Goal: Task Accomplishment & Management: Complete application form

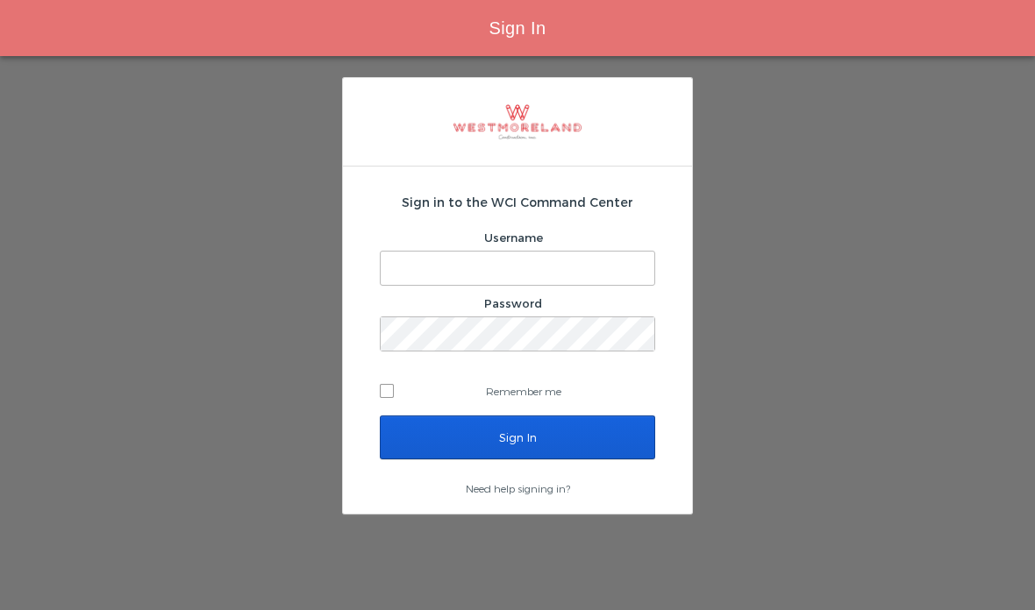
type input "[EMAIL_ADDRESS][PERSON_NAME][DOMAIN_NAME]"
click at [584, 455] on input "Sign In" at bounding box center [517, 438] width 275 height 44
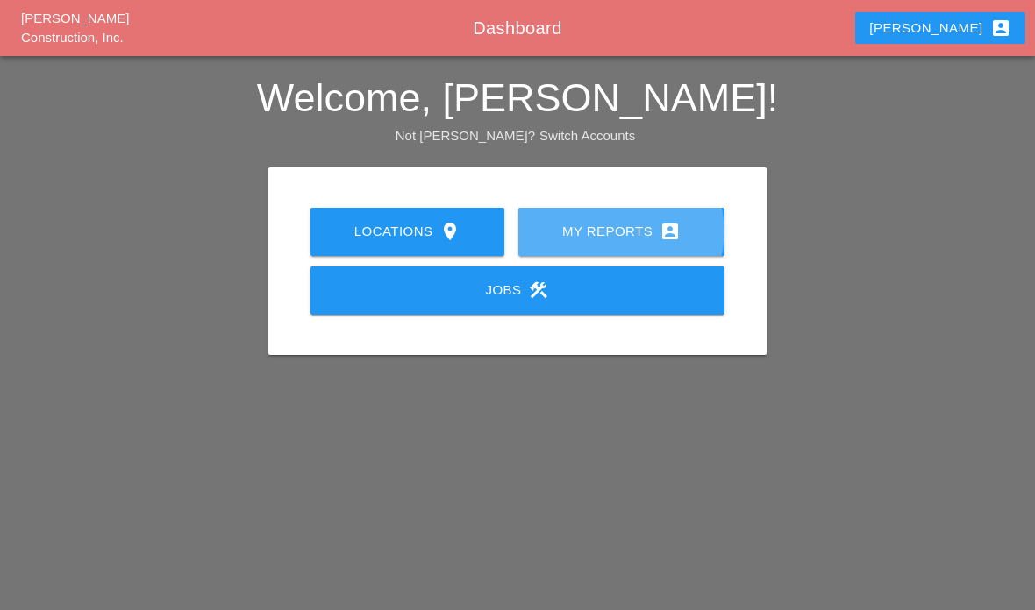
click at [655, 237] on div "My Reports account_box" at bounding box center [621, 231] width 150 height 21
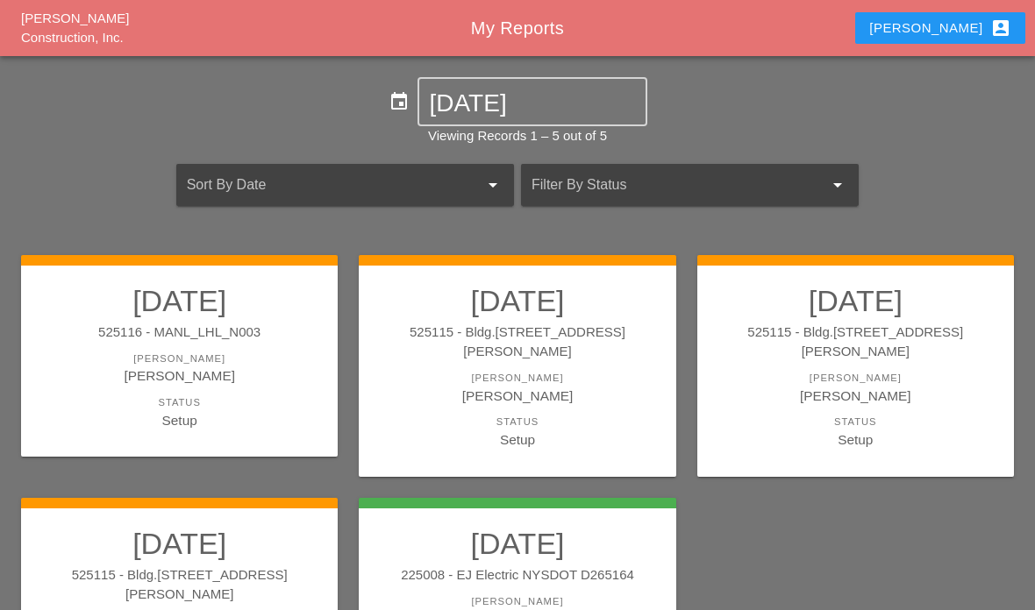
scroll to position [141, 0]
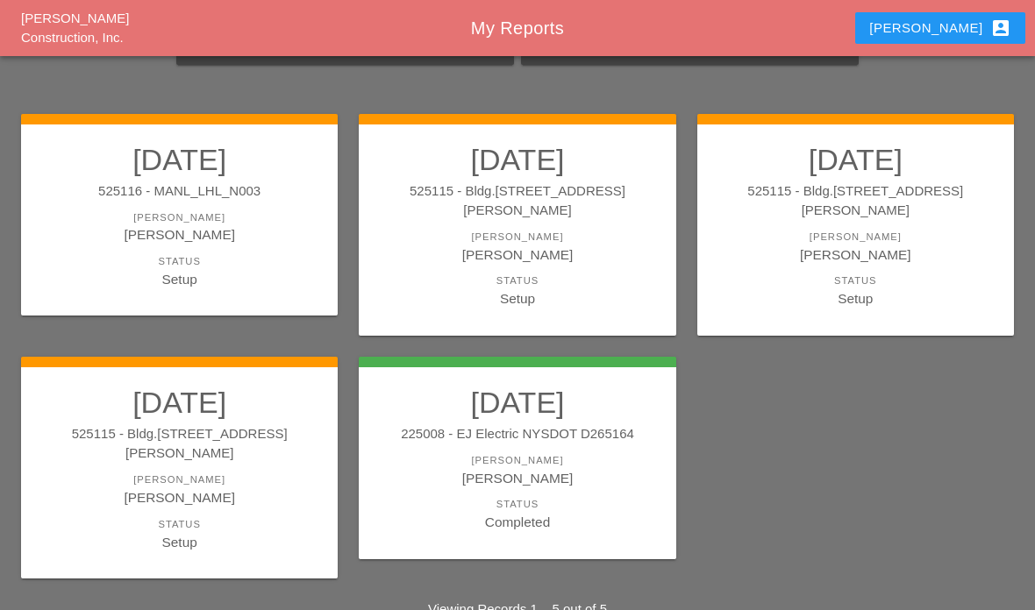
click at [156, 429] on link "08/19/2025 525115 - Bldg.1062 St Johns Place Foreman Gillie Etnel Status Setup" at bounding box center [180, 469] width 282 height 168
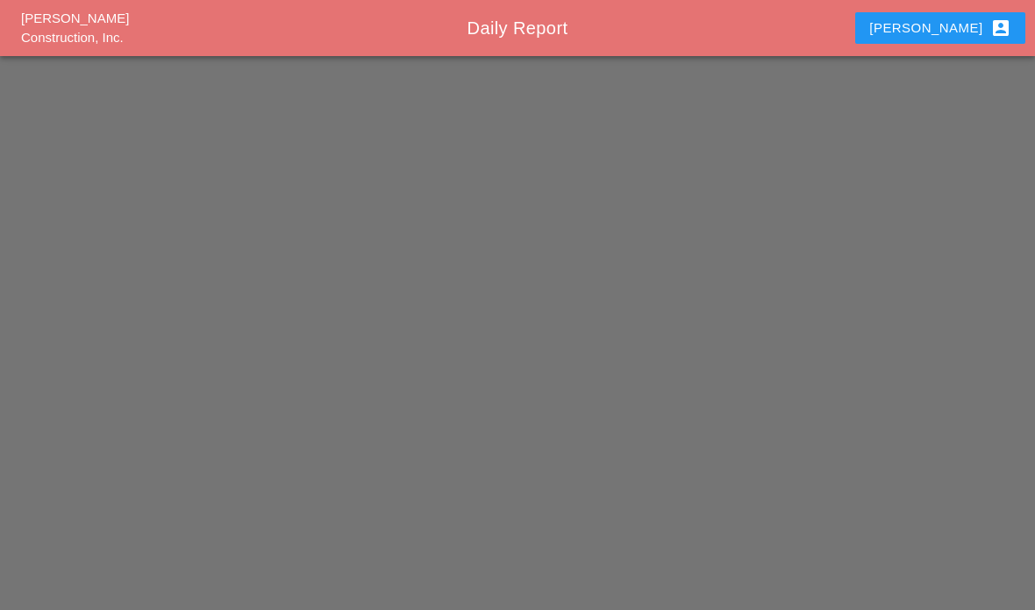
scroll to position [70, 0]
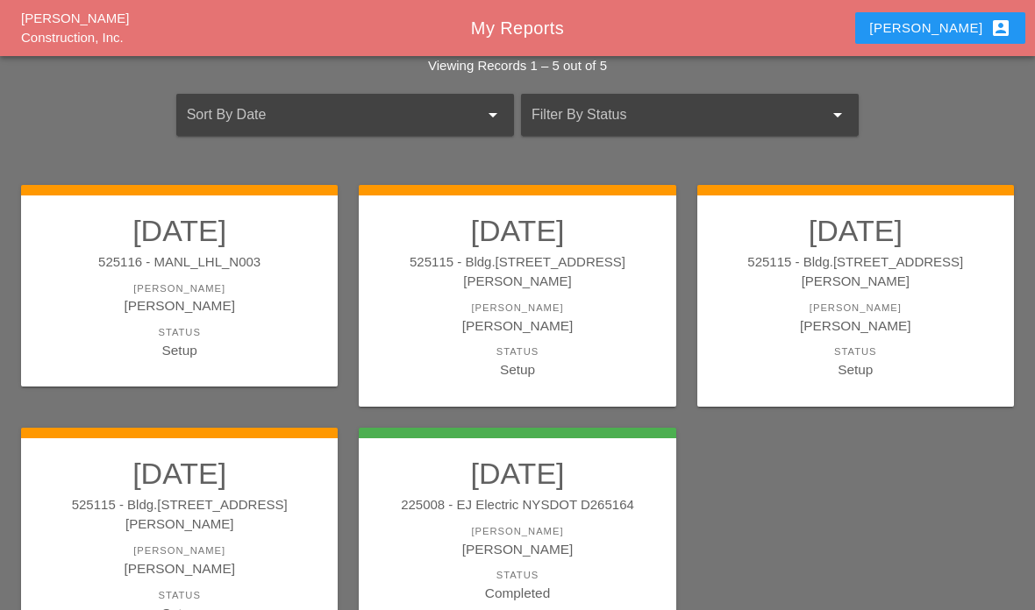
click at [581, 316] on div "[PERSON_NAME]" at bounding box center [517, 326] width 282 height 20
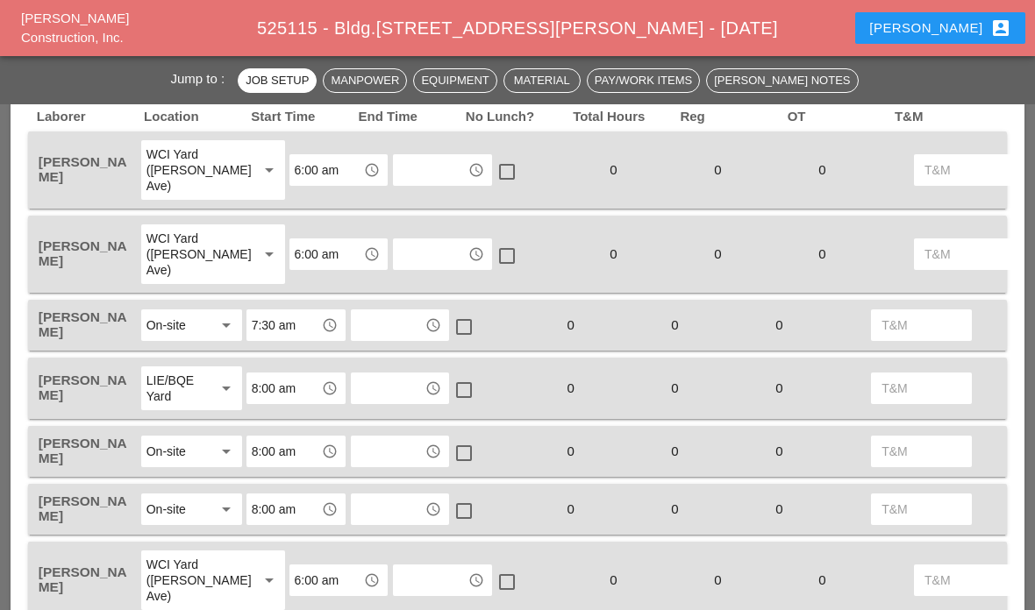
scroll to position [884, 0]
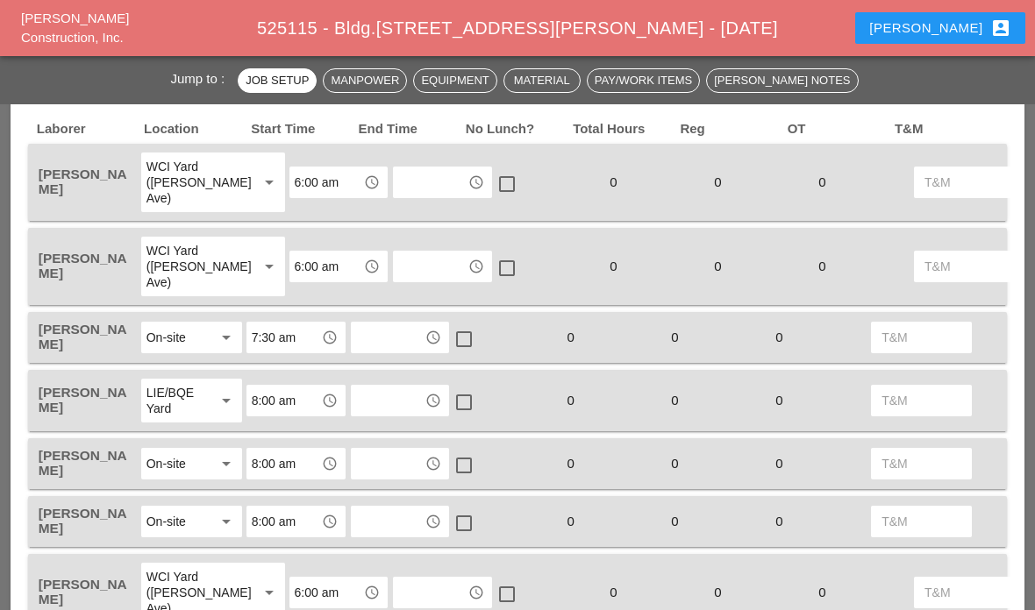
click at [399, 175] on input "text" at bounding box center [430, 182] width 64 height 28
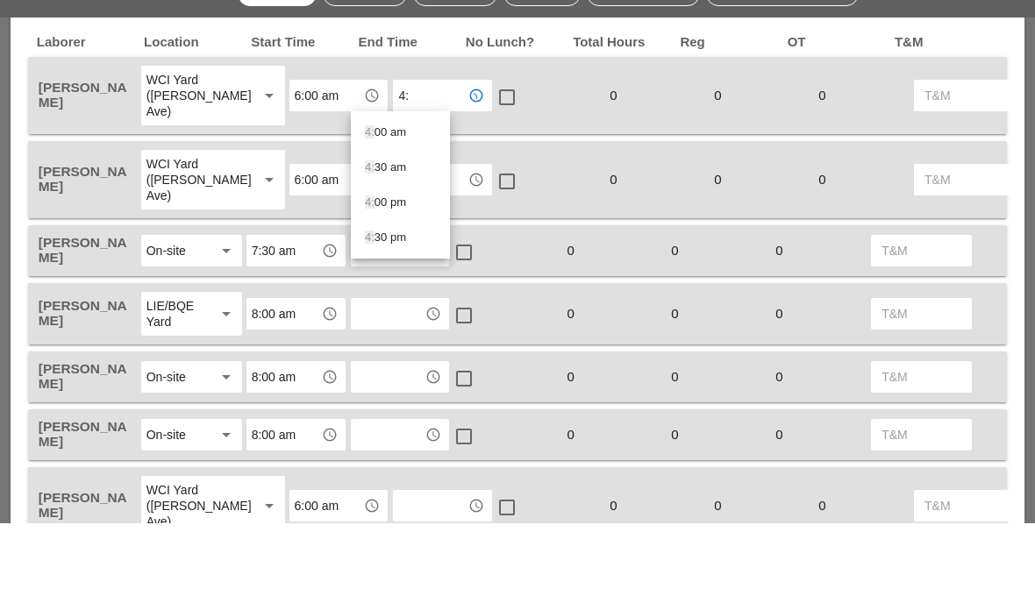
type input "4:3"
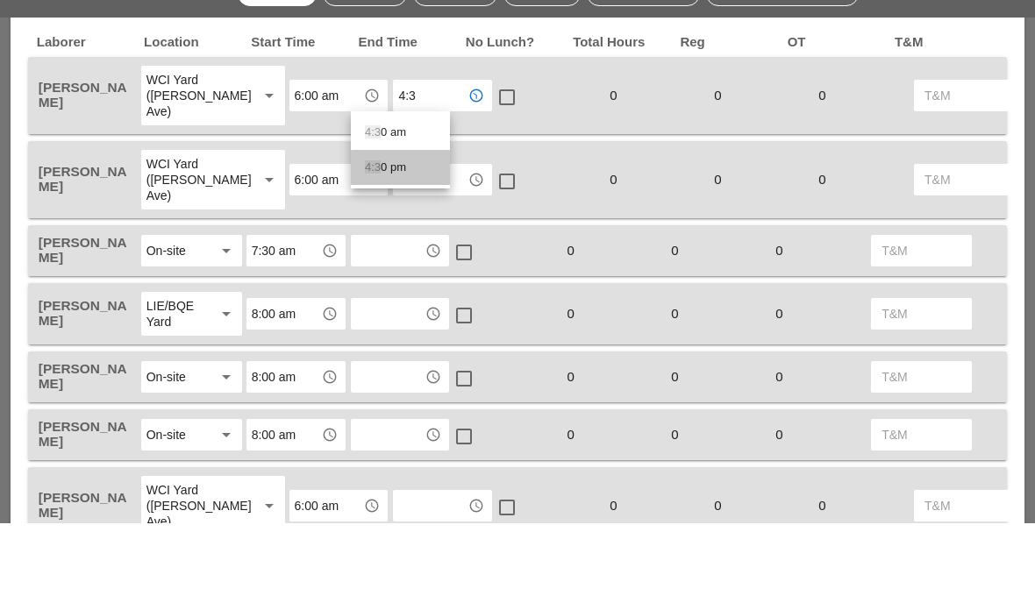
click at [394, 238] on div "4:3 0 pm" at bounding box center [400, 255] width 71 height 35
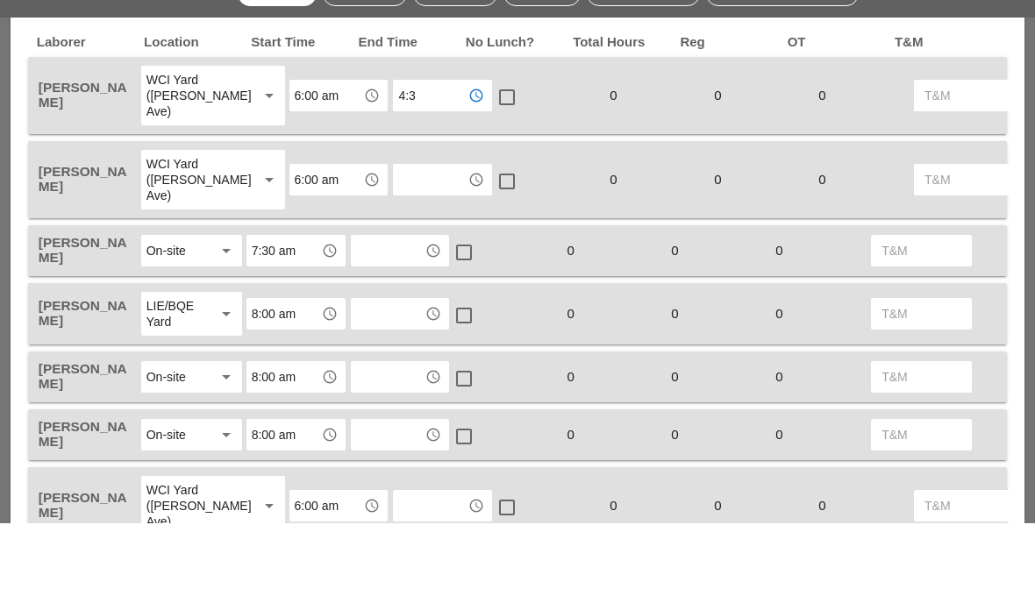
click at [398, 253] on input "text" at bounding box center [430, 267] width 64 height 28
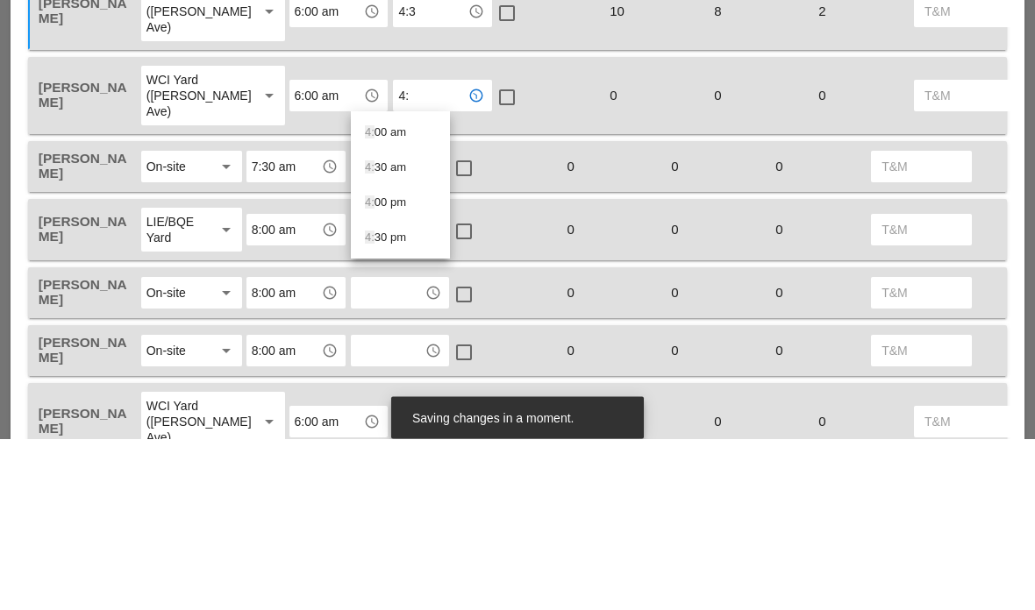
type input "4:3"
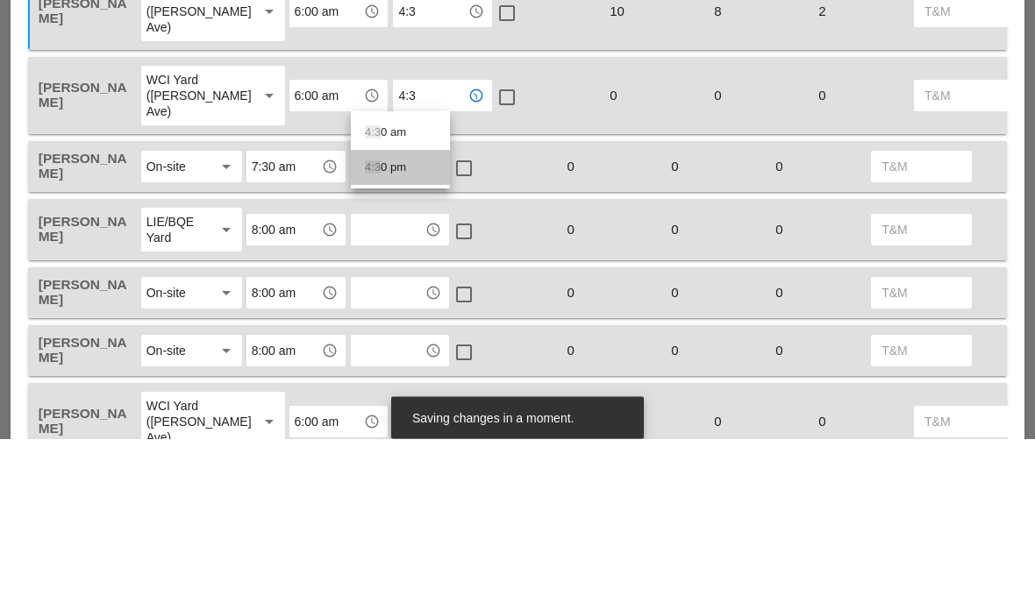
click at [409, 329] on div "4:3 0 pm" at bounding box center [400, 339] width 71 height 21
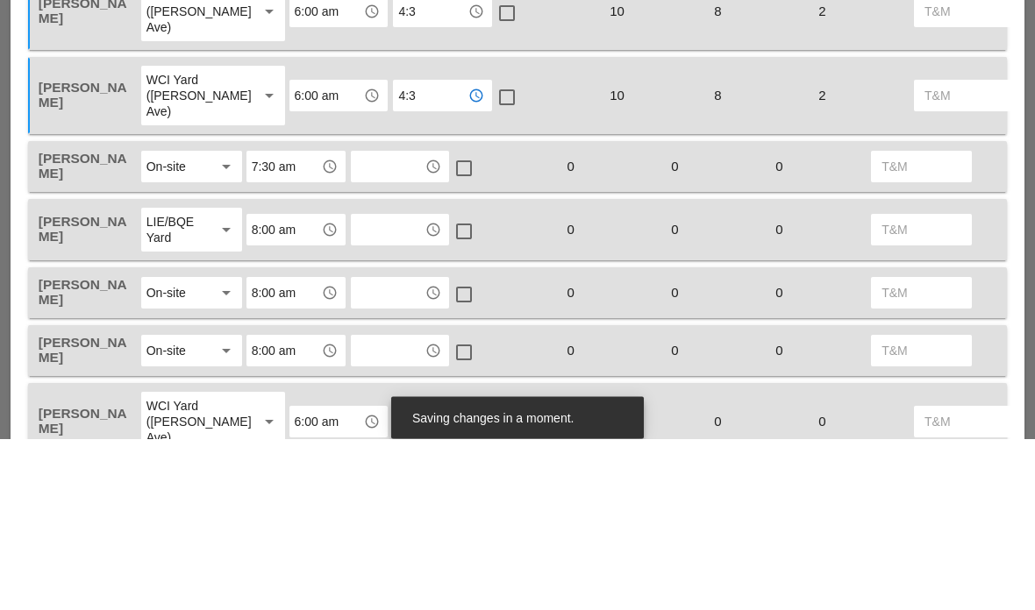
click at [380, 324] on input "text" at bounding box center [388, 338] width 64 height 28
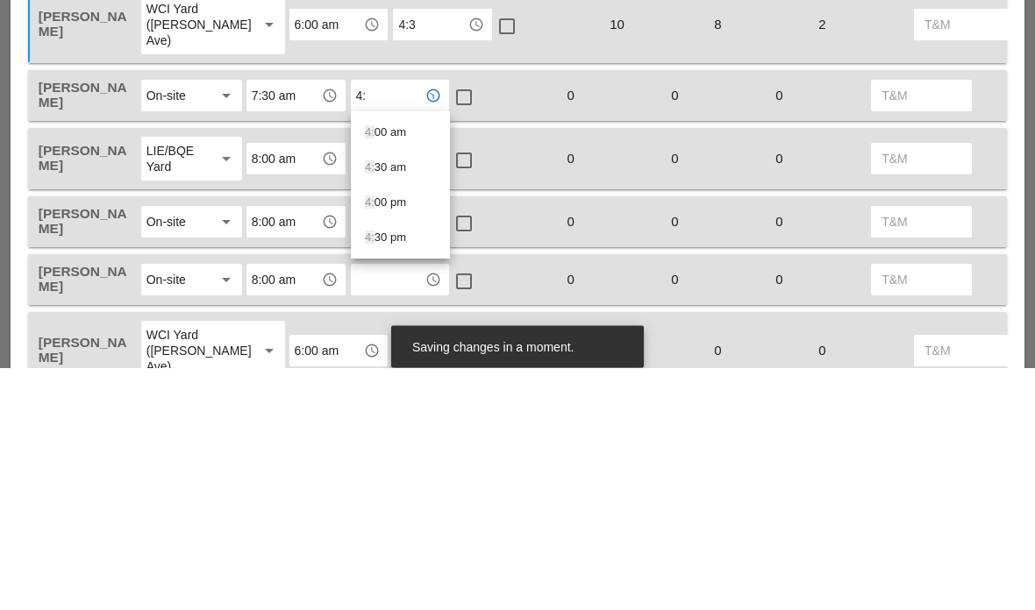
type input "4:3"
click at [402, 393] on div "4:3 0 pm" at bounding box center [400, 410] width 71 height 35
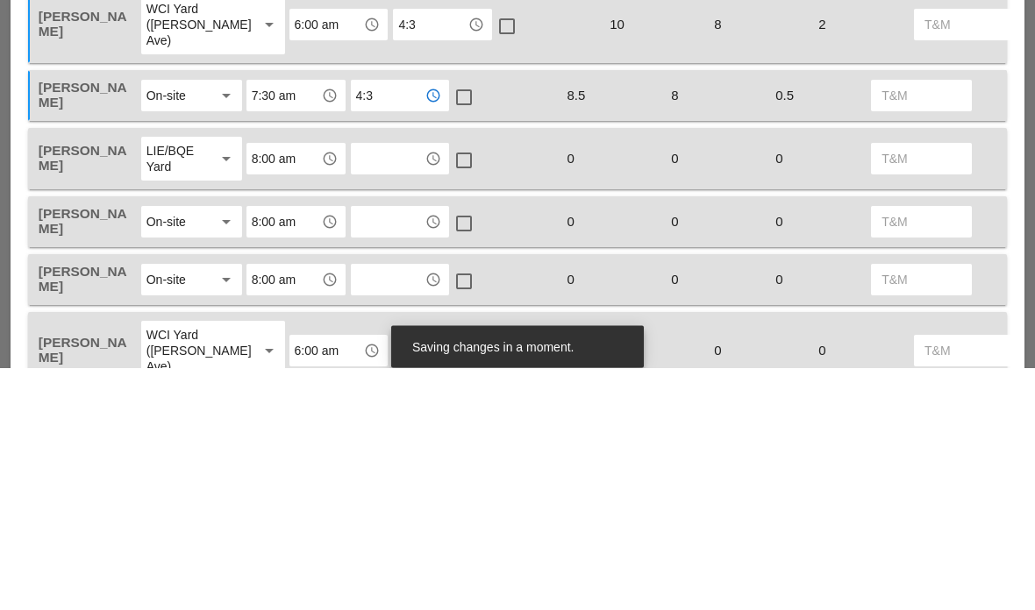
click at [376, 388] on input "text" at bounding box center [388, 402] width 64 height 28
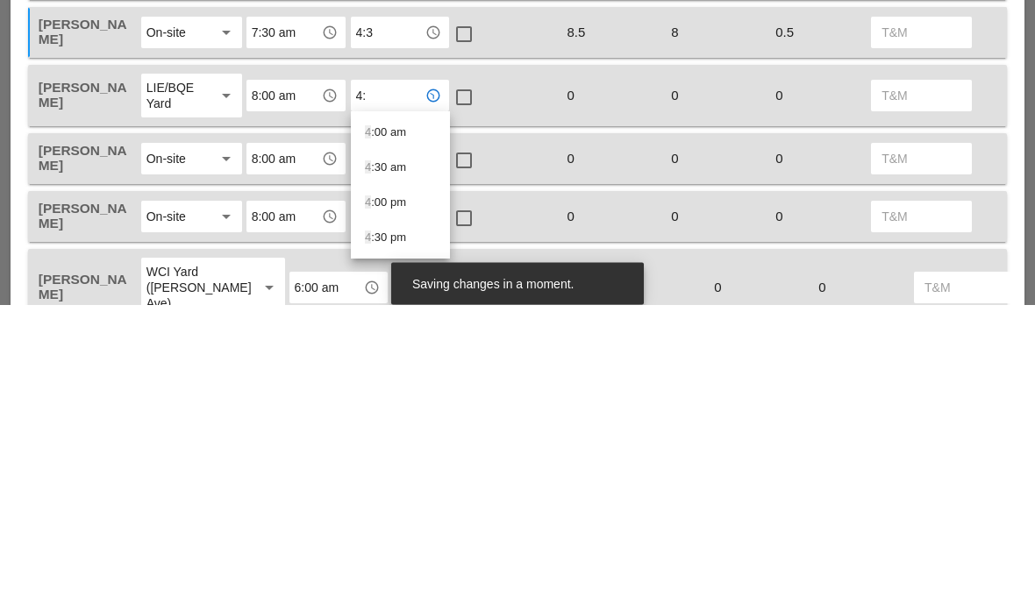
type input "4:3"
click at [410, 463] on div "4:3 0 pm" at bounding box center [400, 473] width 71 height 21
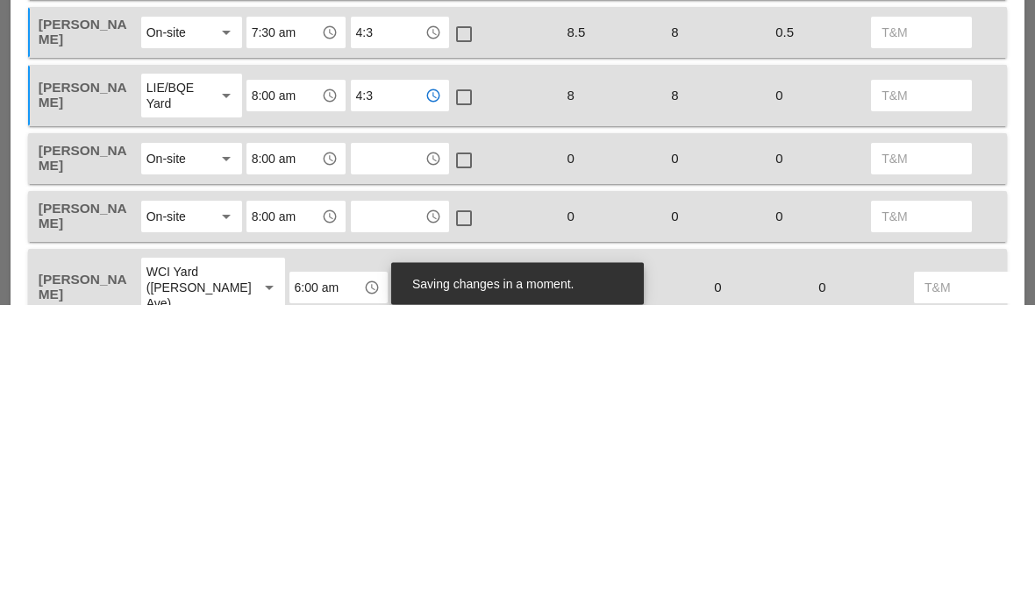
click at [413, 451] on input "text" at bounding box center [388, 465] width 64 height 28
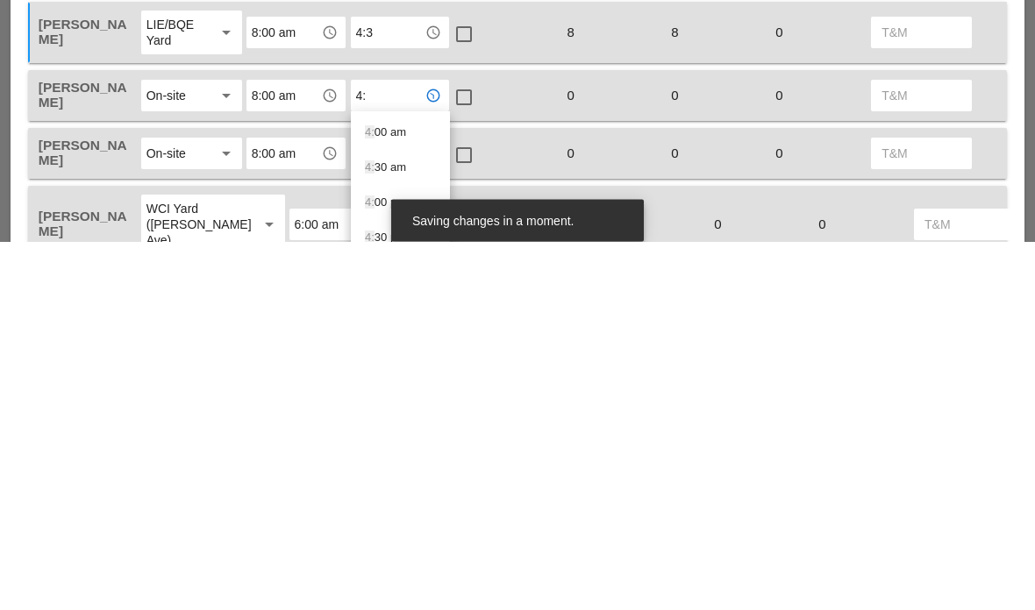
type input "4:3"
click at [395, 526] on div "4:3 0 pm" at bounding box center [400, 536] width 71 height 21
click at [393, 509] on input "text" at bounding box center [388, 523] width 64 height 28
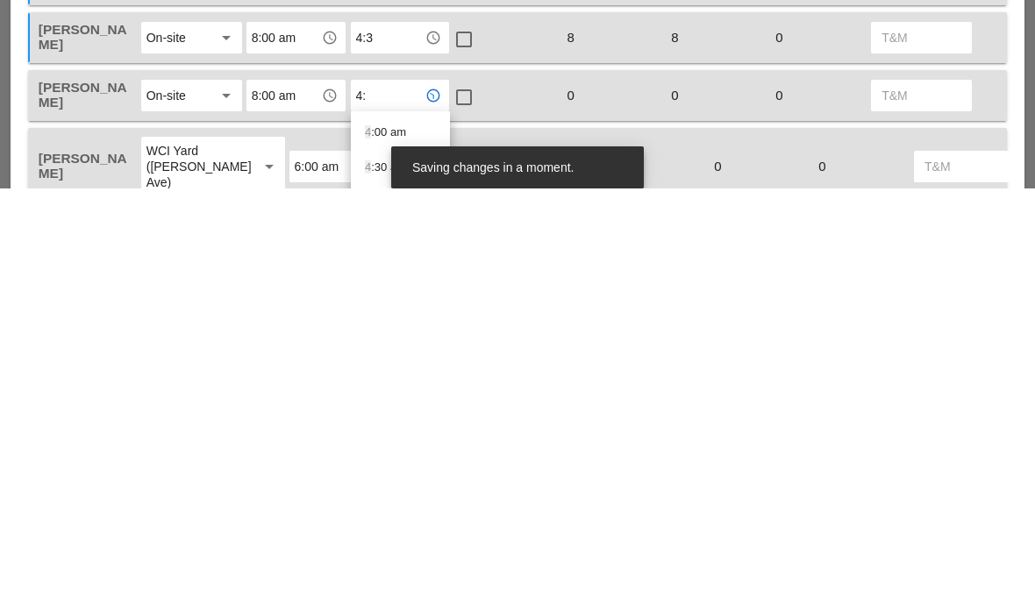
type input "4:3"
click at [406, 571] on div "4:3 0 pm" at bounding box center [400, 588] width 71 height 35
click at [406, 574] on input "text" at bounding box center [430, 588] width 64 height 28
type input "4:3"
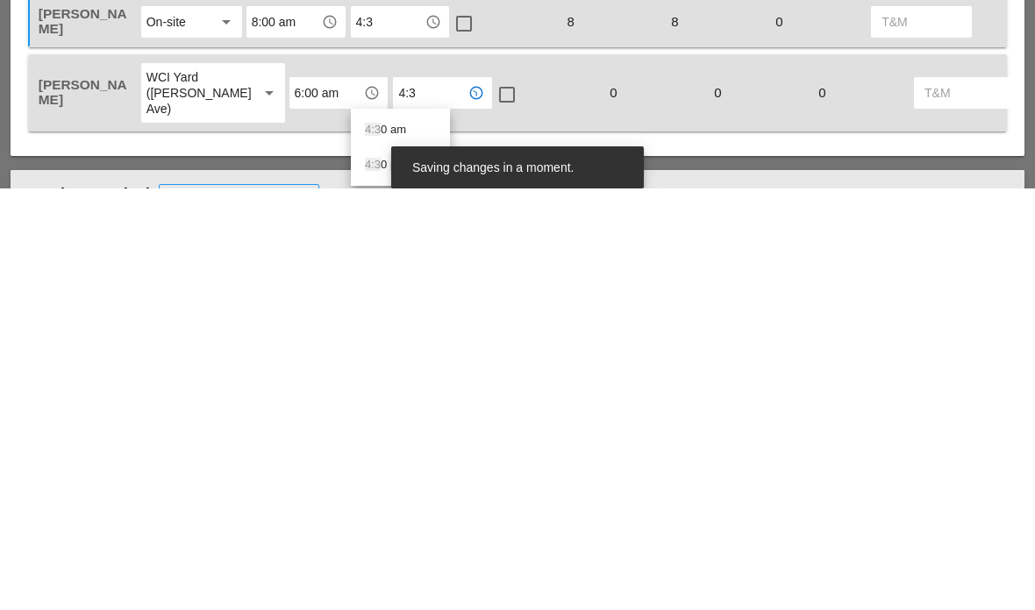
scroll to position [968, 0]
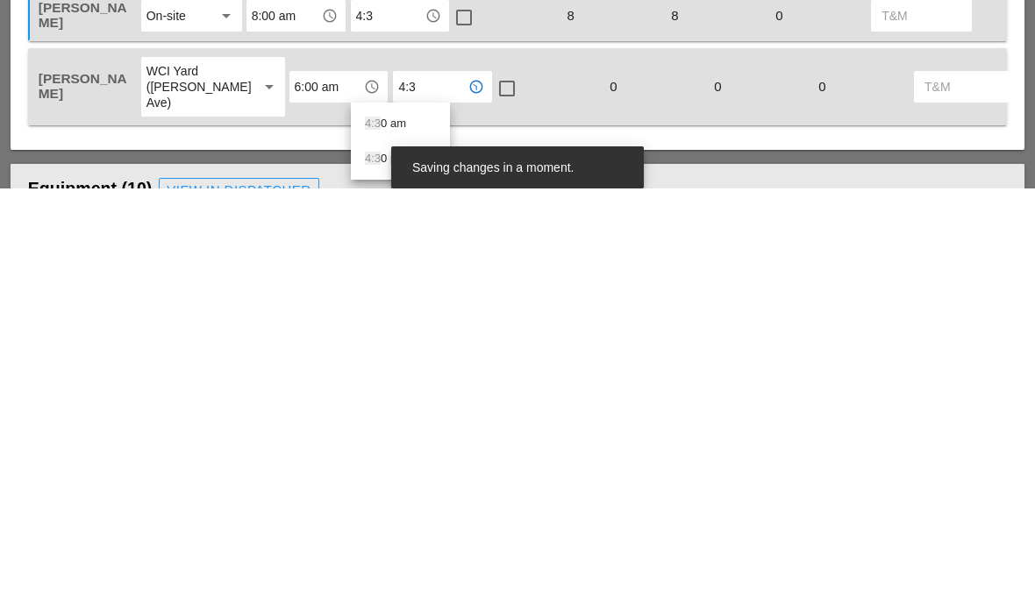
click at [403, 570] on div "4:3 0 pm" at bounding box center [400, 580] width 71 height 21
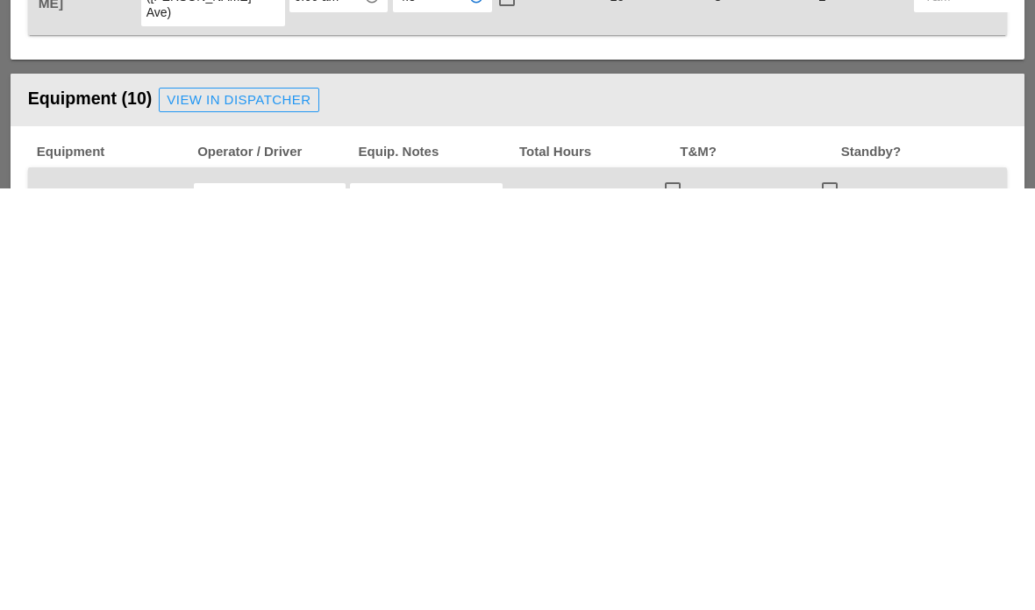
scroll to position [1061, 0]
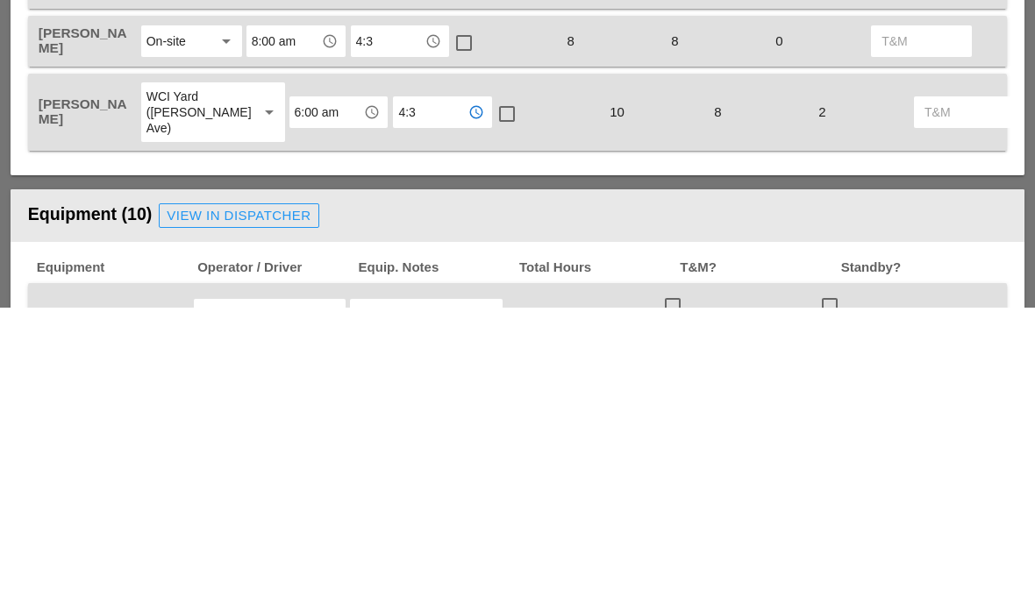
click at [802, 160] on div "Laborer Location Start Time End Time No Lunch? Total Hours Reg OT T&M Jorge Bar…" at bounding box center [518, 202] width 1014 height 553
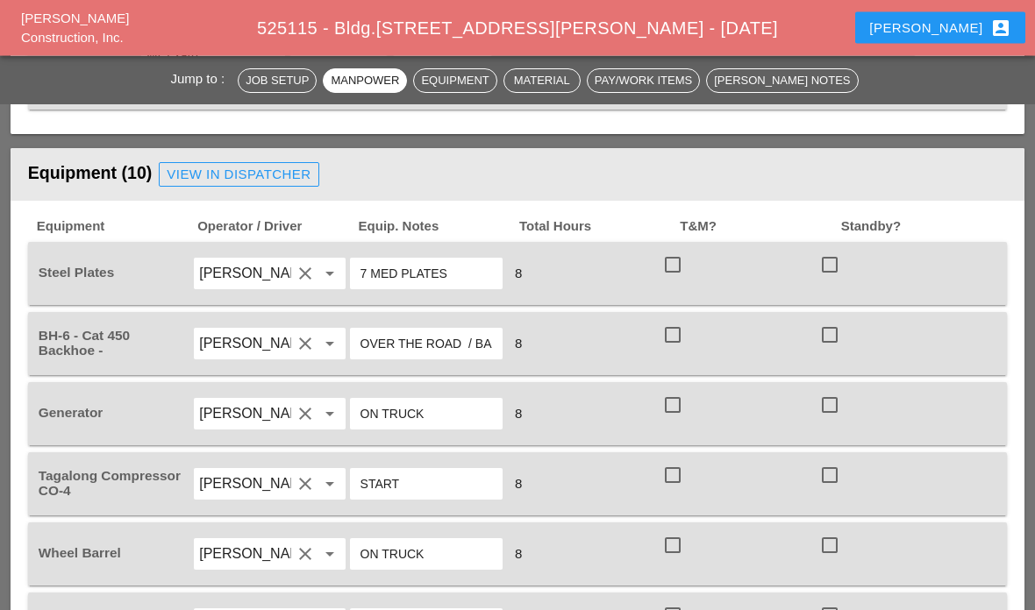
scroll to position [1406, 0]
click at [683, 273] on div at bounding box center [673, 265] width 30 height 30
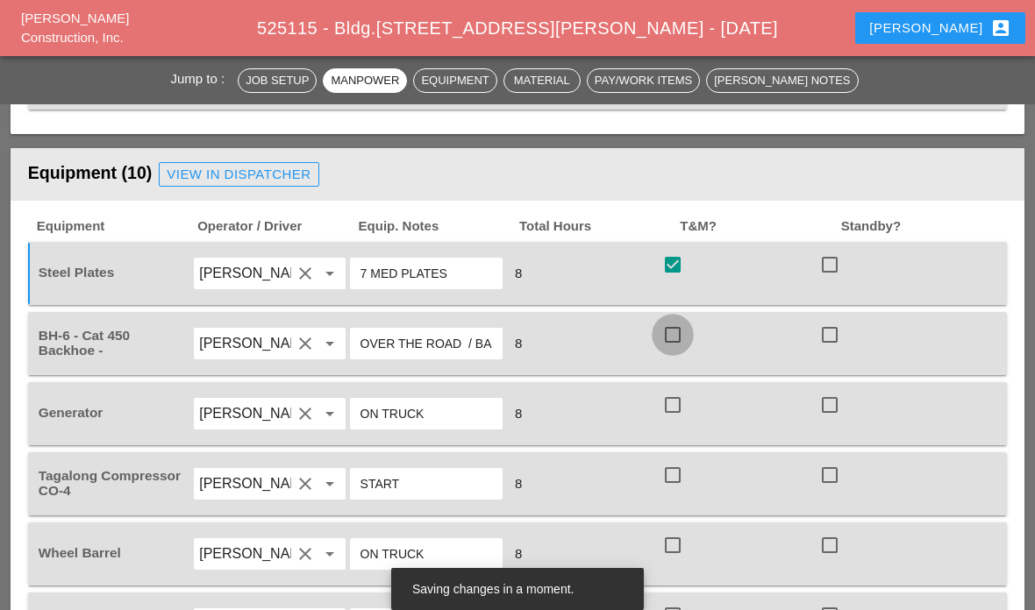
click at [676, 342] on div at bounding box center [673, 335] width 30 height 30
click at [679, 411] on div at bounding box center [673, 405] width 30 height 30
click at [679, 484] on div at bounding box center [673, 475] width 30 height 30
click at [680, 547] on div at bounding box center [673, 546] width 30 height 30
click at [679, 610] on div at bounding box center [673, 616] width 30 height 30
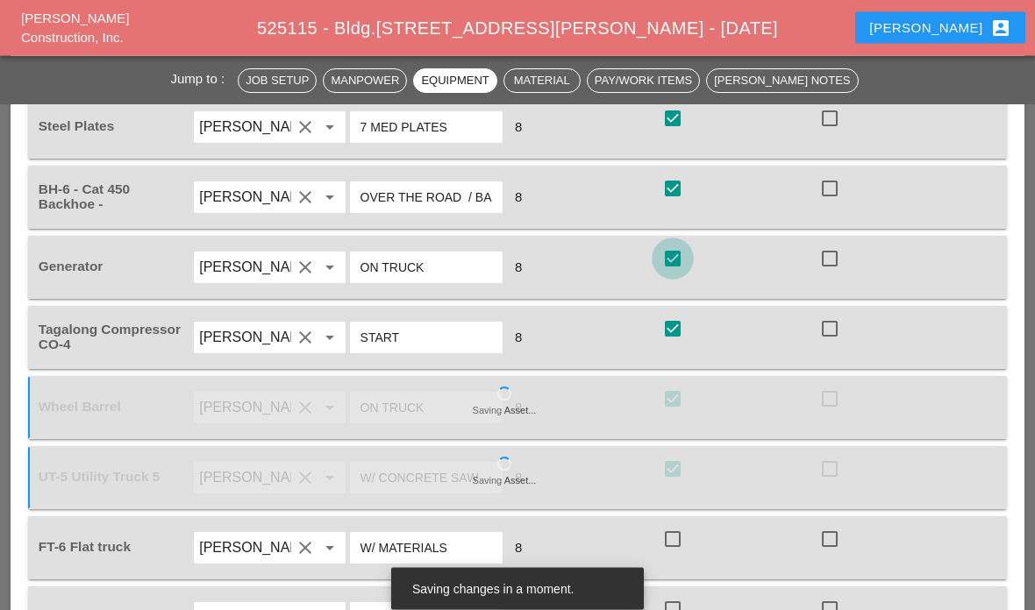
scroll to position [1552, 0]
click at [670, 264] on div at bounding box center [673, 259] width 30 height 30
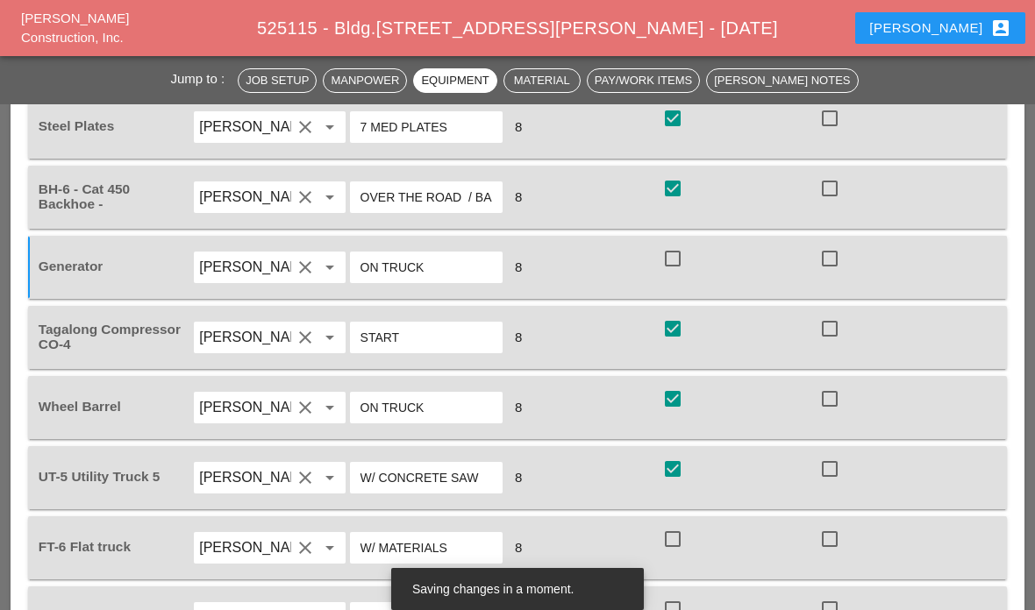
click at [670, 265] on div at bounding box center [673, 259] width 30 height 30
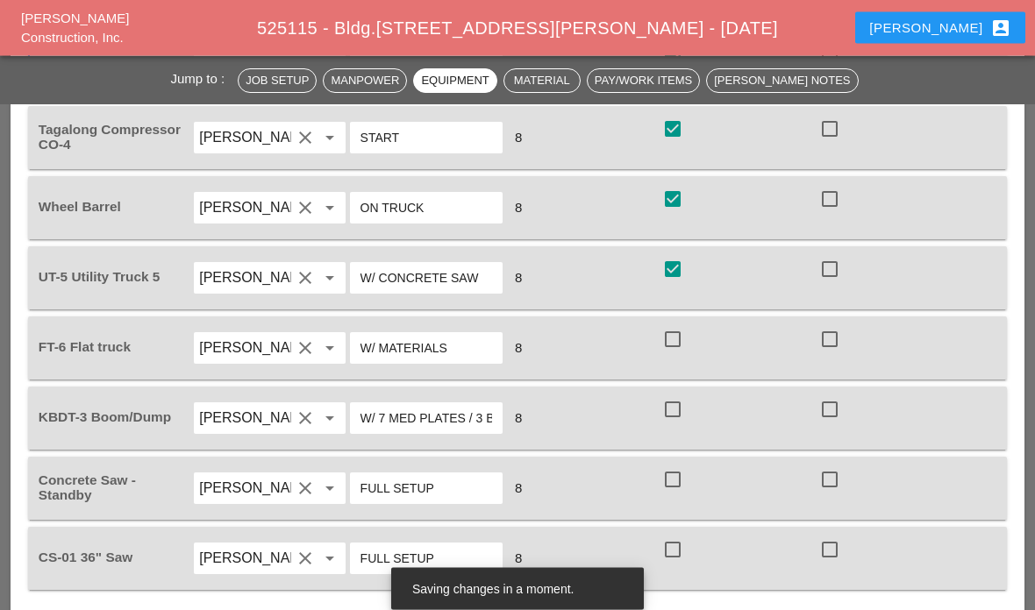
click at [674, 351] on div at bounding box center [673, 340] width 30 height 30
click at [685, 413] on div at bounding box center [673, 410] width 30 height 30
click at [679, 510] on div "check_box_outline_blank" at bounding box center [738, 488] width 156 height 49
click at [695, 572] on div "check_box_outline_blank" at bounding box center [738, 558] width 156 height 49
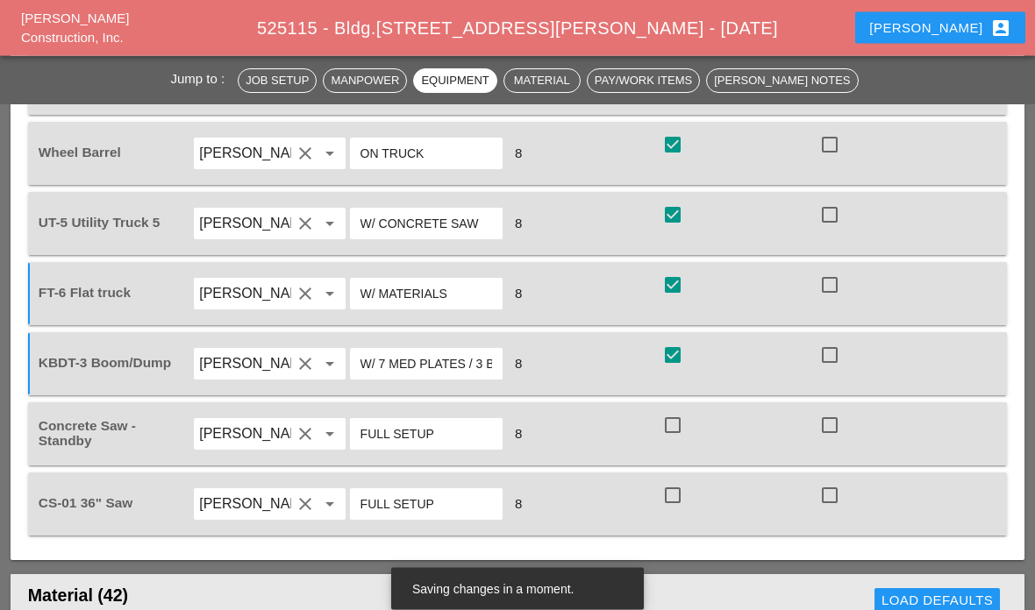
scroll to position [1807, 0]
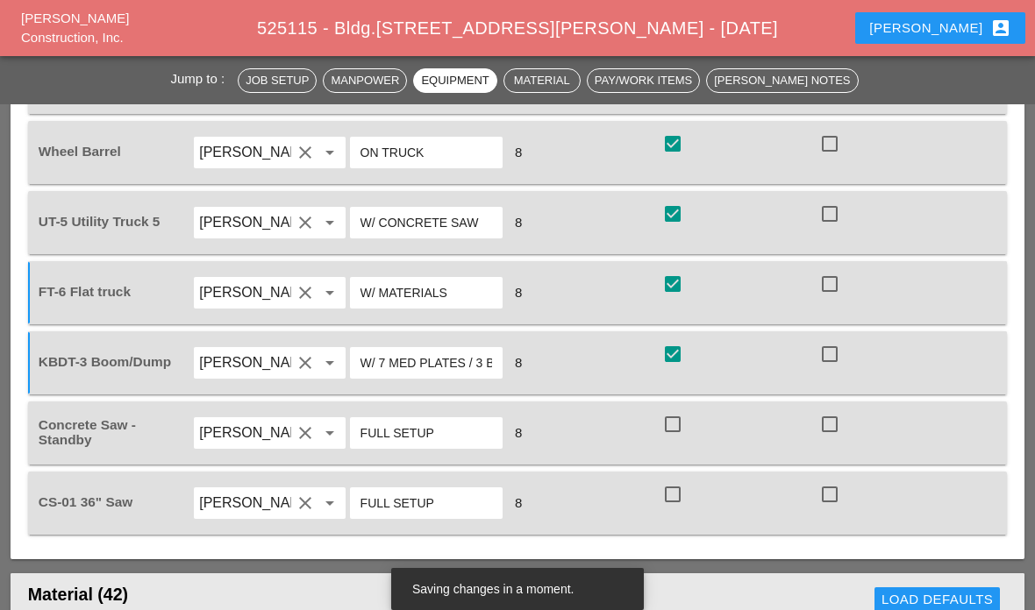
click at [681, 431] on div at bounding box center [673, 425] width 30 height 30
click at [831, 495] on div at bounding box center [830, 495] width 30 height 30
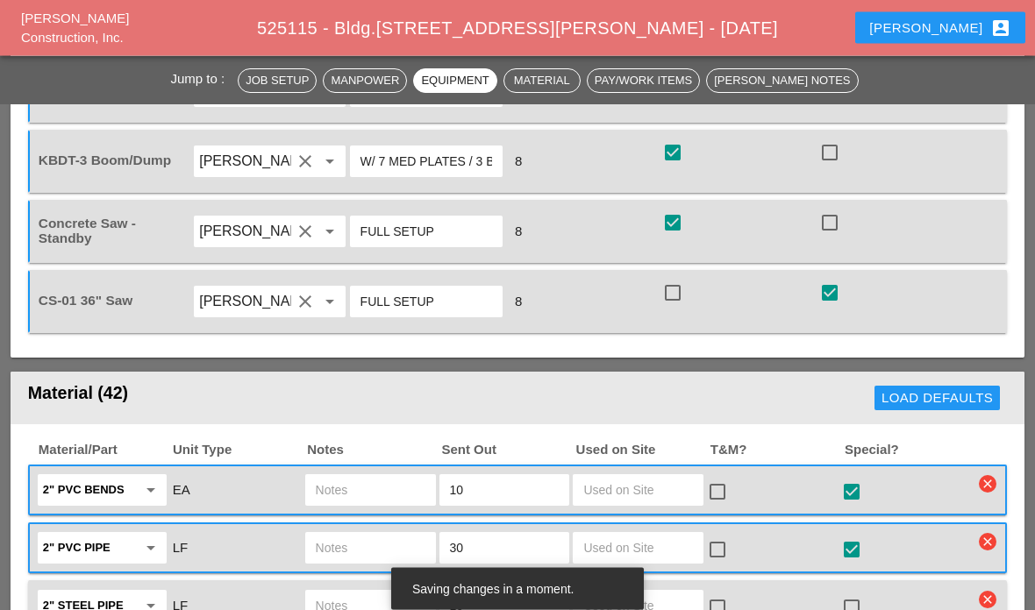
scroll to position [2009, 0]
click at [682, 228] on div at bounding box center [673, 223] width 30 height 30
click at [674, 296] on div at bounding box center [673, 293] width 30 height 30
click at [843, 296] on div at bounding box center [830, 293] width 30 height 30
click at [842, 227] on div at bounding box center [830, 223] width 30 height 30
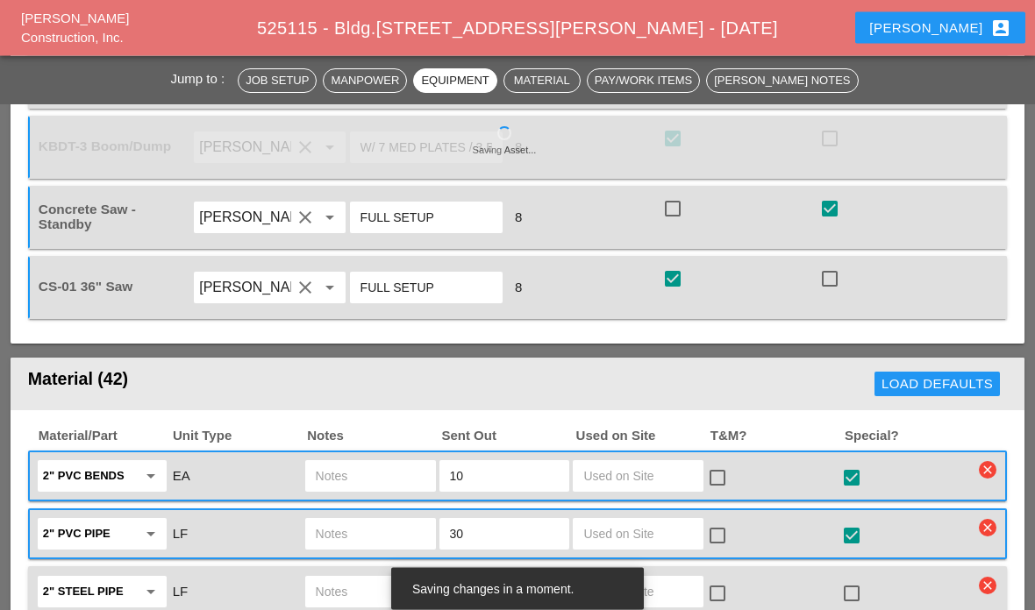
scroll to position [2056, 0]
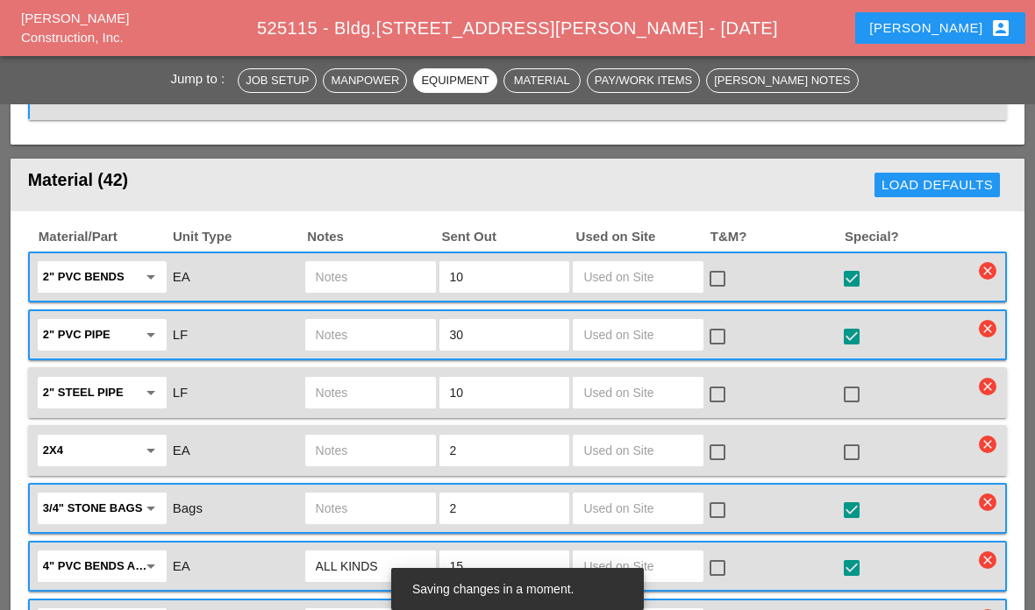
click at [645, 285] on input "text" at bounding box center [638, 277] width 110 height 28
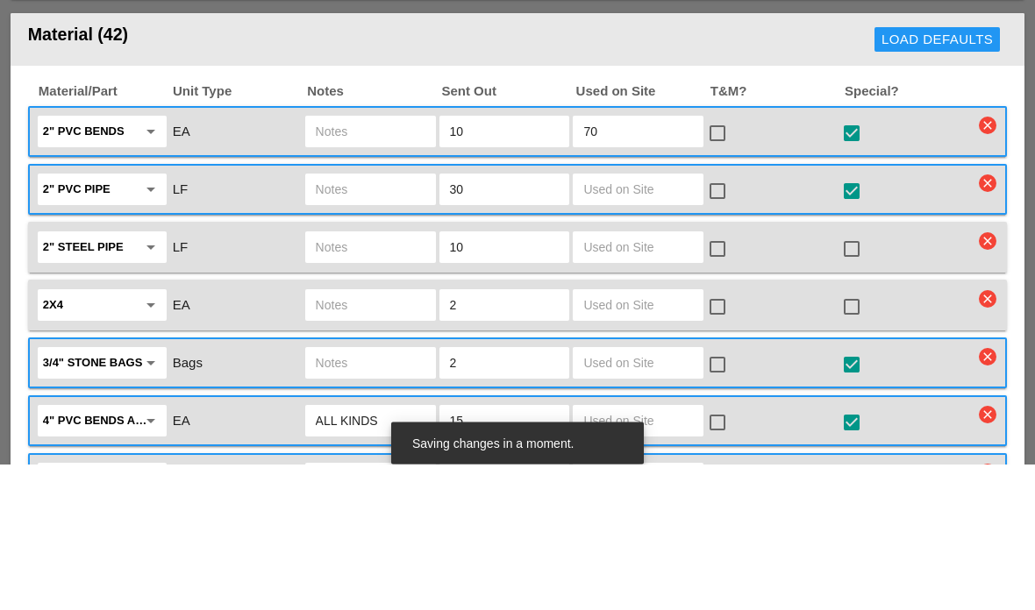
type input "7"
click at [713, 265] on div at bounding box center [717, 280] width 30 height 30
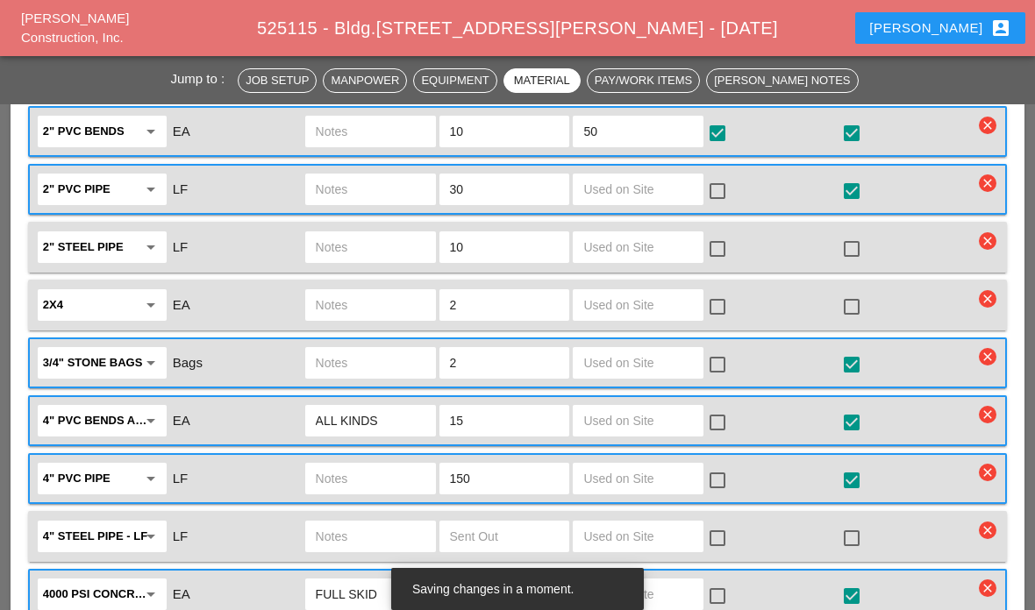
click at [655, 136] on input "50" at bounding box center [638, 132] width 110 height 28
type input "5"
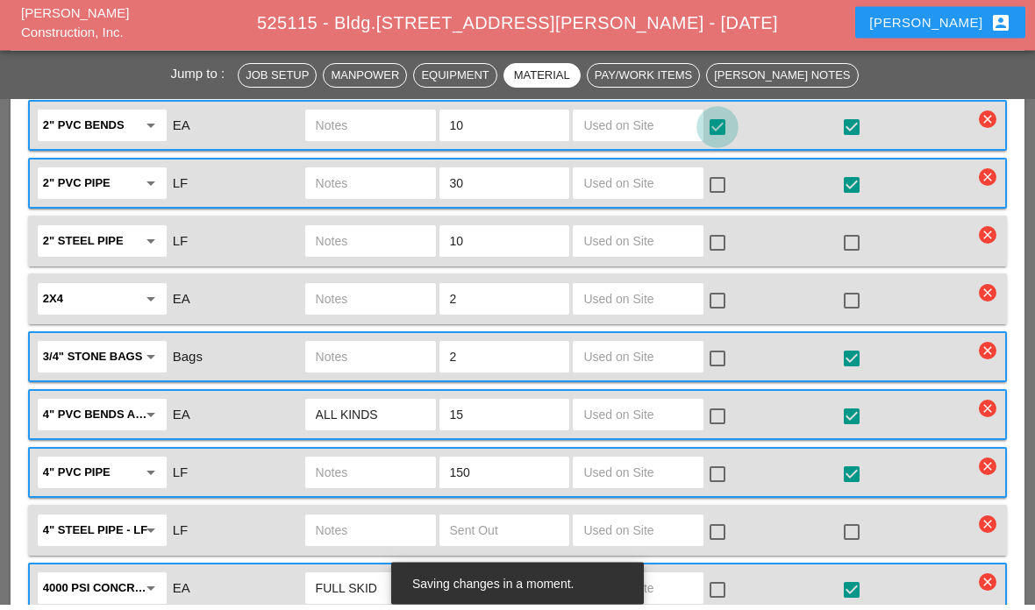
click at [725, 129] on div at bounding box center [717, 133] width 30 height 30
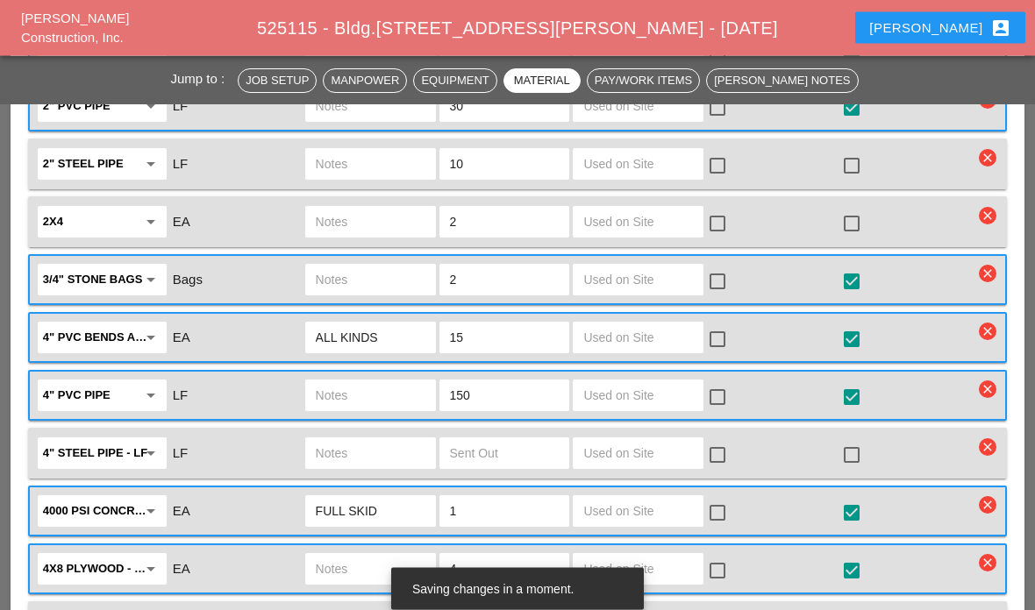
scroll to position [2451, 0]
click at [662, 346] on input "text" at bounding box center [638, 338] width 110 height 28
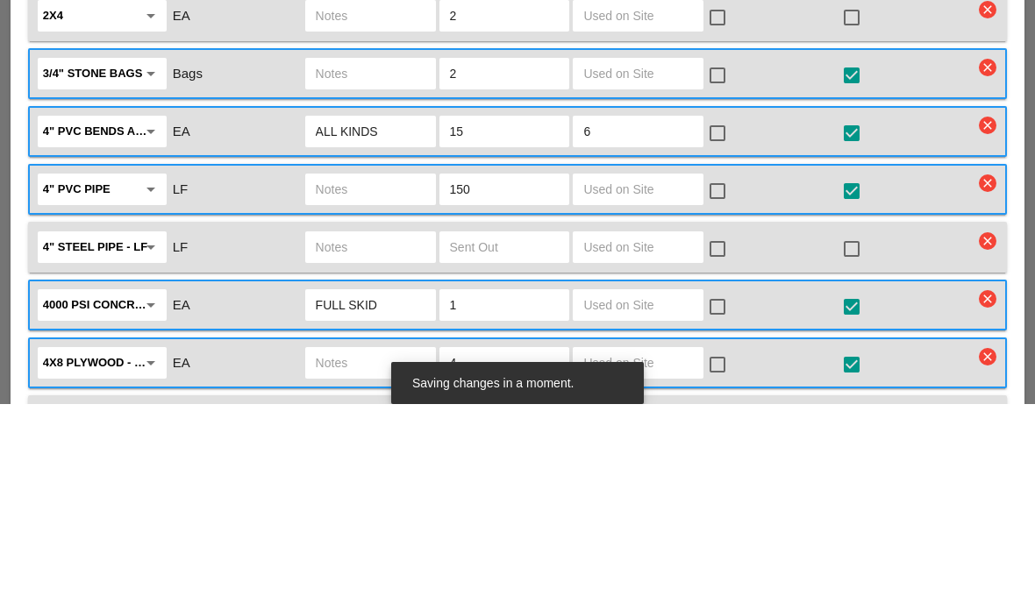
type input "6"
click at [715, 324] on div at bounding box center [717, 339] width 30 height 30
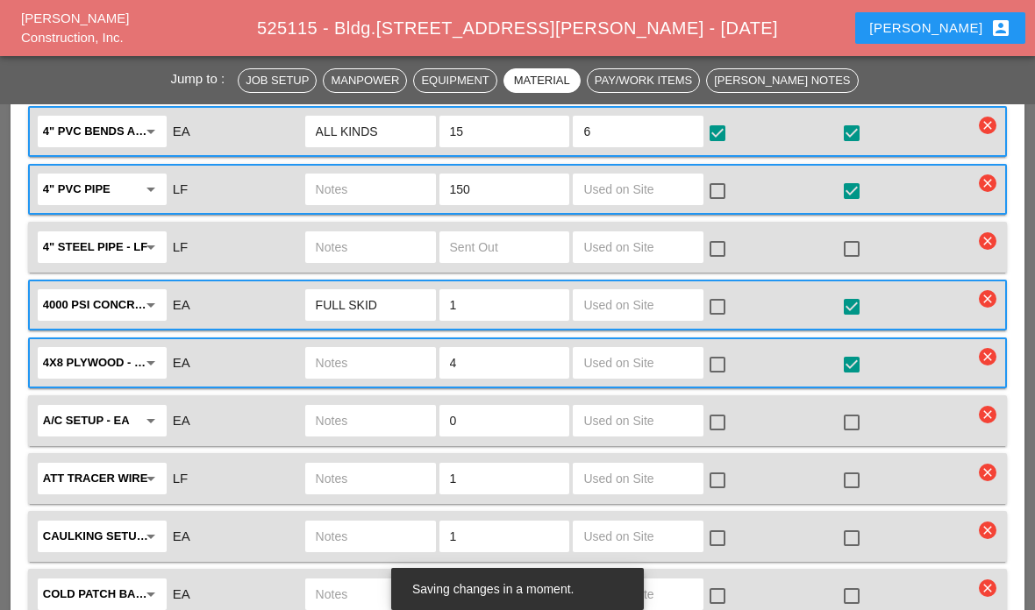
click at [672, 198] on input "text" at bounding box center [638, 189] width 110 height 28
type input "T"
type input "50"
click at [722, 189] on div at bounding box center [717, 191] width 30 height 30
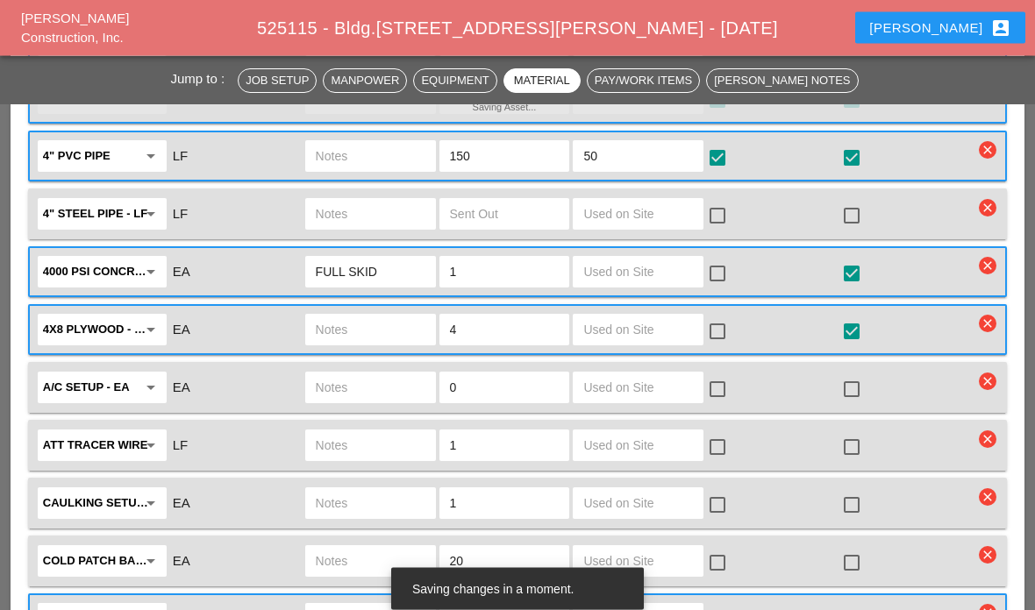
scroll to position [2691, 0]
click at [677, 281] on input "text" at bounding box center [638, 272] width 110 height 28
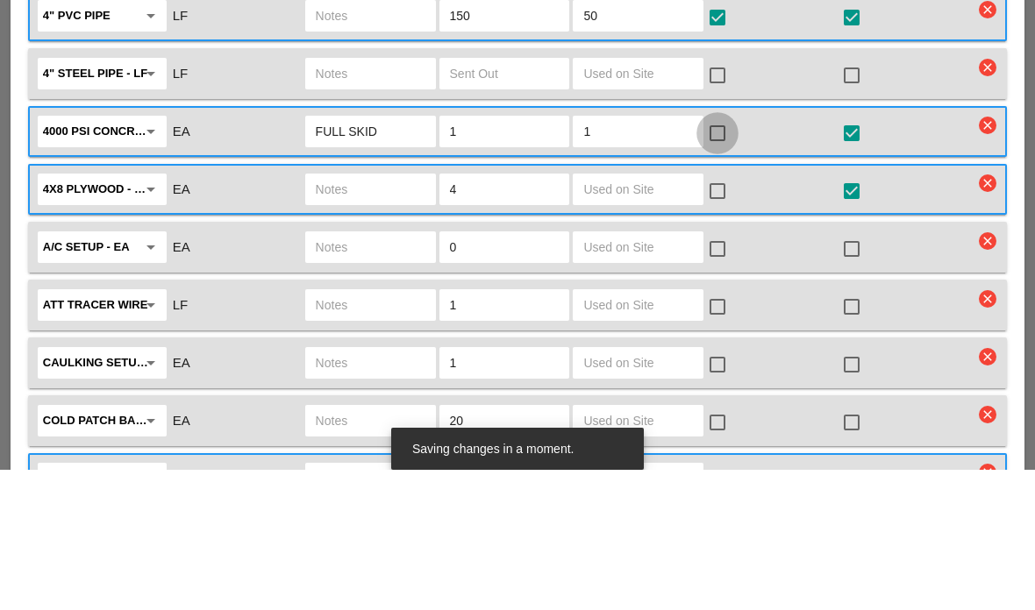
type input "1"
click at [723, 259] on div at bounding box center [717, 274] width 30 height 30
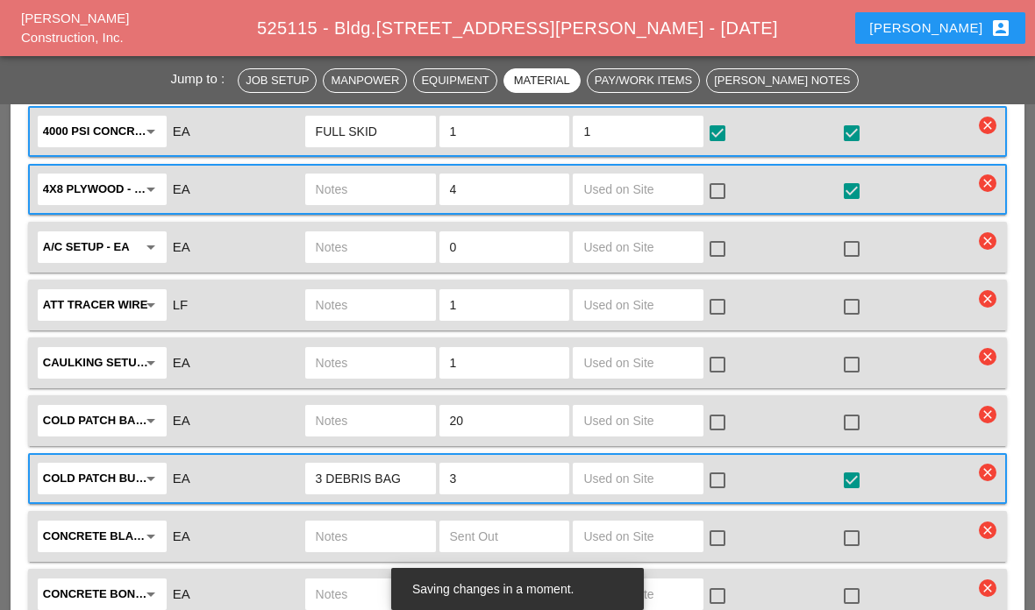
click at [422, 122] on input "FULL SKID" at bounding box center [371, 132] width 110 height 28
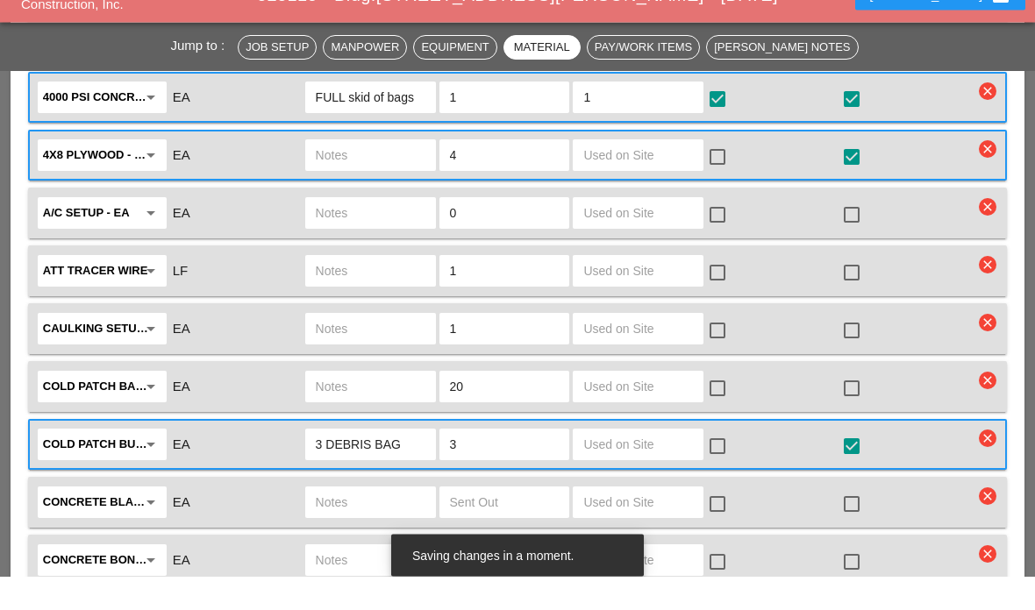
type input "FULL skid of bags"
click at [674, 175] on input "text" at bounding box center [638, 189] width 110 height 28
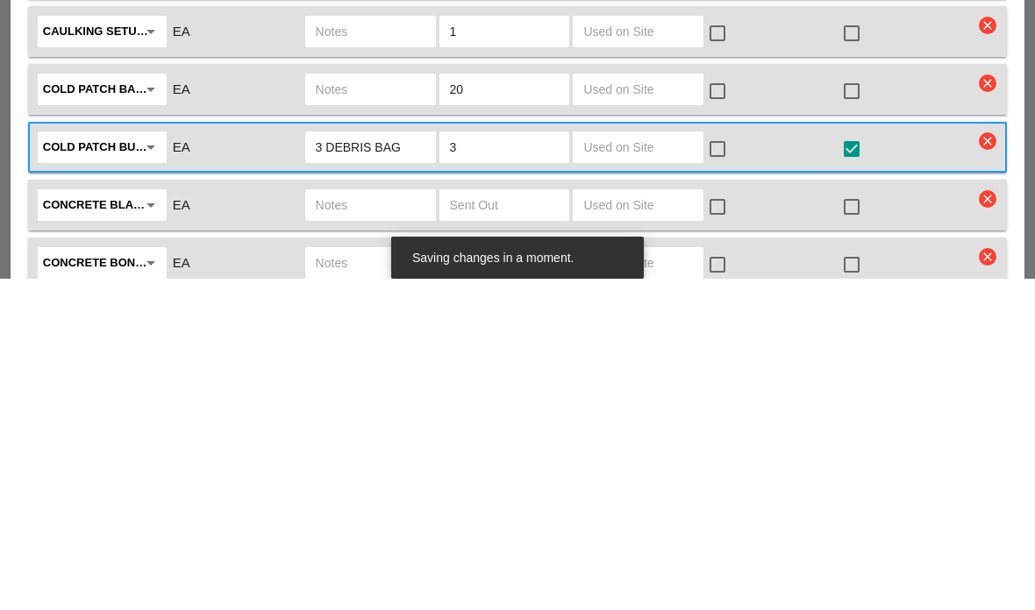
click at [677, 465] on input "text" at bounding box center [638, 479] width 110 height 28
type input "2"
click at [725, 466] on div at bounding box center [717, 481] width 30 height 30
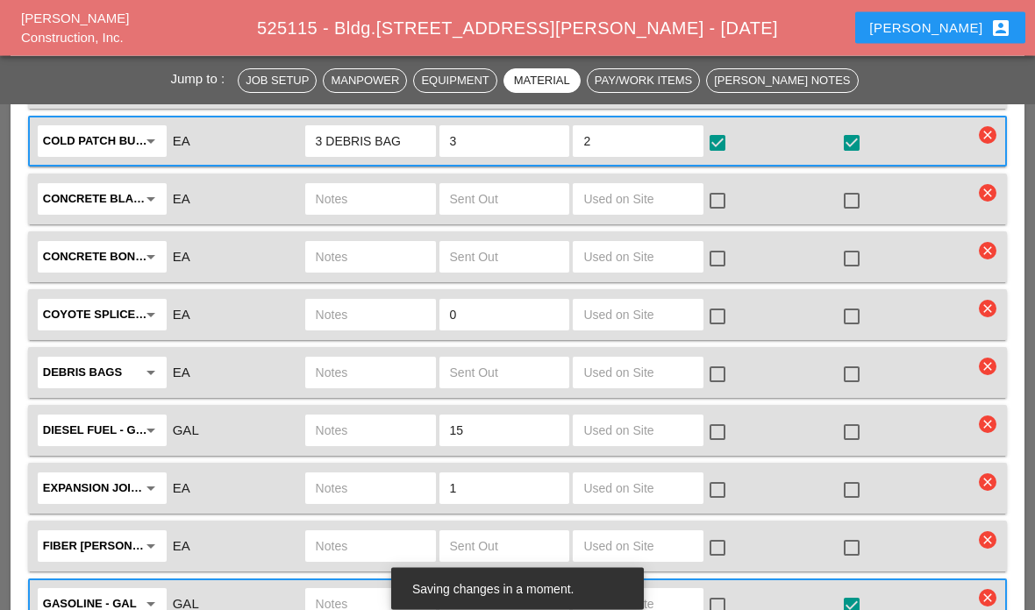
scroll to position [3142, 0]
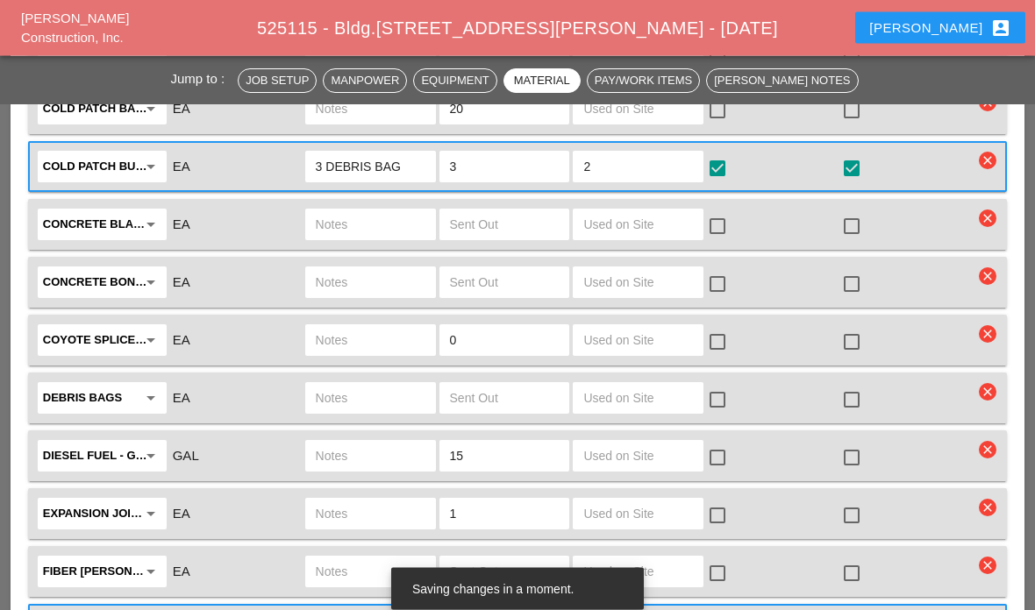
click at [666, 165] on input "2" at bounding box center [638, 167] width 110 height 28
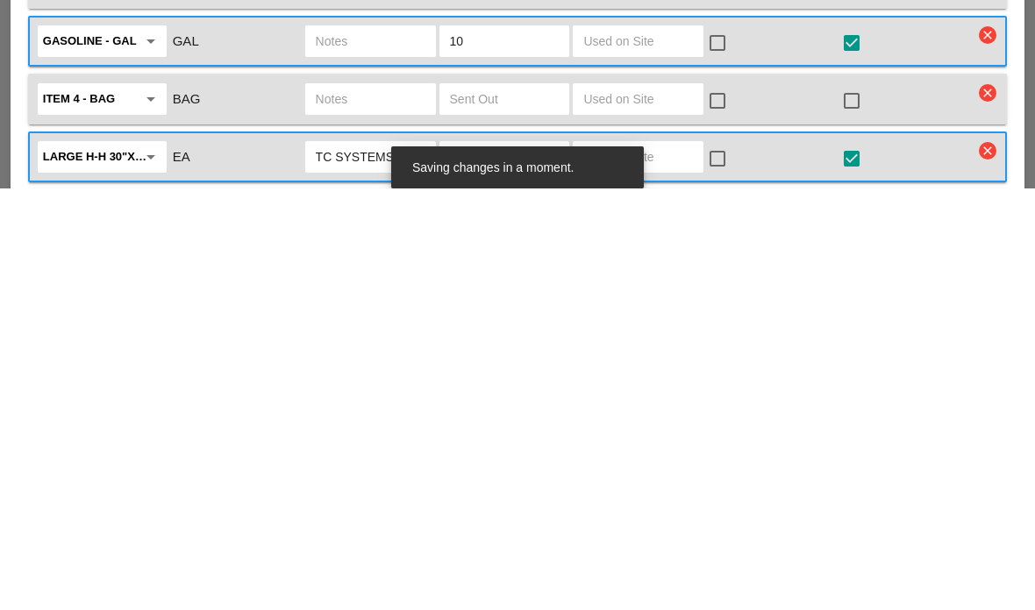
scroll to position [3333, 0]
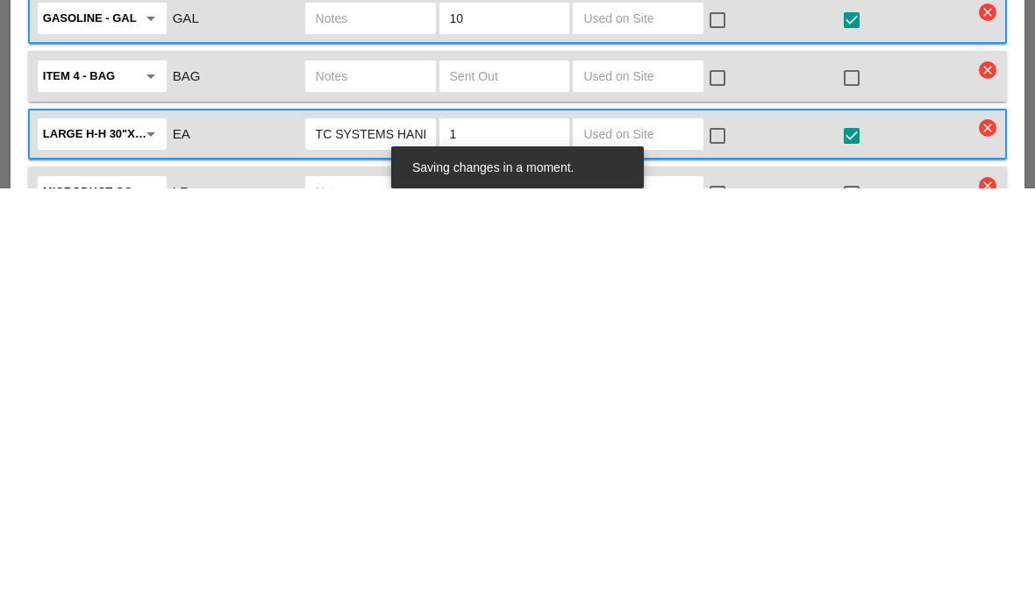
type input "1"
click at [648, 542] on input "text" at bounding box center [638, 556] width 110 height 28
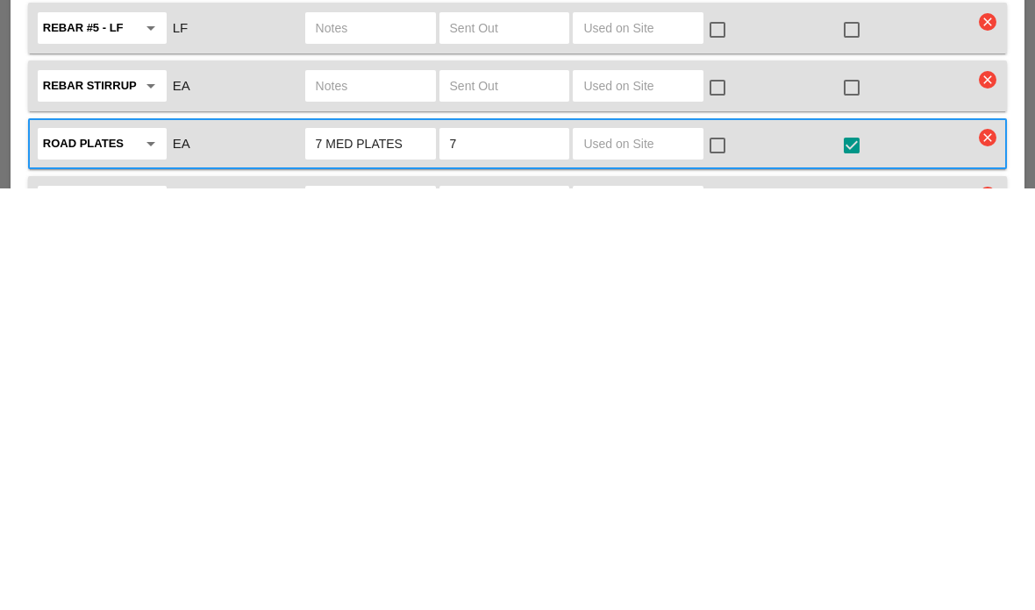
scroll to position [3856, 0]
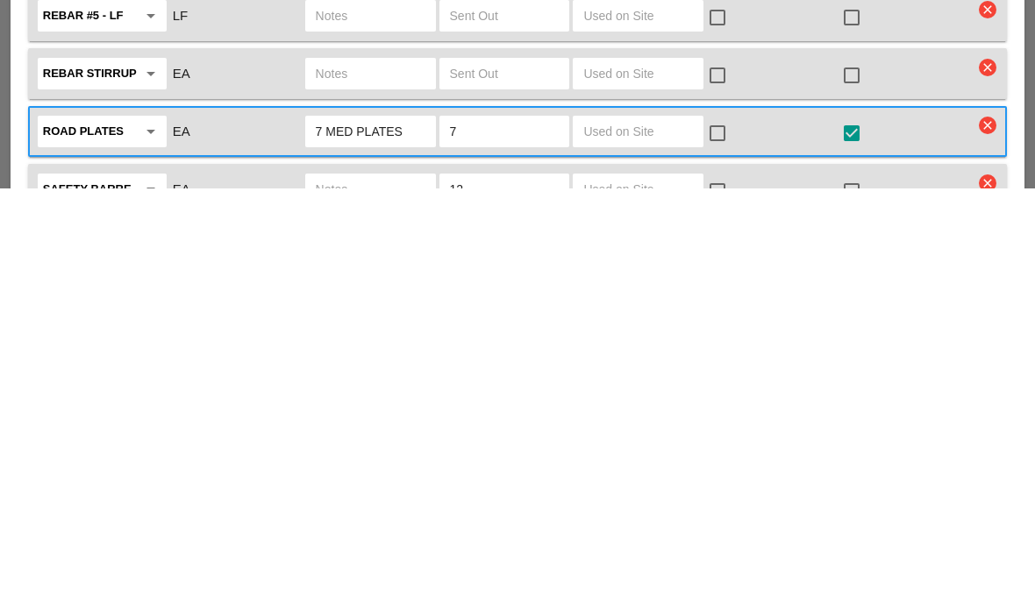
click at [672, 539] on input "text" at bounding box center [638, 553] width 110 height 28
type input "7"
click at [751, 535] on div "check_box_outline_blank" at bounding box center [772, 553] width 134 height 37
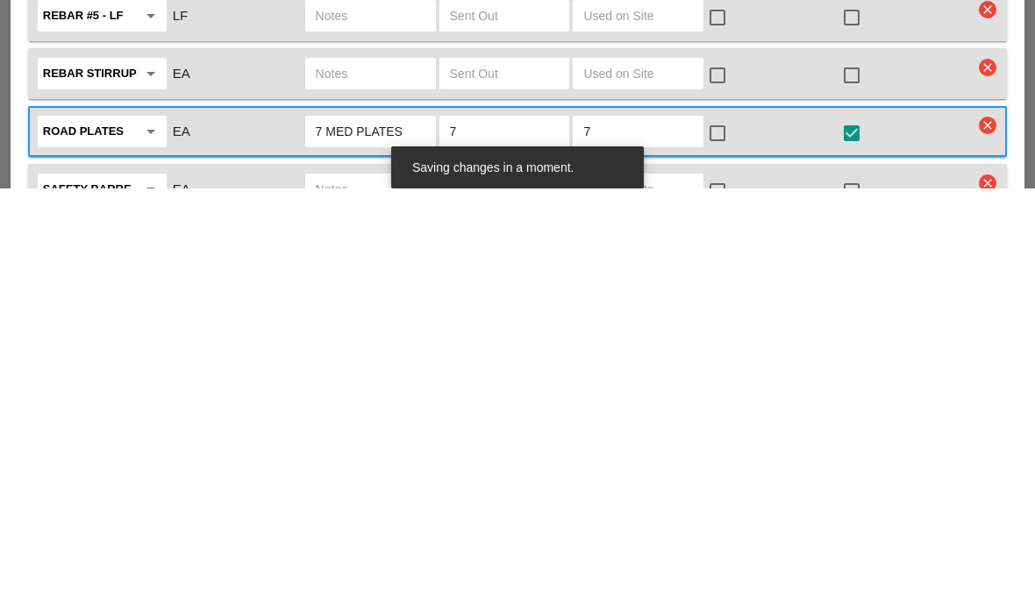
scroll to position [4279, 0]
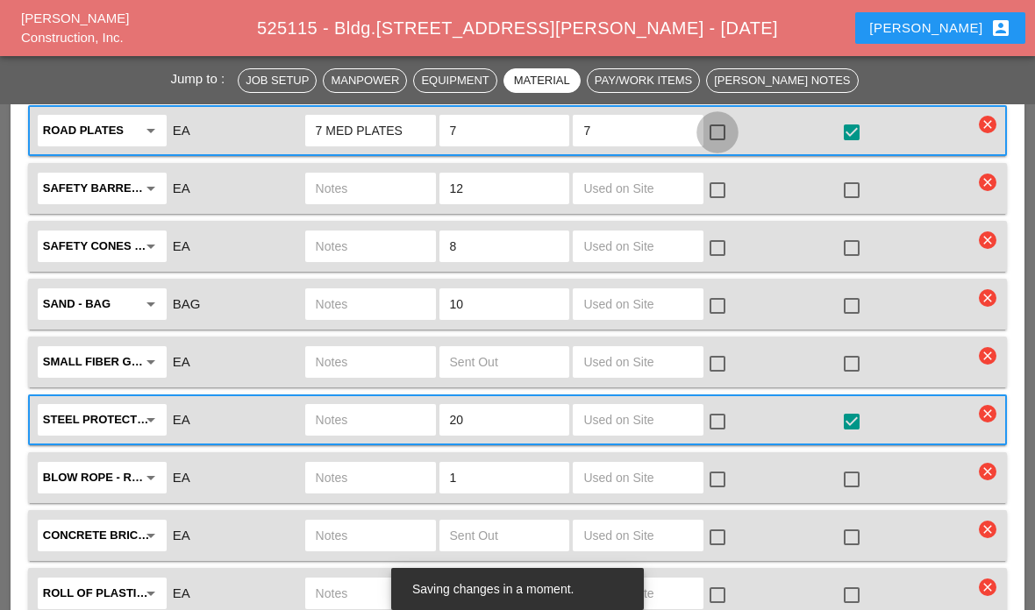
click at [724, 132] on div at bounding box center [717, 133] width 30 height 30
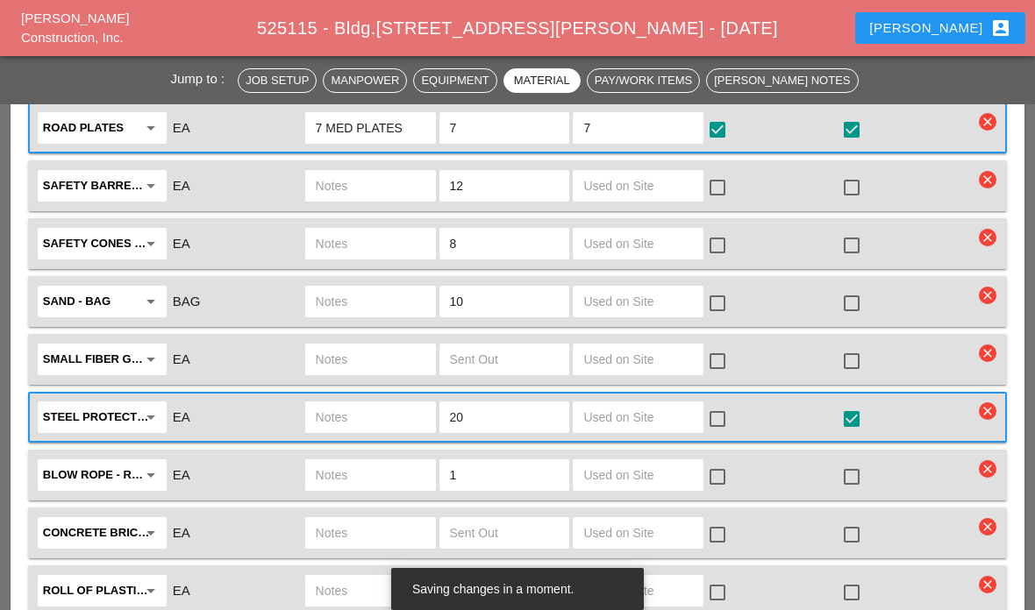
scroll to position [4295, 0]
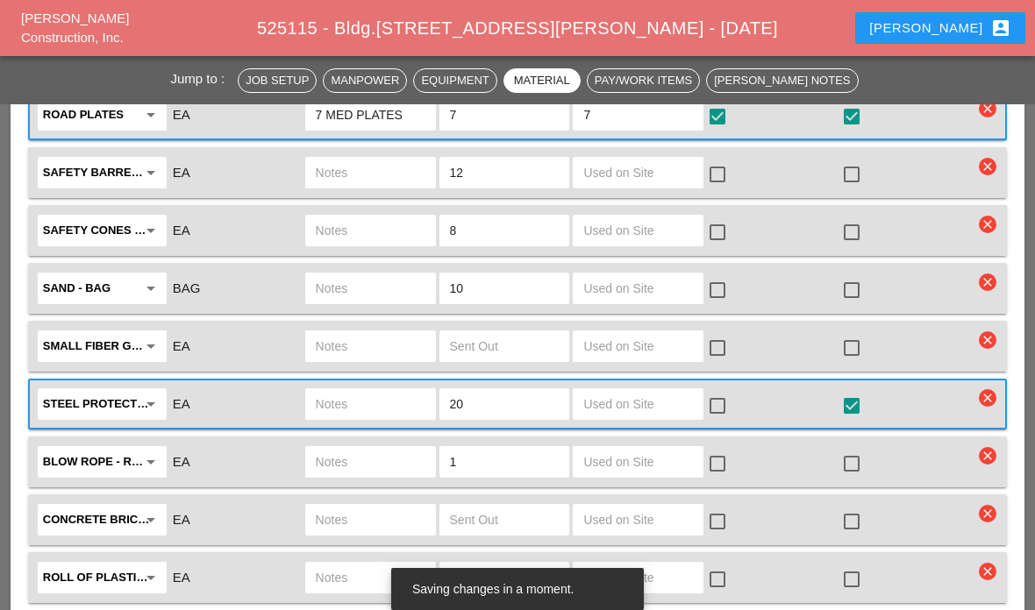
click at [639, 180] on input "text" at bounding box center [638, 173] width 110 height 28
type input "3"
type input "20"
click at [722, 175] on div at bounding box center [717, 175] width 30 height 30
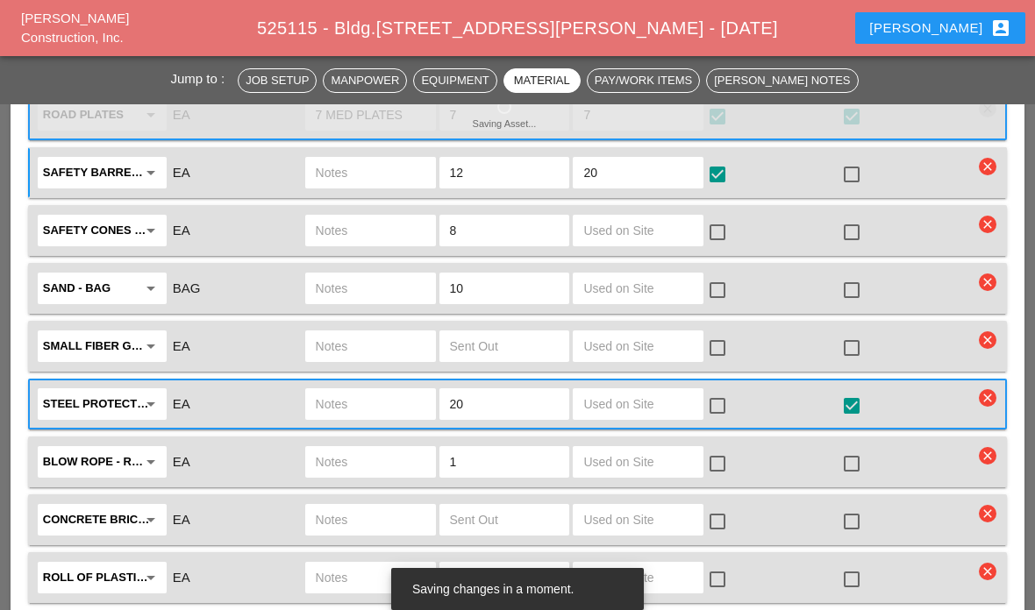
click at [667, 225] on input "text" at bounding box center [638, 231] width 110 height 28
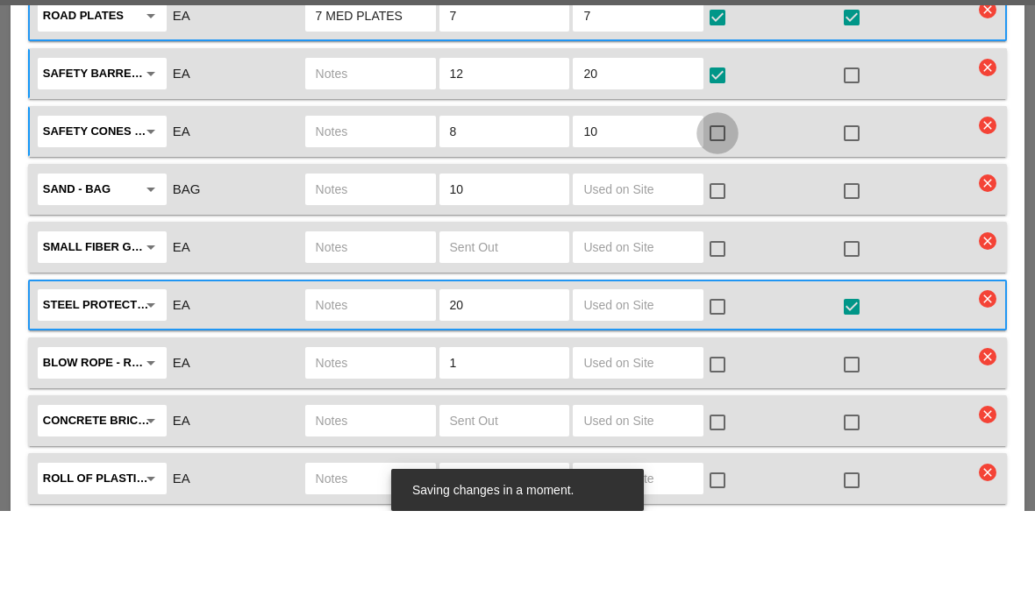
type input "10"
click at [724, 217] on div at bounding box center [717, 232] width 30 height 30
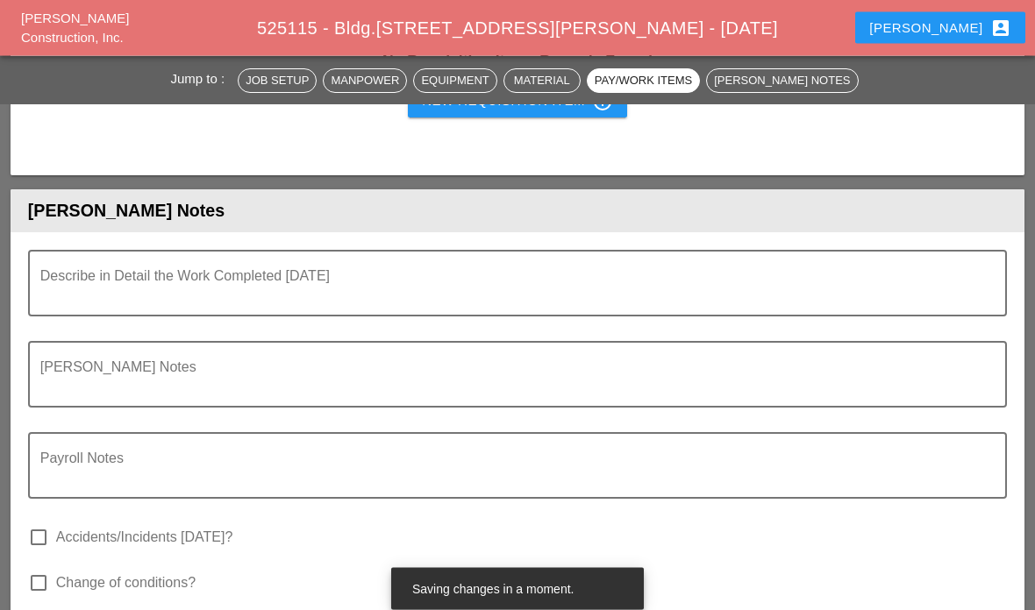
scroll to position [5034, 0]
click at [95, 287] on textarea "Describe in Detail the Work Completed Today" at bounding box center [510, 294] width 940 height 42
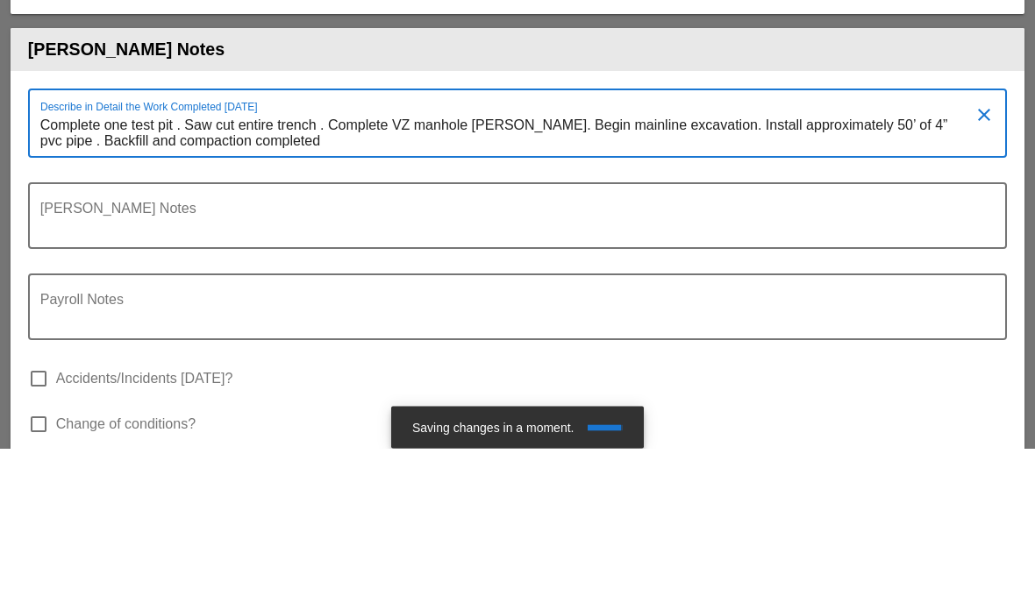
scroll to position [0, 0]
type textarea "Complete one test pit . Saw cut entire trench . Complete VZ manhole Poe. Begin …"
click at [979, 367] on textarea "Foreman's Notes" at bounding box center [510, 388] width 940 height 42
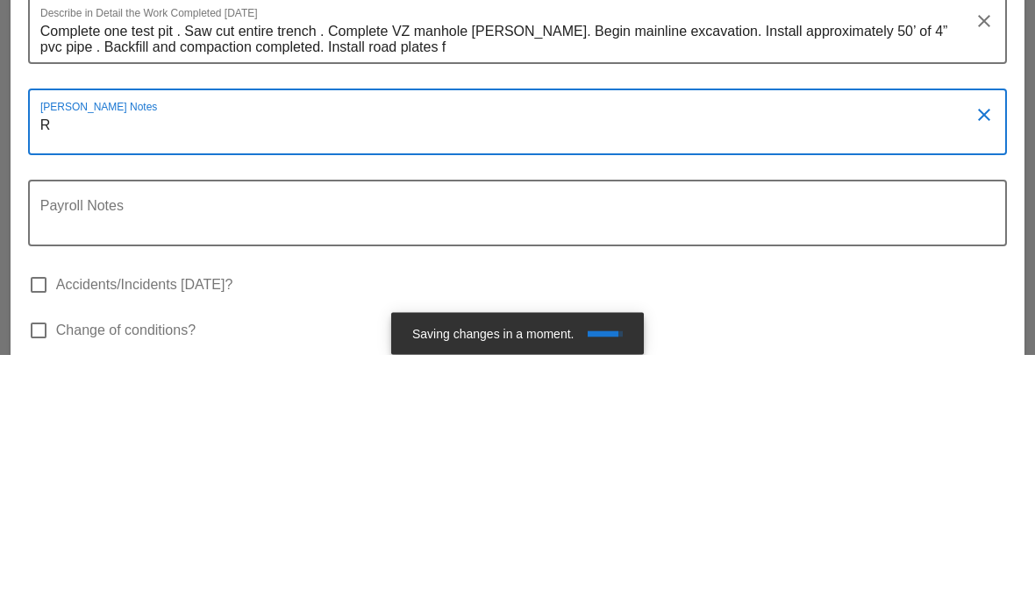
type textarea "R"
click at [424, 274] on textarea "Complete one test pit . Saw cut entire trench . Complete VZ manhole Poe. Begin …" at bounding box center [510, 296] width 940 height 45
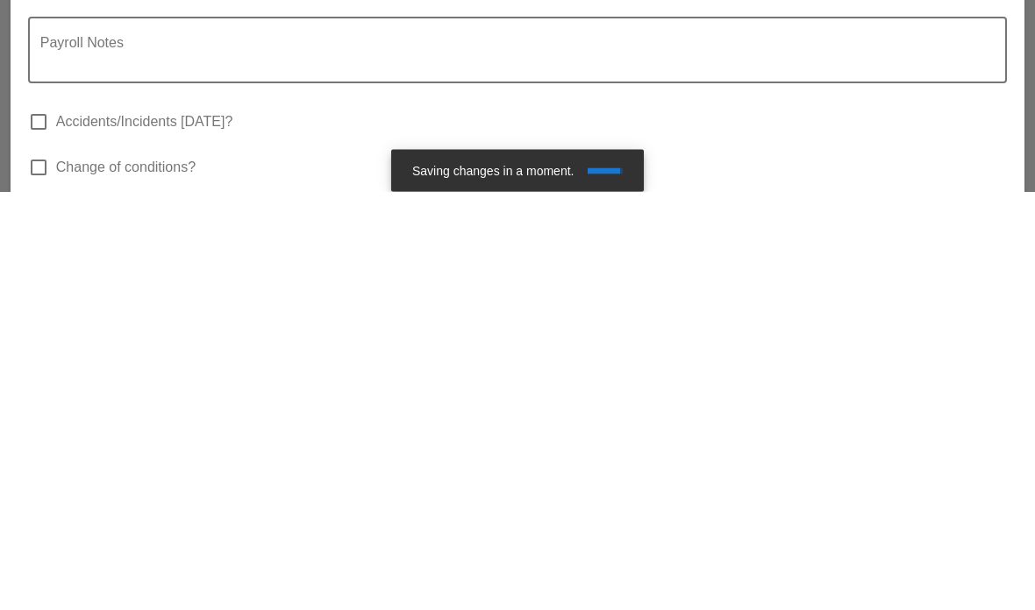
scroll to position [5038, 0]
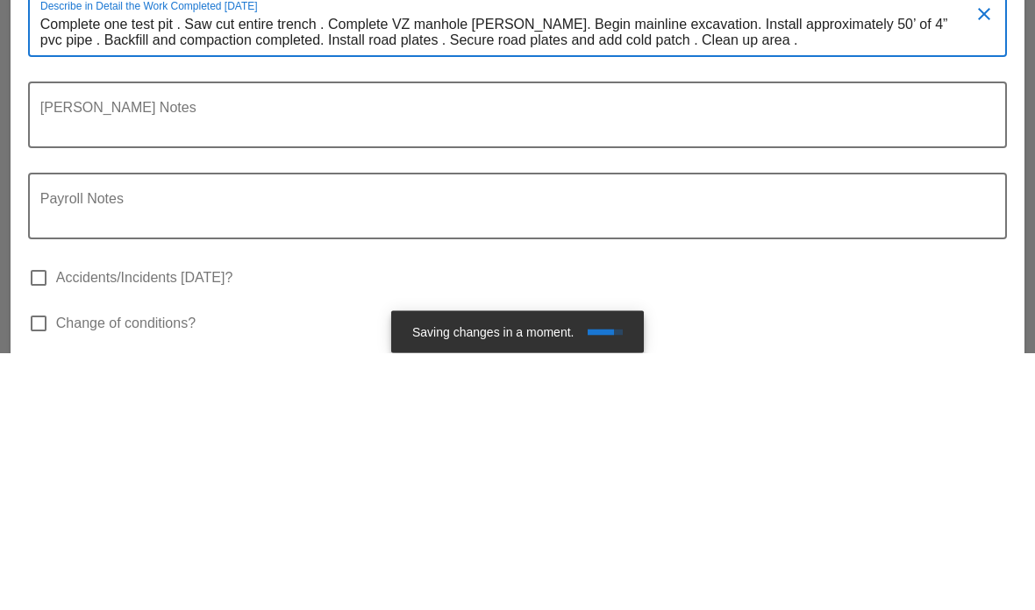
type textarea "Complete one test pit . Saw cut entire trench . Complete VZ manhole [PERSON_NAM…"
click at [752, 362] on textarea "Foreman's Notes" at bounding box center [510, 383] width 940 height 42
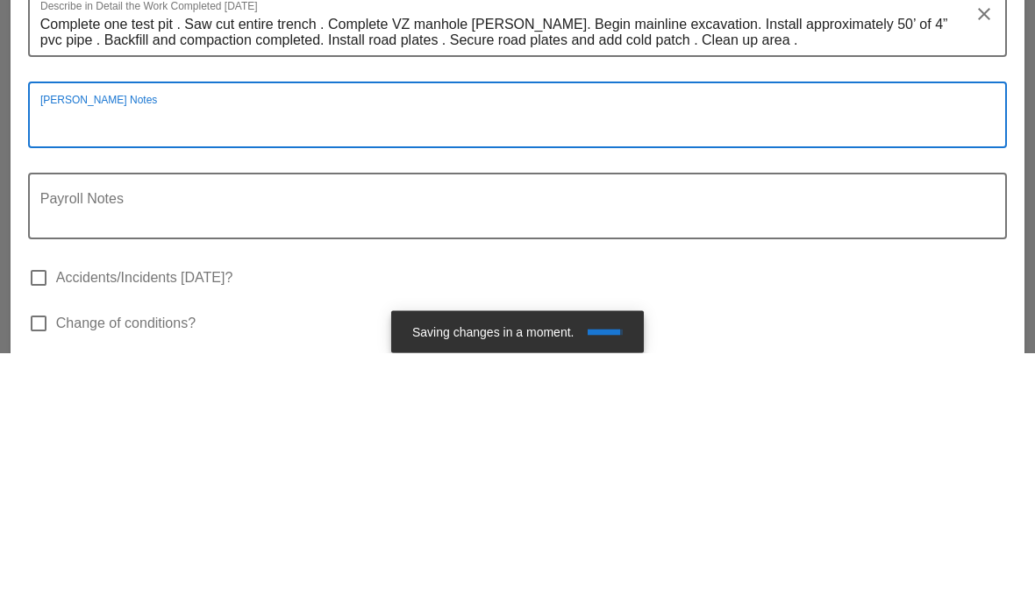
click at [793, 413] on div at bounding box center [518, 418] width 958 height 11
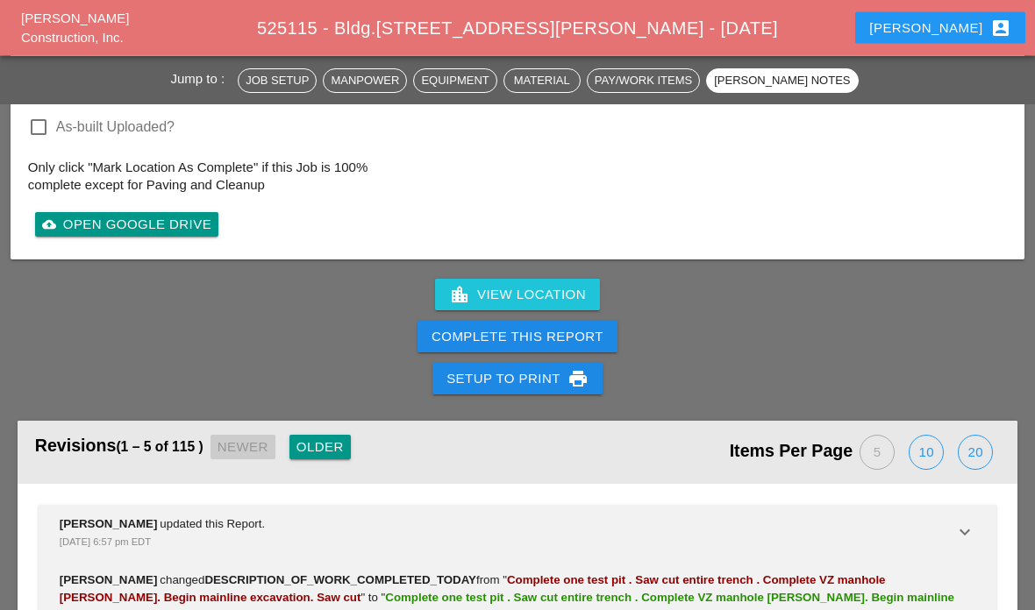
scroll to position [5584, 0]
click at [580, 335] on div "Complete This Report" at bounding box center [517, 337] width 172 height 20
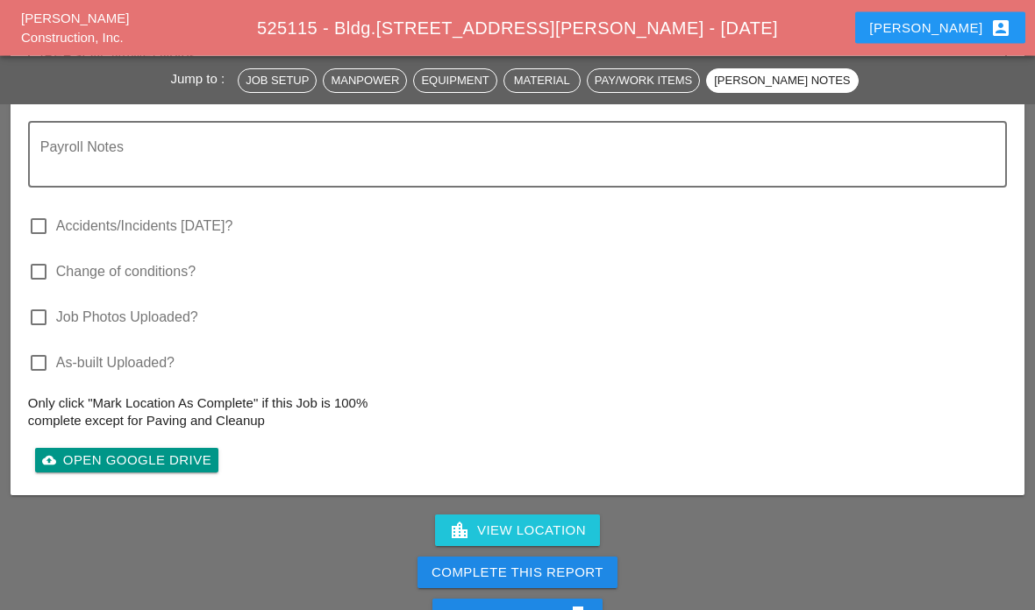
scroll to position [5432, 0]
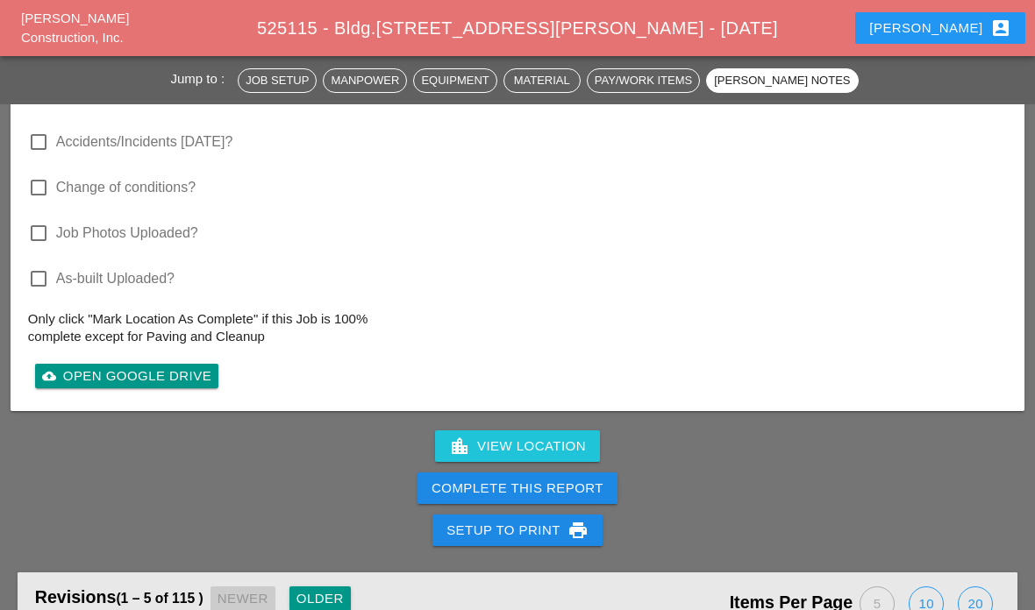
click at [536, 490] on div "Complete This Report" at bounding box center [517, 489] width 172 height 20
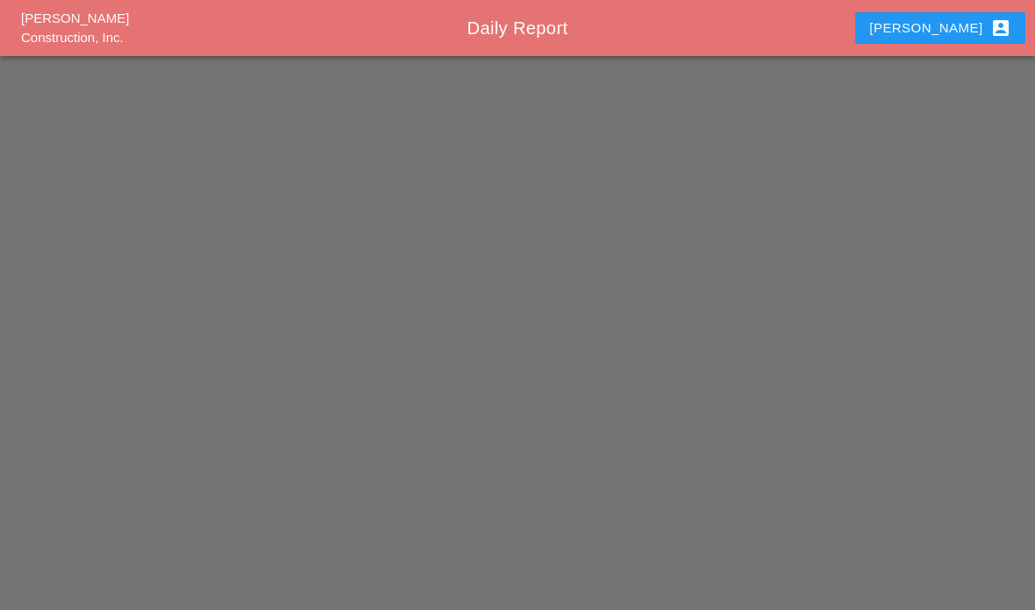
scroll to position [70, 0]
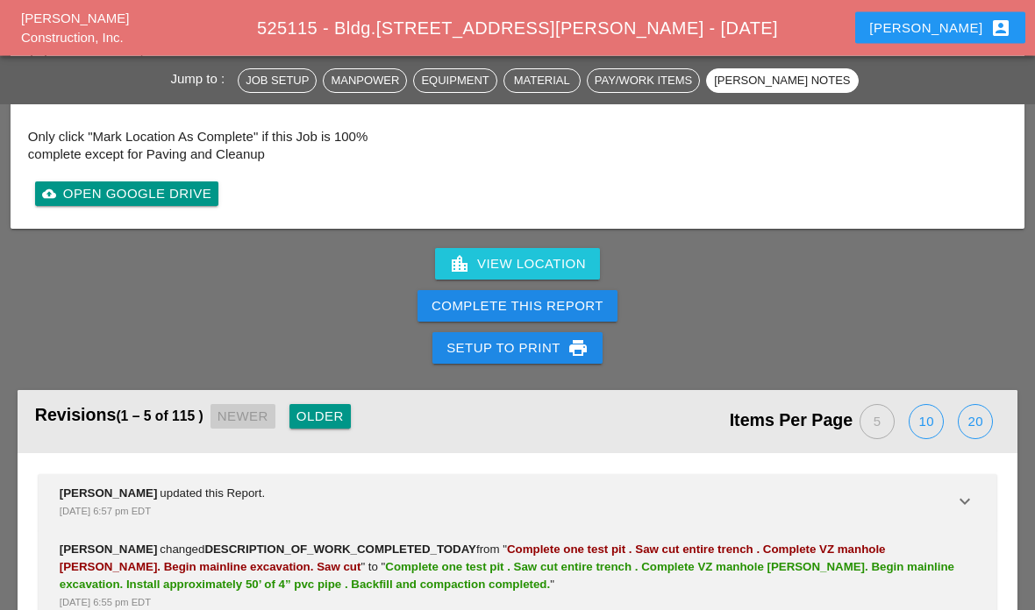
click at [545, 299] on div "Complete This Report" at bounding box center [517, 307] width 172 height 20
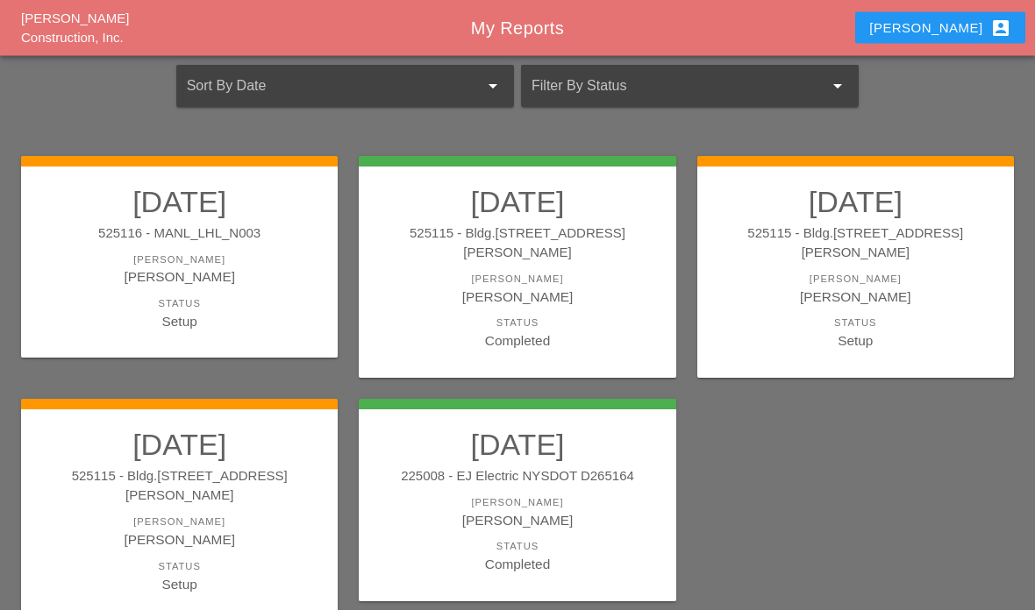
scroll to position [98, 0]
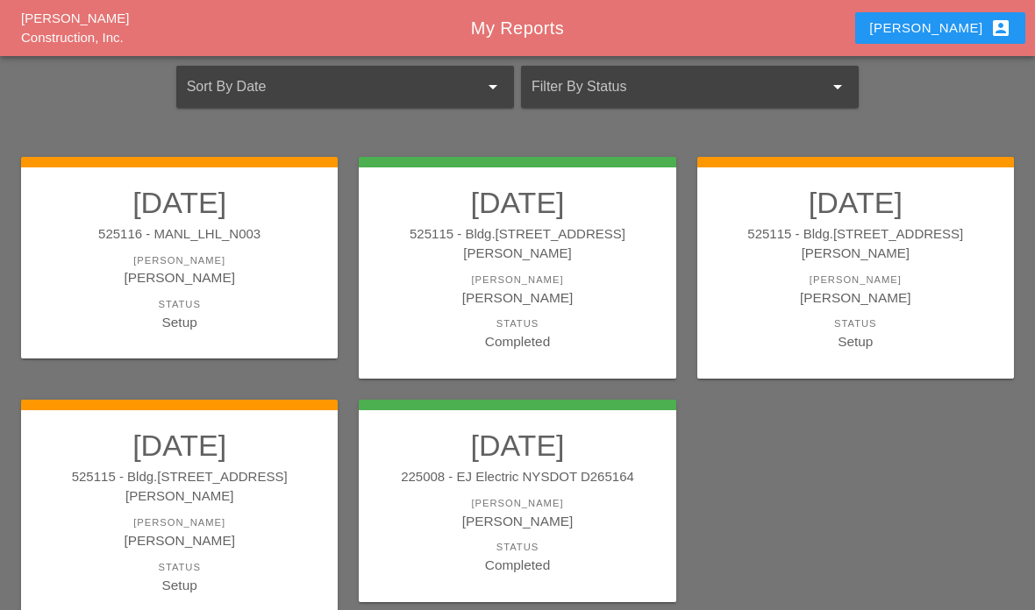
click at [120, 560] on div "Status" at bounding box center [180, 567] width 282 height 15
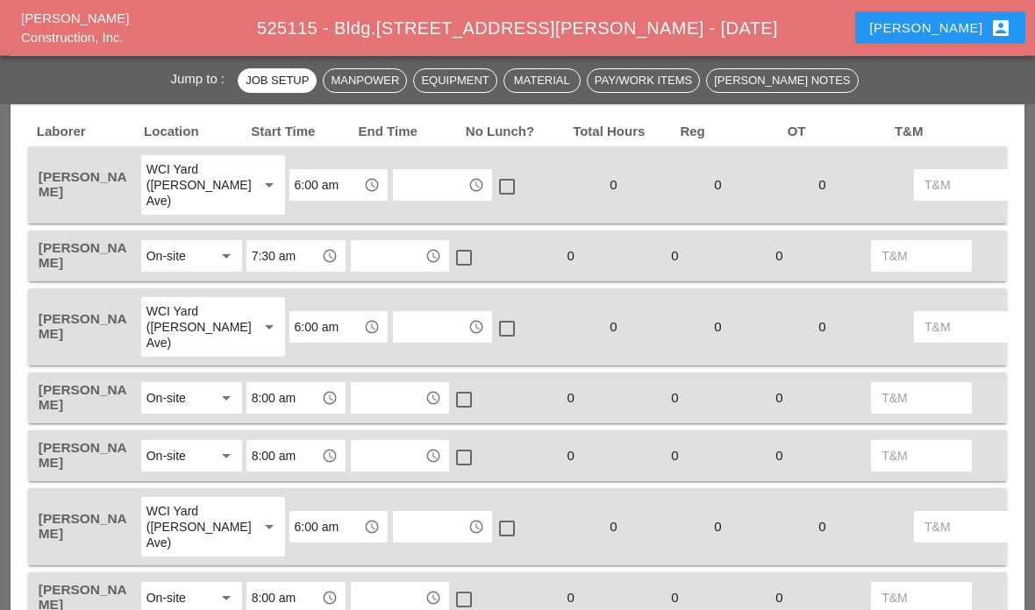
scroll to position [866, 0]
click at [398, 195] on input "text" at bounding box center [430, 185] width 64 height 28
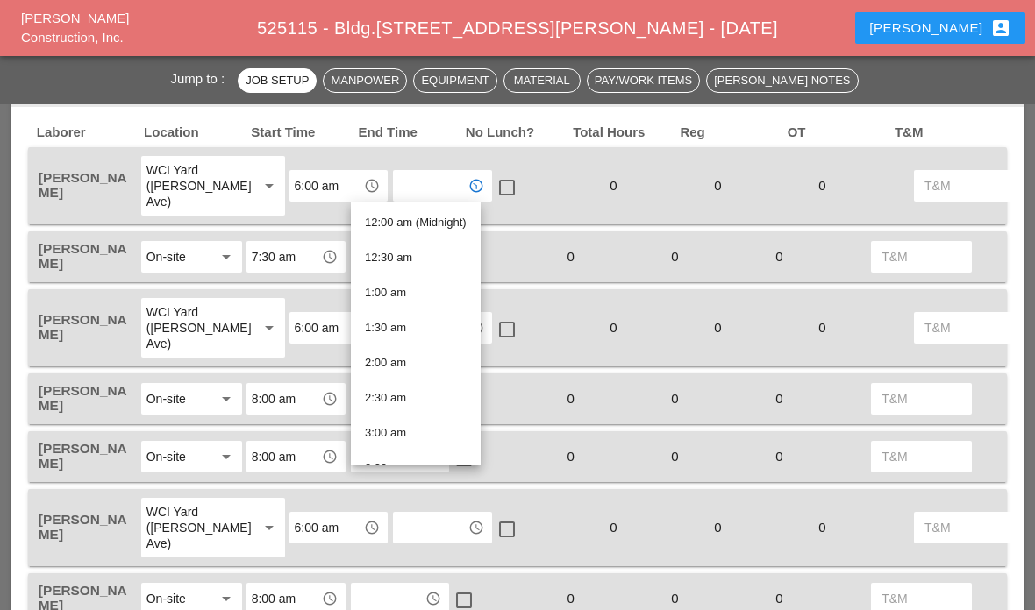
click at [29, 223] on div "Laborer Location Start Time End Time No Lunch? Total Hours Reg OT T&M Jorge Bar…" at bounding box center [517, 375] width 979 height 501
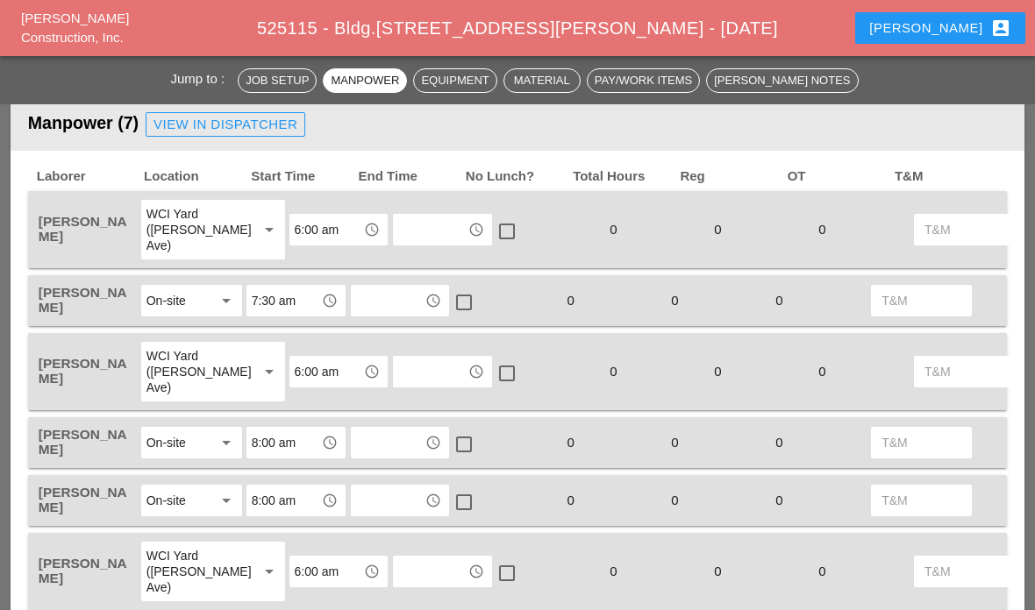
scroll to position [810, 0]
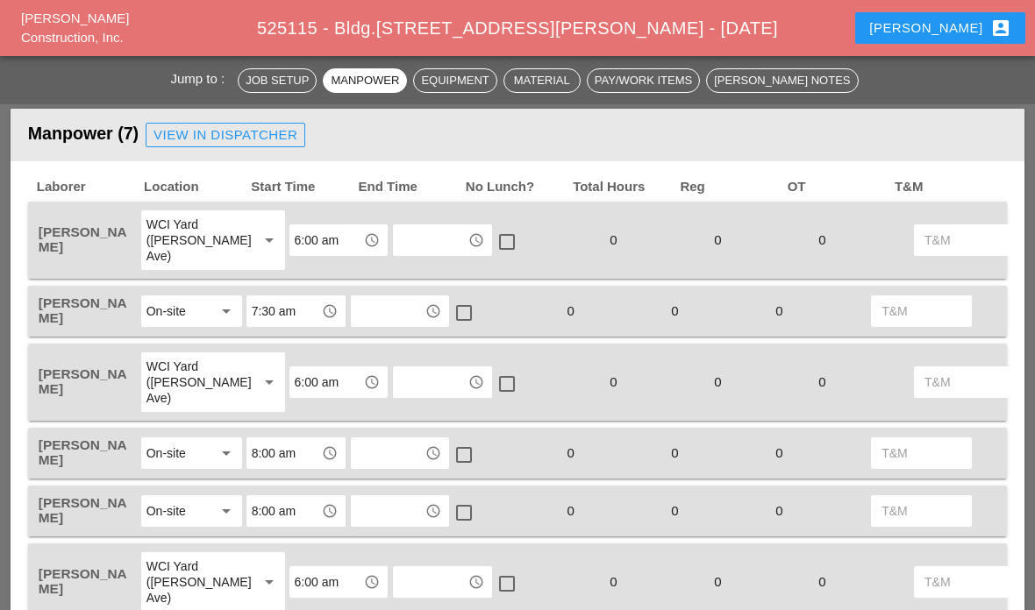
click at [409, 252] on input "text" at bounding box center [430, 240] width 64 height 28
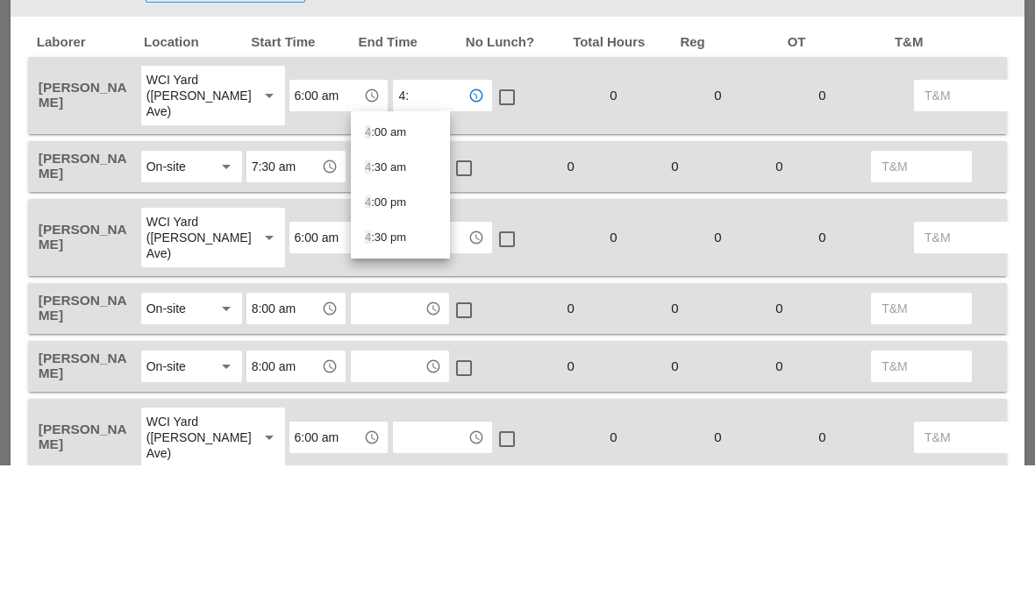
type input "4:3"
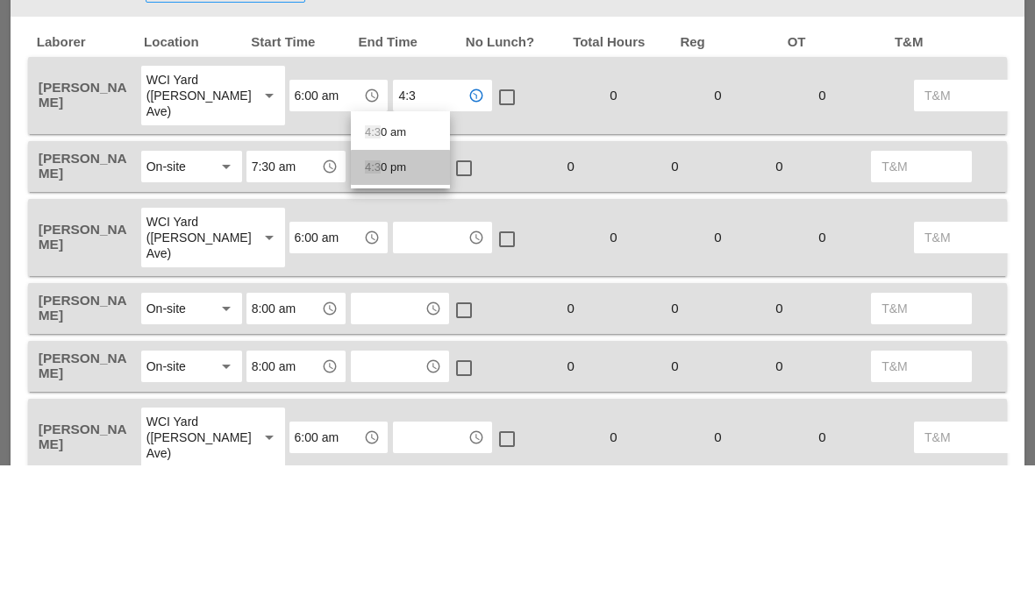
click at [408, 295] on div "4:3 0 pm" at bounding box center [400, 312] width 71 height 35
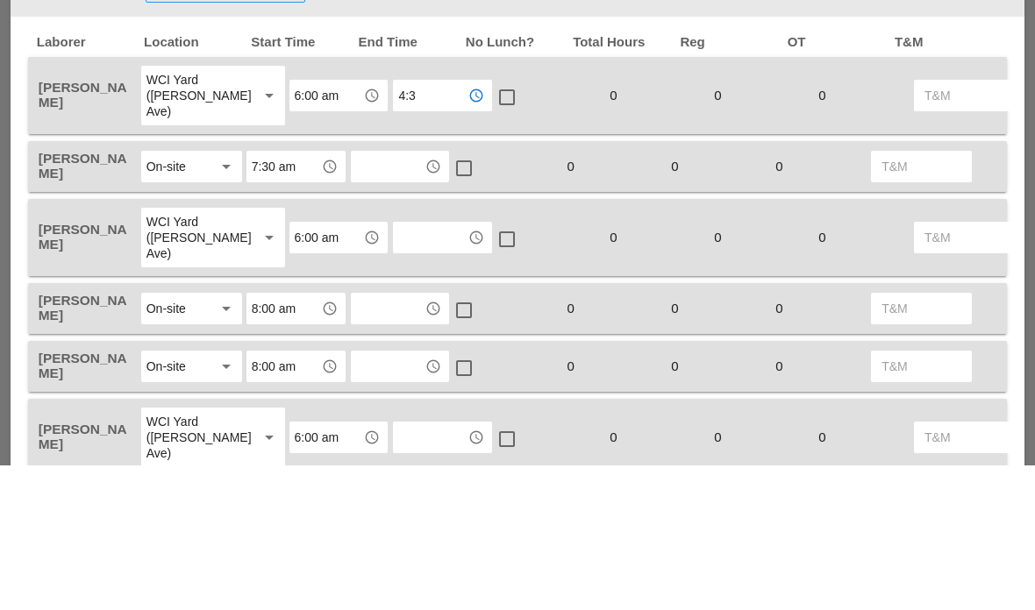
click at [407, 297] on input "text" at bounding box center [388, 311] width 64 height 28
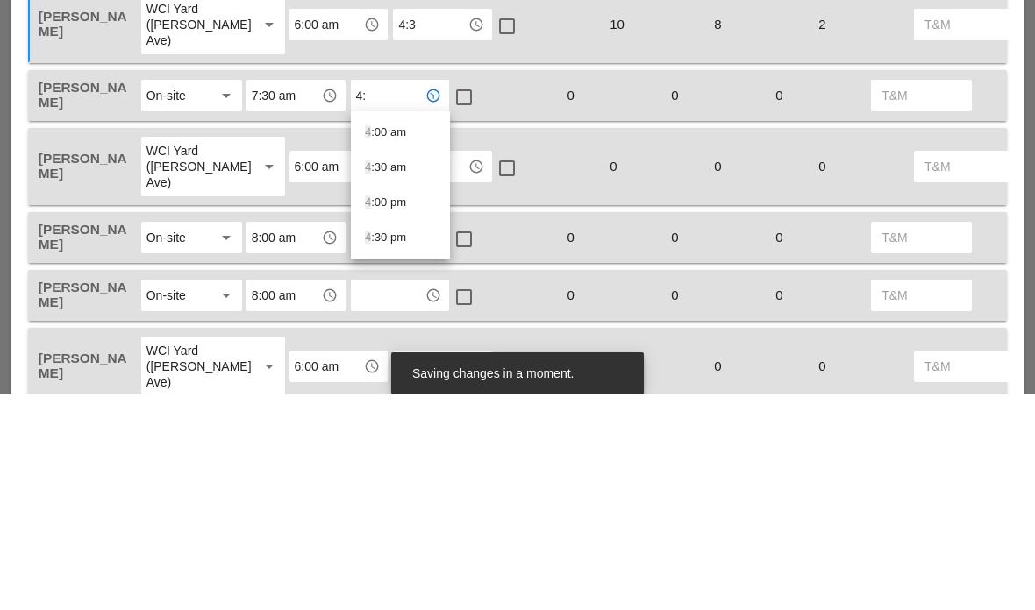
type input "4:3"
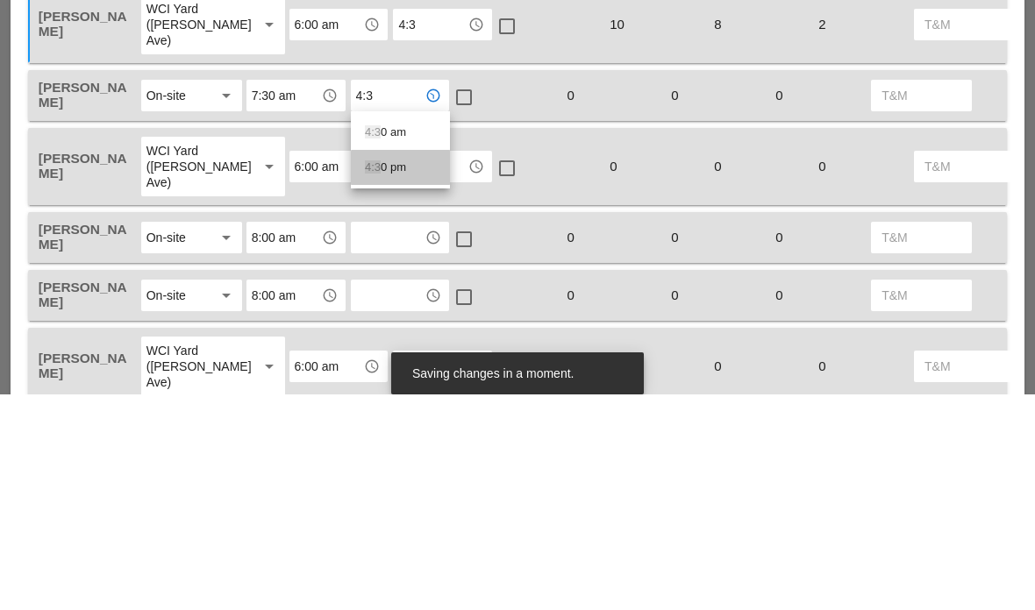
click at [417, 373] on div "4:3 0 pm" at bounding box center [400, 383] width 71 height 21
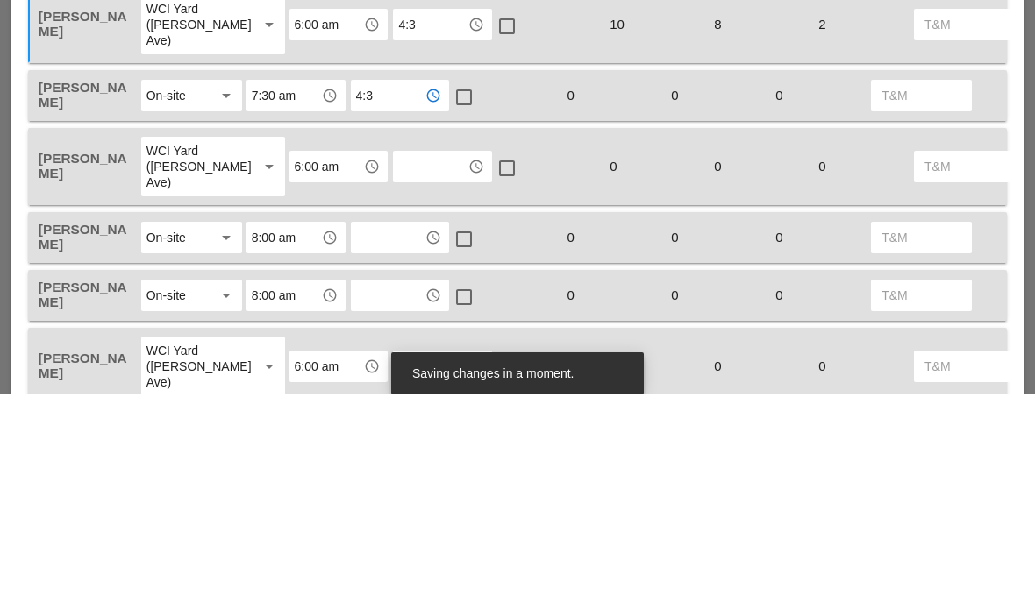
click at [403, 368] on input "text" at bounding box center [430, 382] width 64 height 28
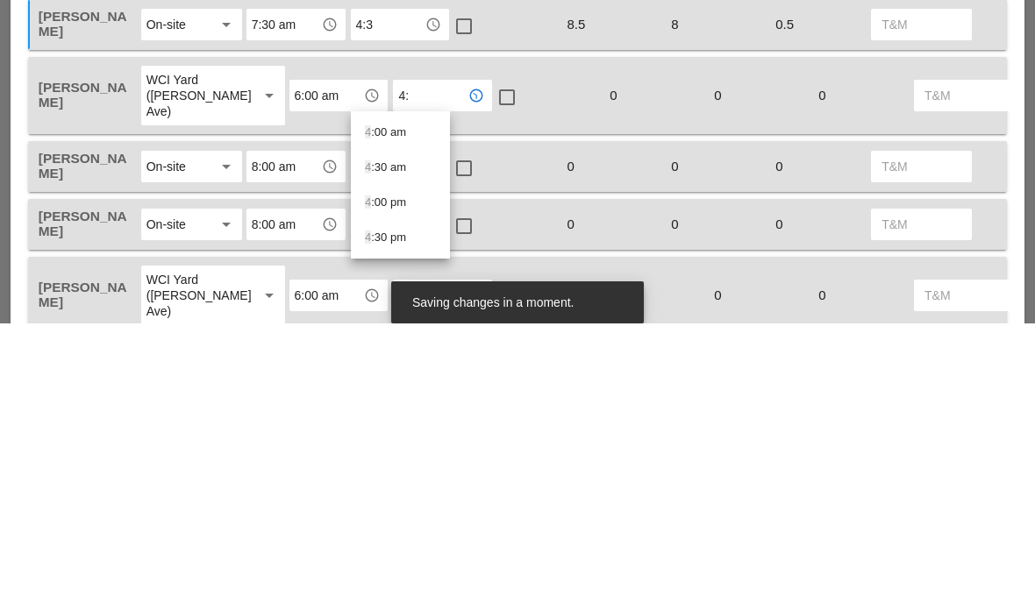
type input "4:3"
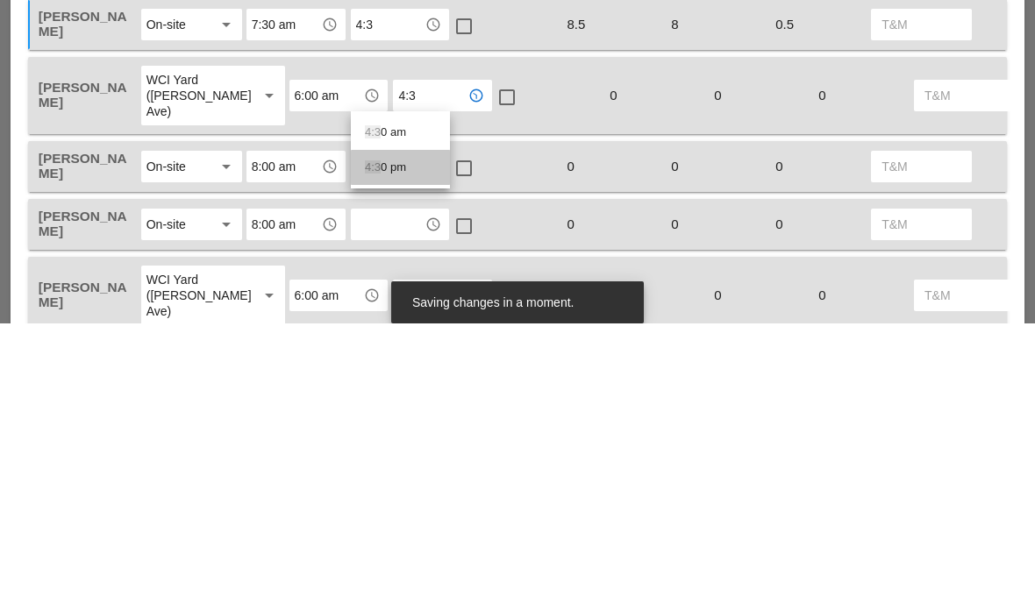
click at [417, 444] on div "4:3 0 pm" at bounding box center [400, 454] width 71 height 21
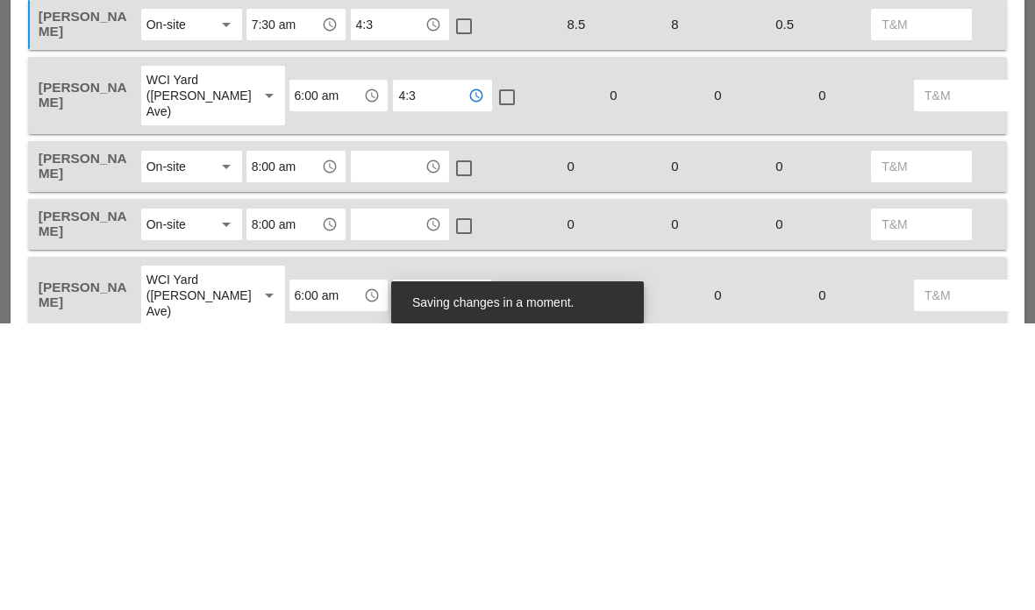
click at [417, 439] on input "text" at bounding box center [388, 453] width 64 height 28
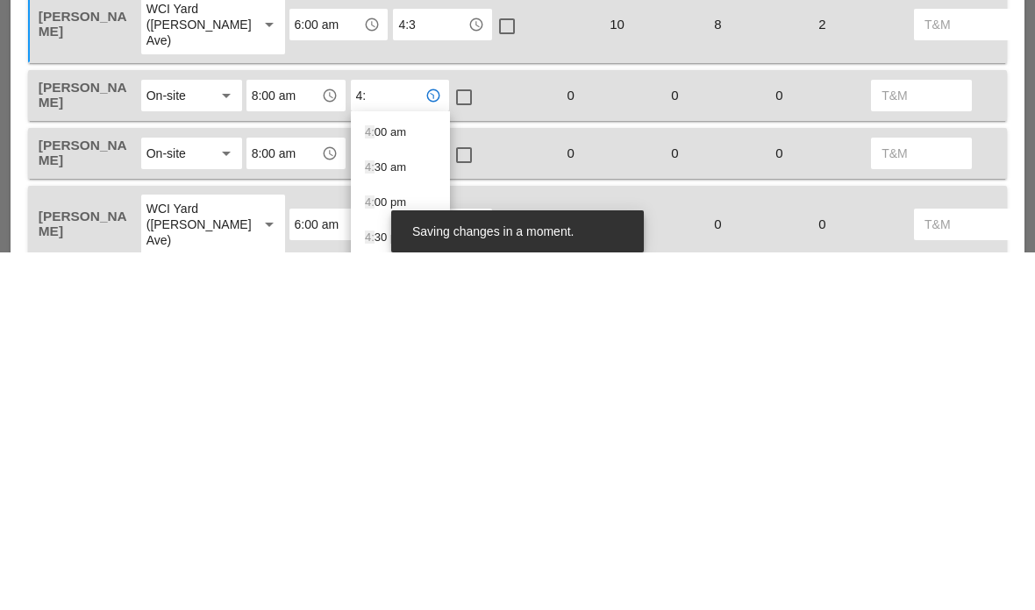
type input "4:3"
click at [405, 515] on div "4:3 0 pm" at bounding box center [400, 525] width 71 height 21
click at [405, 497] on input "text" at bounding box center [388, 511] width 64 height 28
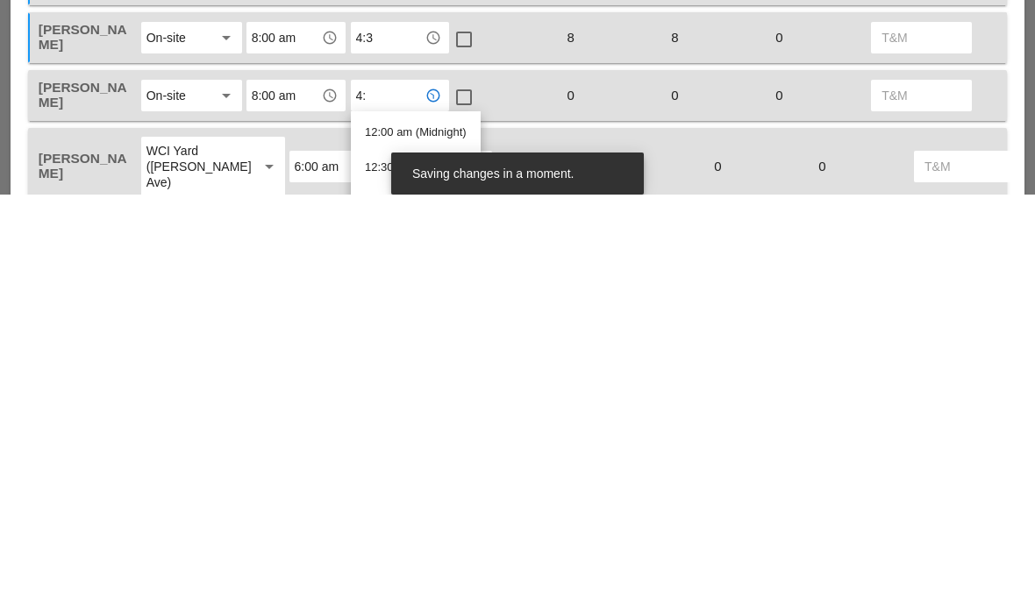
type input "4:3"
click at [368, 576] on span "4:3" at bounding box center [373, 582] width 16 height 13
click at [398, 568] on input "text" at bounding box center [430, 582] width 64 height 28
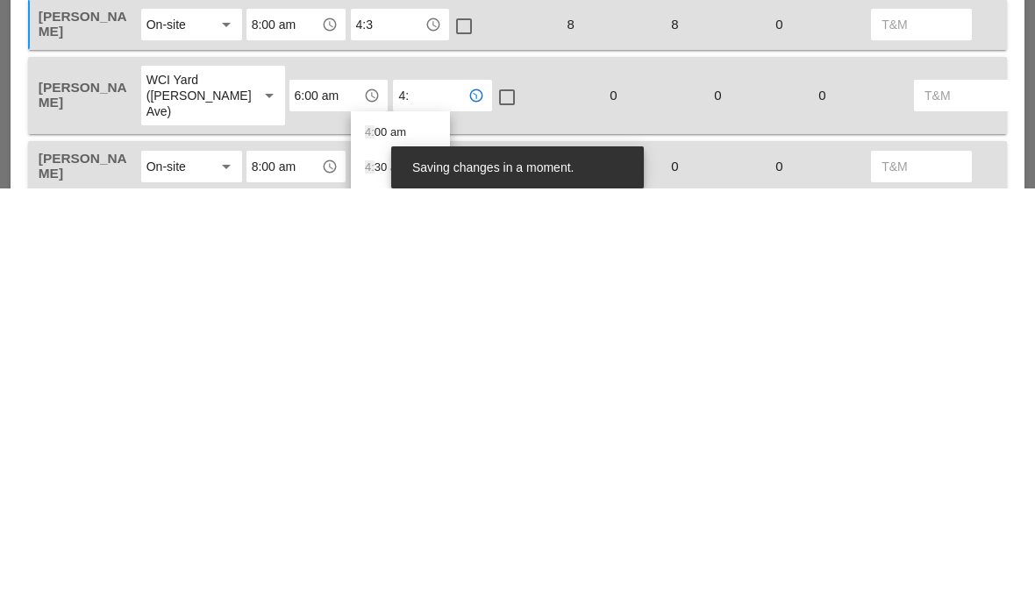
type input "4:3"
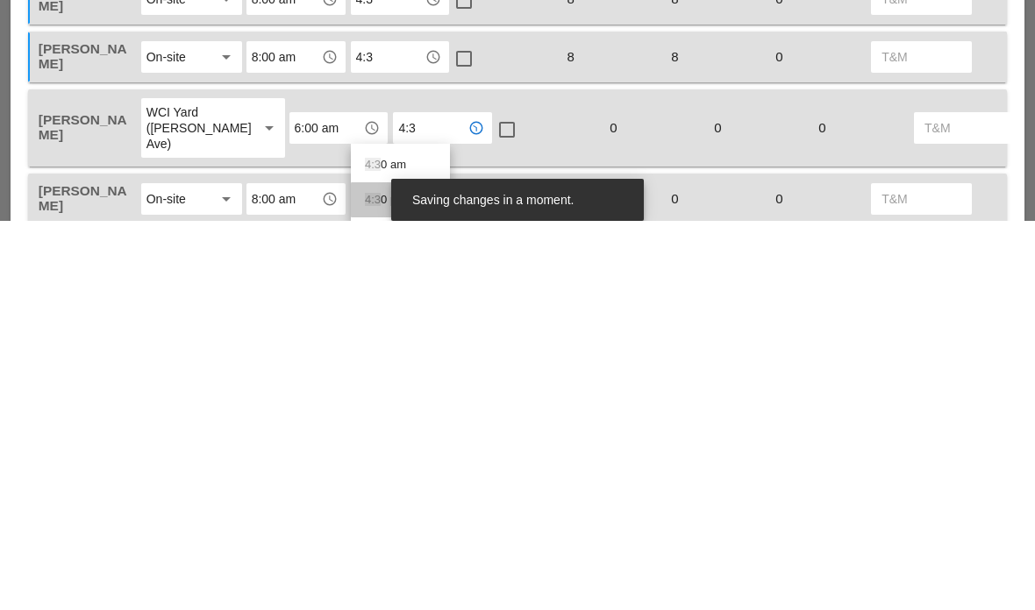
click at [387, 579] on div "4:3 0 pm" at bounding box center [400, 589] width 71 height 21
click at [413, 574] on input "text" at bounding box center [388, 588] width 64 height 28
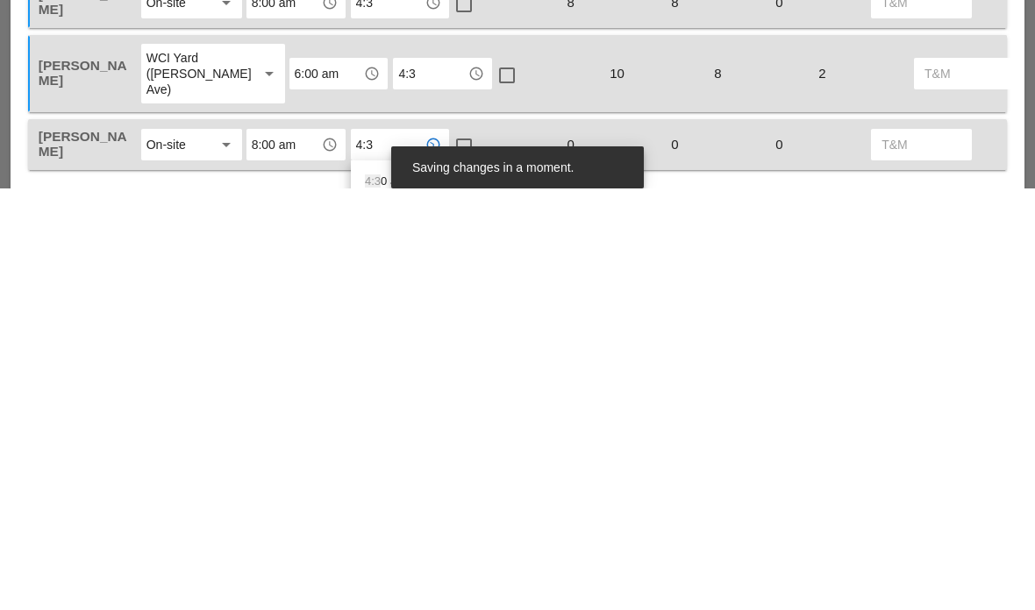
scroll to position [897, 0]
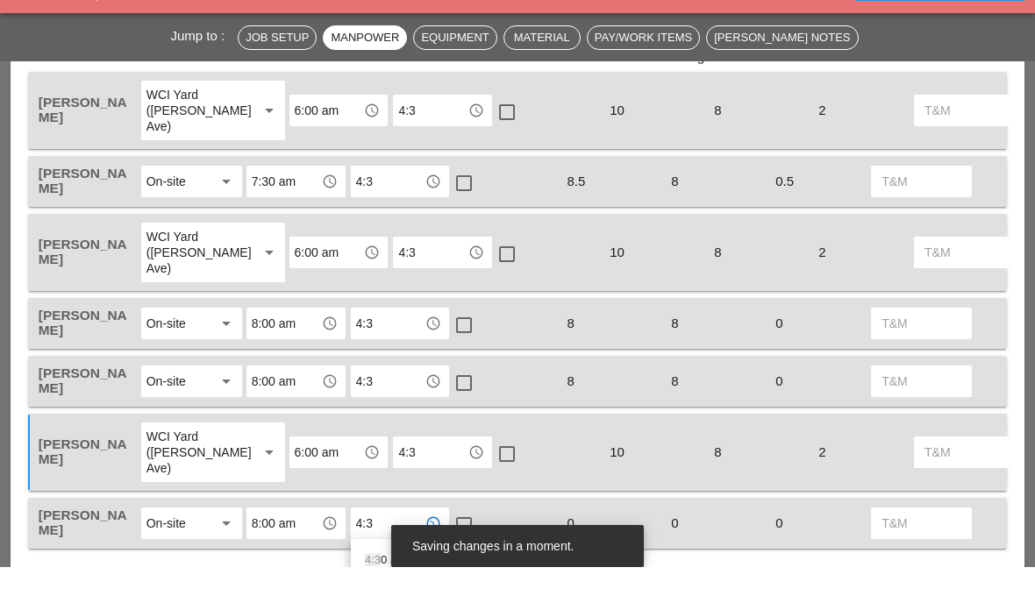
type input "4:3"
click at [402, 139] on input "4:3" at bounding box center [430, 153] width 64 height 28
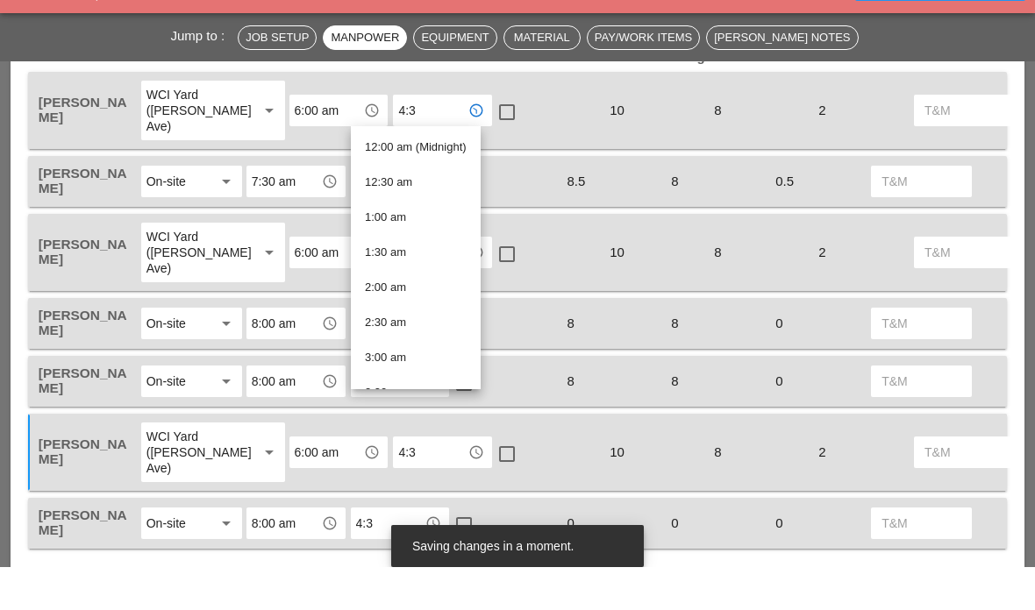
type input "4:30 pm"
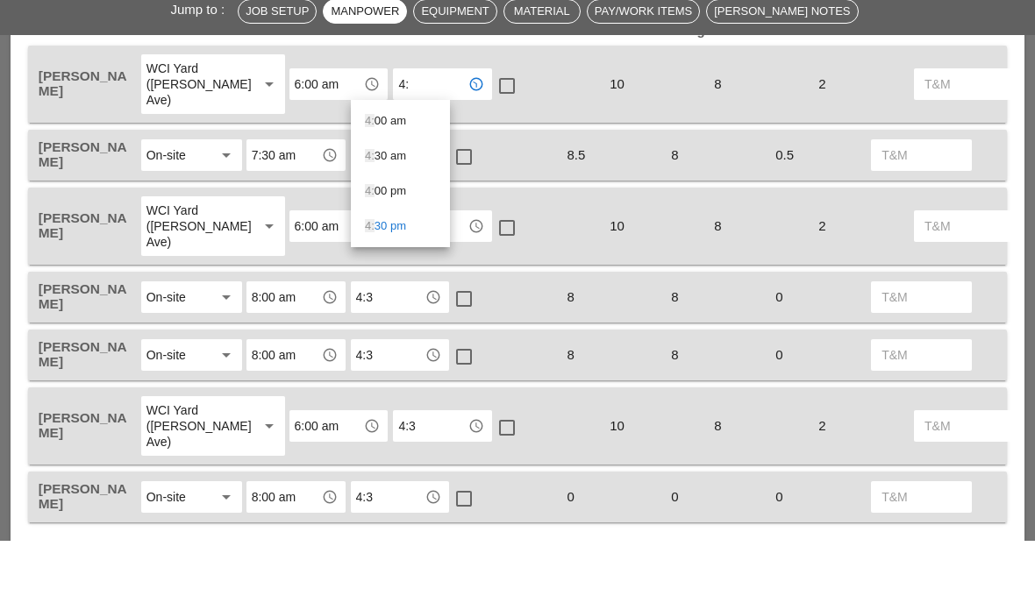
type input "4:0"
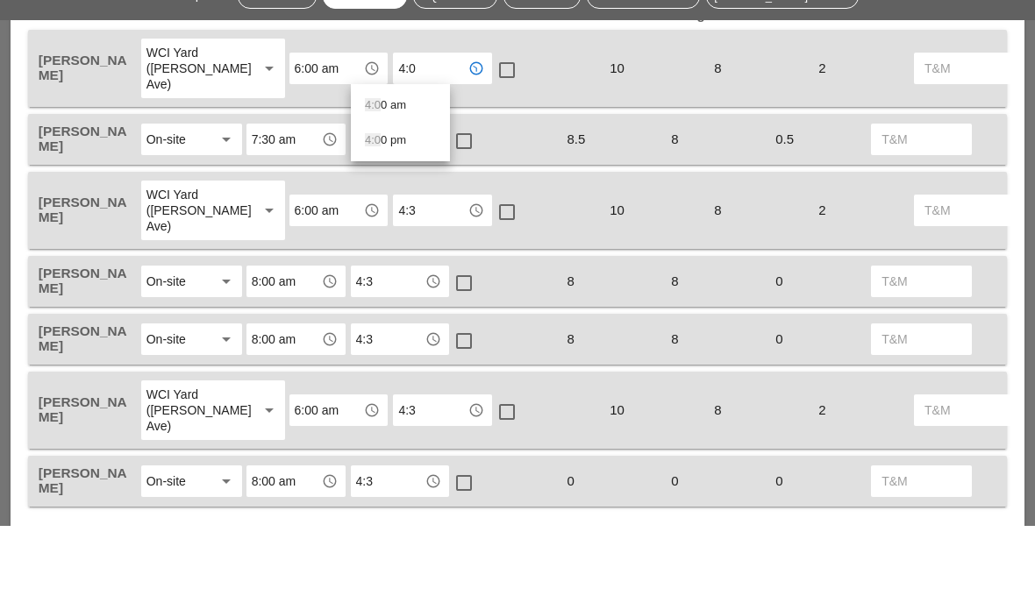
click at [408, 215] on div "4:0 0 pm" at bounding box center [400, 225] width 71 height 21
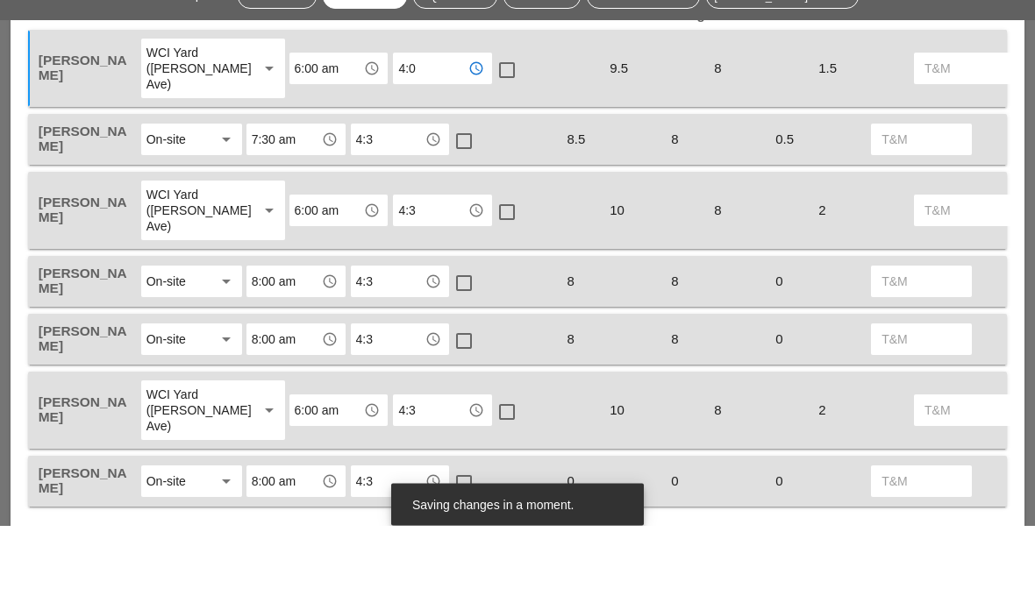
click at [397, 210] on input "4:3" at bounding box center [388, 224] width 64 height 28
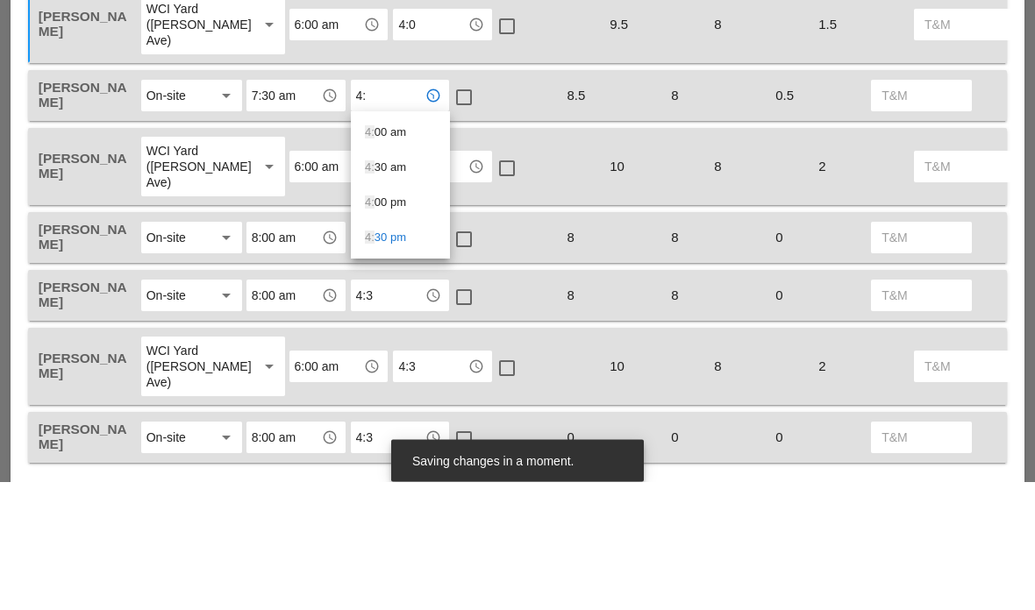
type input "4:0"
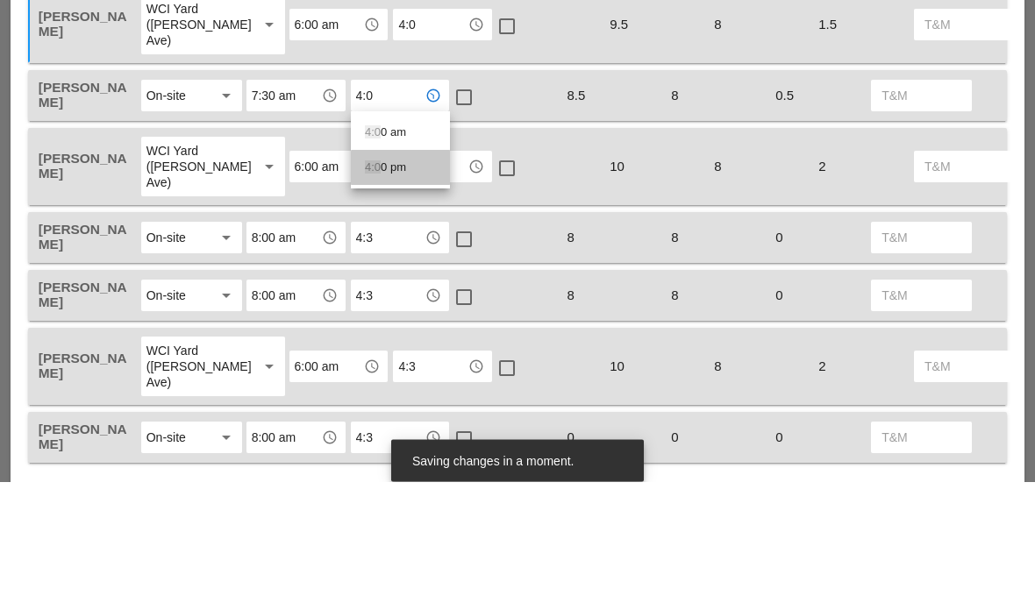
click at [385, 286] on div "4:0 0 pm" at bounding box center [400, 296] width 71 height 21
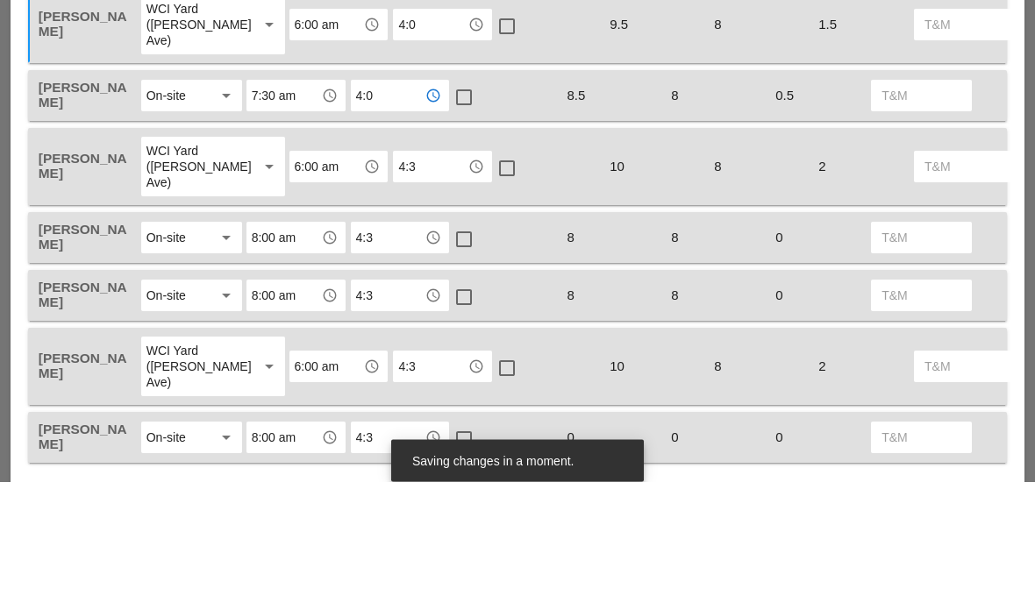
click at [398, 282] on input "4:3" at bounding box center [430, 296] width 64 height 28
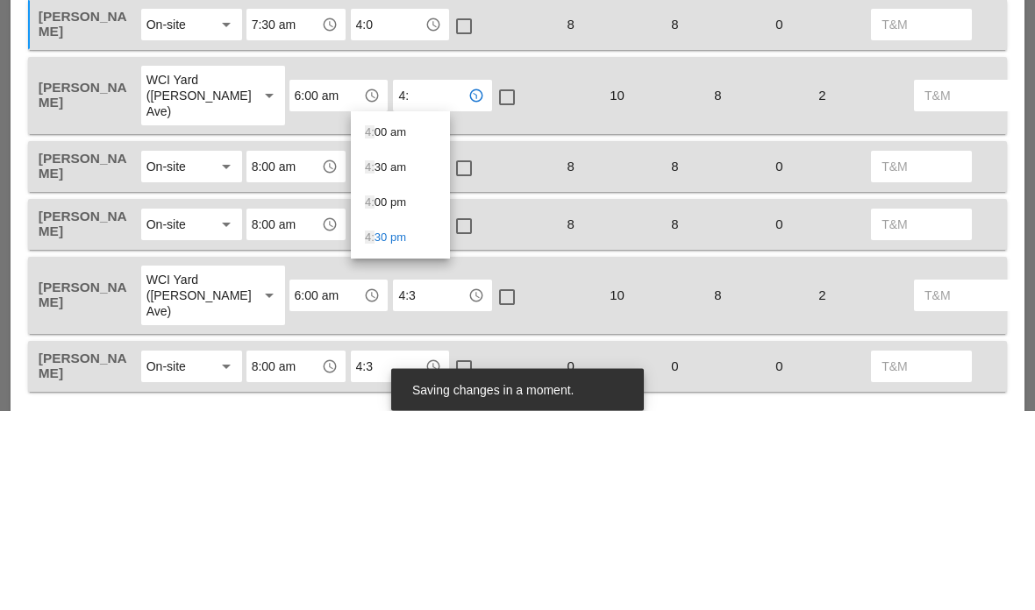
type input "4:0"
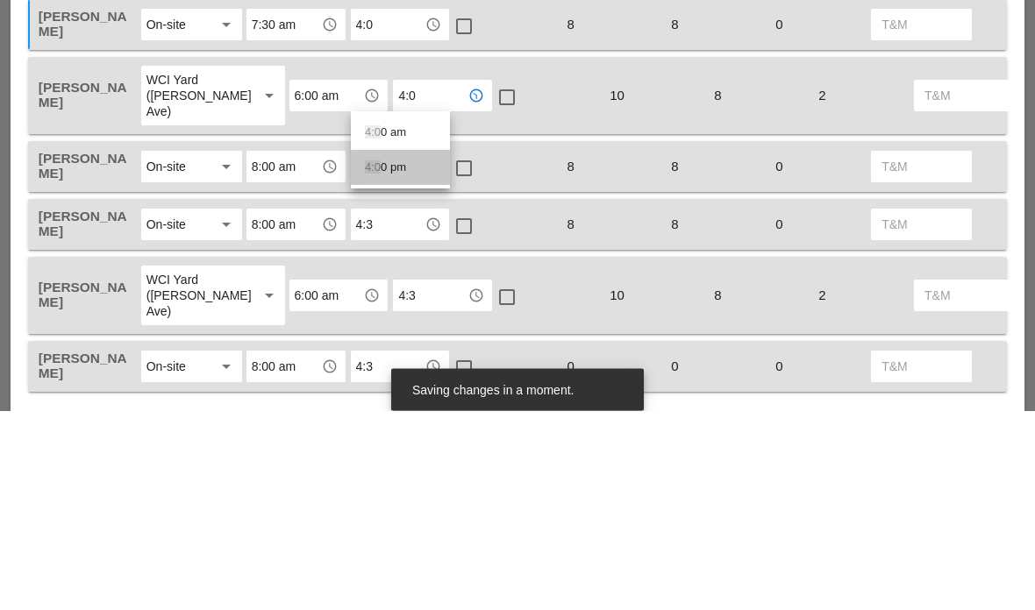
click at [382, 350] on div "4:0 0 pm" at bounding box center [400, 367] width 71 height 35
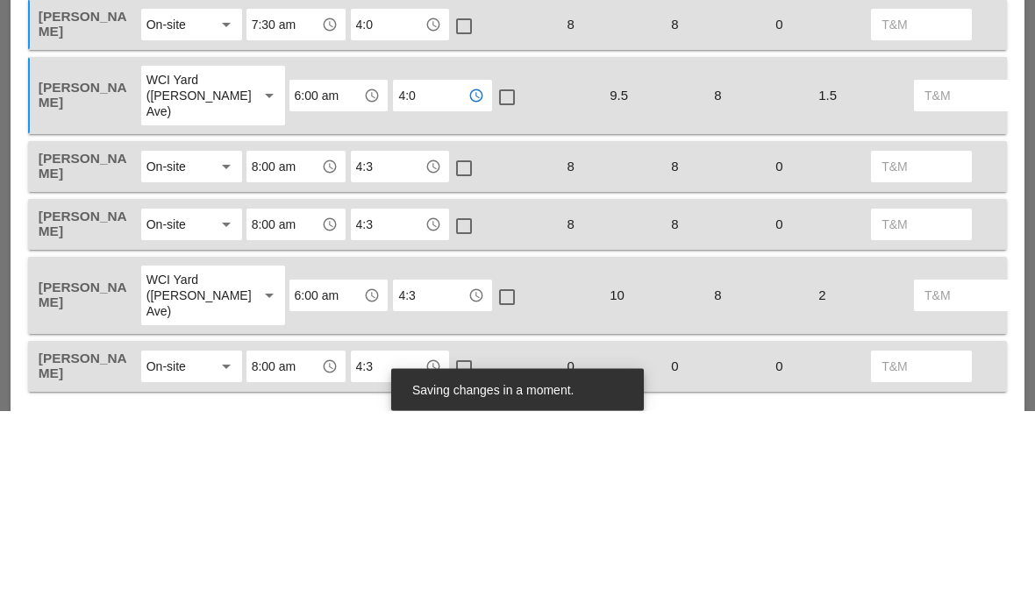
click at [380, 353] on input "4:3" at bounding box center [388, 367] width 64 height 28
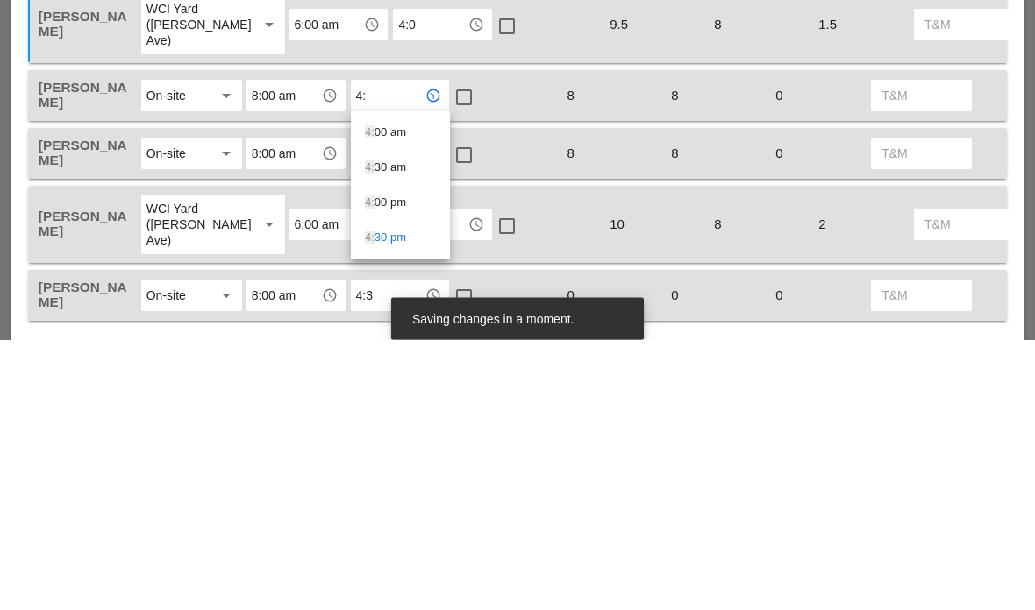
type input "4:0"
click at [385, 428] on div "4:0 0 pm" at bounding box center [400, 438] width 71 height 21
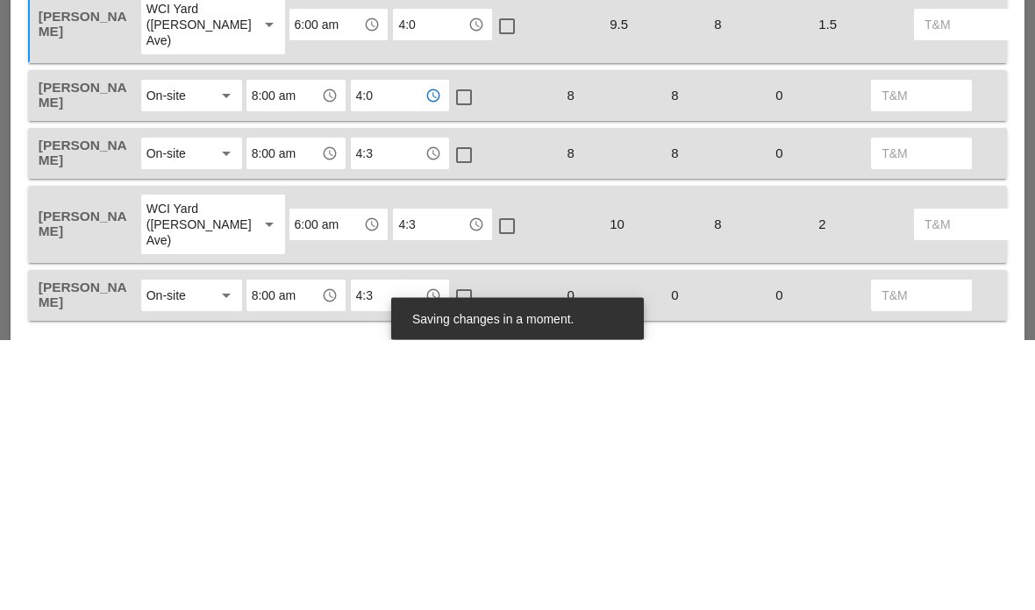
click at [377, 410] on input "4:3" at bounding box center [388, 424] width 64 height 28
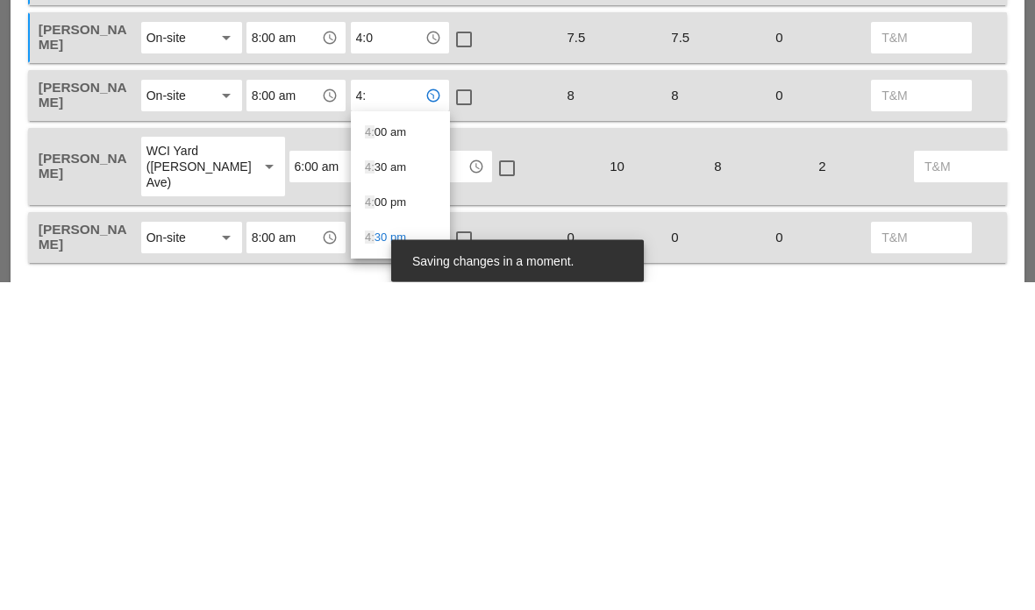
type input "4:0"
click at [389, 486] on div "4:0 0 pm" at bounding box center [400, 496] width 71 height 21
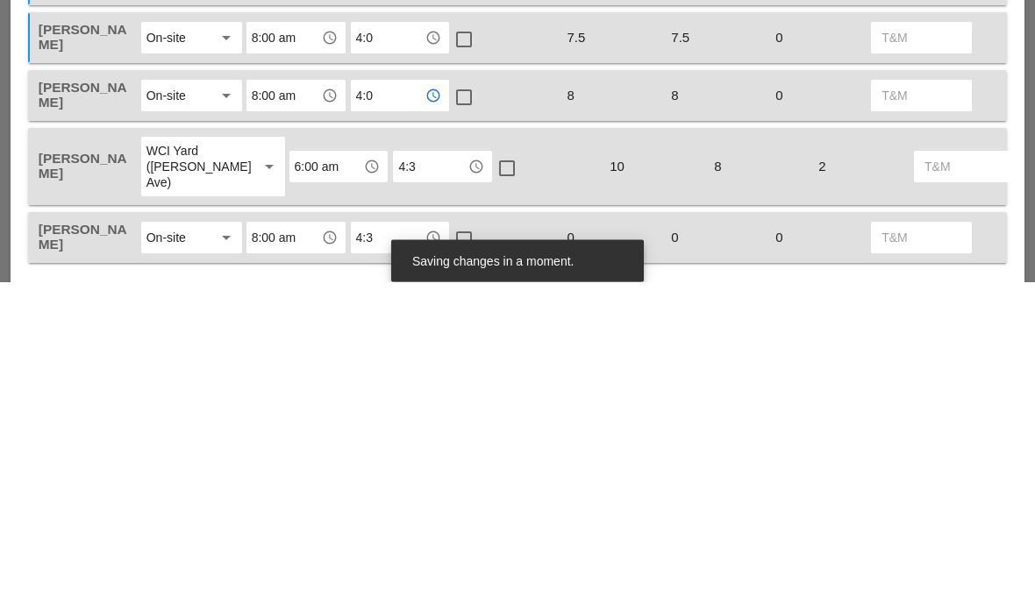
click at [398, 481] on input "4:3" at bounding box center [430, 495] width 64 height 28
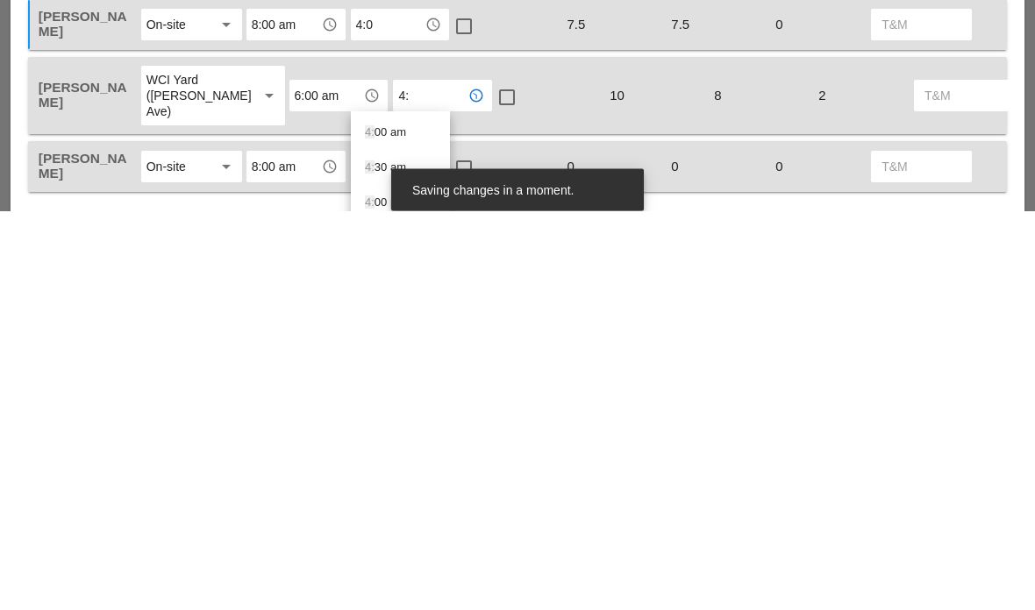
type input "4:0"
click at [377, 560] on span "4:0" at bounding box center [373, 566] width 16 height 13
click at [368, 553] on input "4:3" at bounding box center [388, 567] width 64 height 28
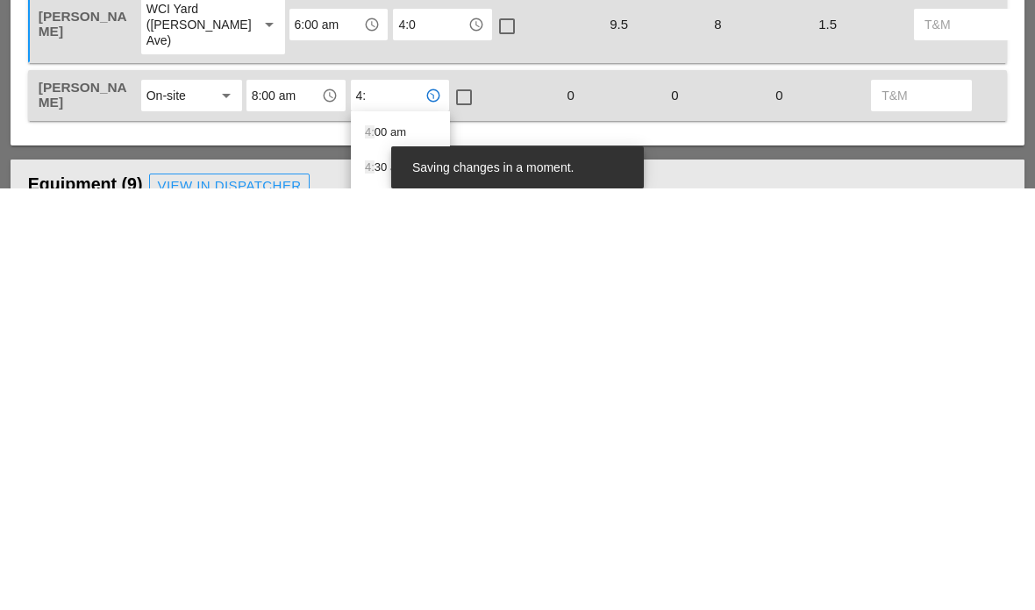
type input "4:0"
click at [371, 582] on span "4:0" at bounding box center [373, 588] width 16 height 13
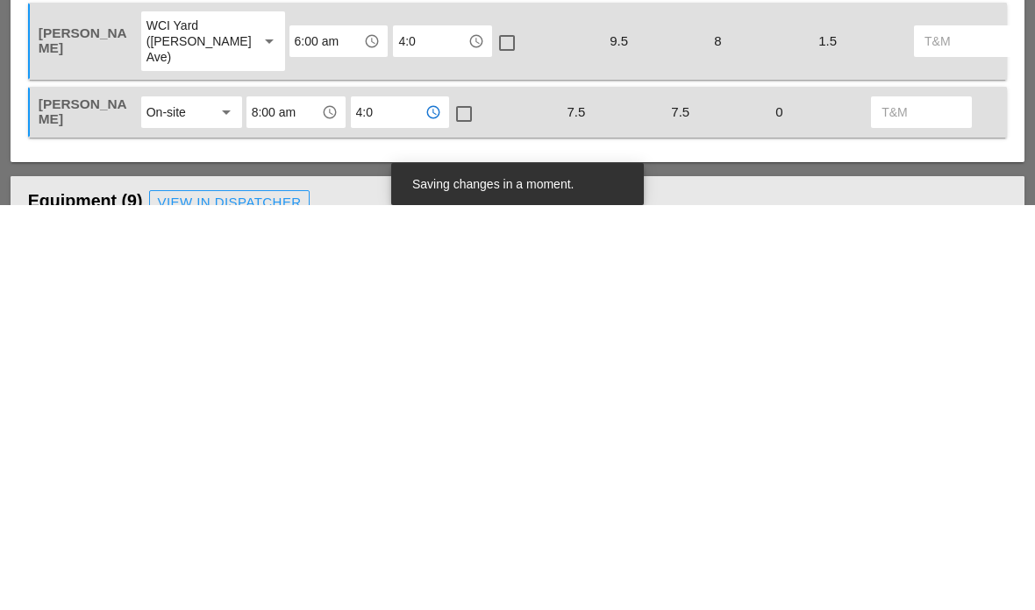
click at [468, 504] on div at bounding box center [464, 519] width 30 height 30
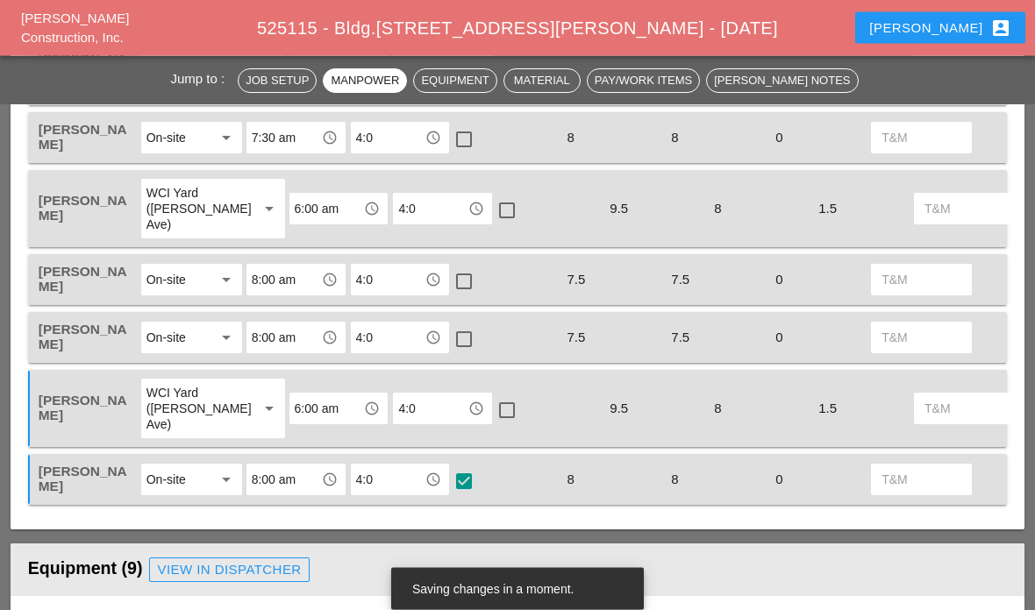
scroll to position [984, 0]
click at [470, 341] on div at bounding box center [464, 339] width 30 height 30
click at [472, 288] on div at bounding box center [464, 282] width 30 height 30
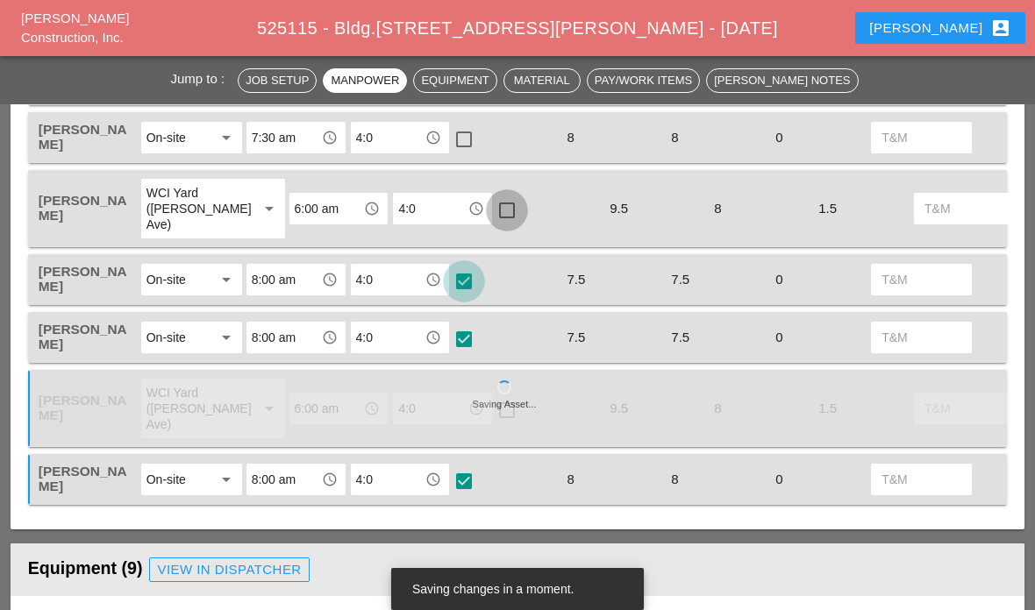
click at [492, 214] on div at bounding box center [507, 211] width 30 height 30
click at [492, 215] on div at bounding box center [507, 211] width 30 height 30
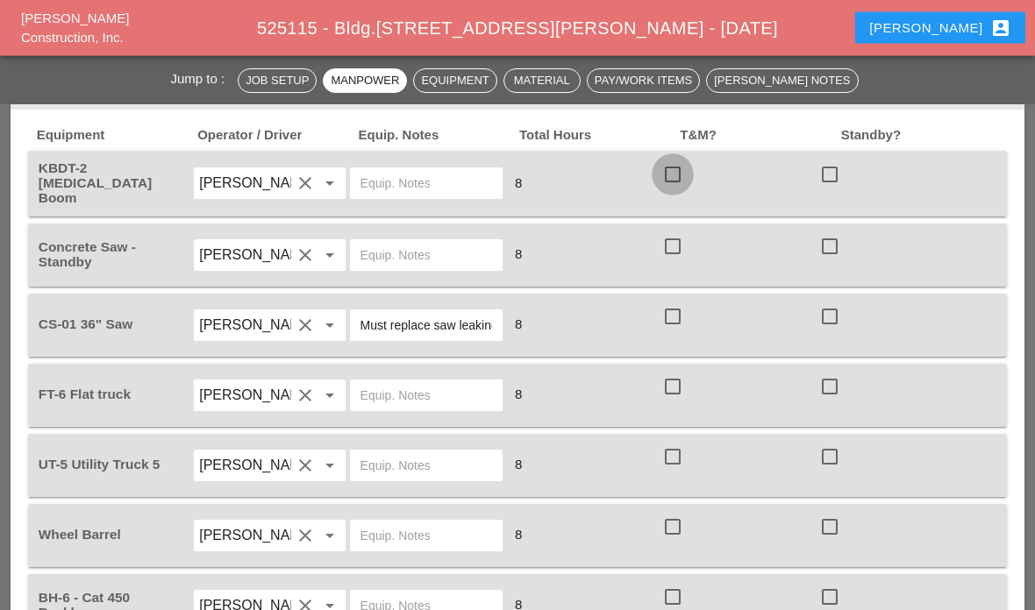
scroll to position [1471, 0]
click at [686, 177] on div at bounding box center [673, 175] width 30 height 30
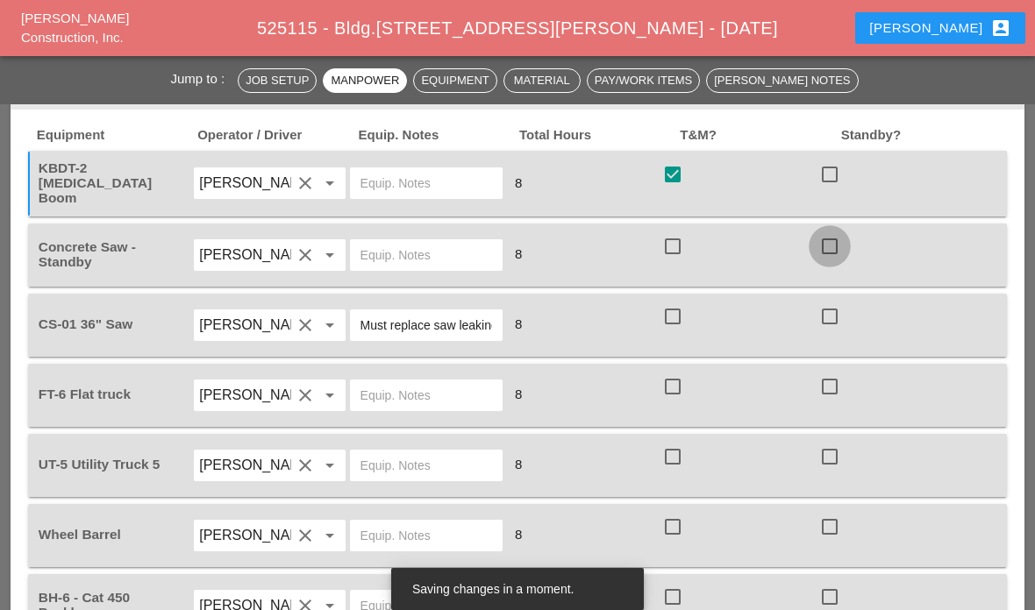
click at [836, 249] on div at bounding box center [830, 247] width 30 height 30
click at [837, 323] on div at bounding box center [830, 317] width 30 height 30
click at [683, 387] on div at bounding box center [673, 387] width 30 height 30
click at [679, 460] on div at bounding box center [673, 457] width 30 height 30
click at [680, 536] on div at bounding box center [673, 527] width 30 height 30
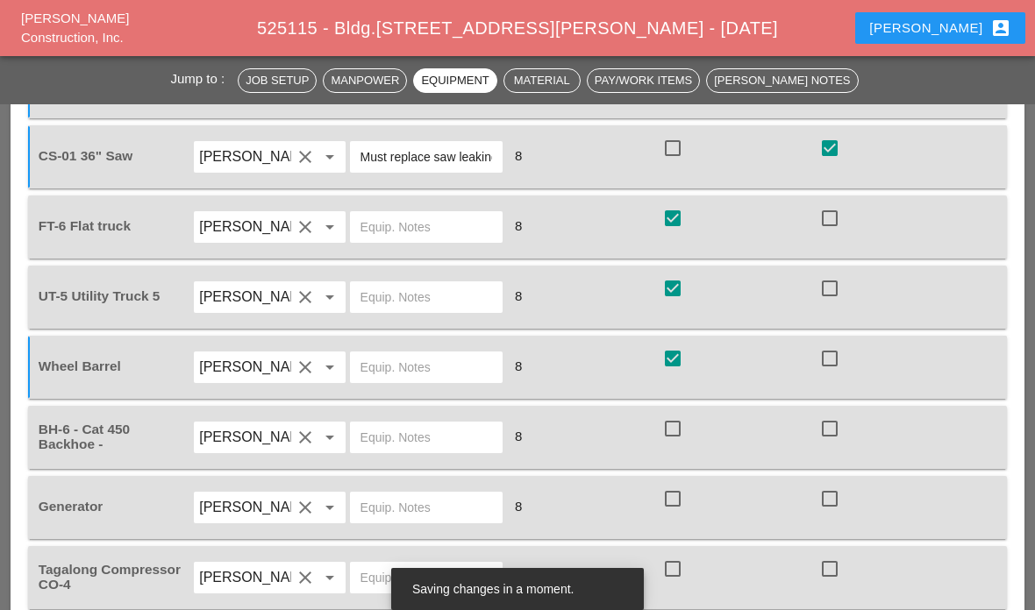
scroll to position [1640, 0]
click at [680, 524] on div at bounding box center [676, 524] width 28 height 11
click at [682, 598] on div "Tagalong Compressor CO-4 Denis Etnel clear arrow_drop_down 8 check_box_outline_…" at bounding box center [517, 576] width 979 height 63
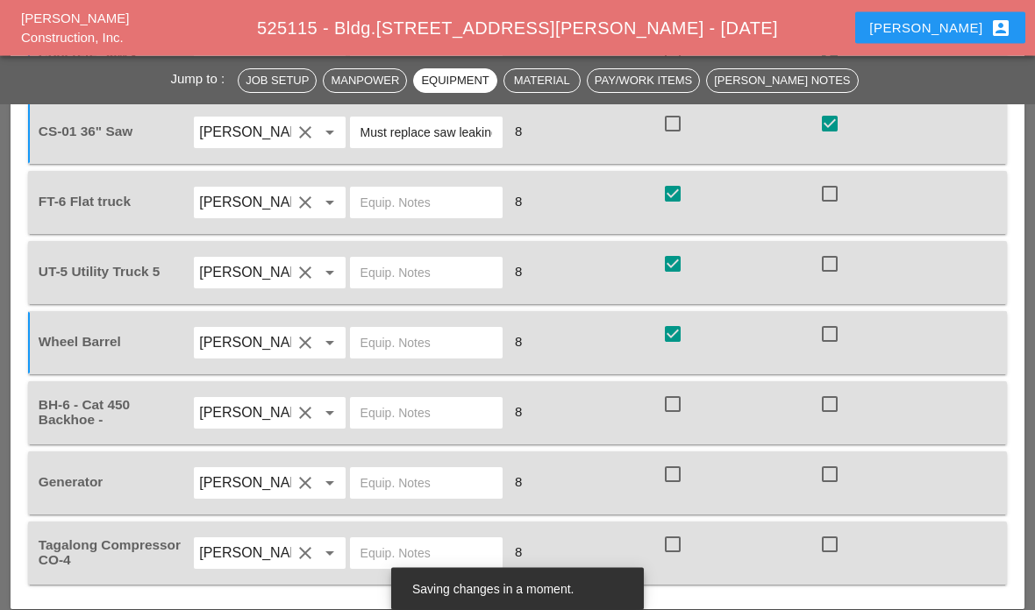
scroll to position [1664, 0]
click at [668, 467] on div at bounding box center [673, 475] width 30 height 30
click at [681, 531] on div at bounding box center [673, 545] width 30 height 30
click at [677, 406] on div at bounding box center [673, 404] width 30 height 30
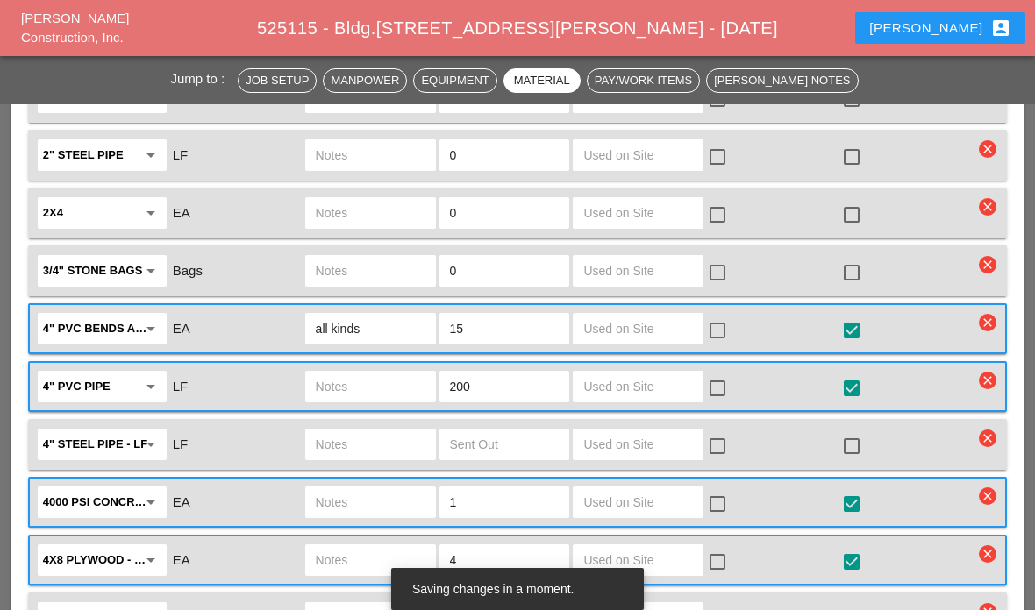
scroll to position [2367, 0]
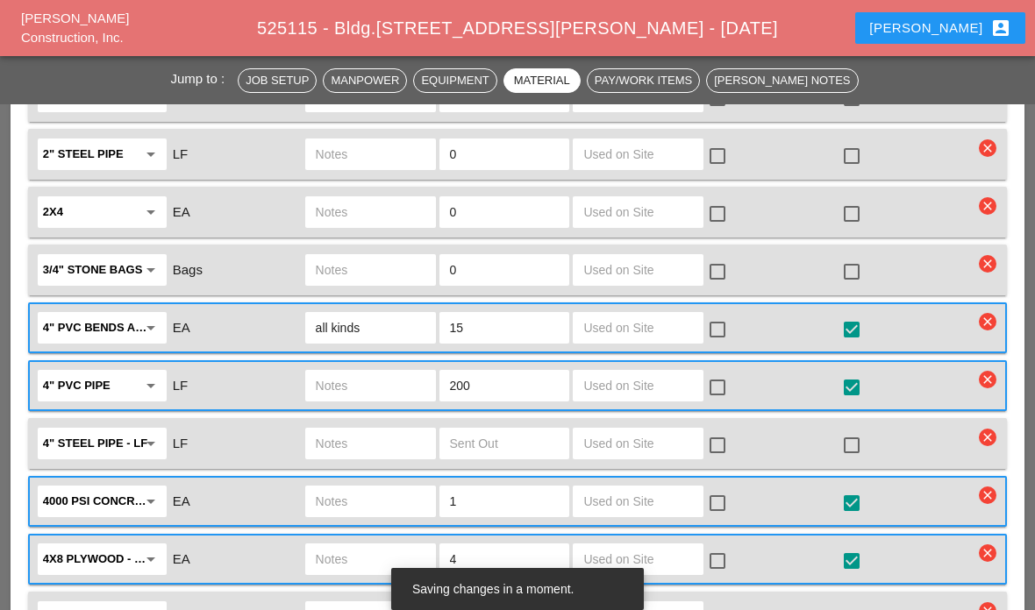
click at [658, 385] on input "text" at bounding box center [638, 386] width 110 height 28
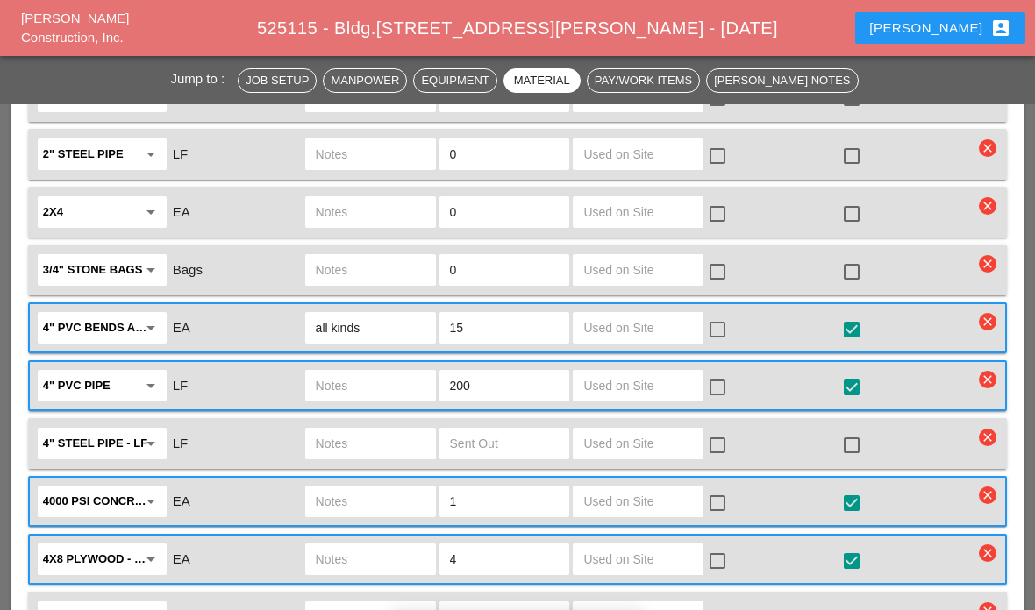
scroll to position [2366, 0]
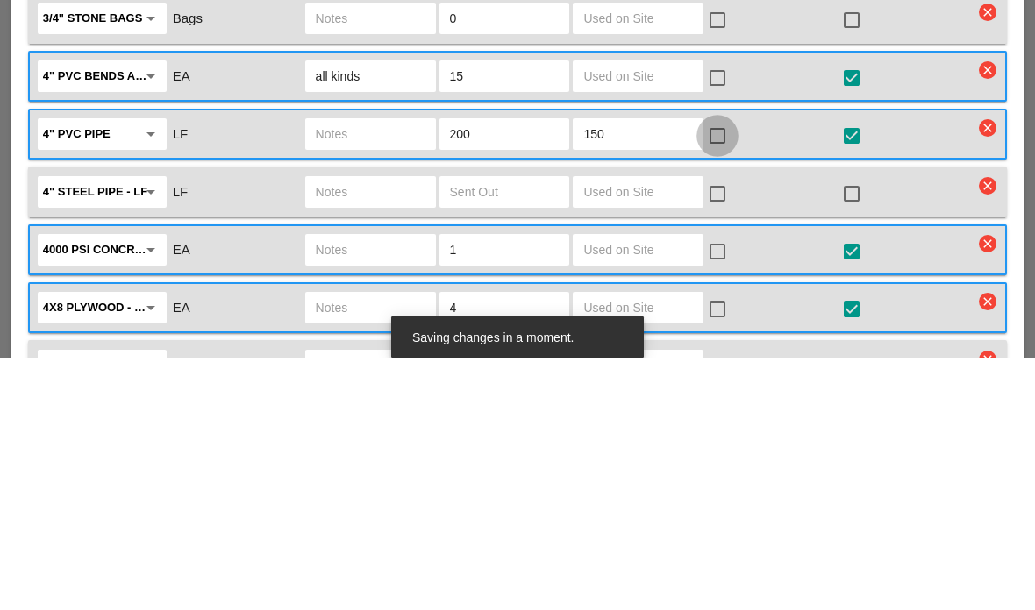
type input "150"
click at [729, 374] on div at bounding box center [717, 389] width 30 height 30
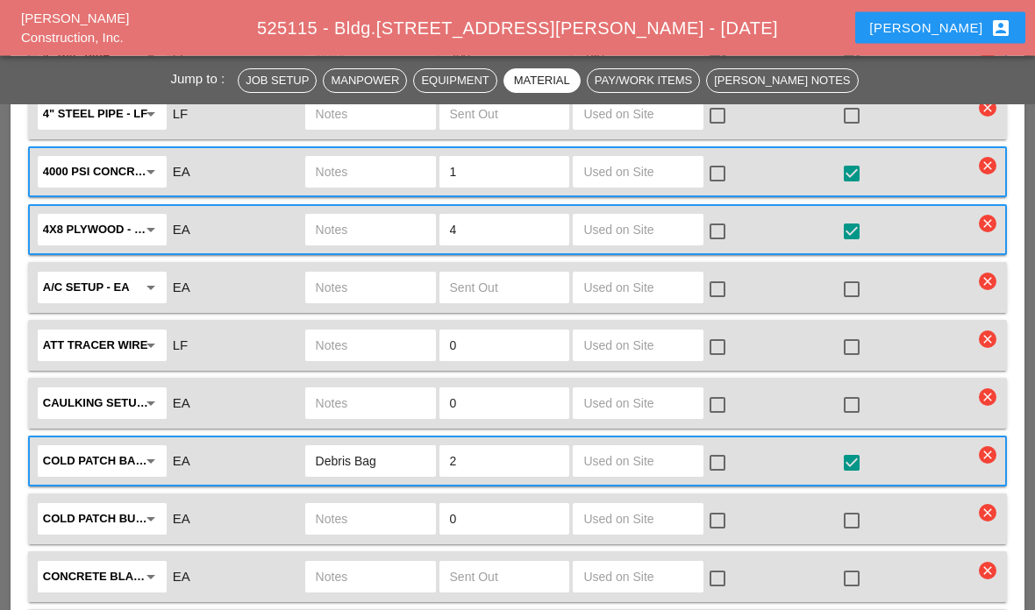
scroll to position [2697, 0]
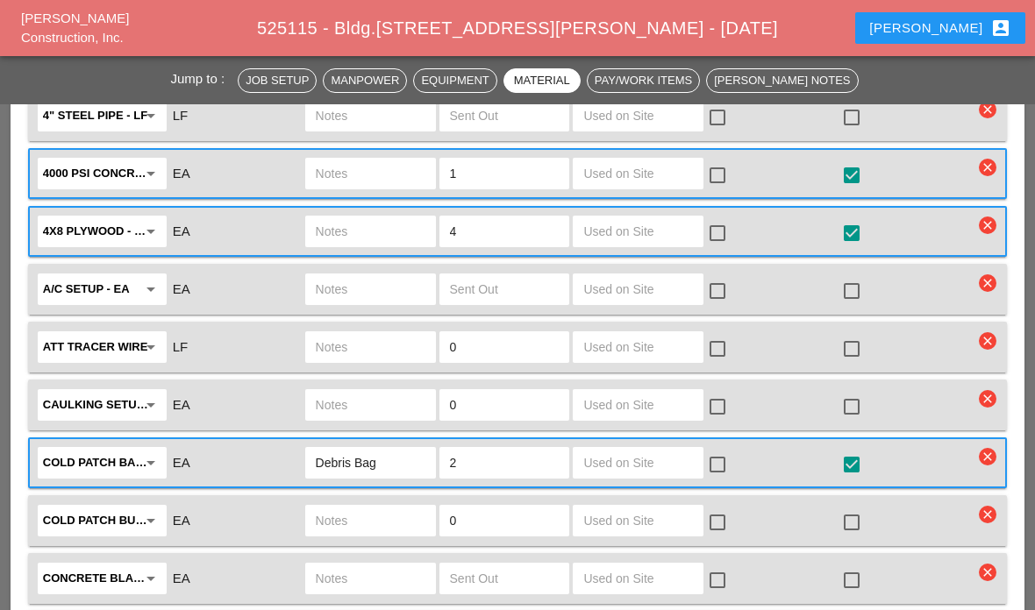
click at [650, 171] on input "text" at bounding box center [638, 174] width 110 height 28
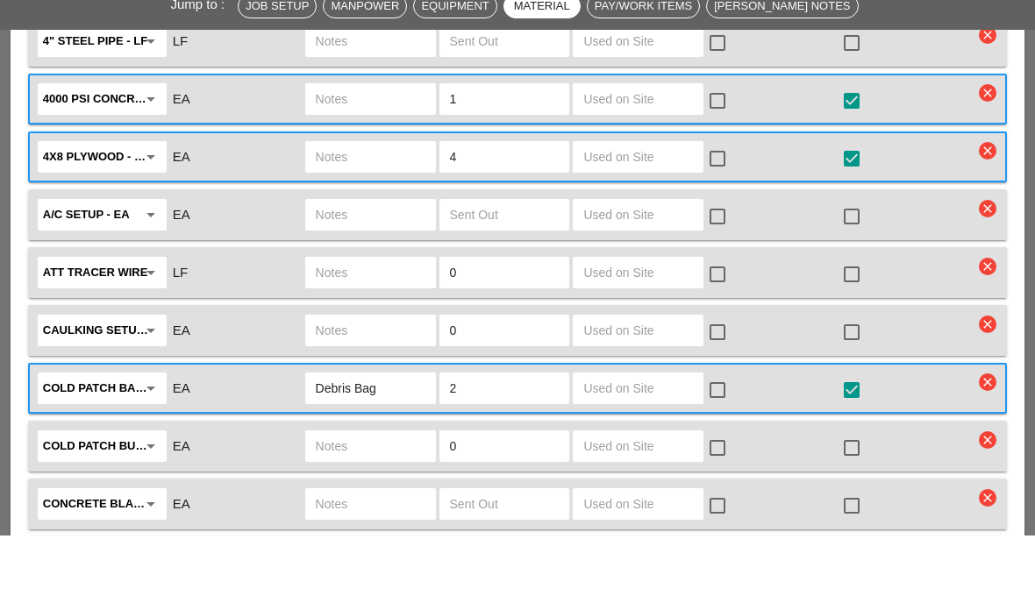
click at [656, 218] on input "text" at bounding box center [638, 232] width 110 height 28
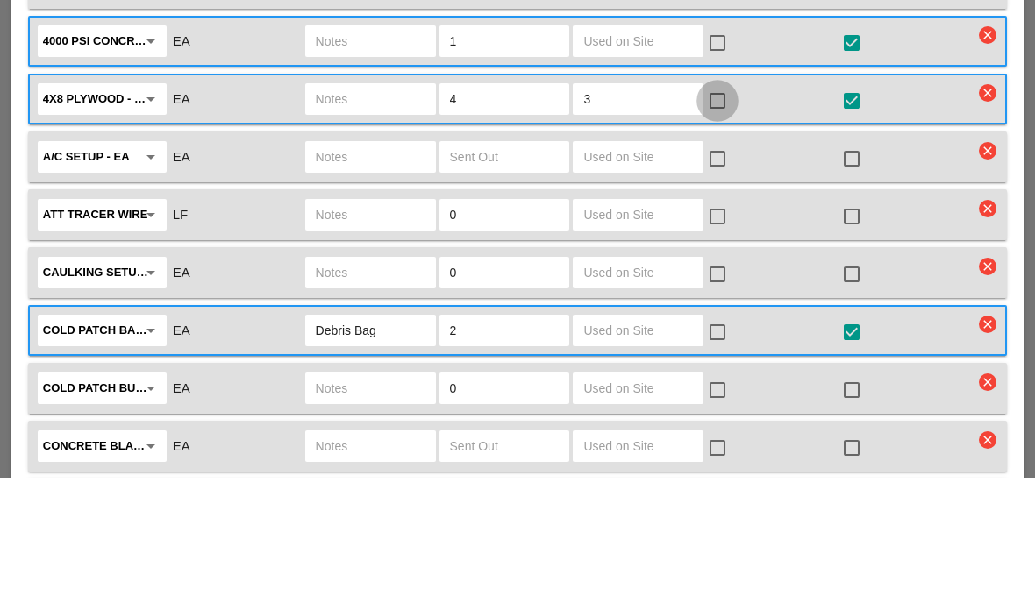
type input "3"
click at [719, 219] on div at bounding box center [717, 234] width 30 height 30
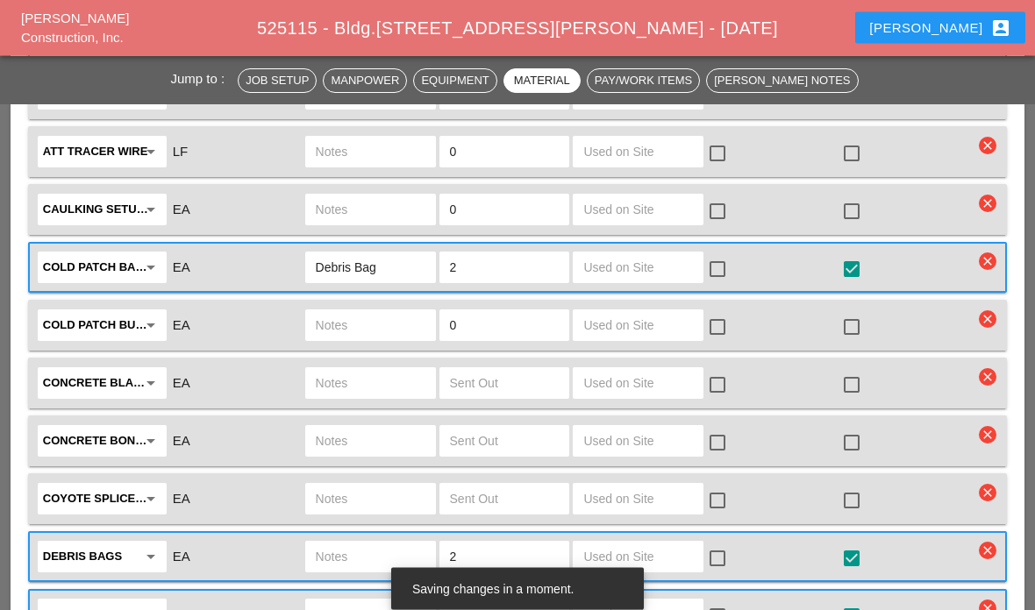
scroll to position [2894, 0]
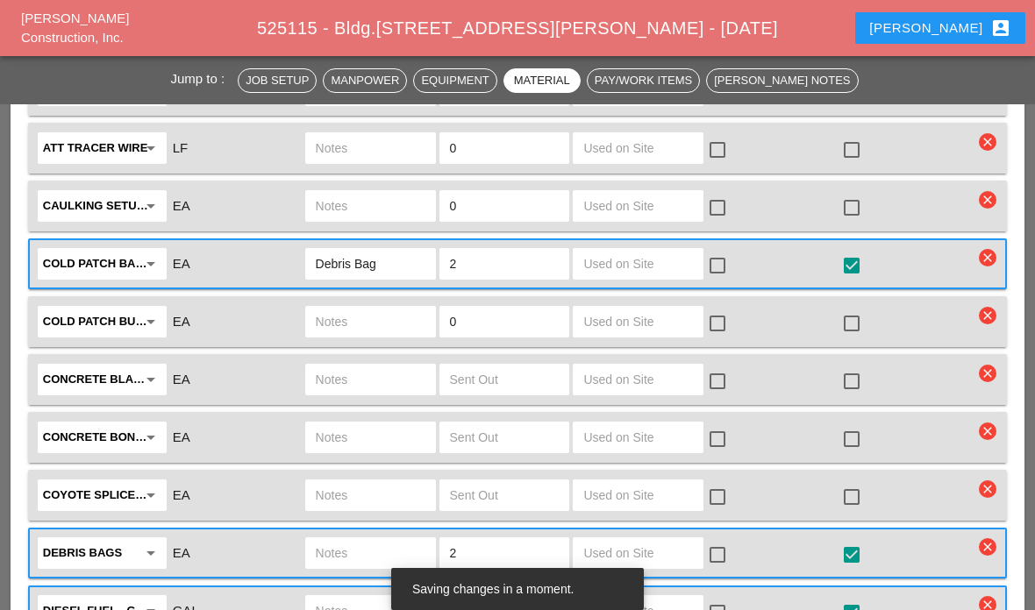
click at [653, 261] on input "text" at bounding box center [638, 264] width 110 height 28
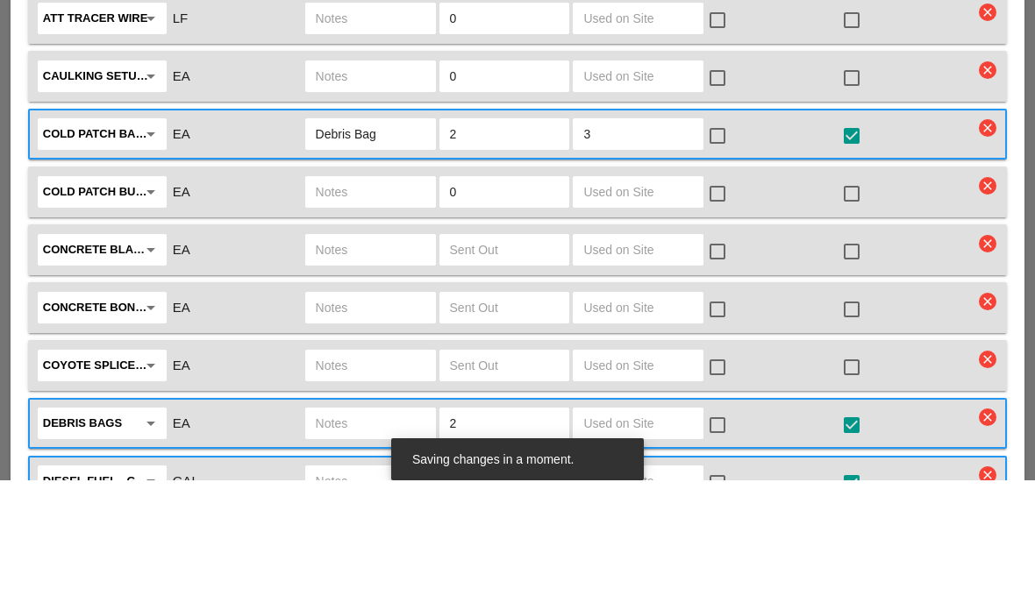
type input "3"
click at [713, 251] on div at bounding box center [717, 266] width 30 height 30
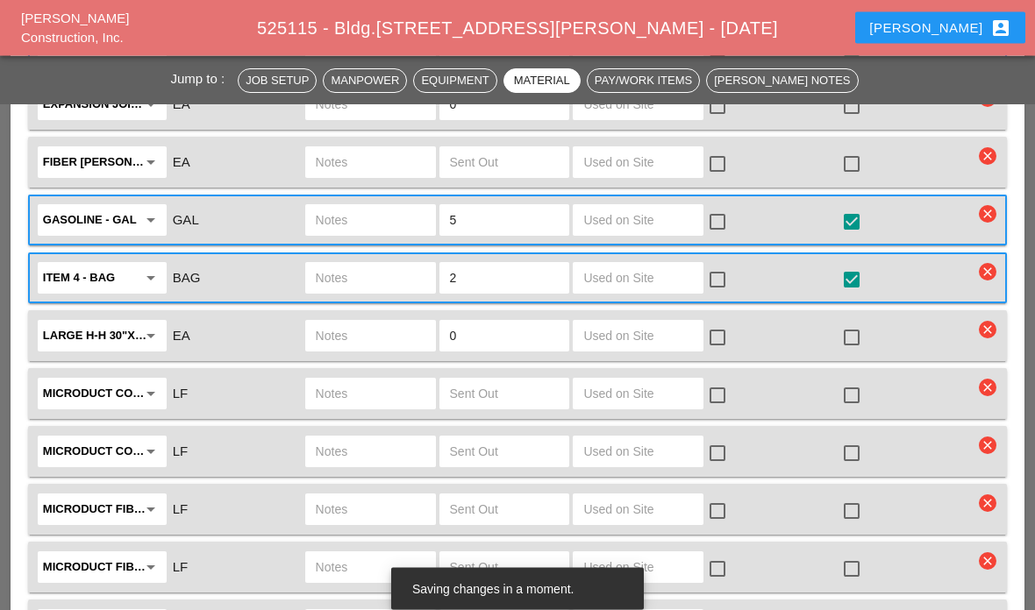
scroll to position [3459, 0]
click at [675, 324] on input "text" at bounding box center [638, 336] width 110 height 28
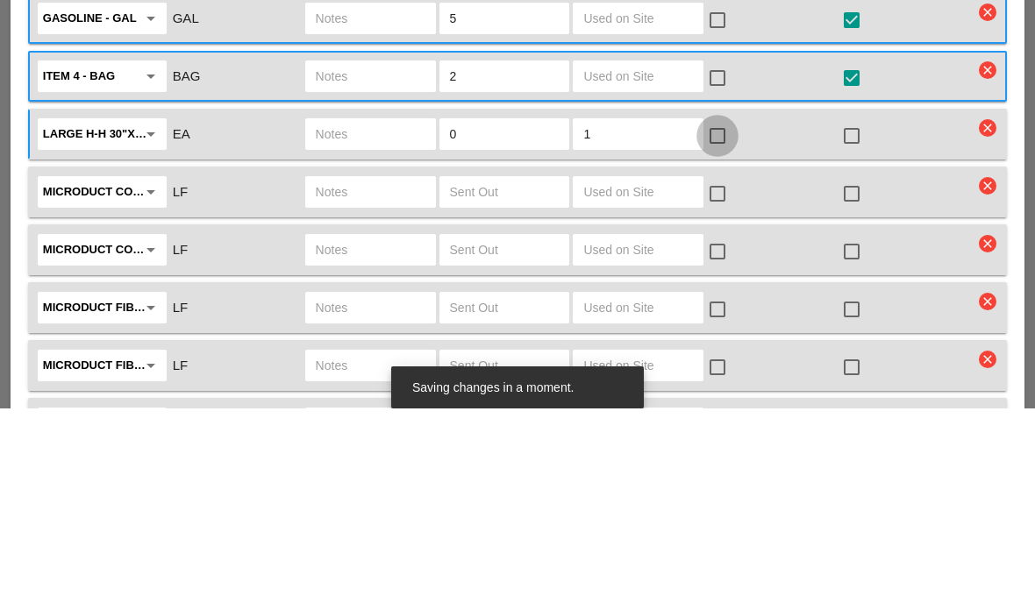
type input "1"
click at [719, 323] on div at bounding box center [717, 338] width 30 height 30
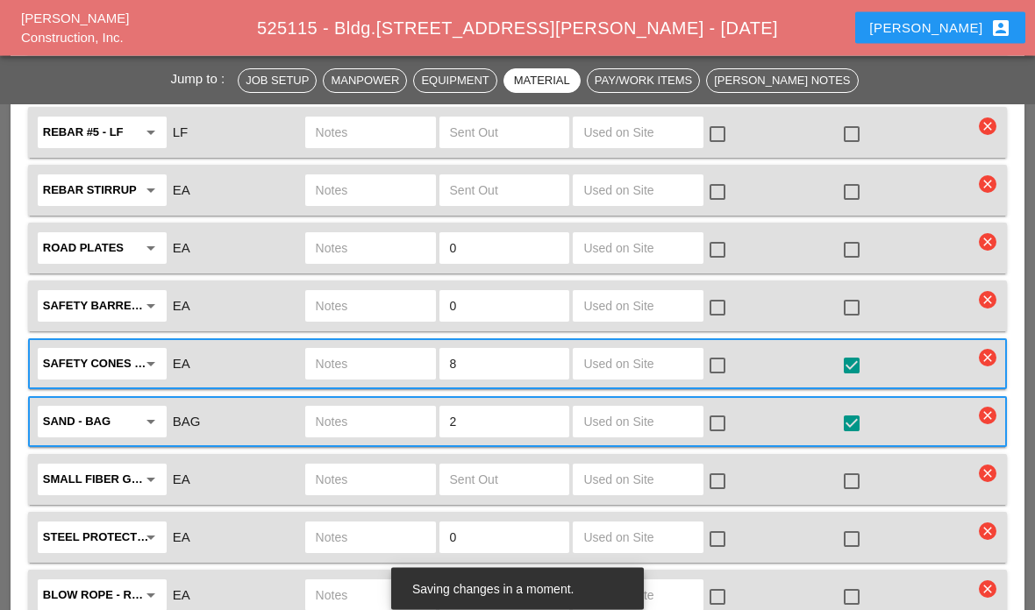
scroll to position [4075, 0]
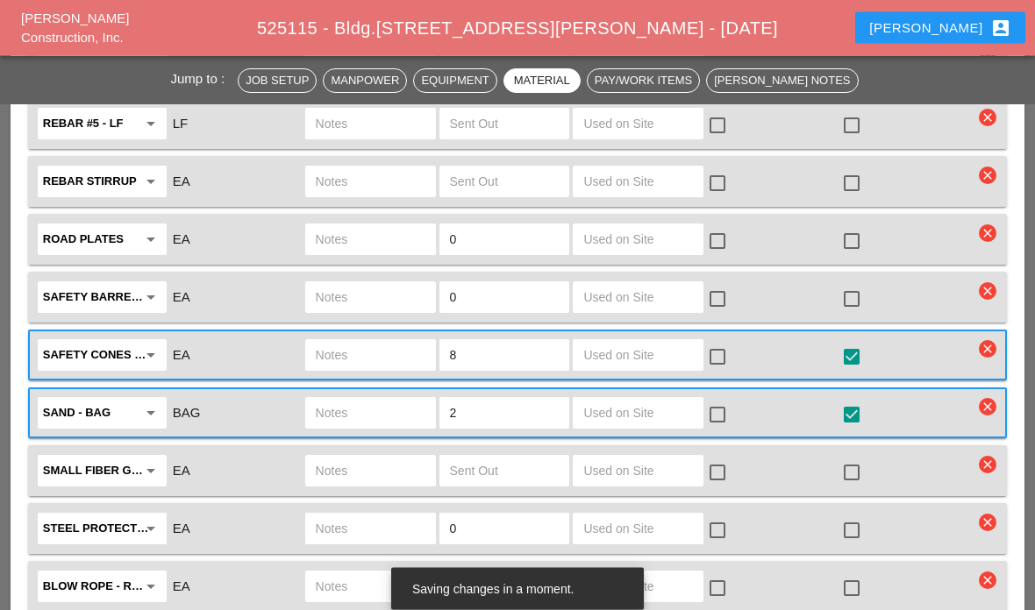
click at [630, 305] on input "text" at bounding box center [638, 298] width 110 height 28
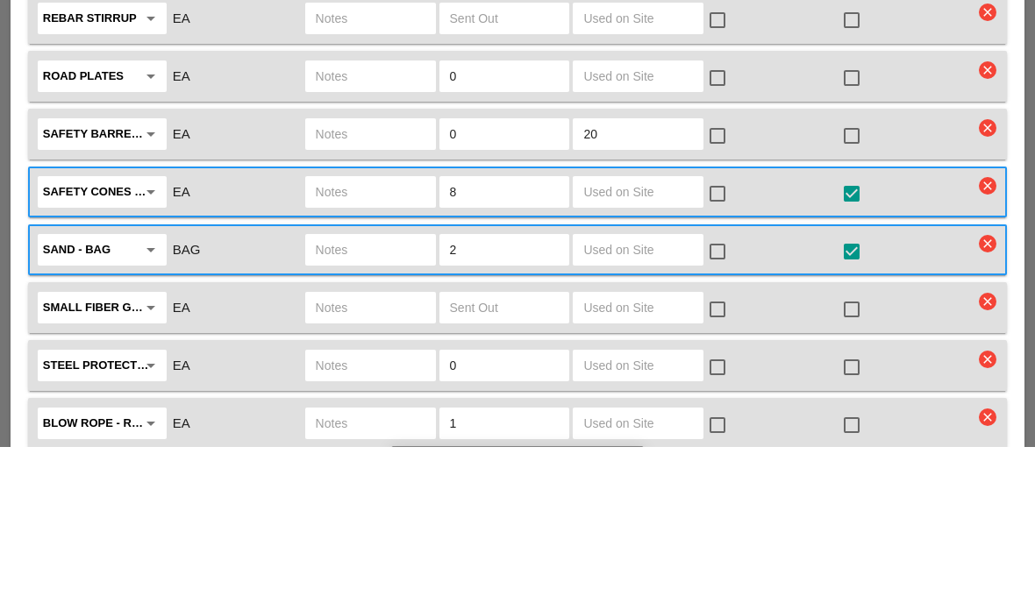
type input "20"
click at [648, 342] on input "text" at bounding box center [638, 356] width 110 height 28
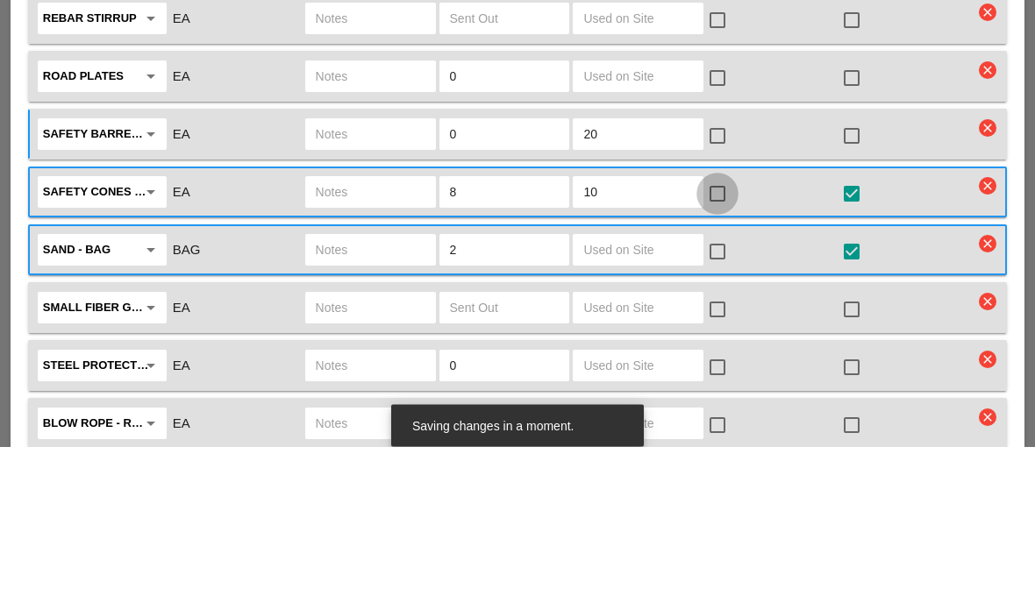
type input "10"
click at [729, 343] on div at bounding box center [717, 358] width 30 height 30
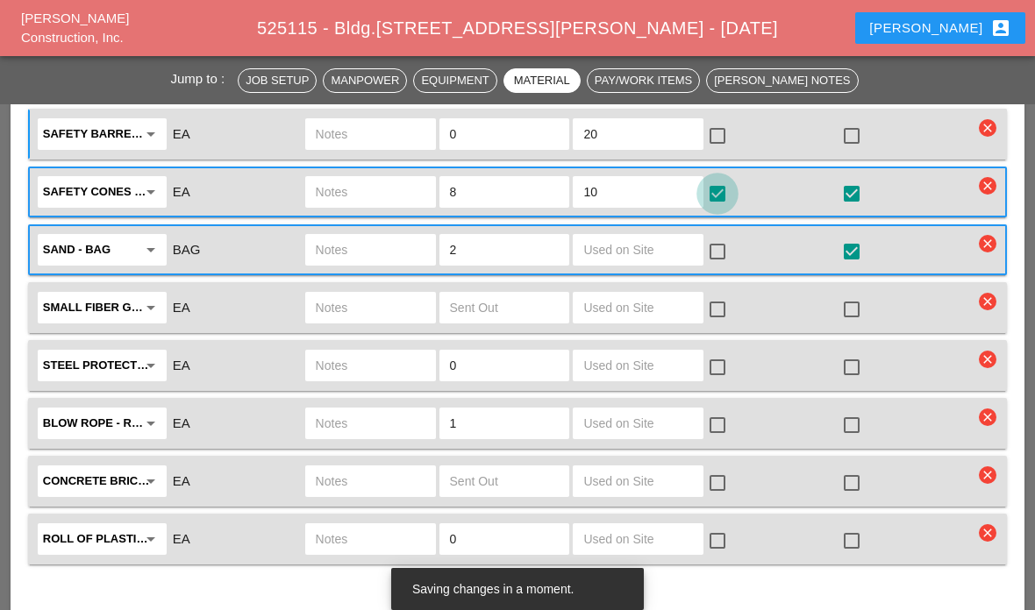
click at [729, 135] on div at bounding box center [717, 136] width 30 height 30
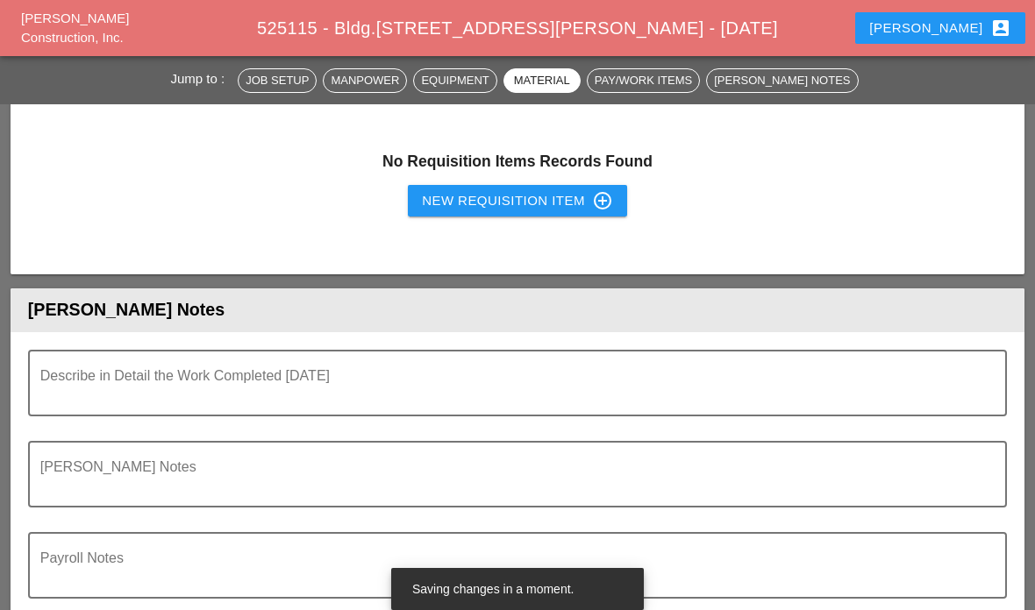
scroll to position [4855, 0]
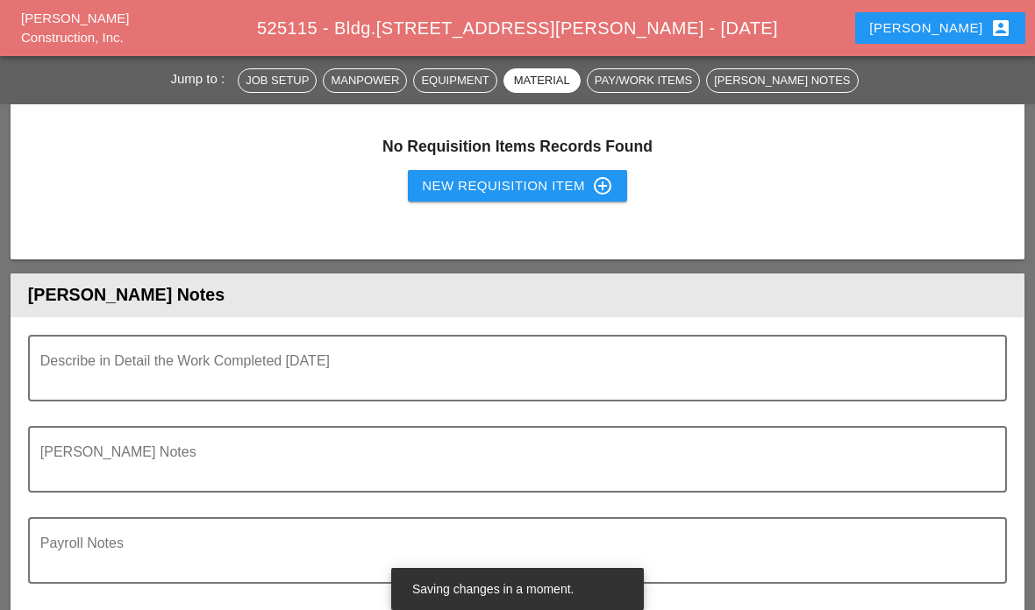
click at [99, 374] on textarea "Describe in Detail the Work Completed Today" at bounding box center [510, 379] width 940 height 42
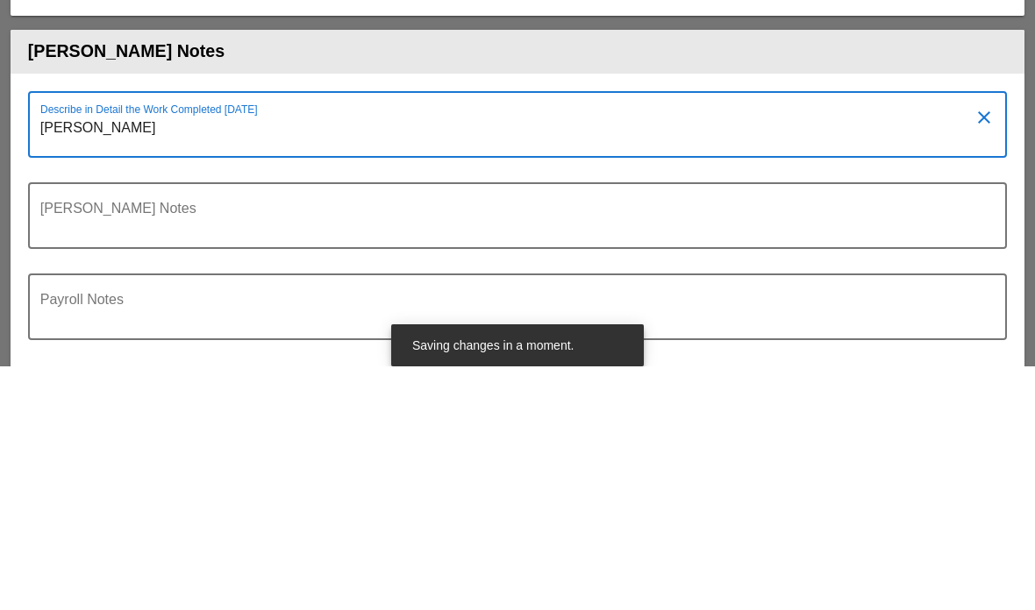
type textarea "Contin"
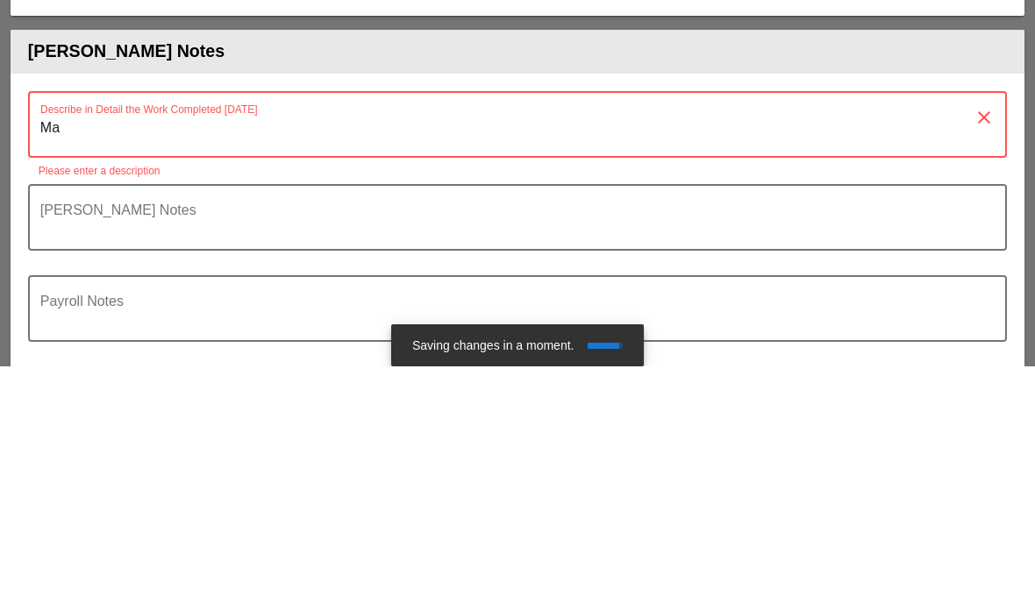
type textarea "Mai"
type textarea "M"
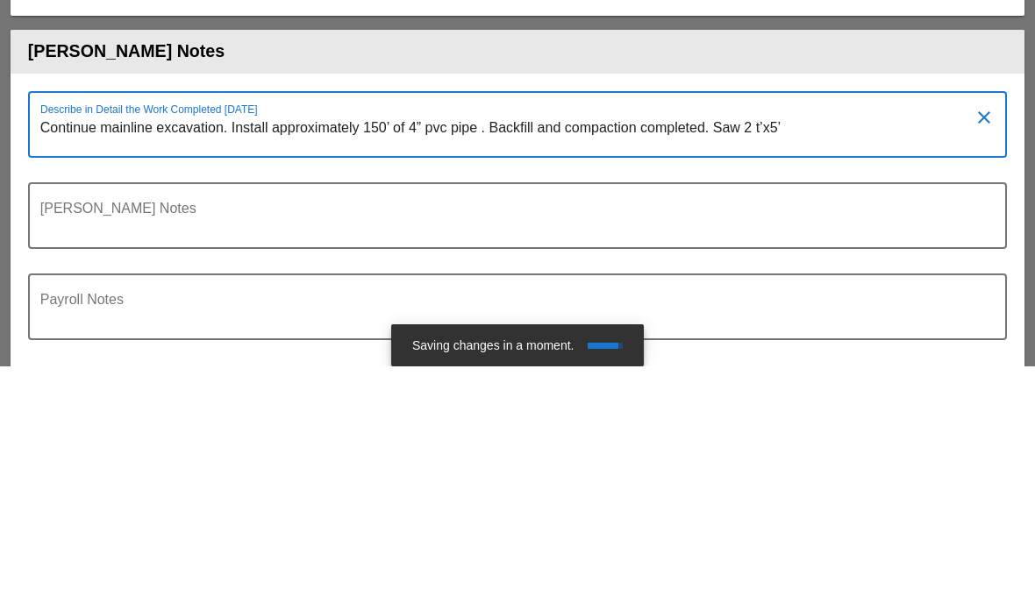
click at [785, 358] on textarea "Continue mainline excavation. Install approximately 150’ of 4” pvc pipe . Backf…" at bounding box center [510, 379] width 940 height 42
click at [831, 358] on textarea "Continue mainline excavation. Install approximately 150’ of 4” pvc pipe . Backf…" at bounding box center [510, 379] width 940 height 42
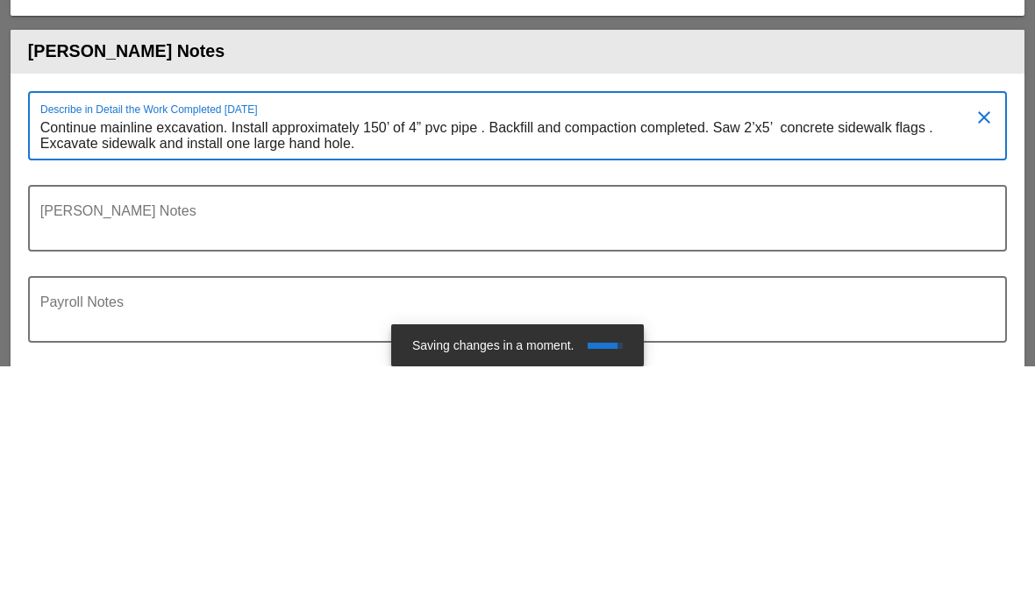
scroll to position [0, 0]
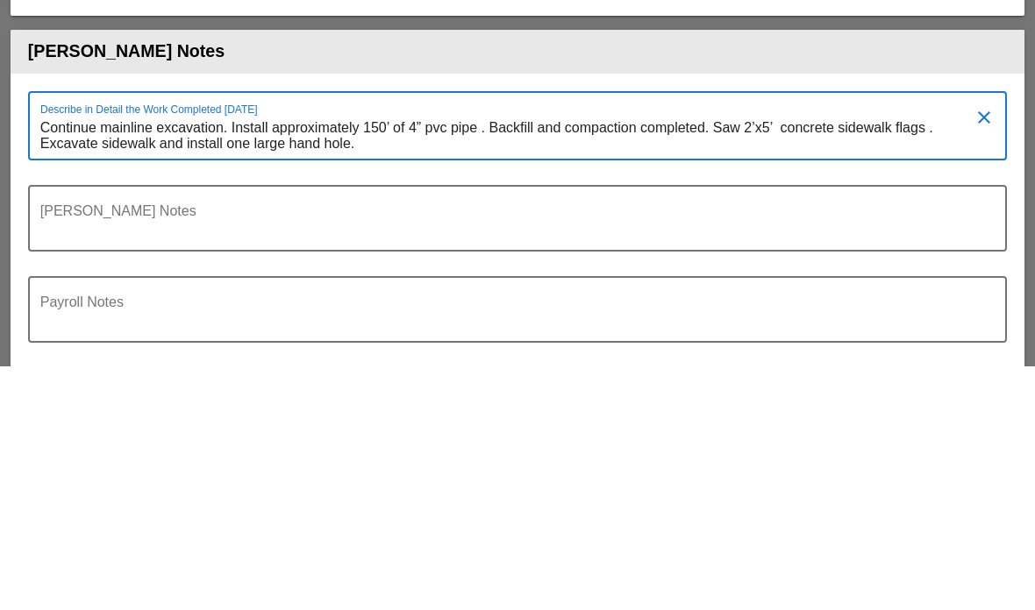
click at [769, 358] on textarea "Continue mainline excavation. Install approximately 150’ of 4” pvc pipe . Backf…" at bounding box center [510, 380] width 940 height 45
click at [771, 358] on textarea "Continue mainline excavation. Install approximately 150’ of 4” pvc pipe . Backf…" at bounding box center [510, 380] width 940 height 45
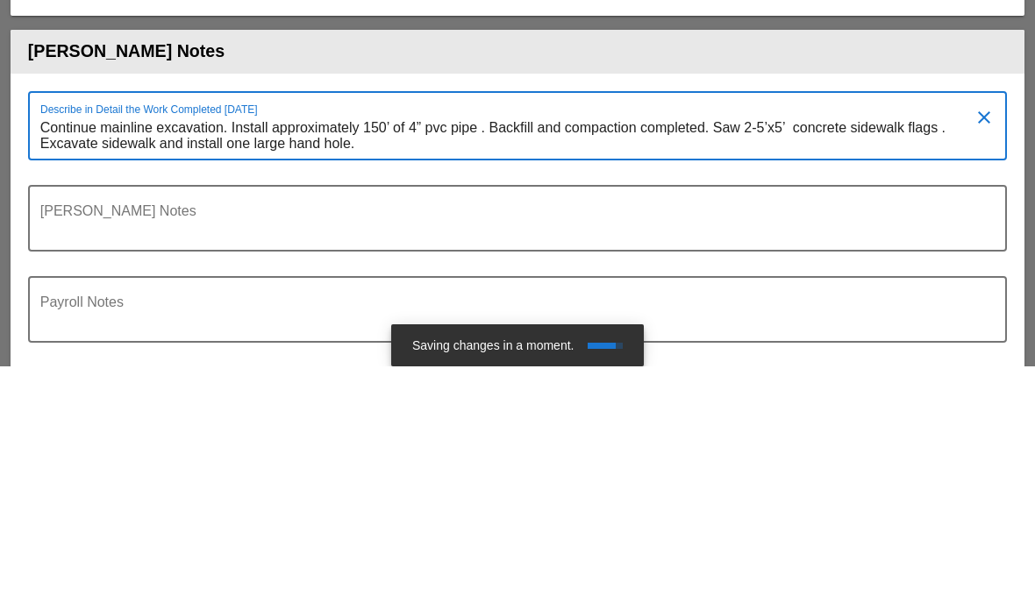
click at [366, 358] on textarea "Continue mainline excavation. Install approximately 150’ of 4” pvc pipe . Backf…" at bounding box center [510, 380] width 940 height 45
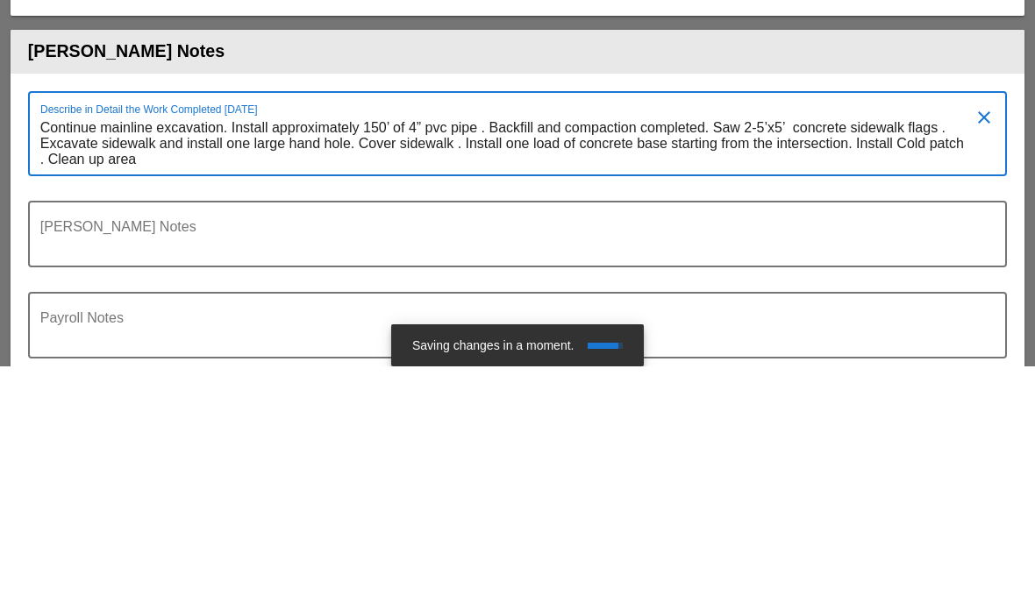
click at [979, 358] on textarea "Continue mainline excavation. Install approximately 150’ of 4” pvc pipe . Backf…" at bounding box center [510, 388] width 940 height 61
click at [446, 358] on textarea "Continue mainline excavation. Install approximately 150’ of 4” pvc pipe . Backf…" at bounding box center [510, 388] width 940 height 61
click at [433, 358] on textarea "Continue mainline excavation. Install approximately 150’ of 4” pvc pipe . Backf…" at bounding box center [510, 388] width 940 height 61
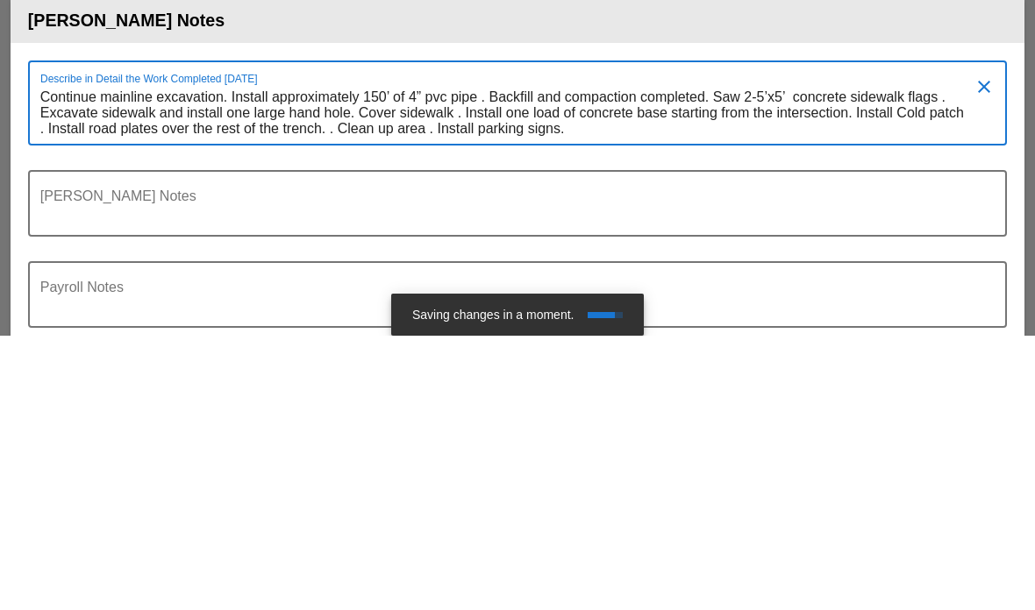
type textarea "Continue mainline excavation. Install approximately 150’ of 4” pvc pipe . Backf…"
click at [178, 518] on div at bounding box center [518, 523] width 958 height 11
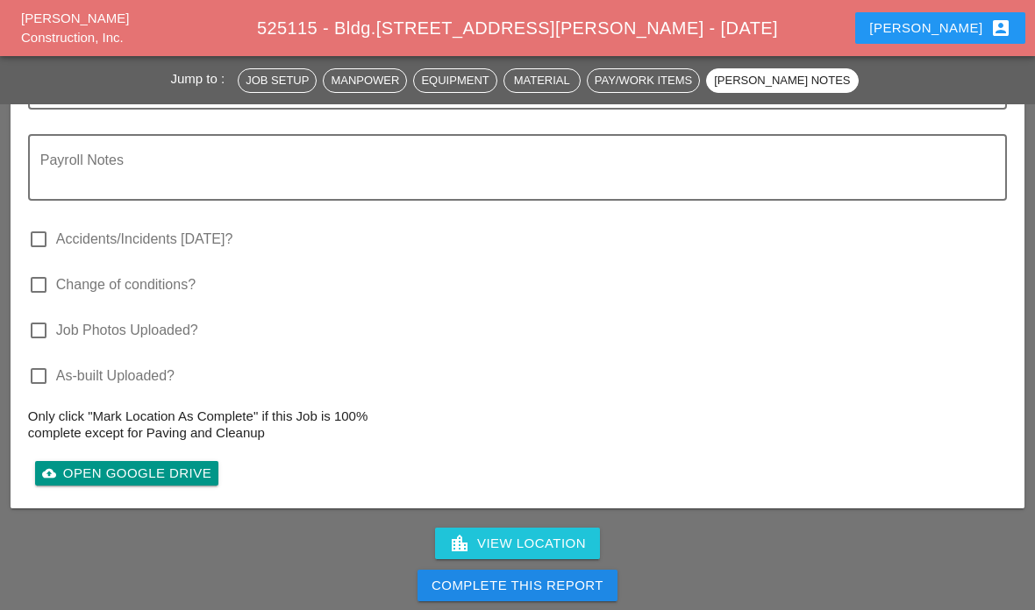
scroll to position [5383, 0]
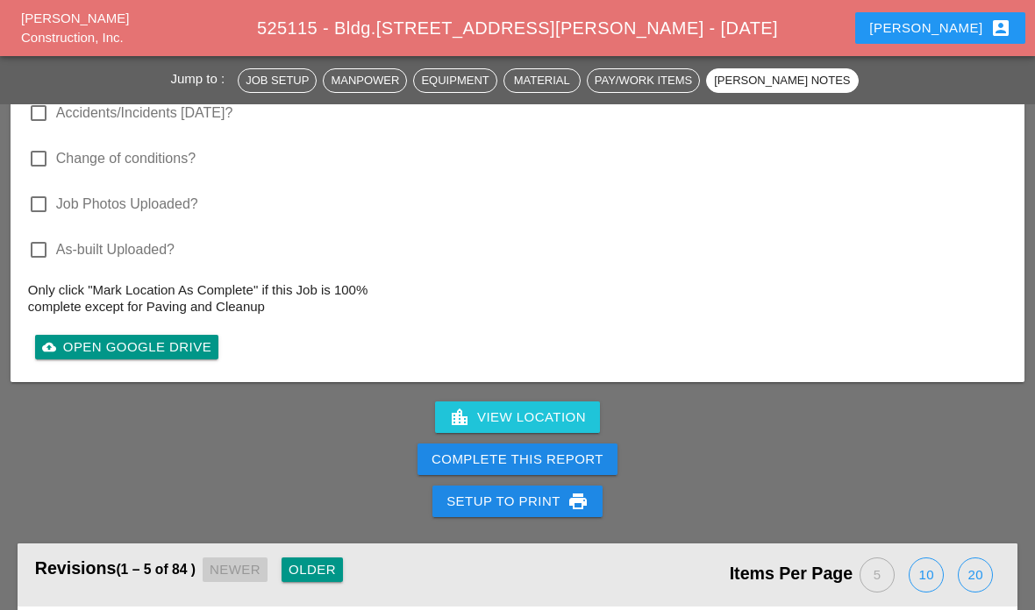
click at [528, 457] on div "Complete This Report" at bounding box center [517, 460] width 172 height 20
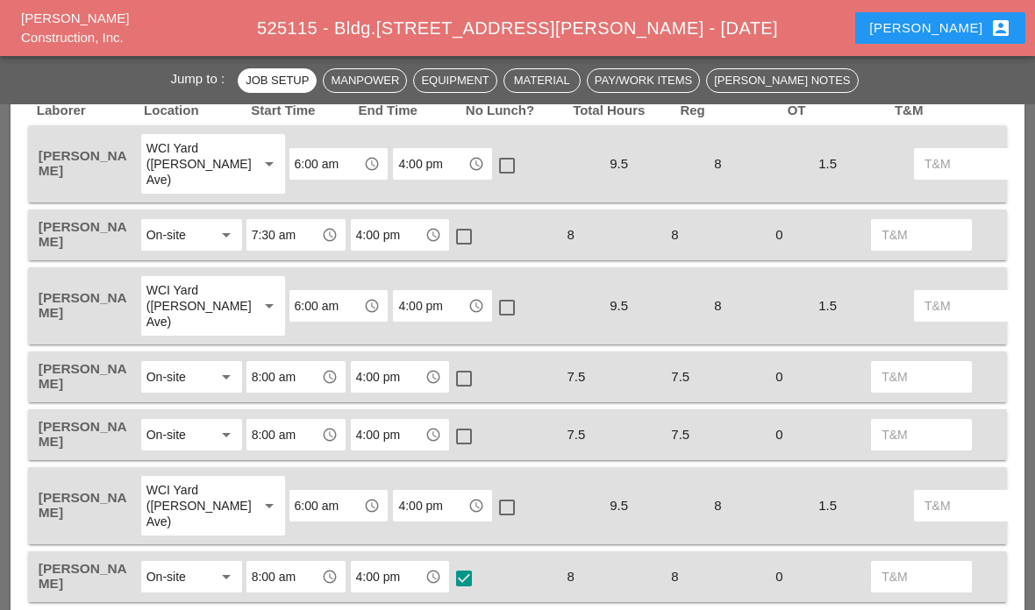
scroll to position [877, 0]
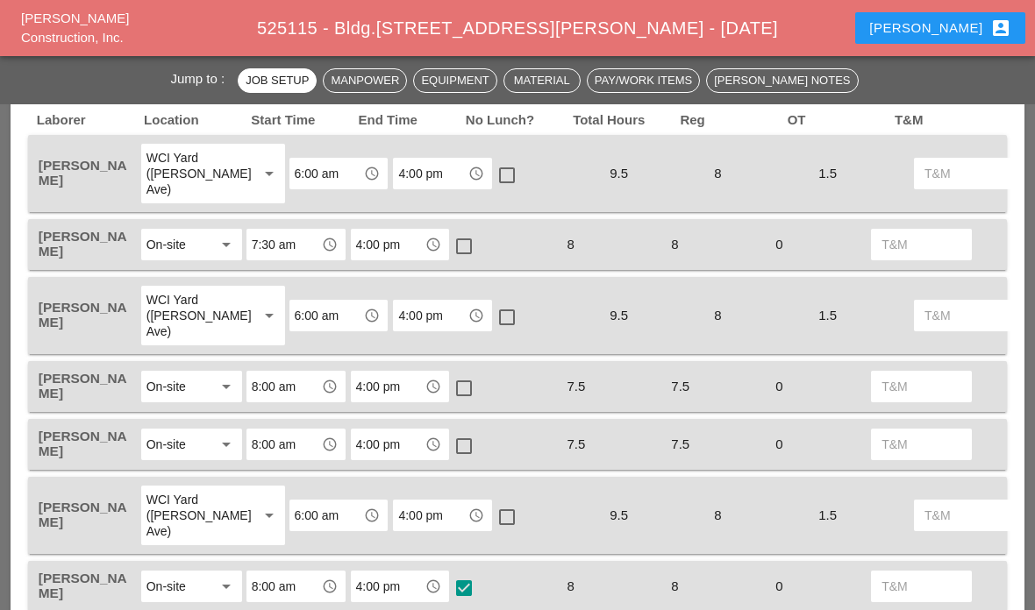
click at [449, 395] on div "4:00 pm access_time" at bounding box center [400, 387] width 99 height 32
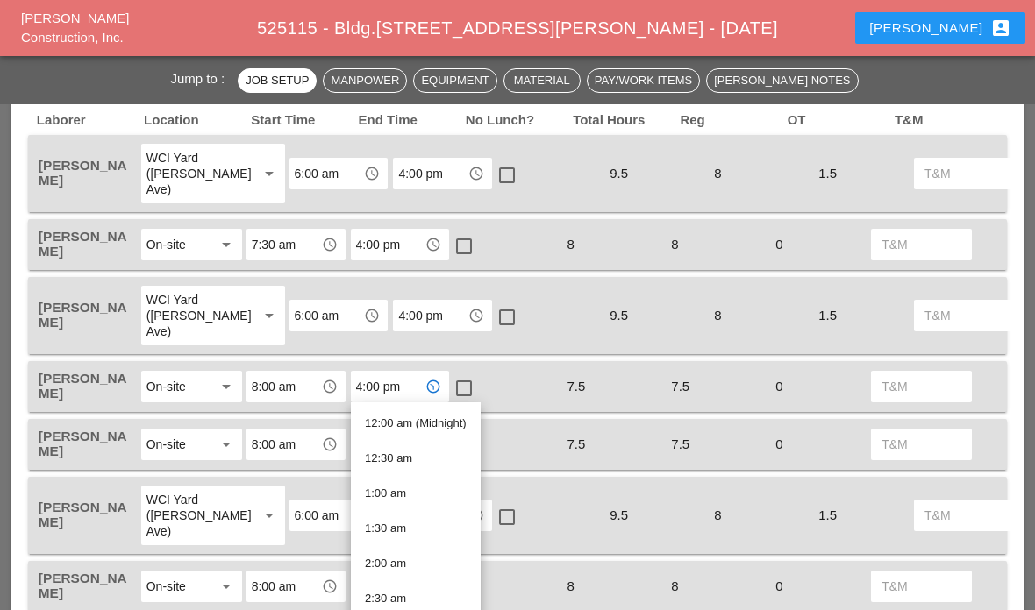
scroll to position [876, 0]
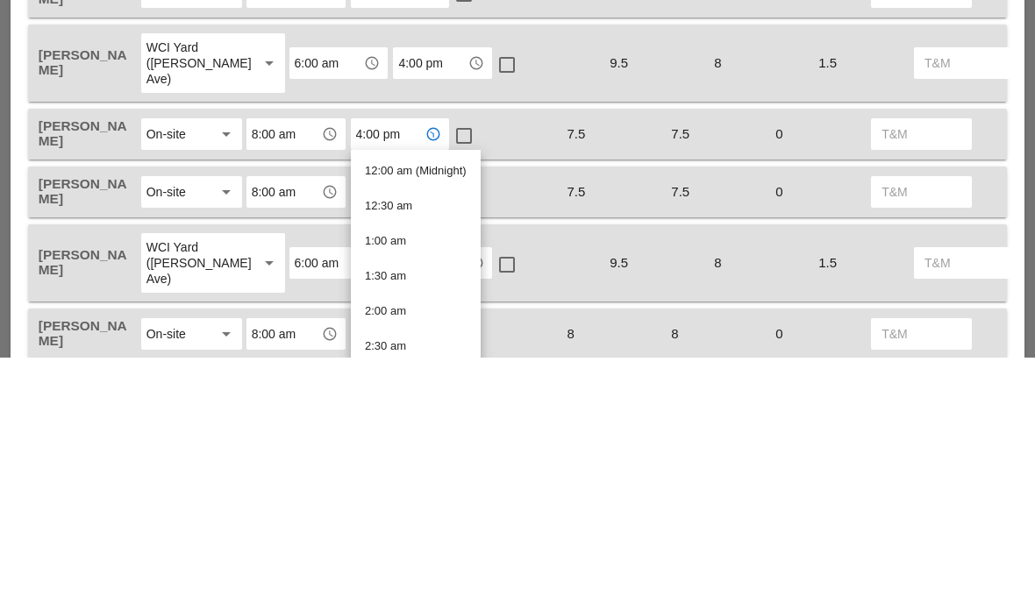
click at [492, 303] on div at bounding box center [507, 318] width 30 height 30
checkbox input "true"
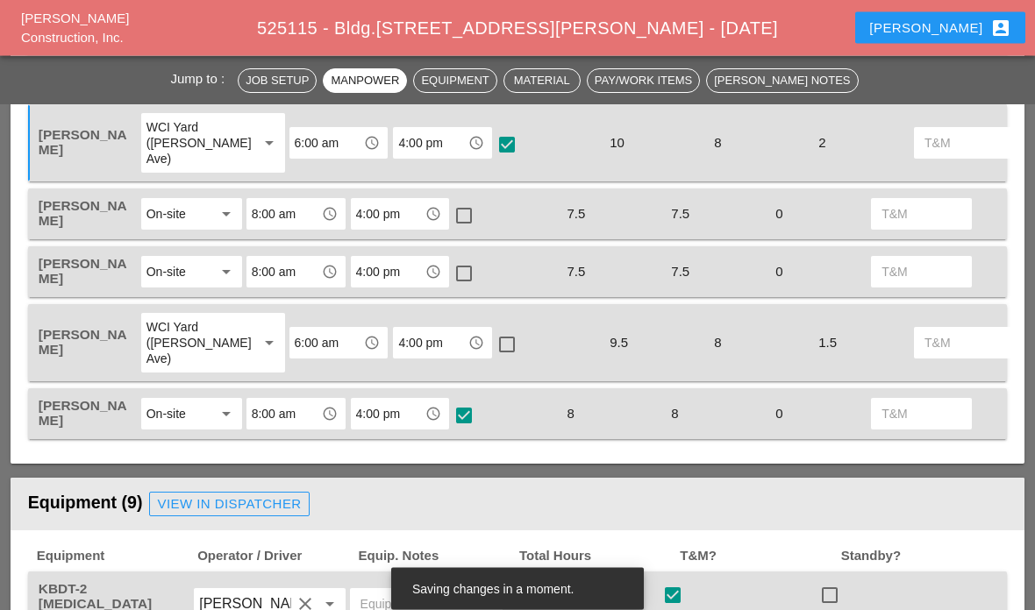
scroll to position [1028, 0]
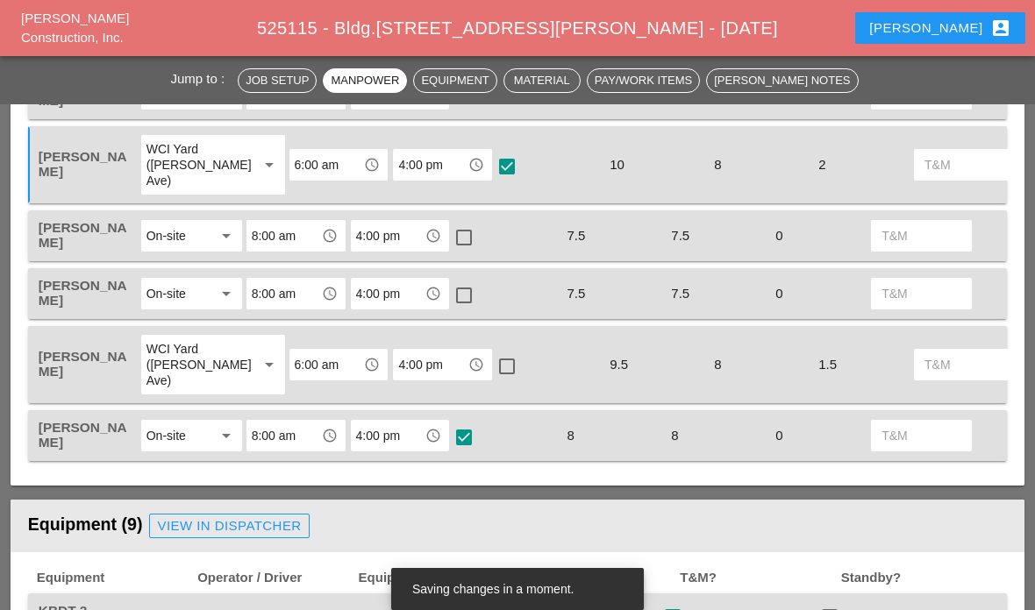
click at [468, 239] on div at bounding box center [464, 238] width 30 height 30
checkbox input "true"
click at [467, 294] on div at bounding box center [464, 296] width 30 height 30
checkbox input "true"
click at [492, 168] on div at bounding box center [507, 167] width 30 height 30
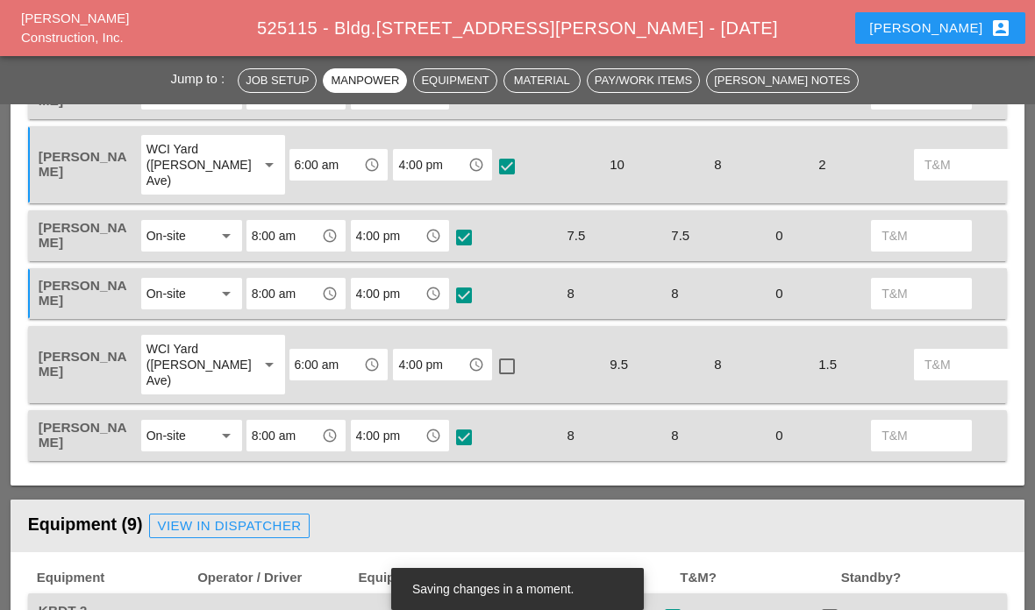
checkbox input "false"
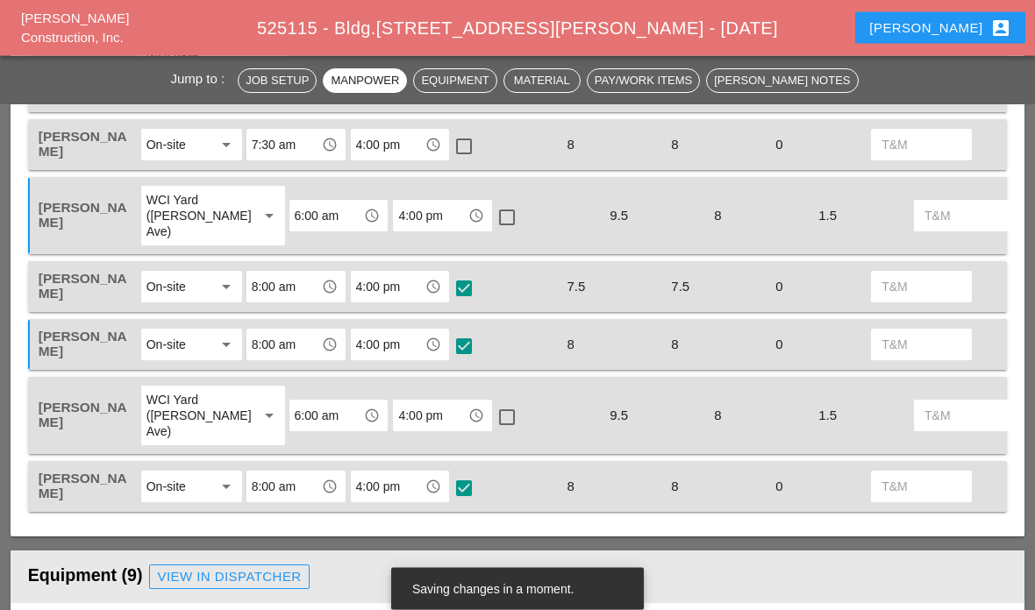
scroll to position [974, 0]
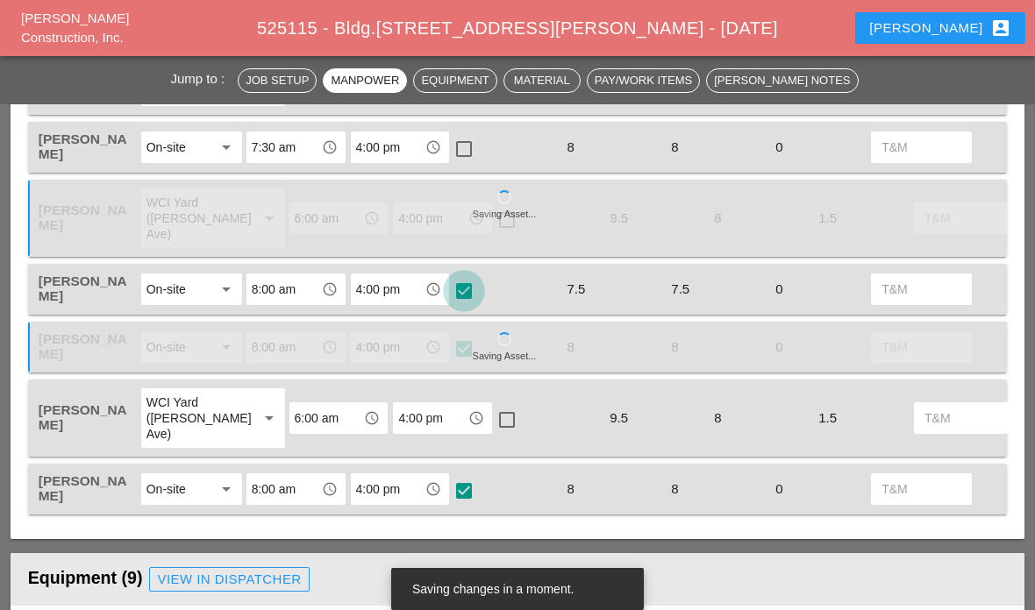
click at [472, 289] on div at bounding box center [464, 291] width 30 height 30
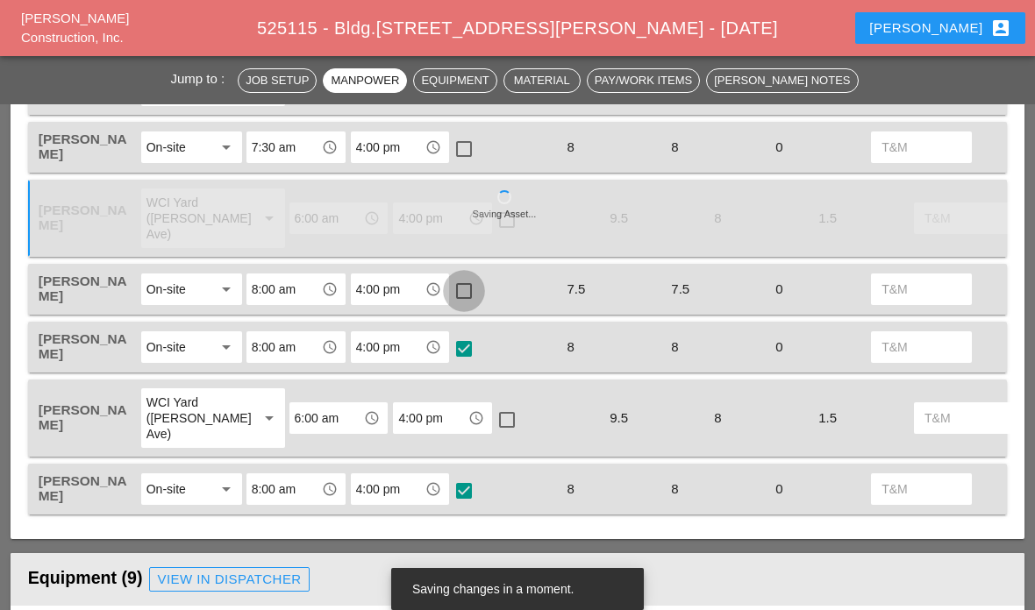
click at [464, 287] on div at bounding box center [464, 291] width 30 height 30
checkbox input "true"
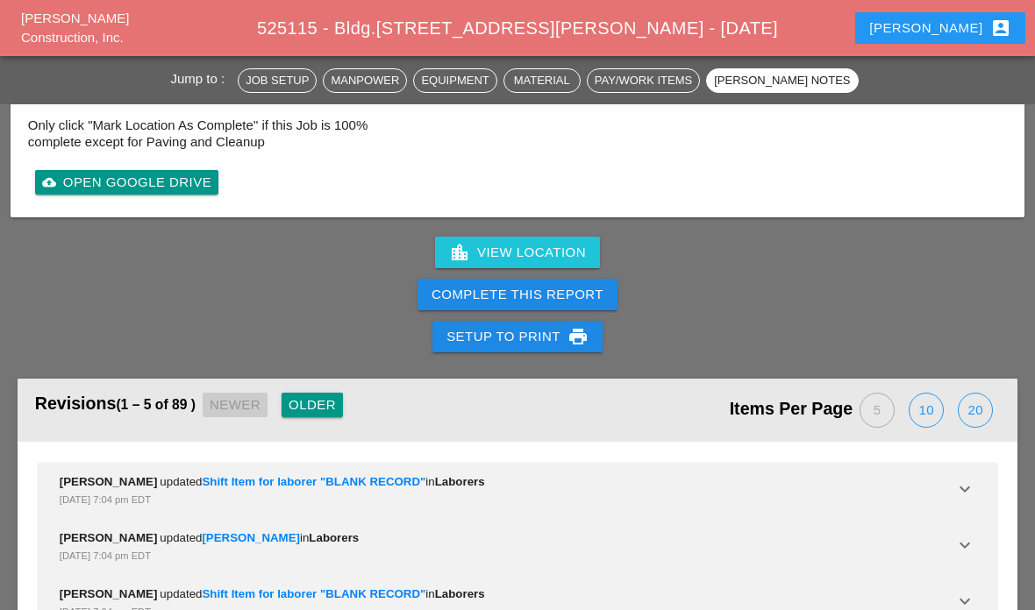
scroll to position [5546, 0]
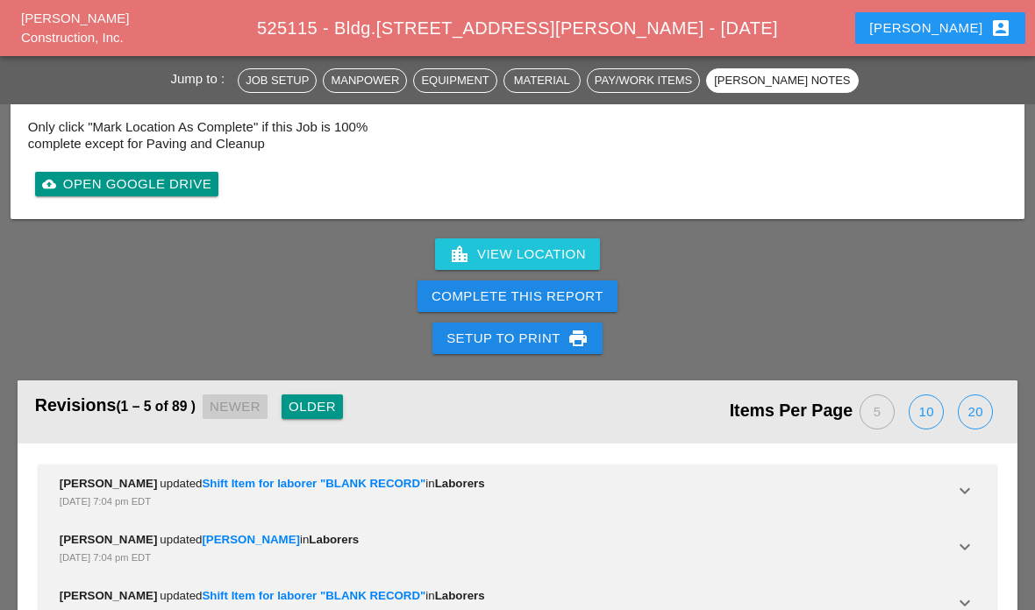
click at [461, 289] on div "Complete This Report" at bounding box center [517, 297] width 172 height 20
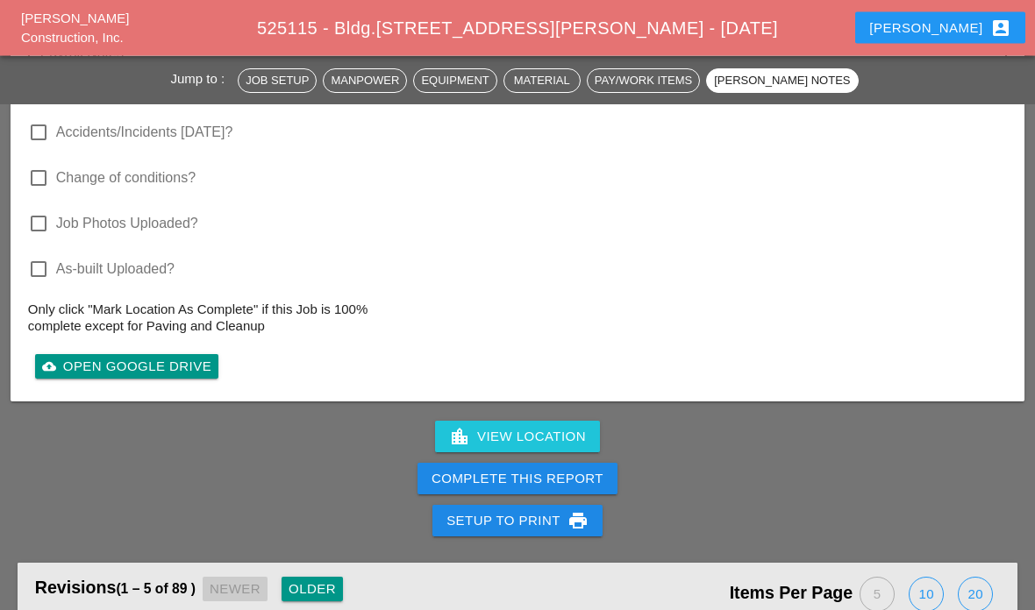
scroll to position [5370, 0]
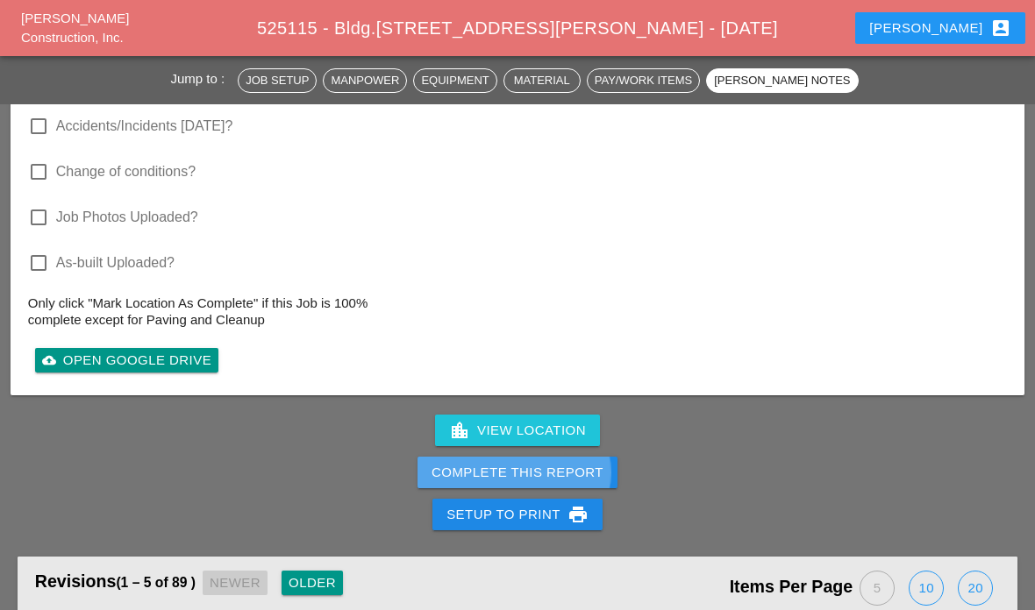
click at [485, 471] on div "Complete This Report" at bounding box center [517, 473] width 172 height 20
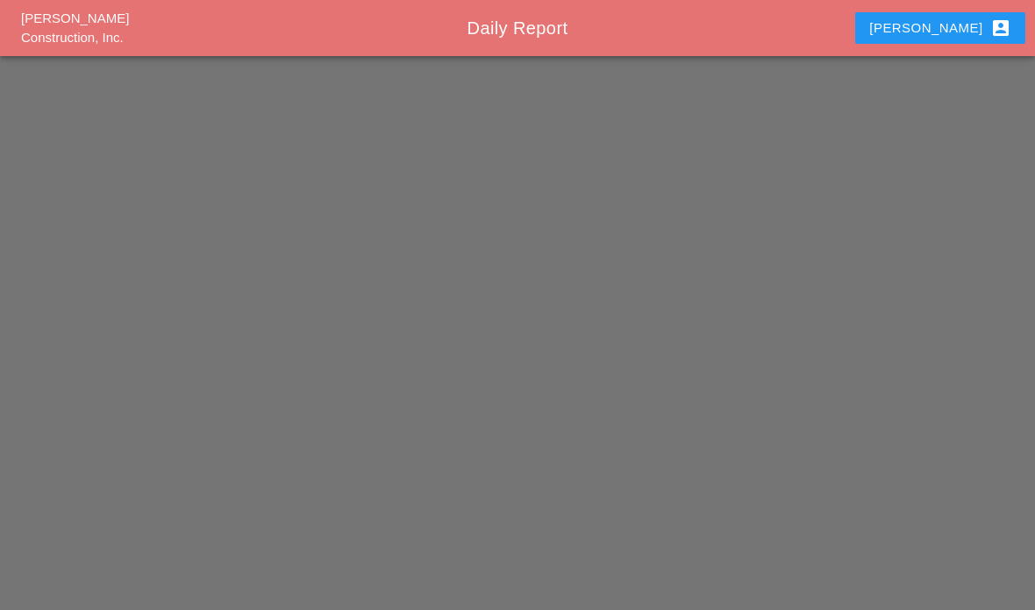
scroll to position [70, 0]
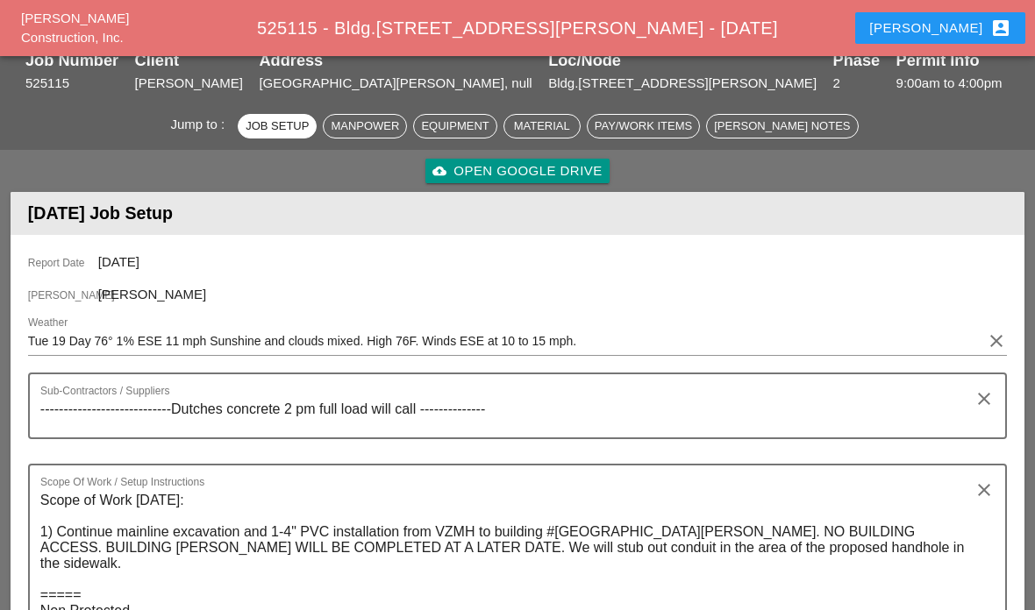
click at [34, 221] on header "[DATE] Job Setup" at bounding box center [518, 213] width 1014 height 43
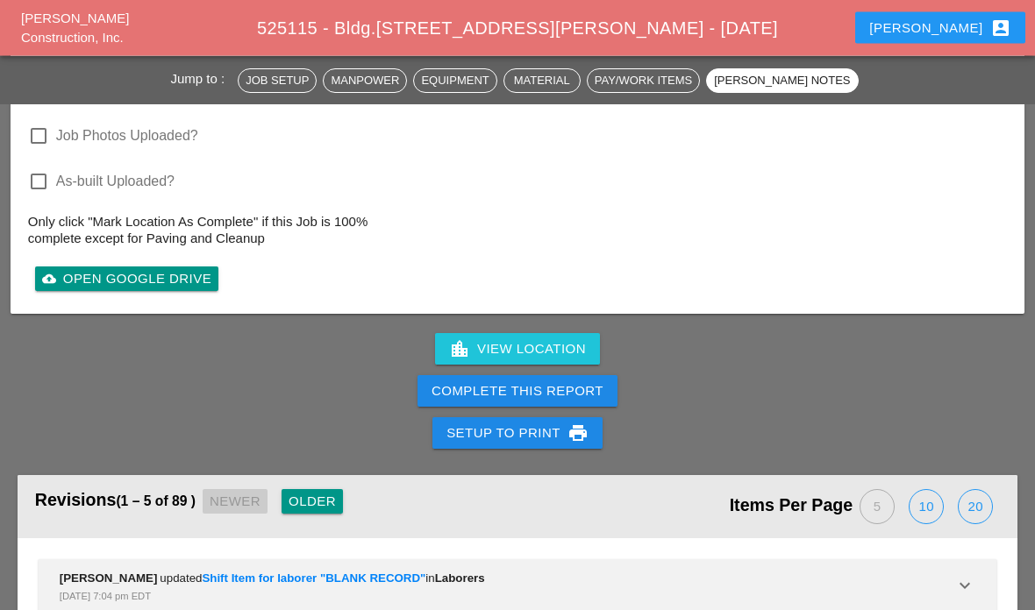
scroll to position [5451, 0]
click at [521, 381] on div "Complete This Report" at bounding box center [517, 391] width 172 height 20
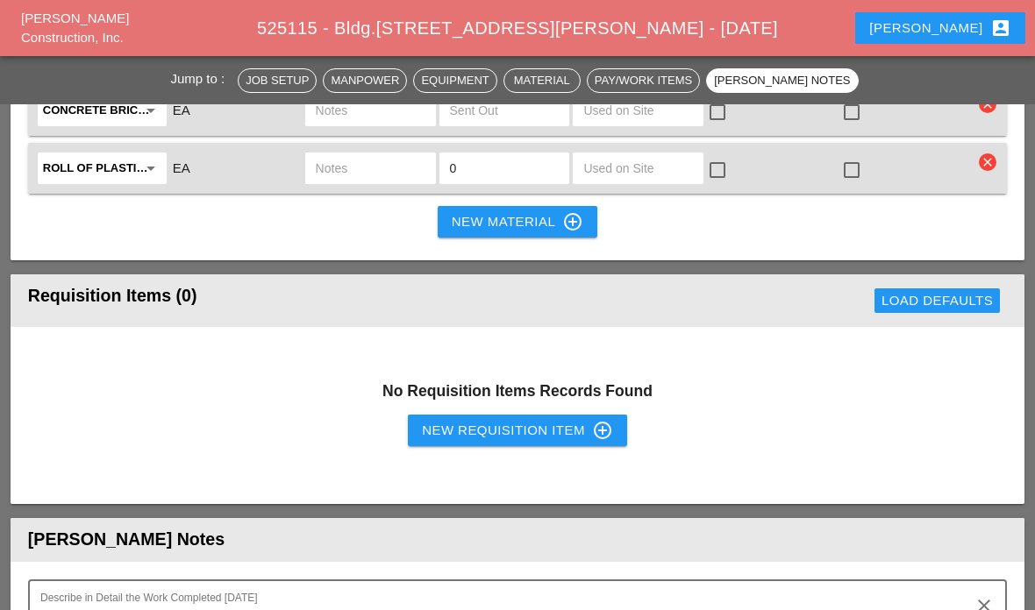
scroll to position [59, 0]
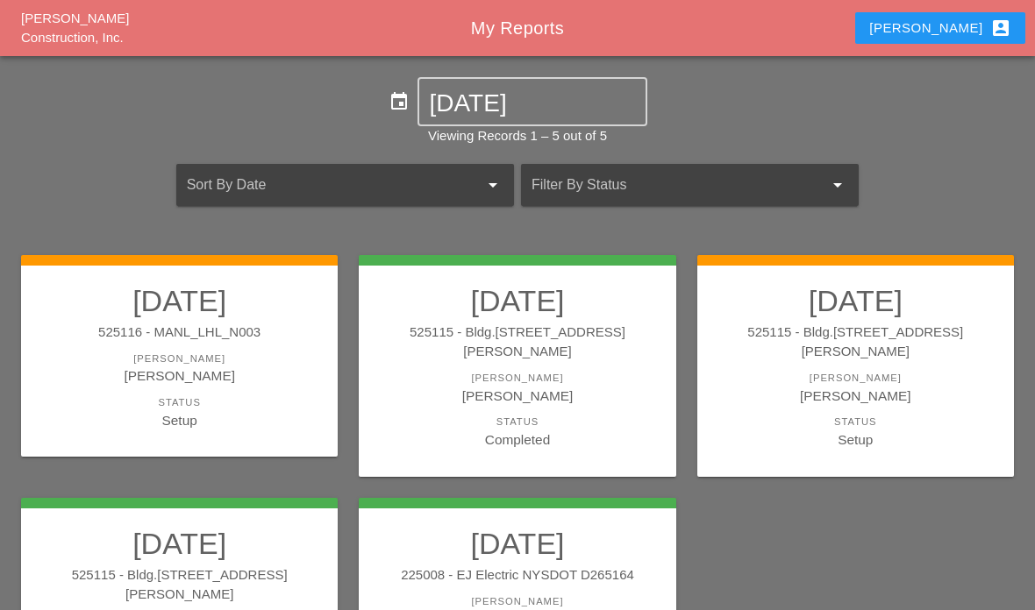
click at [88, 374] on div "[PERSON_NAME]" at bounding box center [180, 376] width 282 height 20
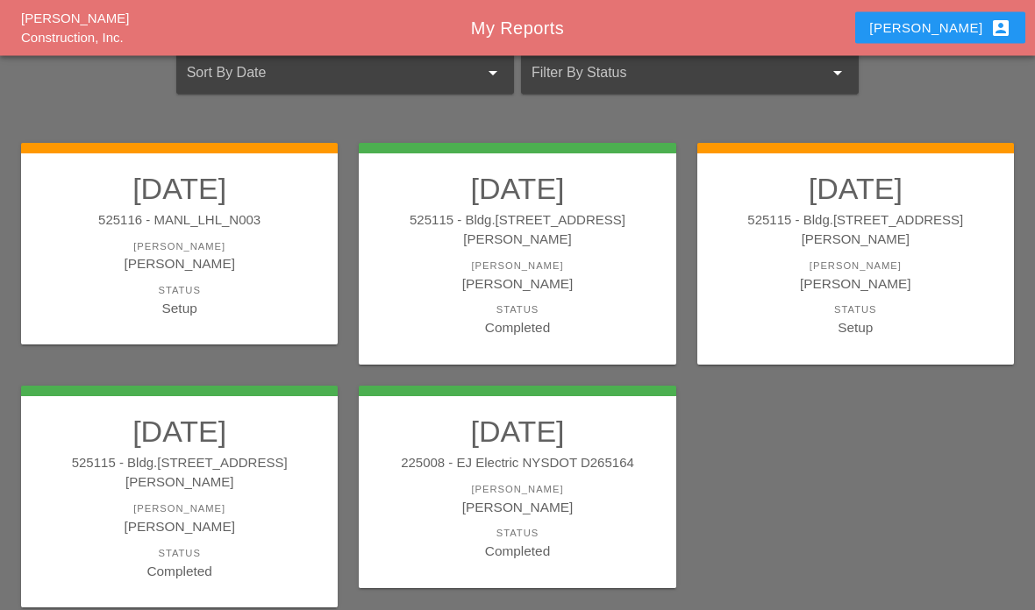
scroll to position [120, 0]
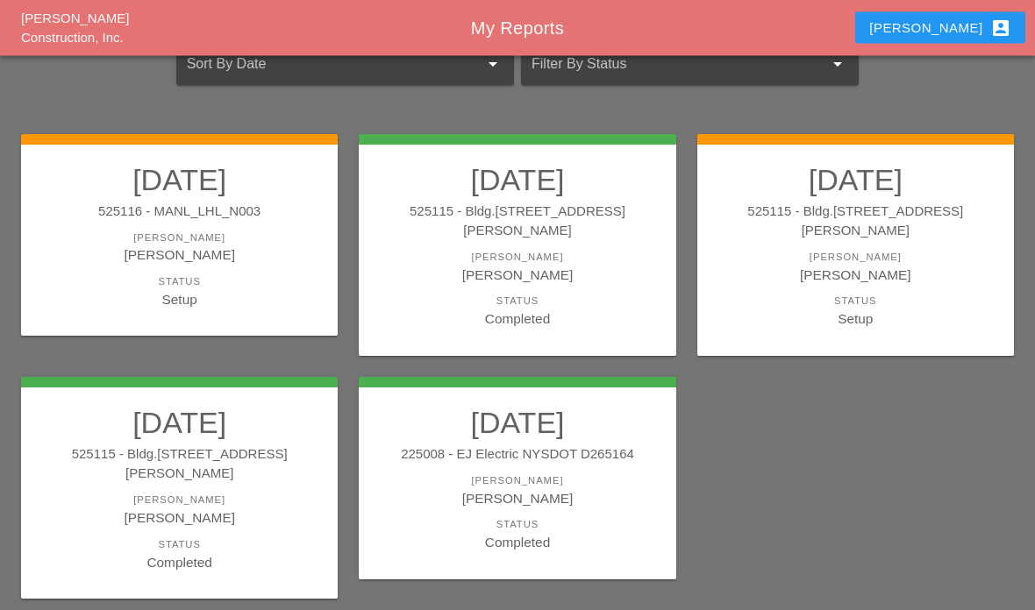
click at [920, 266] on div "[PERSON_NAME]" at bounding box center [856, 276] width 282 height 20
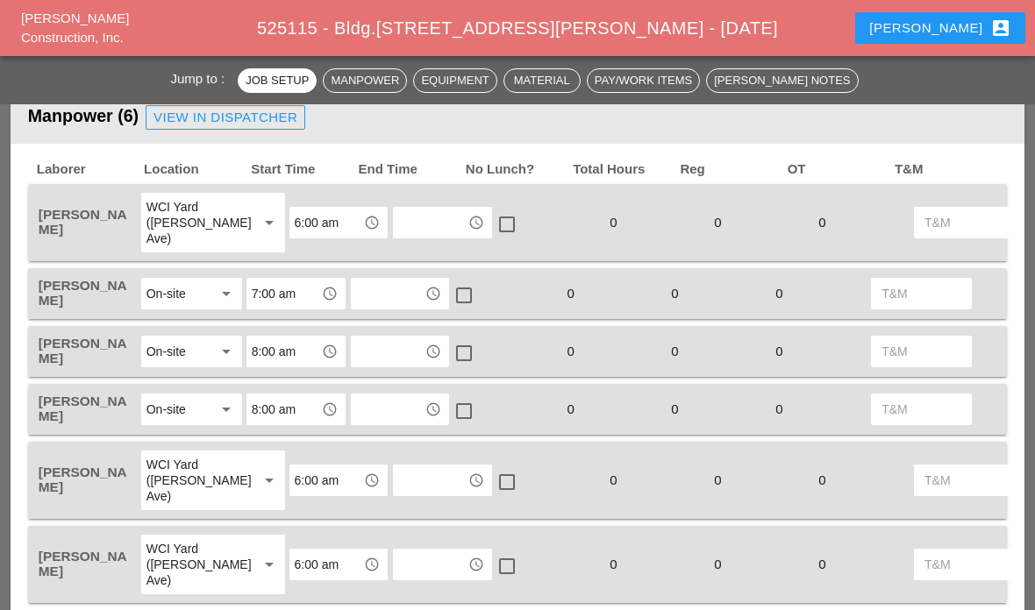
scroll to position [847, 0]
click at [398, 221] on input "text" at bounding box center [430, 222] width 64 height 28
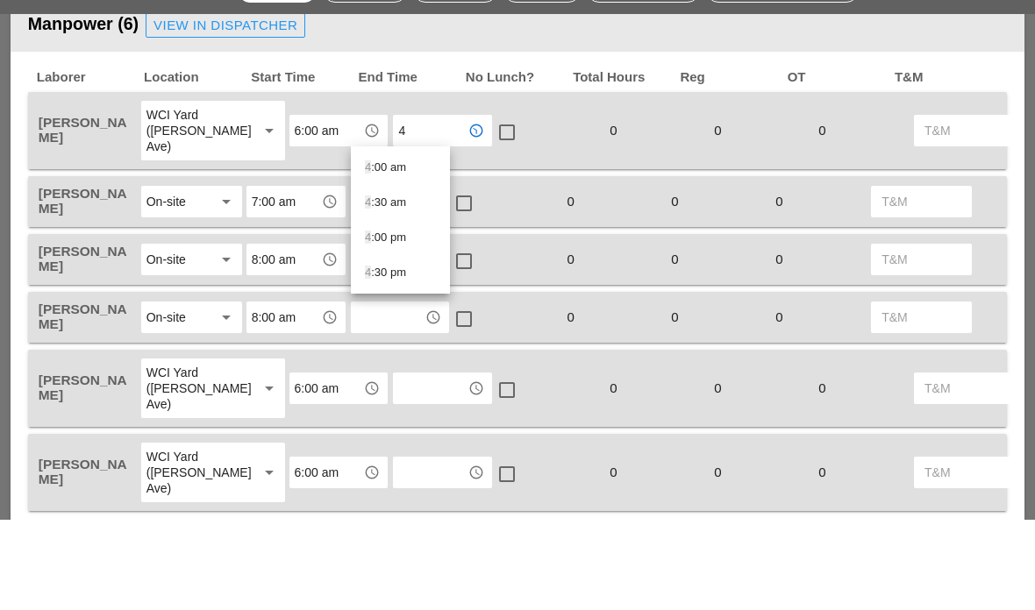
type input "4:"
click at [405, 318] on div "4: 00 pm" at bounding box center [400, 328] width 71 height 21
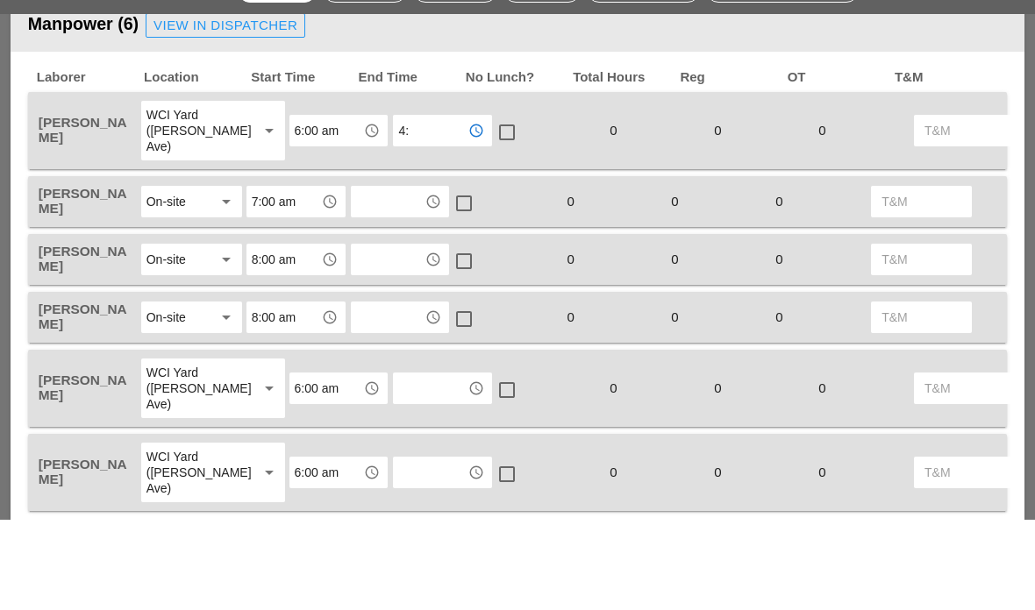
click at [492, 209] on div at bounding box center [507, 224] width 30 height 30
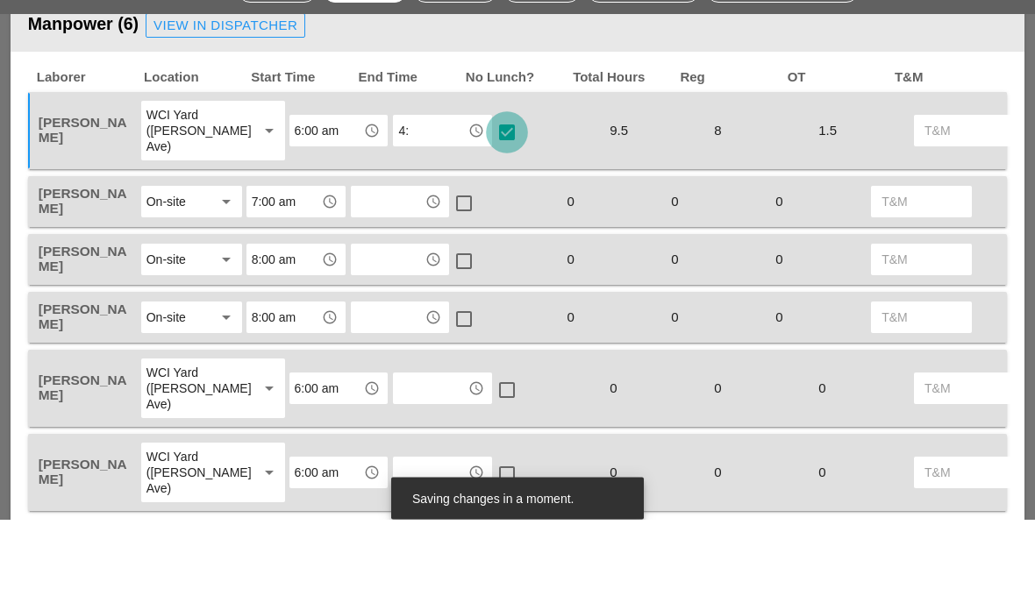
scroll to position [938, 0]
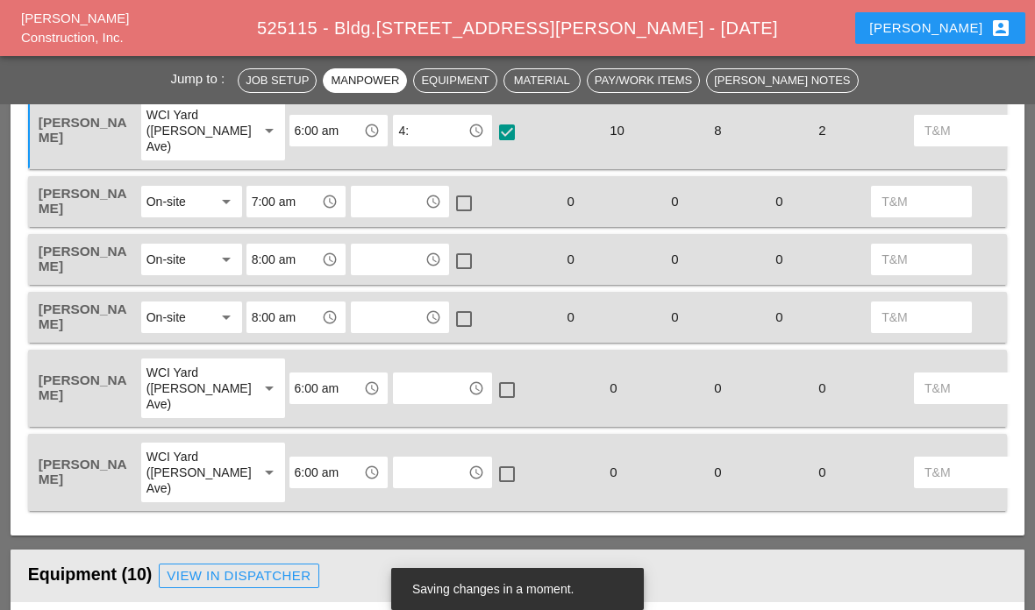
click at [492, 137] on div at bounding box center [507, 133] width 30 height 30
click at [400, 195] on input "text" at bounding box center [388, 202] width 64 height 28
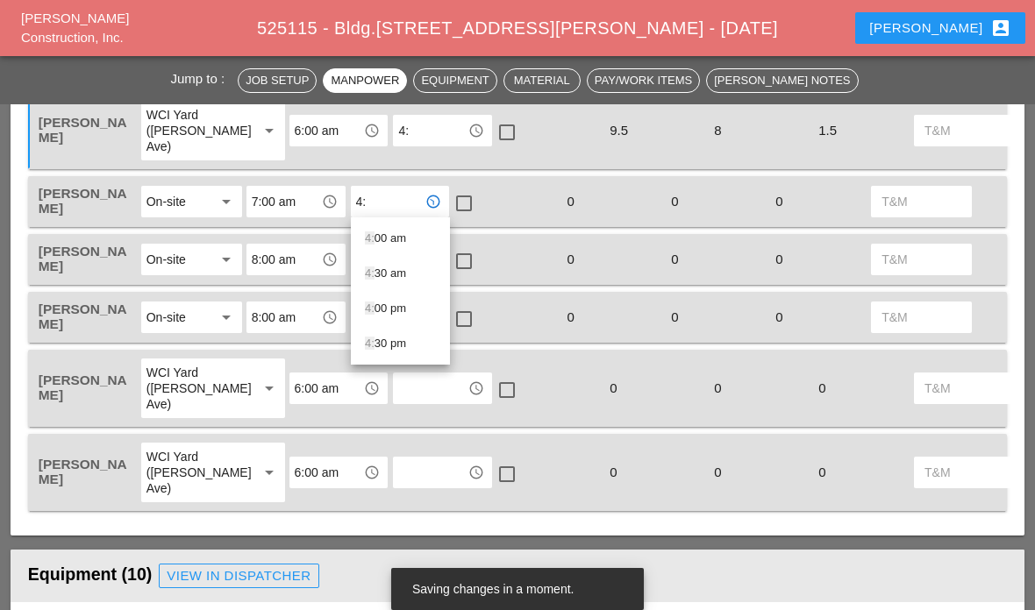
type input "4:0"
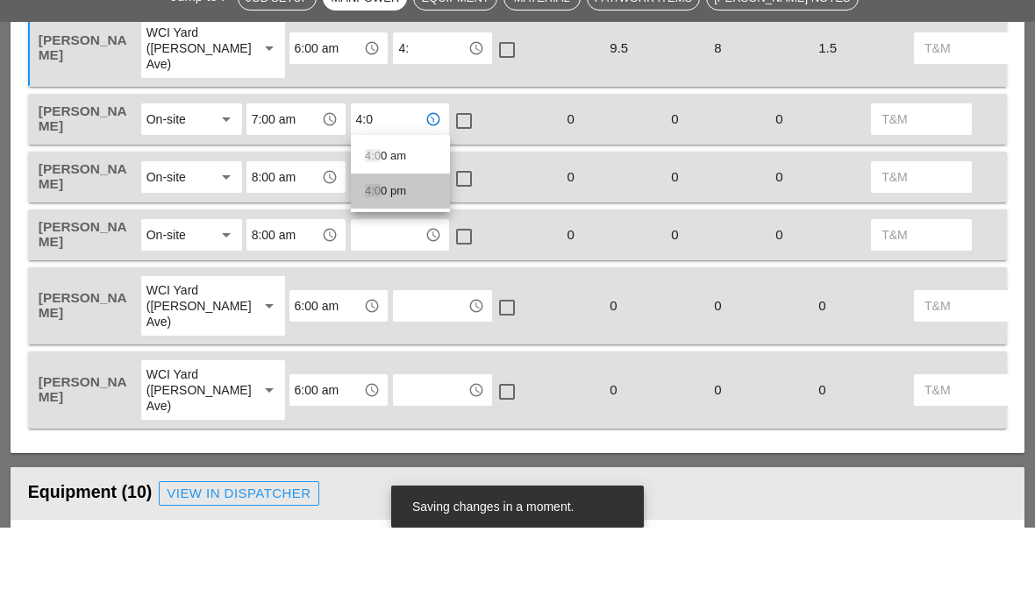
click at [409, 263] on div "4:0 0 pm" at bounding box center [400, 273] width 71 height 21
click at [410, 246] on input "text" at bounding box center [388, 260] width 64 height 28
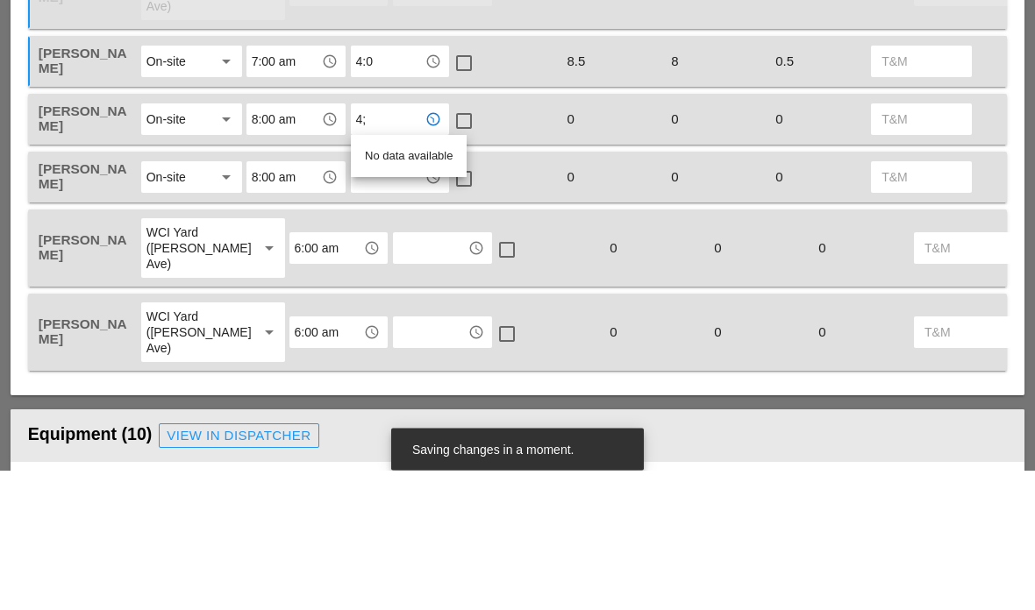
type input "4"
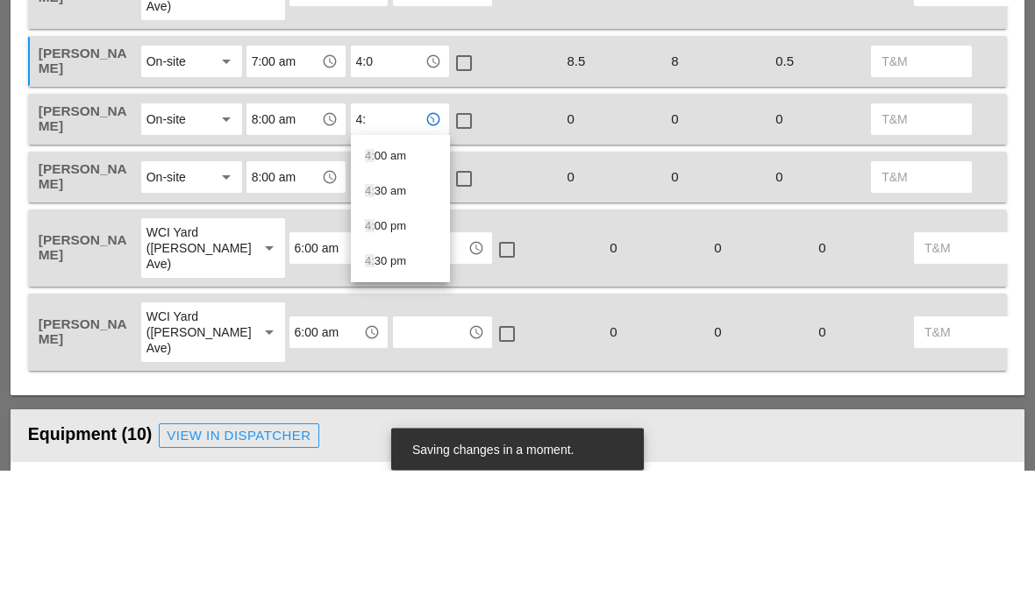
type input "4:0"
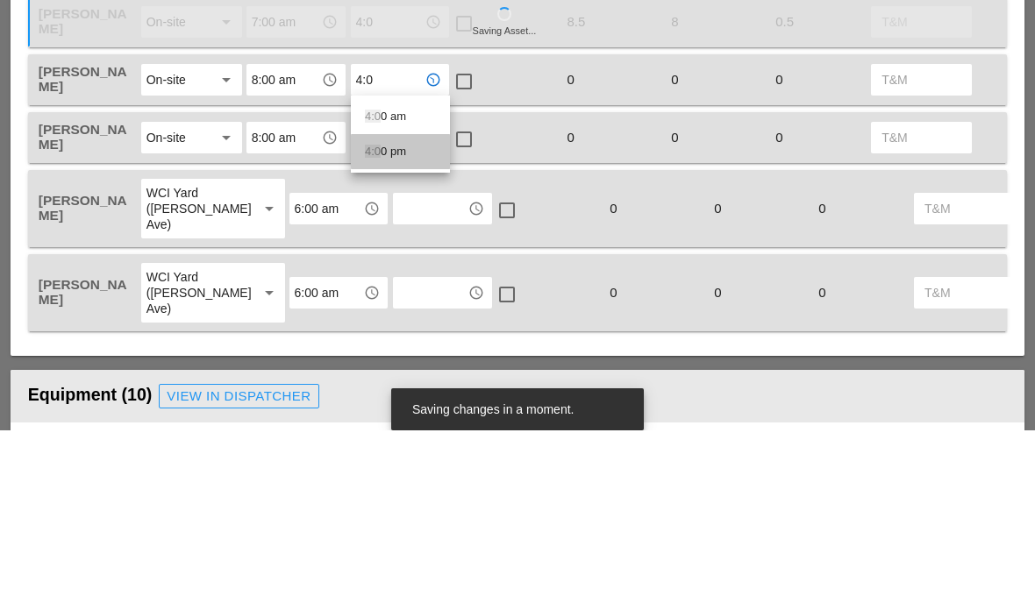
click at [392, 314] on div "4:0 0 pm" at bounding box center [400, 331] width 71 height 35
click at [386, 303] on input "text" at bounding box center [388, 317] width 64 height 28
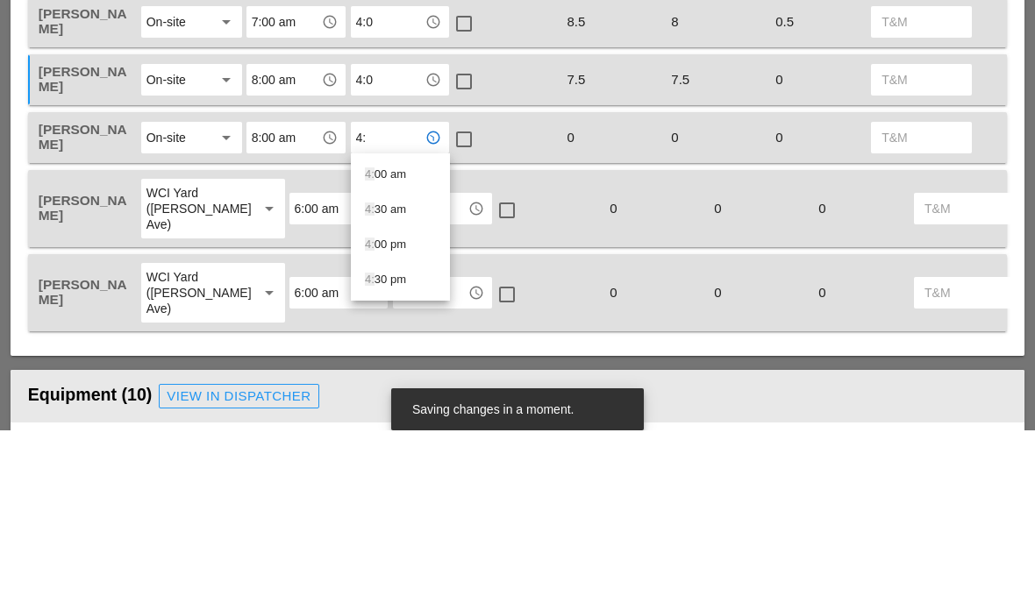
type input "4:0"
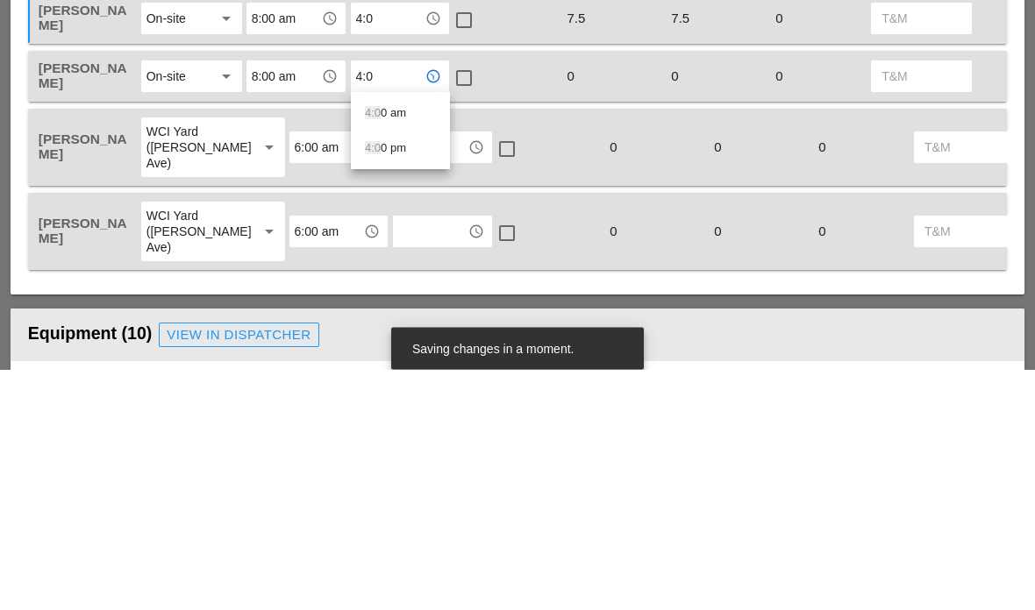
click at [381, 372] on div "4:0 0 pm" at bounding box center [400, 389] width 71 height 35
click at [398, 374] on input "text" at bounding box center [430, 388] width 64 height 28
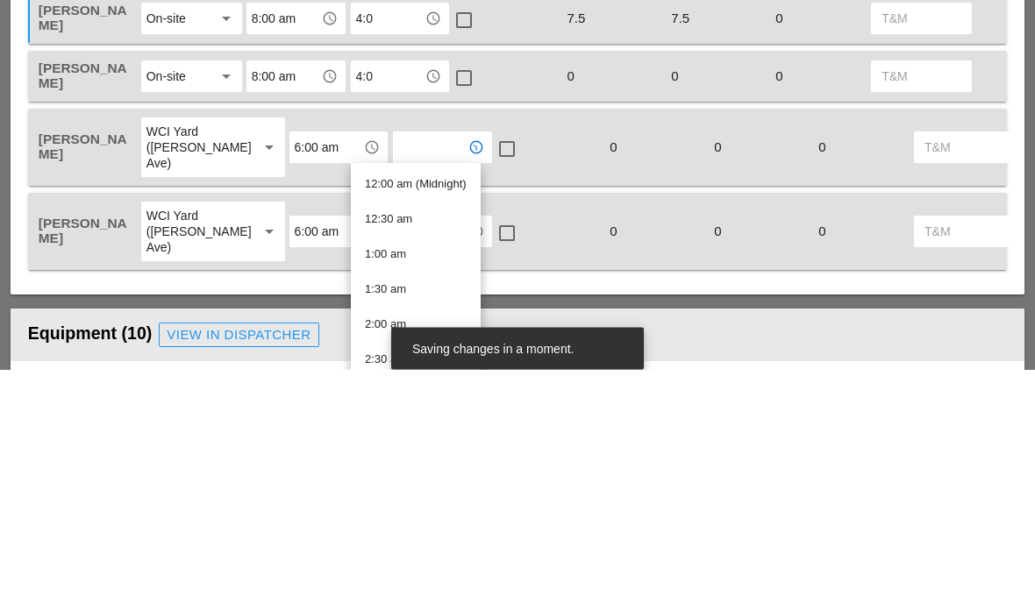
click at [398, 374] on input "text" at bounding box center [430, 388] width 64 height 28
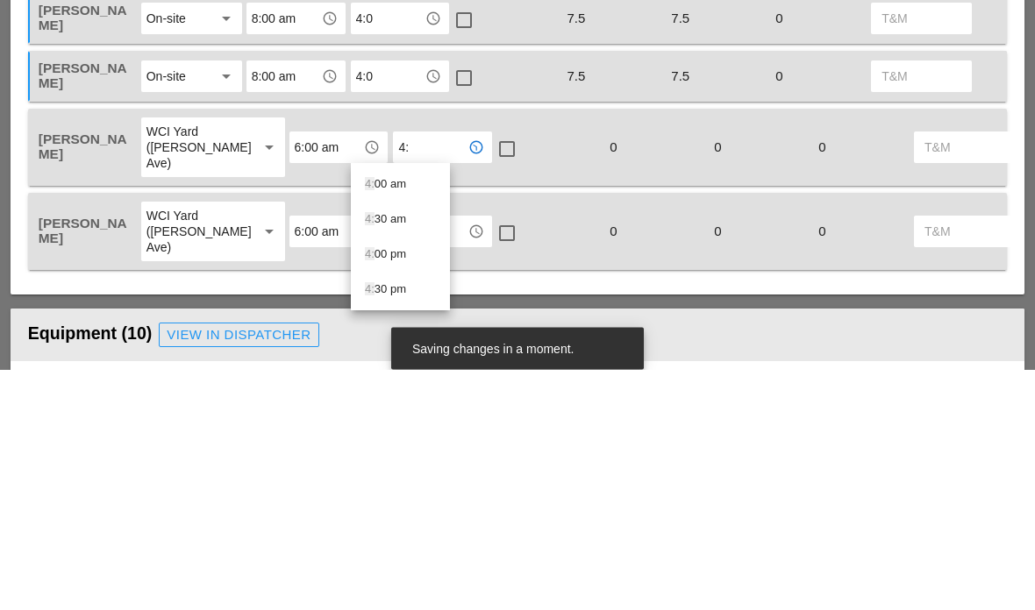
type input "4:0"
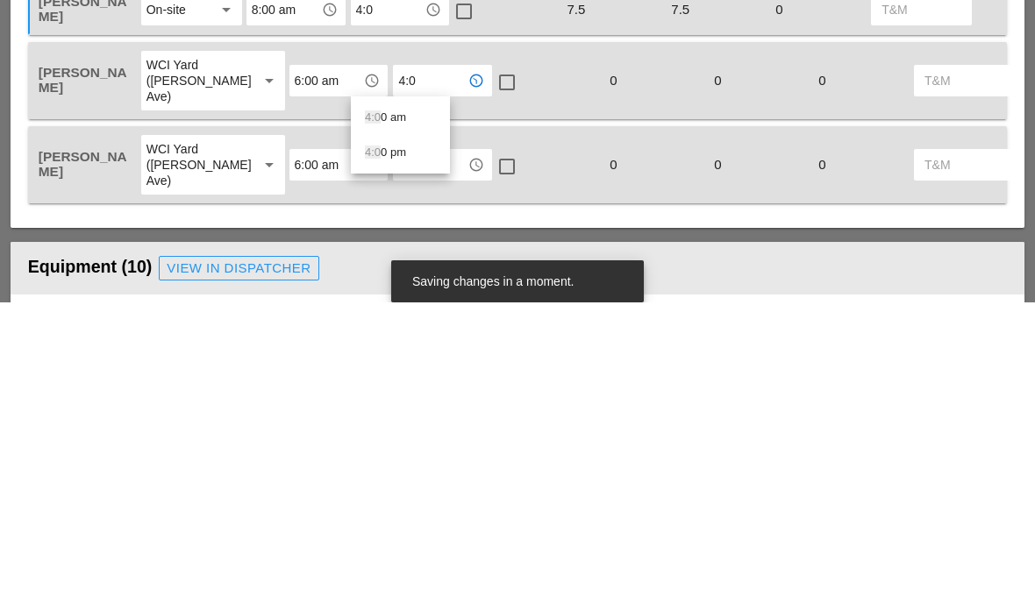
click at [386, 450] on div "4:0 0 pm" at bounding box center [400, 460] width 71 height 21
click at [398, 459] on input "text" at bounding box center [430, 473] width 64 height 28
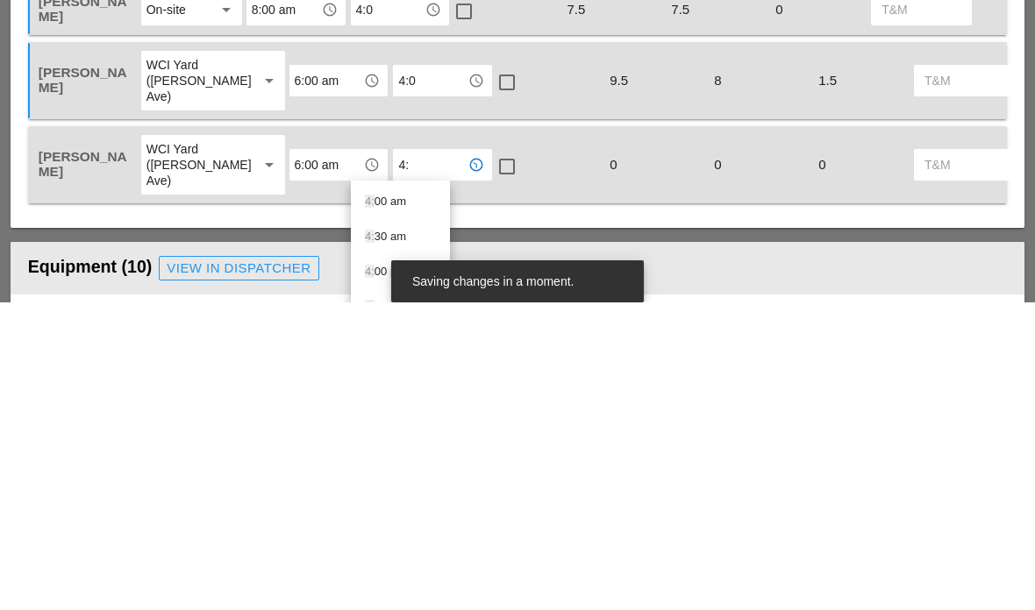
type input "4:0"
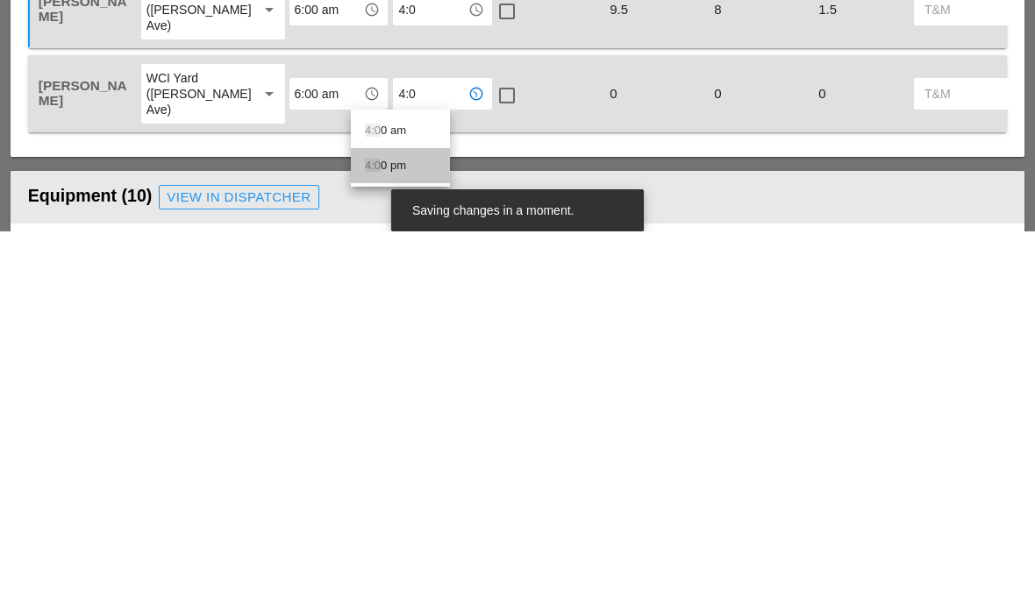
click at [418, 534] on div "4:0 0 pm" at bounding box center [400, 544] width 71 height 21
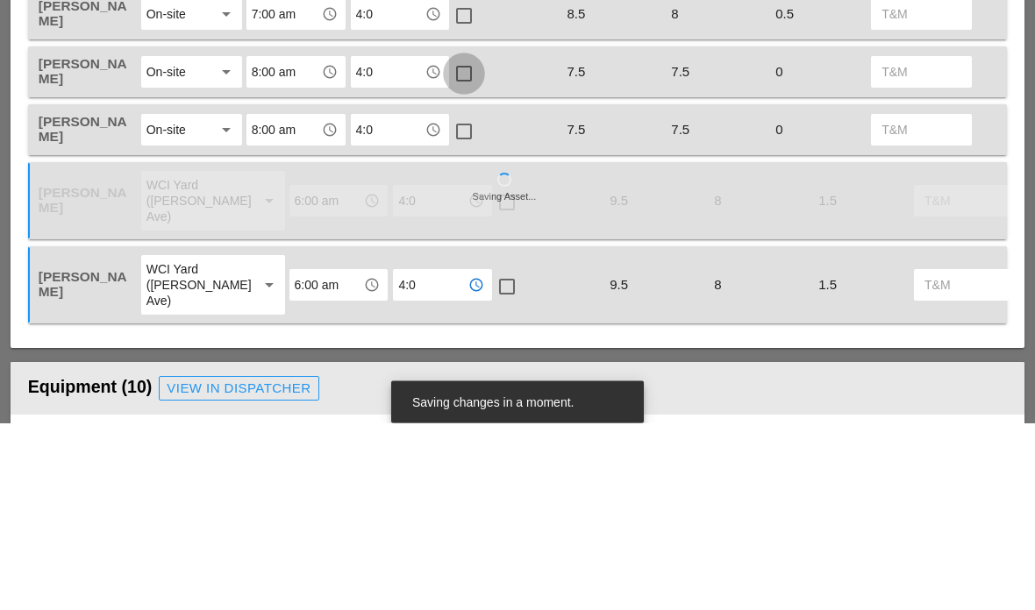
click at [462, 246] on div at bounding box center [464, 261] width 30 height 30
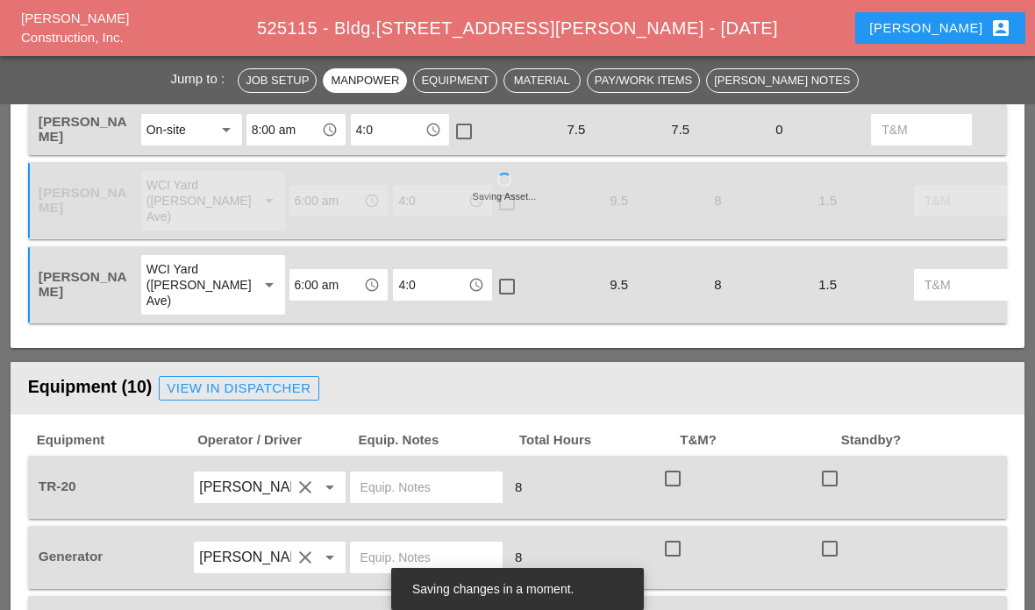
click at [473, 142] on div at bounding box center [464, 132] width 30 height 30
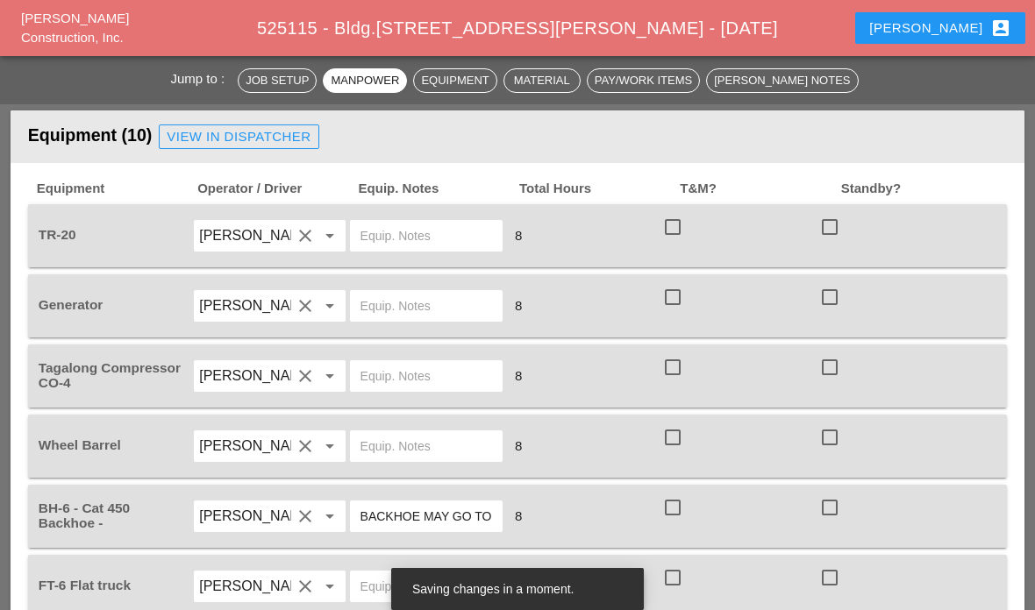
scroll to position [1405, 0]
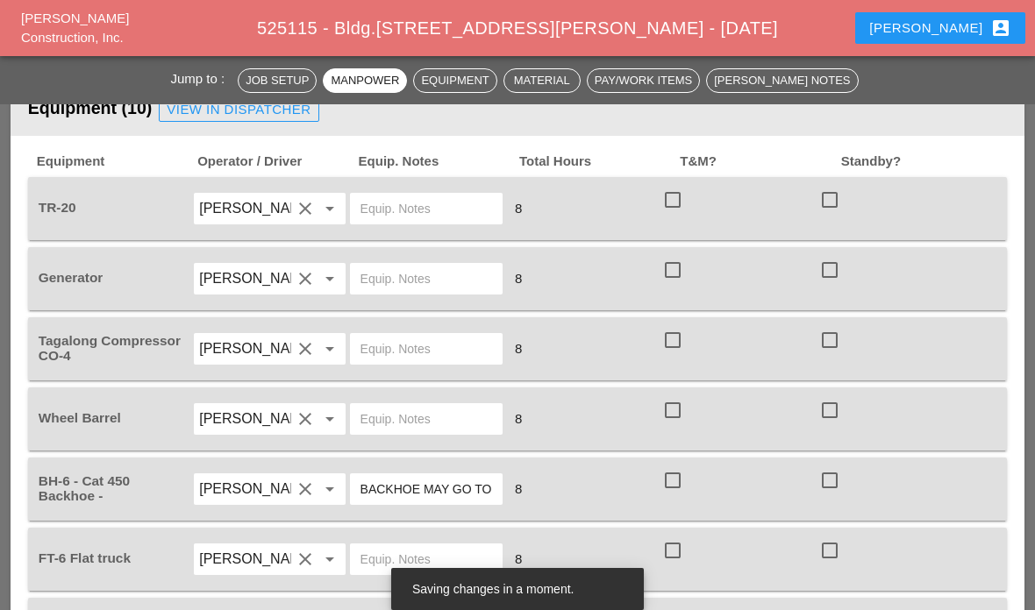
click at [686, 202] on div at bounding box center [673, 200] width 30 height 30
click at [680, 348] on div at bounding box center [673, 340] width 30 height 30
click at [684, 409] on div at bounding box center [673, 411] width 30 height 30
click at [689, 473] on div "check_box_outline_blank" at bounding box center [676, 480] width 28 height 21
click at [675, 572] on div at bounding box center [676, 577] width 28 height 11
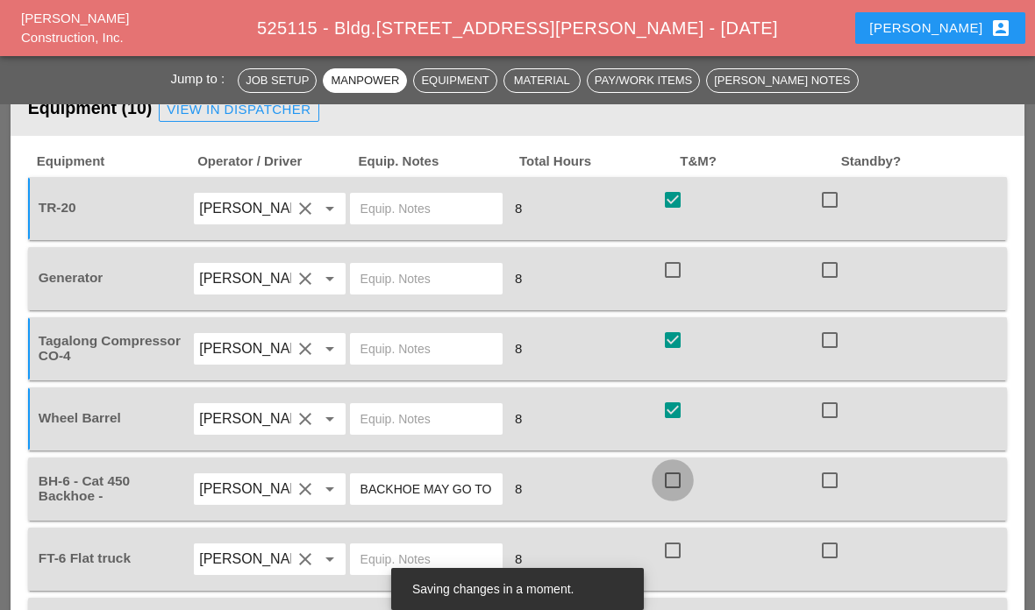
click at [677, 474] on div at bounding box center [673, 481] width 30 height 30
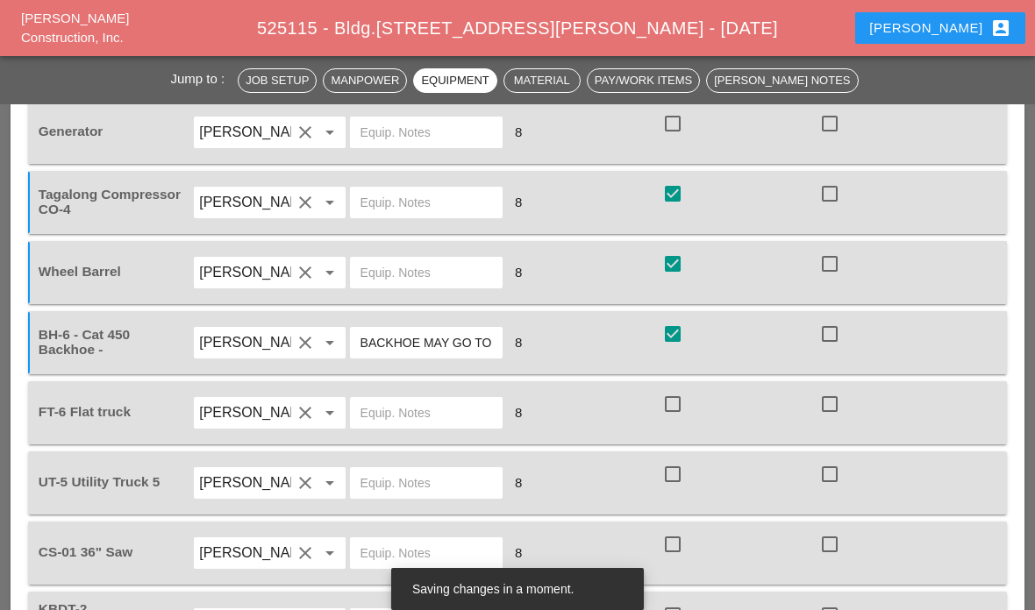
scroll to position [1563, 0]
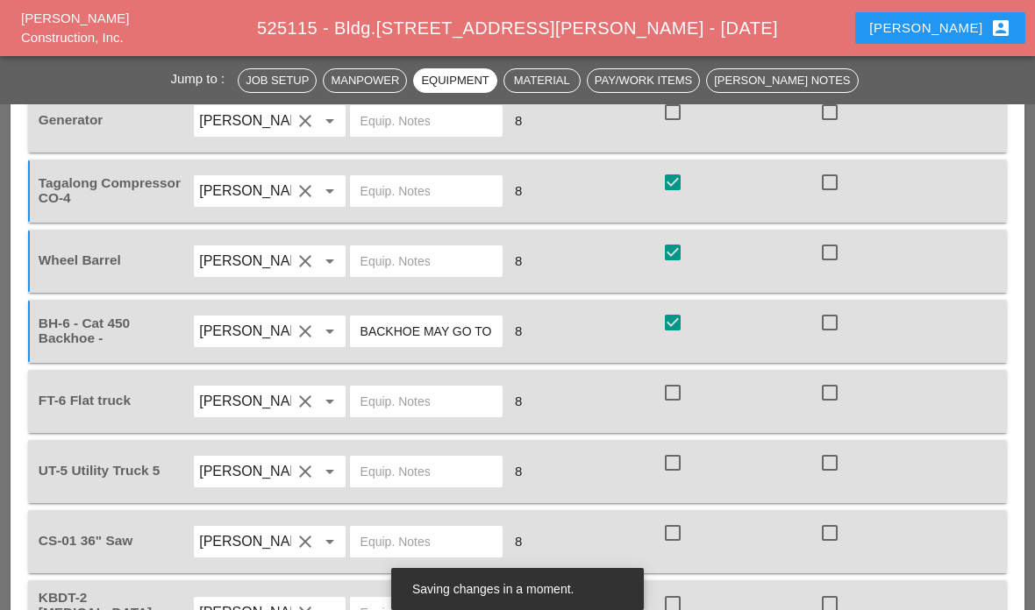
click at [684, 110] on div at bounding box center [673, 112] width 30 height 30
click at [684, 396] on div at bounding box center [673, 393] width 30 height 30
click at [682, 463] on div at bounding box center [673, 463] width 30 height 30
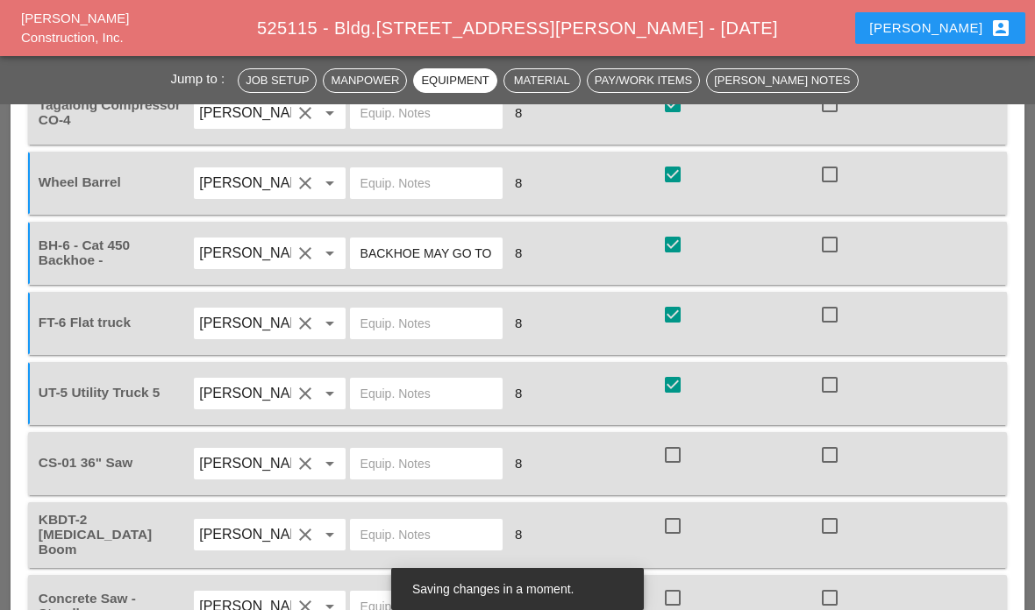
scroll to position [1710, 0]
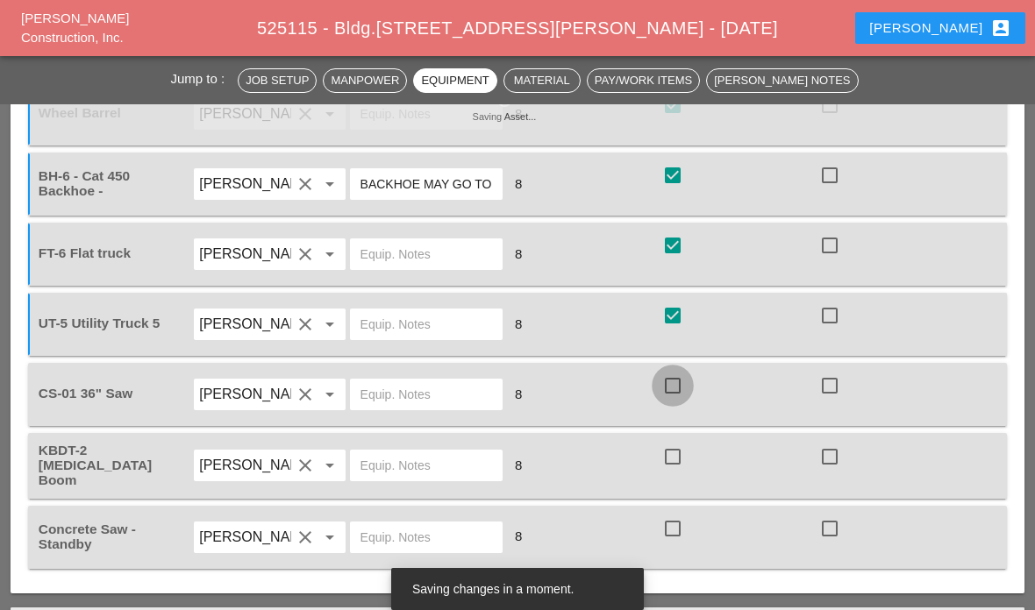
click at [681, 390] on div at bounding box center [673, 386] width 30 height 30
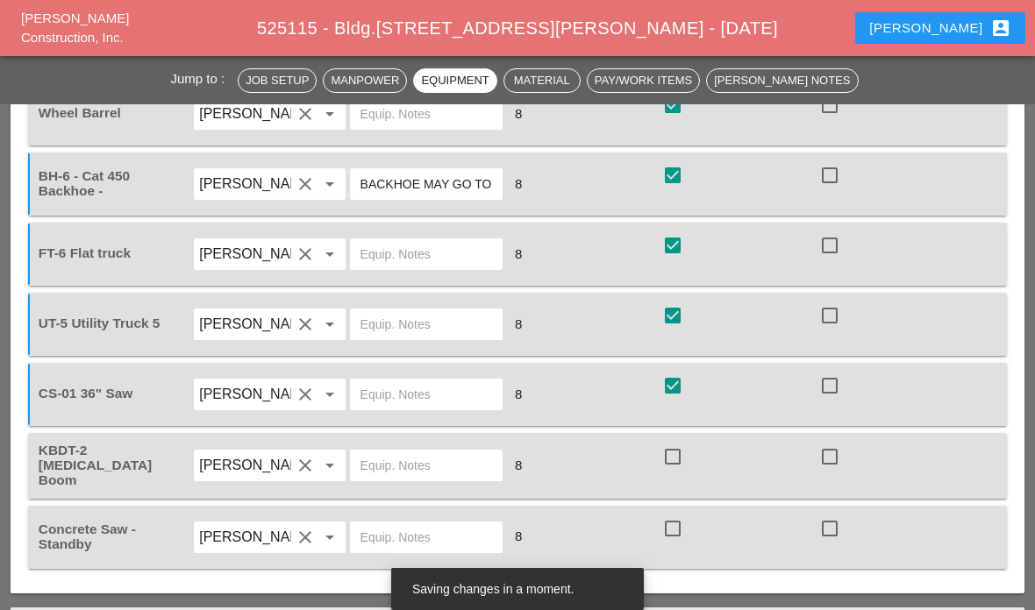
click at [671, 393] on div at bounding box center [673, 386] width 30 height 30
click at [833, 388] on div at bounding box center [830, 386] width 30 height 30
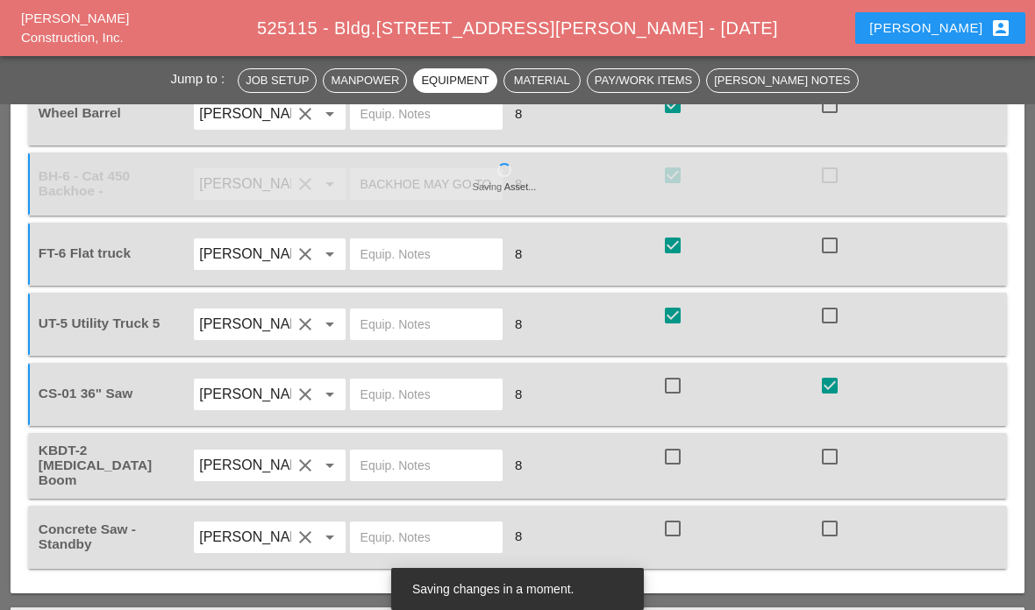
click at [685, 455] on div at bounding box center [673, 457] width 30 height 30
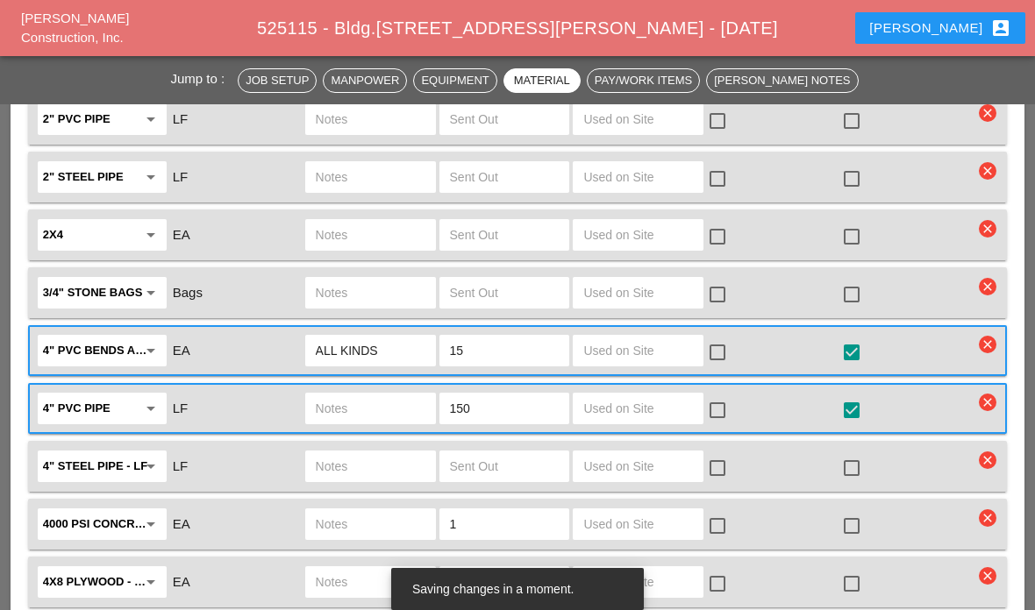
click at [652, 337] on input "text" at bounding box center [638, 351] width 110 height 28
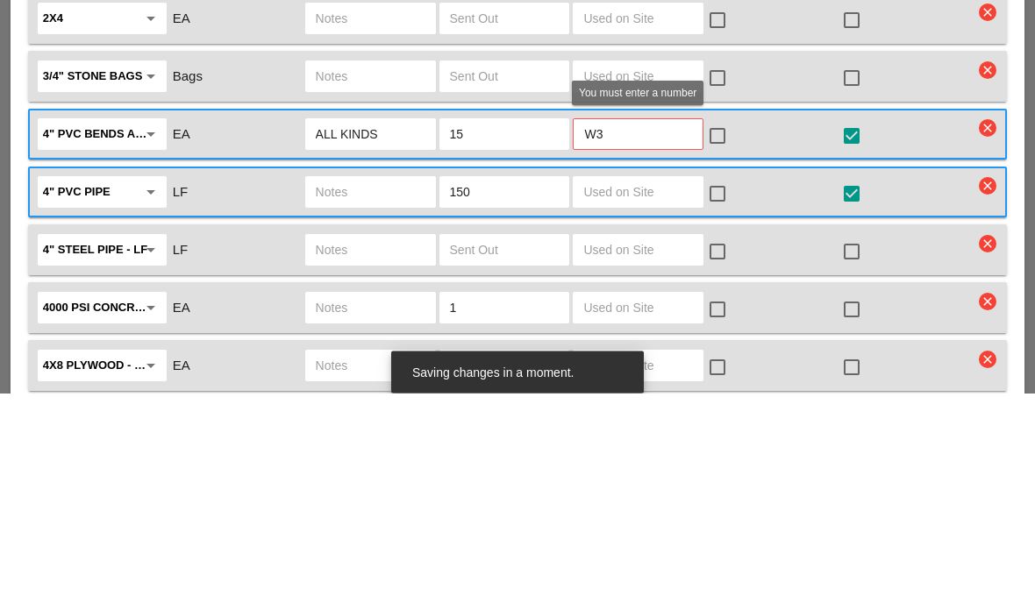
type input "W"
type input "3"
click at [724, 339] on div at bounding box center [717, 354] width 30 height 30
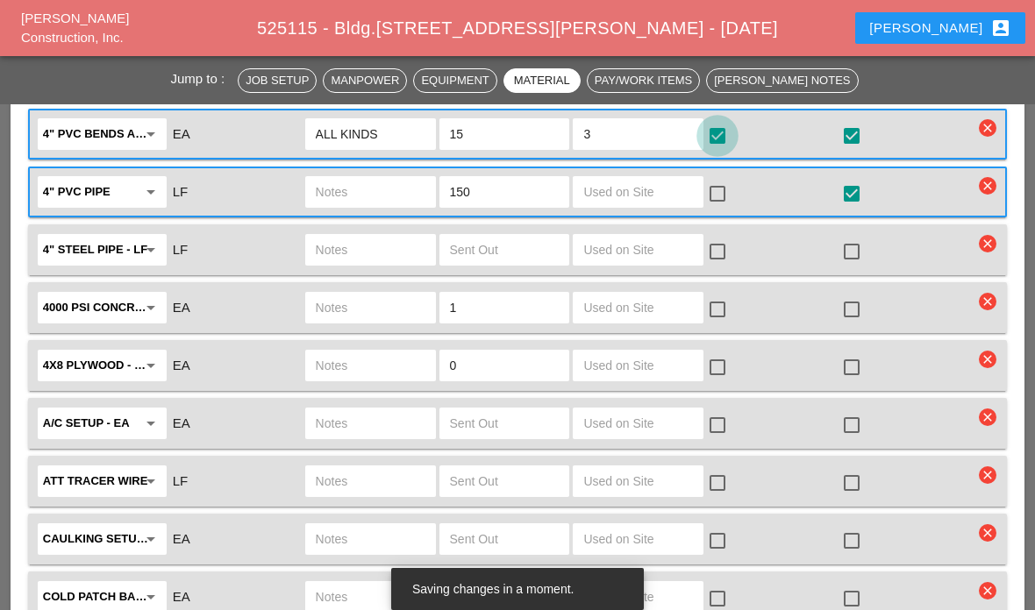
click at [646, 191] on input "text" at bounding box center [638, 192] width 110 height 28
click at [718, 191] on div at bounding box center [717, 194] width 30 height 30
click at [649, 197] on input "10." at bounding box center [638, 192] width 110 height 28
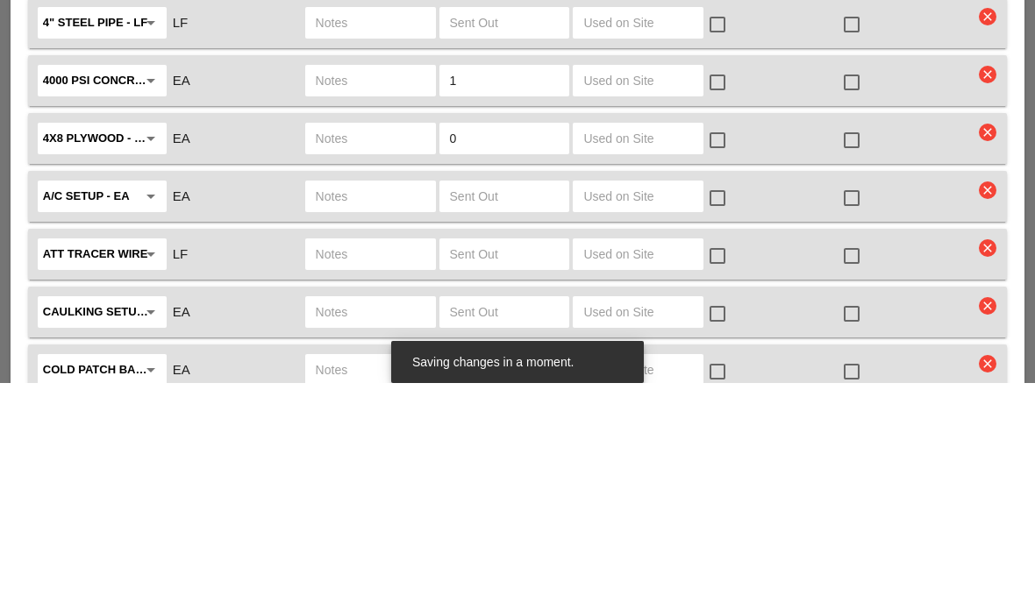
type input "100"
click at [666, 352] on input "text" at bounding box center [638, 366] width 110 height 28
type input "3"
click at [713, 353] on div at bounding box center [717, 368] width 30 height 30
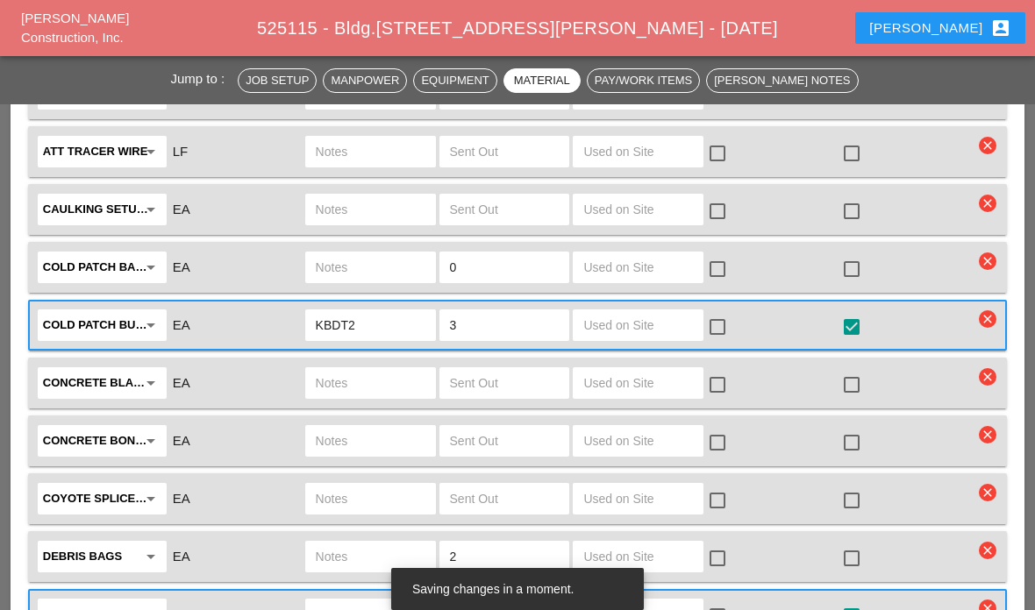
click at [659, 320] on input "text" at bounding box center [638, 325] width 110 height 28
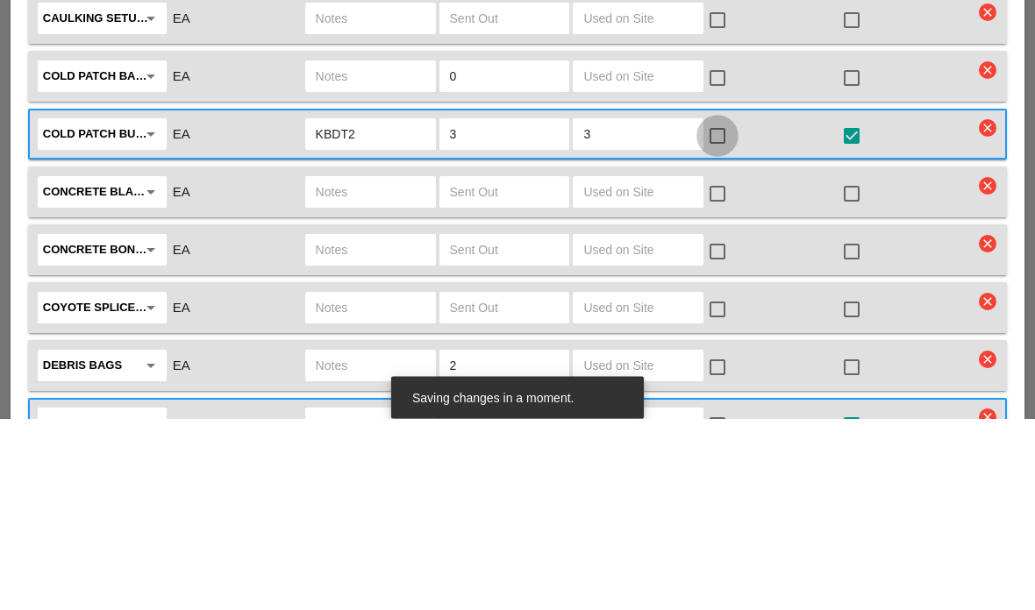
type input "3"
click at [721, 313] on div at bounding box center [717, 328] width 30 height 30
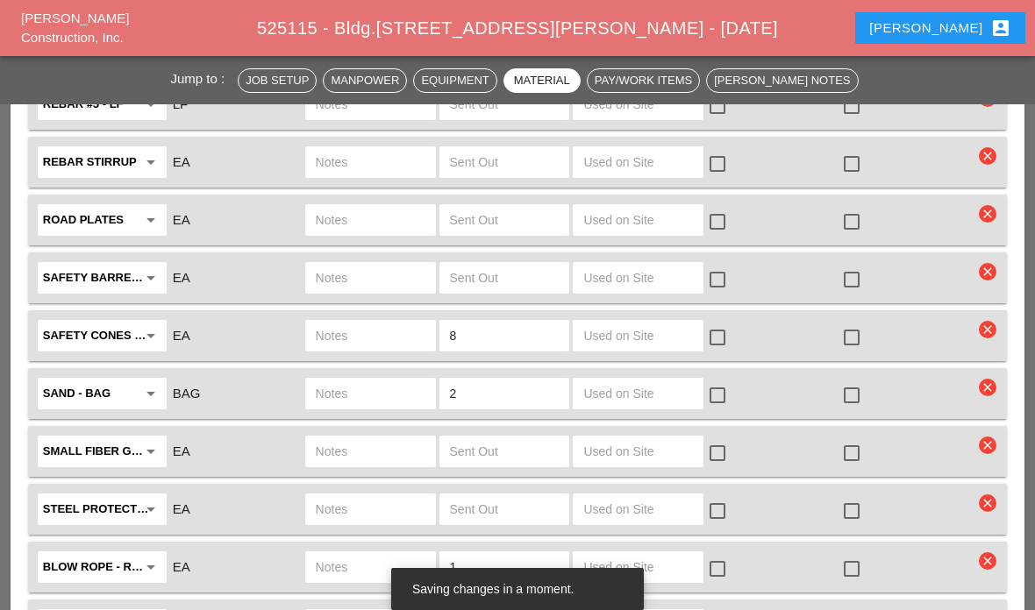
scroll to position [4130, 0]
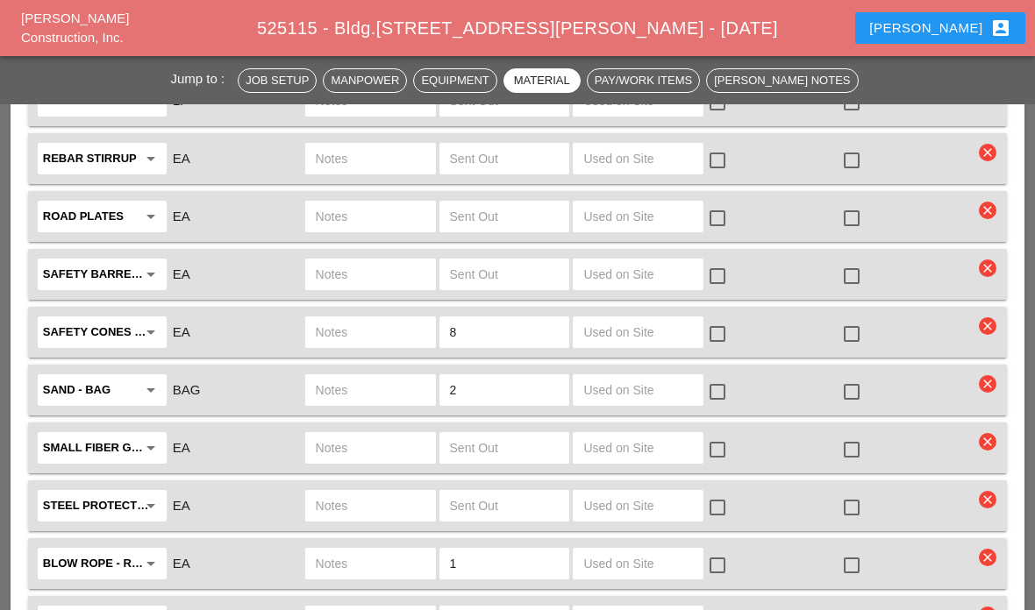
click at [666, 276] on input "text" at bounding box center [638, 274] width 110 height 28
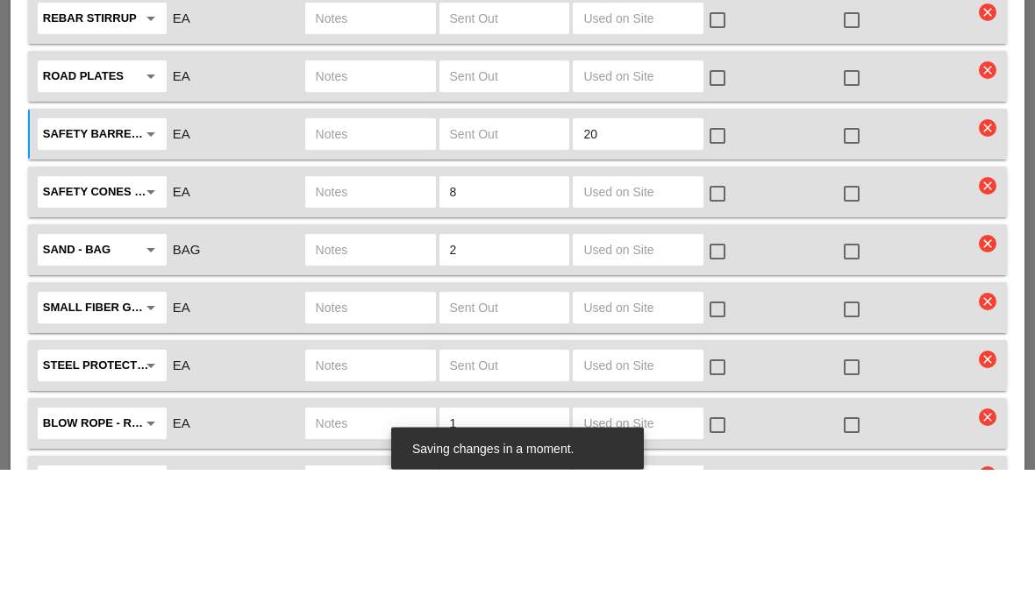
type input "20"
click at [642, 319] on input "text" at bounding box center [638, 333] width 110 height 28
type input "10"
click at [719, 320] on div at bounding box center [717, 335] width 30 height 30
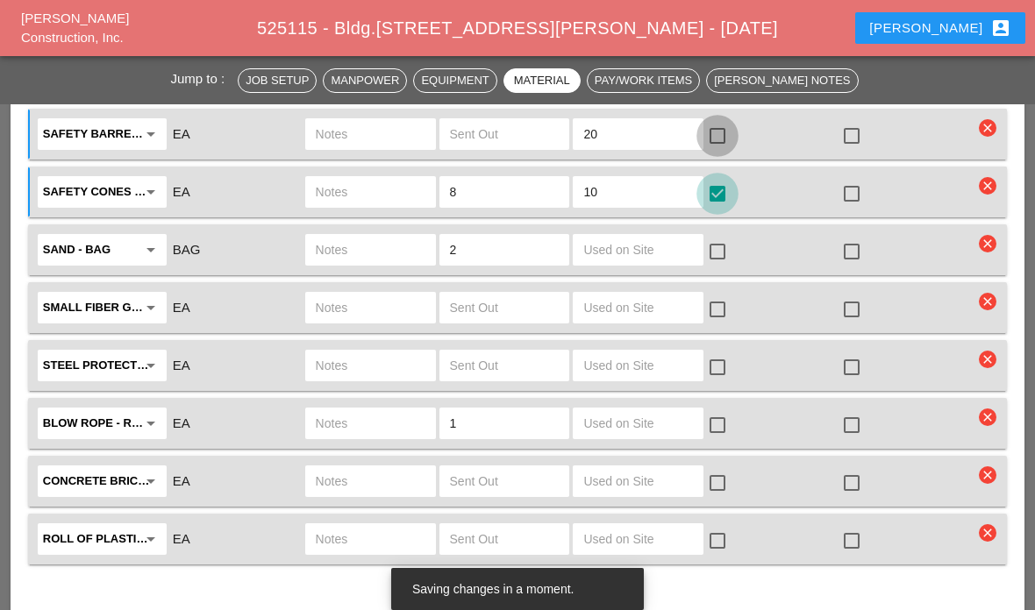
click at [724, 135] on div at bounding box center [717, 136] width 30 height 30
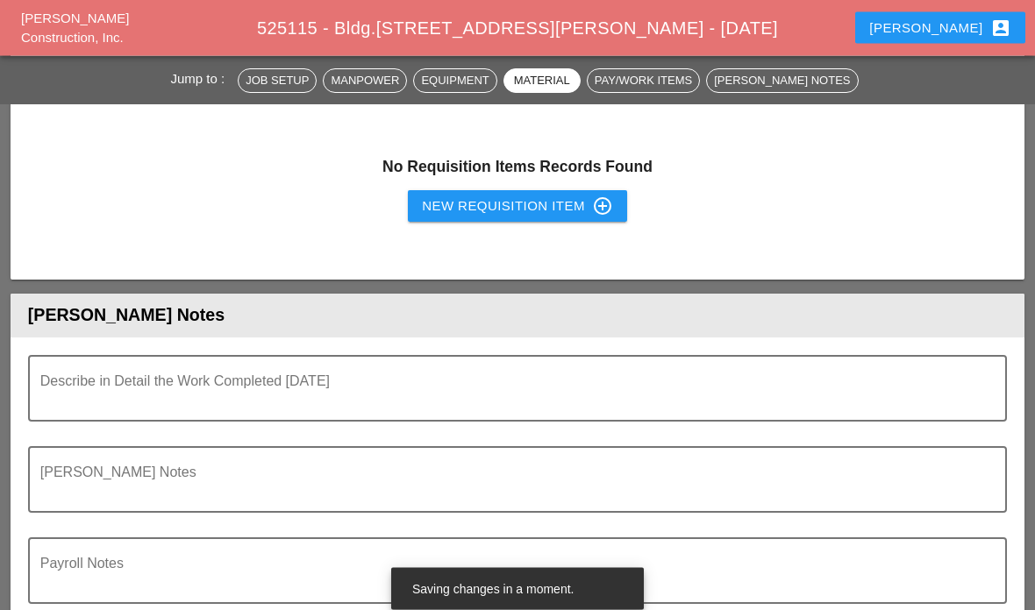
scroll to position [4874, 0]
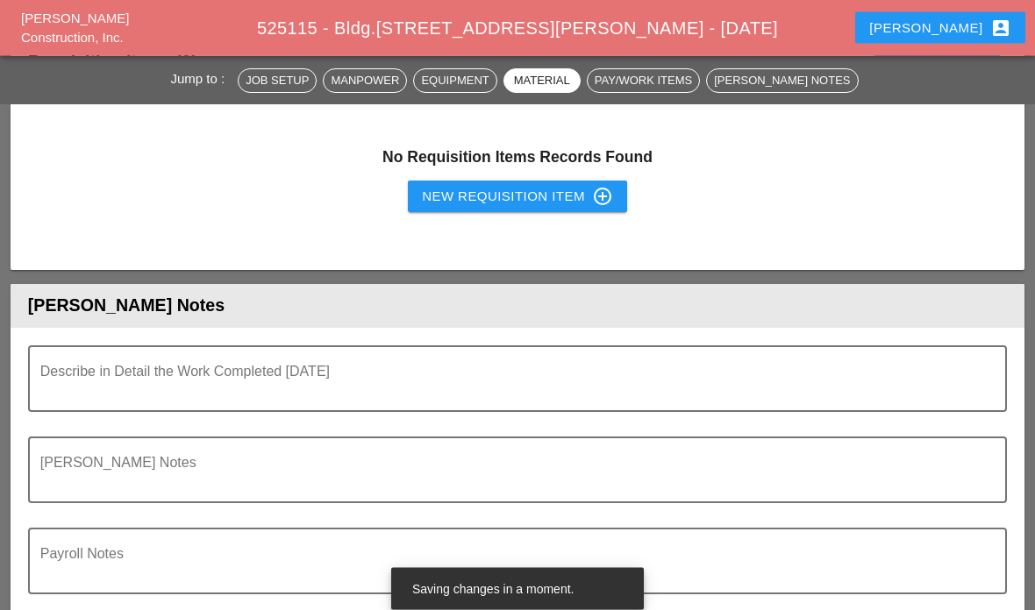
click at [791, 376] on textarea "Describe in Detail the Work Completed Today" at bounding box center [510, 390] width 940 height 42
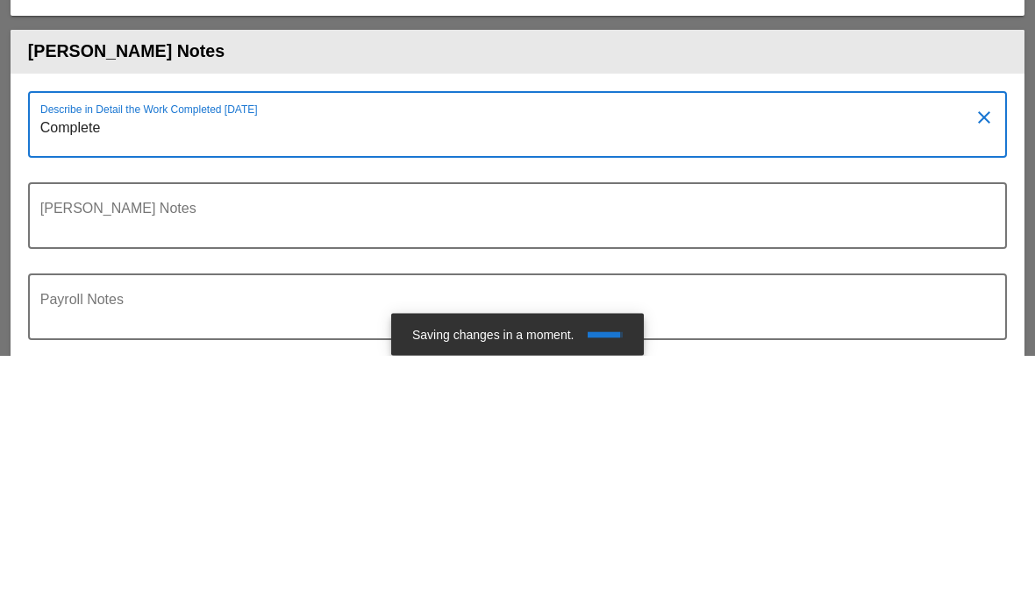
type textarea "Complete"
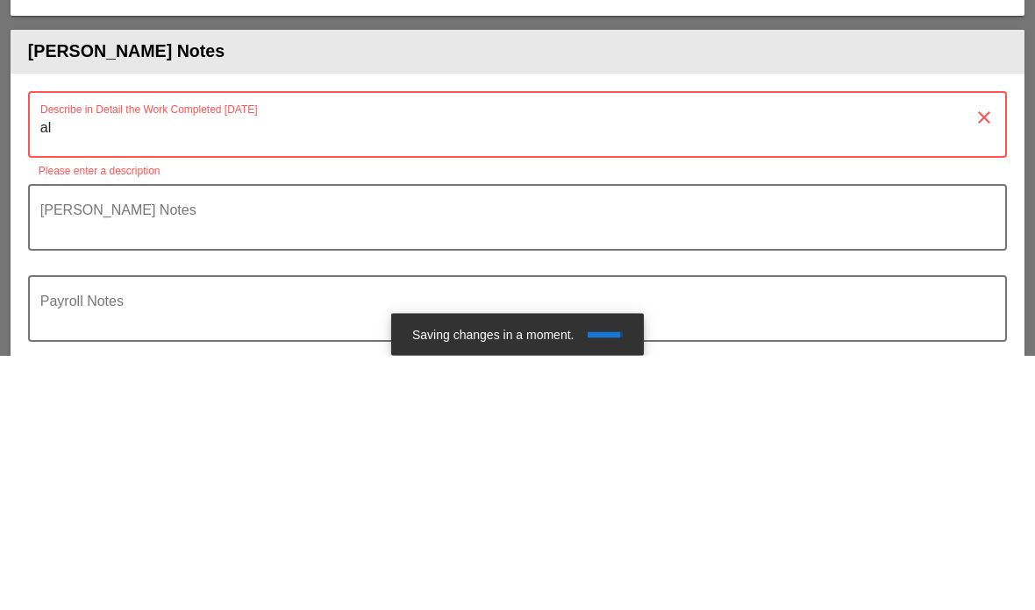
type textarea "all"
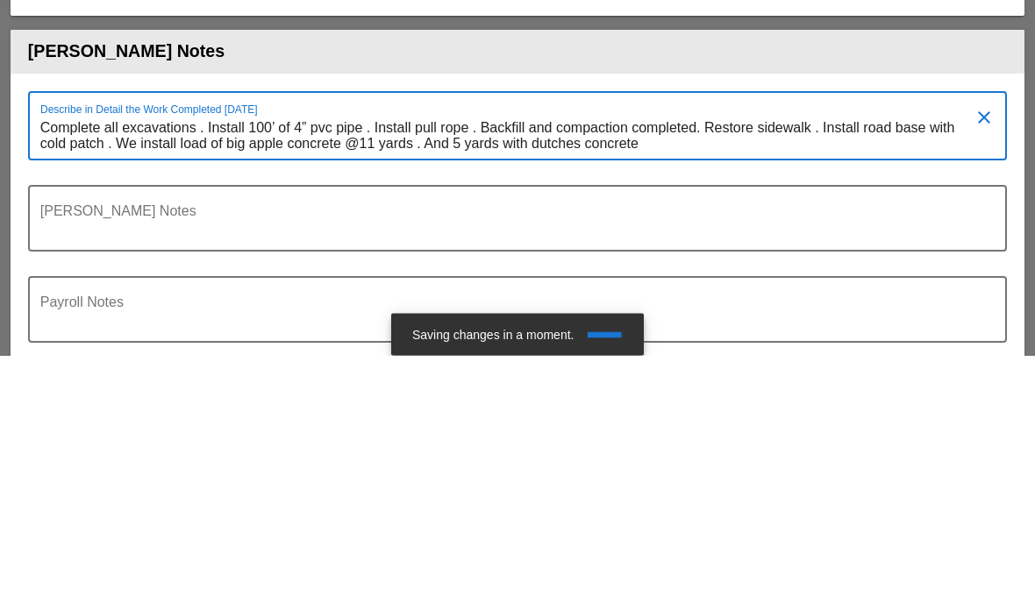
scroll to position [0, 0]
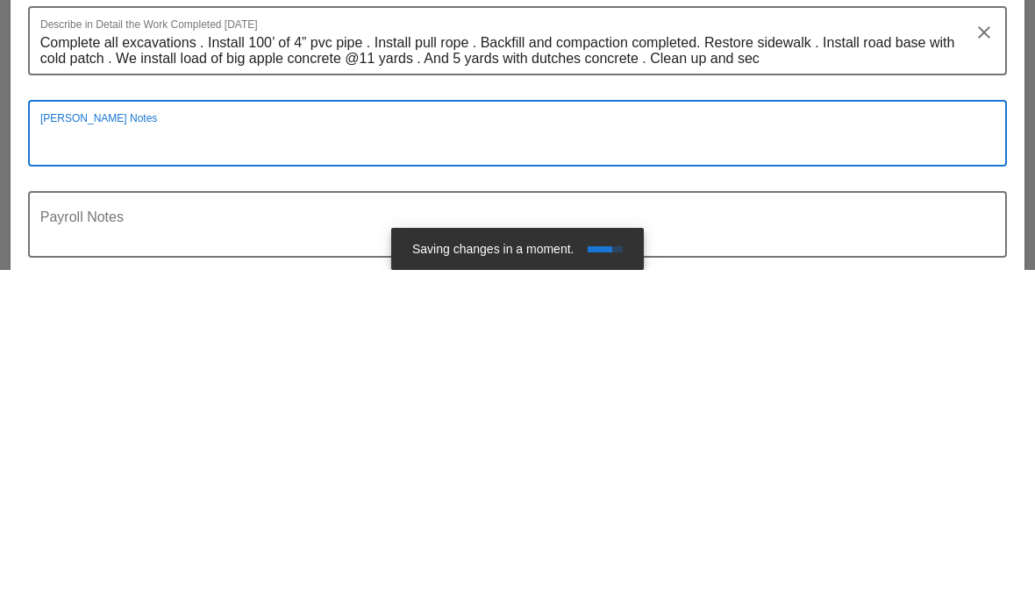
click at [785, 369] on textarea "Complete all excavations . Install 100’ of 4” pvc pipe . Install pull rope . Ba…" at bounding box center [510, 391] width 940 height 45
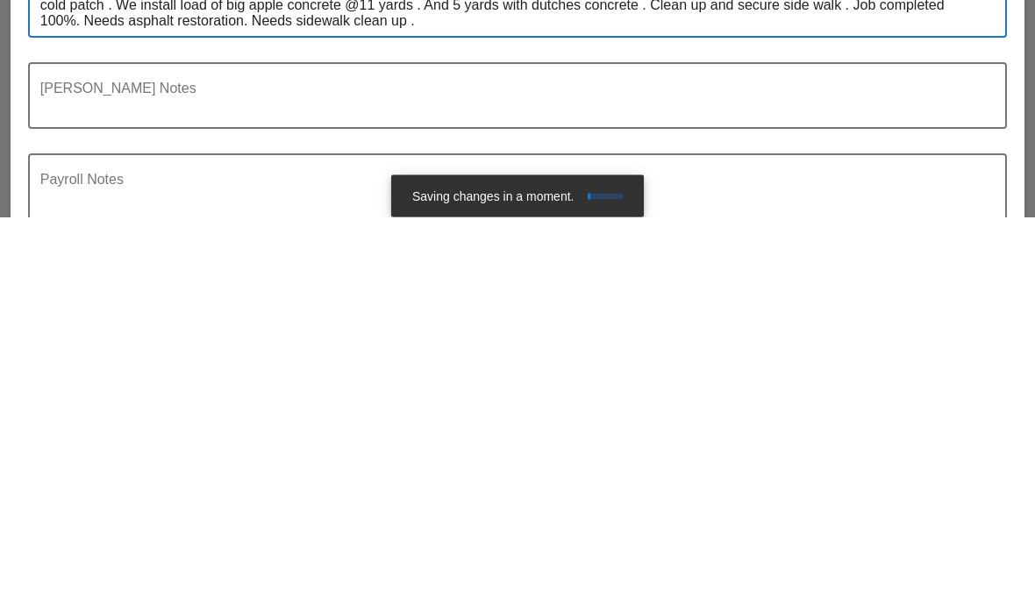
type textarea "Complete all excavations . Install 100’ of 4” pvc pipe . Install pull rope . Ba…"
click at [136, 530] on div at bounding box center [518, 535] width 958 height 11
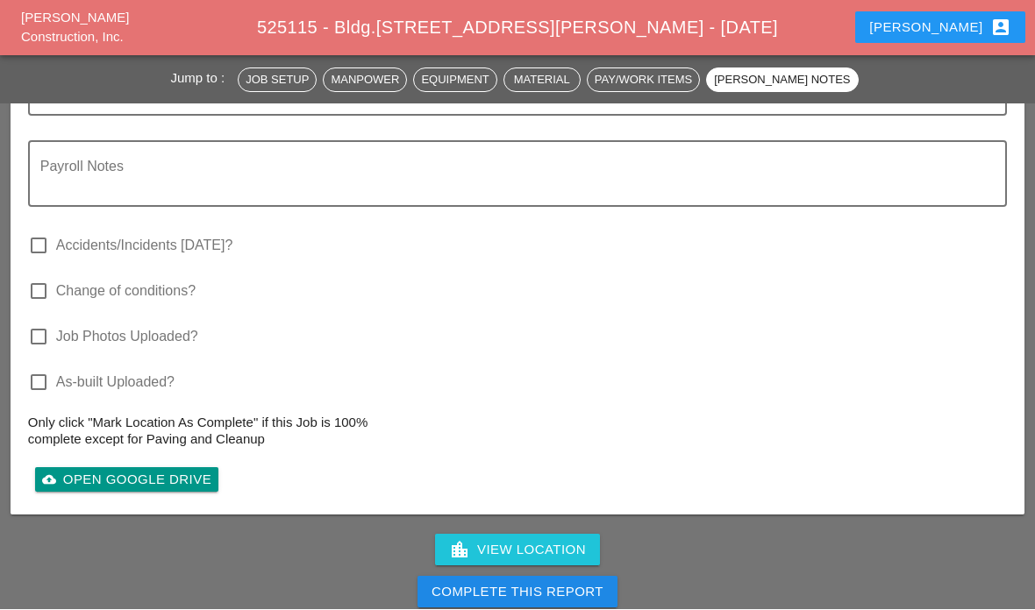
scroll to position [5281, 0]
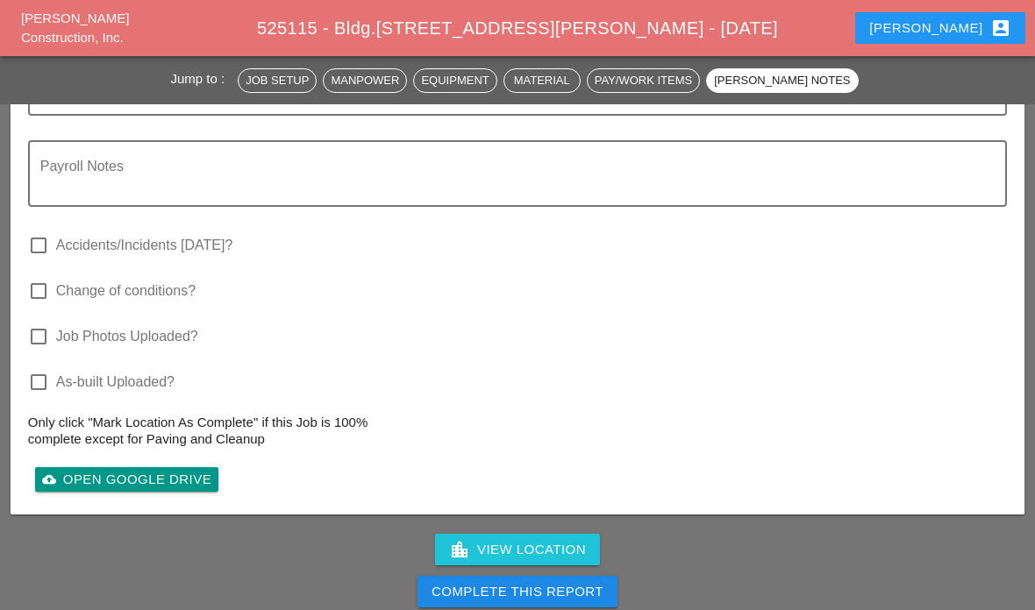
click at [554, 585] on div "Complete This Report" at bounding box center [517, 592] width 172 height 20
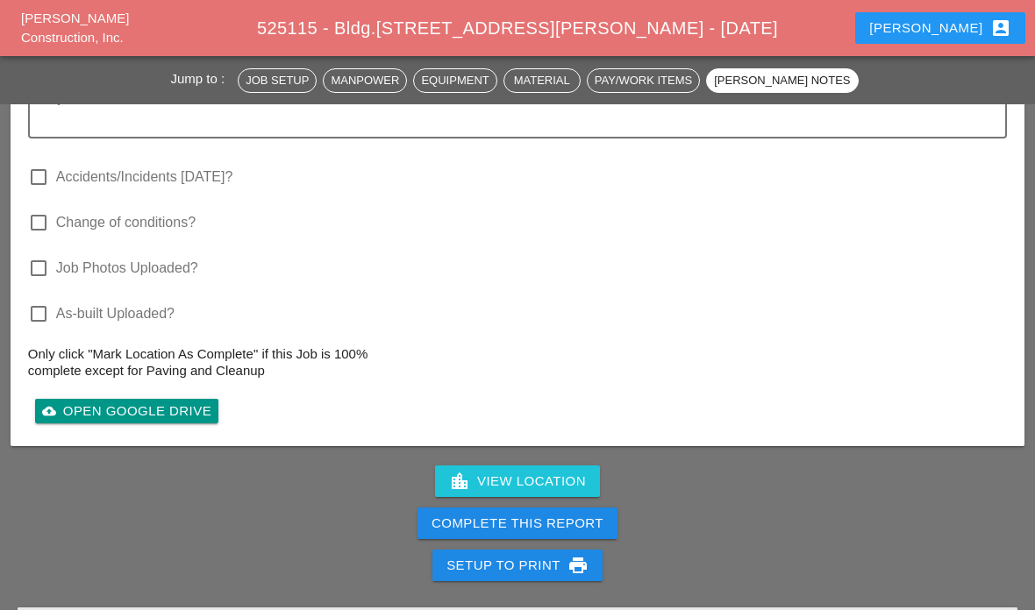
scroll to position [5711, 0]
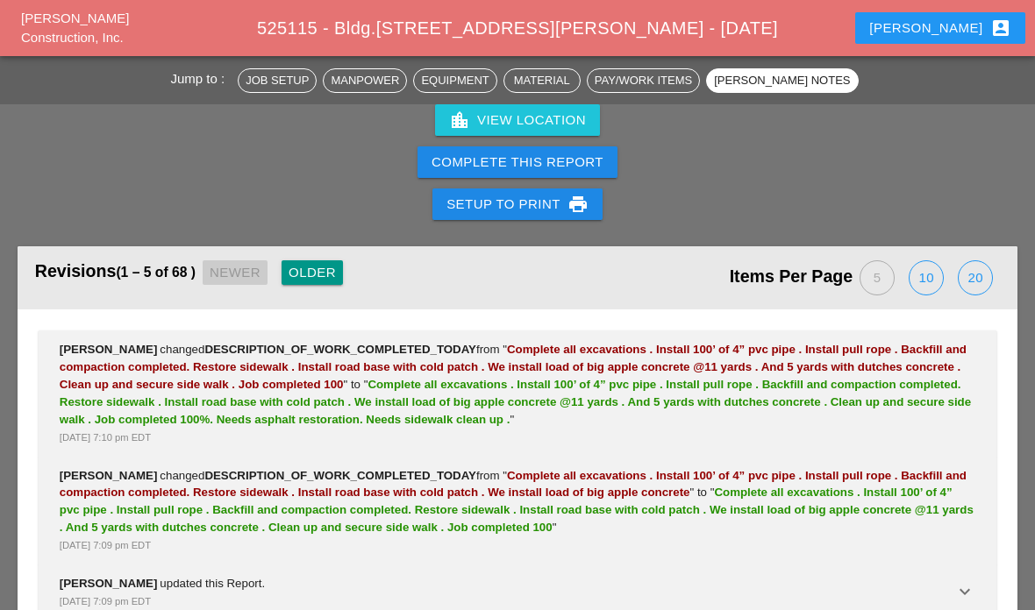
click at [566, 170] on button "Complete This Report" at bounding box center [517, 162] width 200 height 32
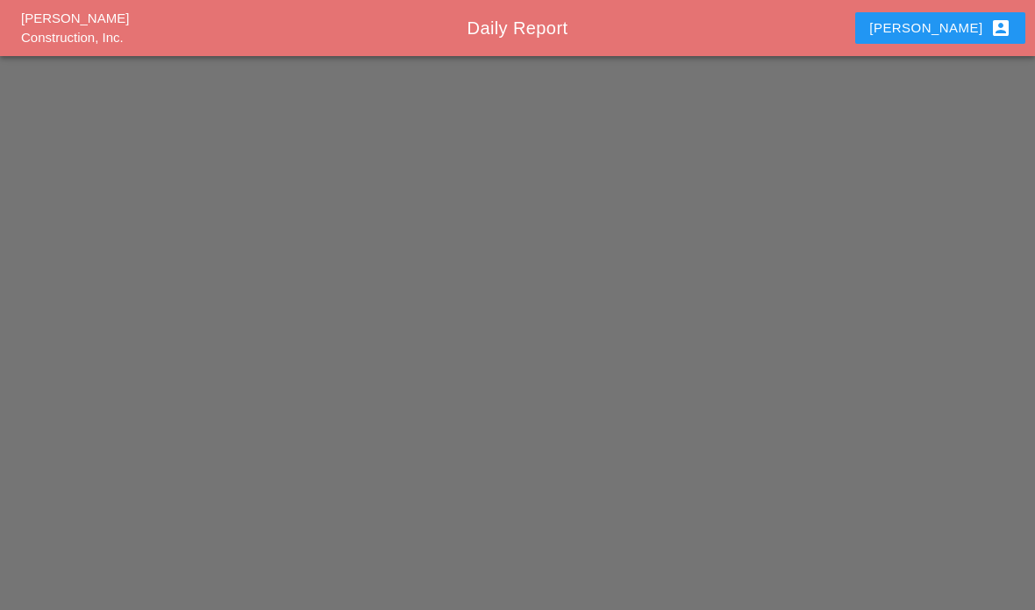
scroll to position [70, 0]
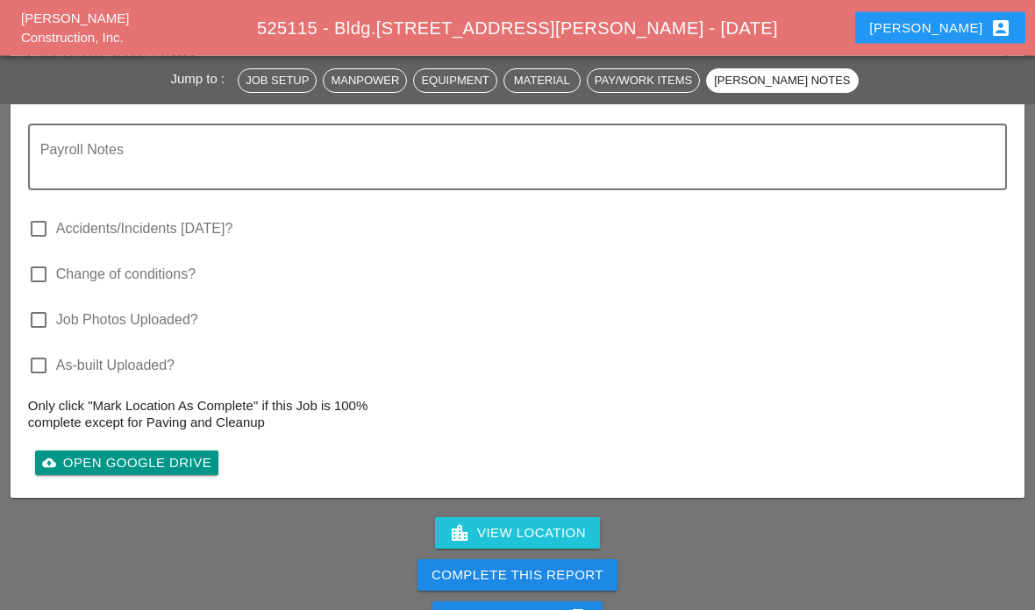
click at [578, 577] on div "Complete This Report" at bounding box center [517, 577] width 172 height 20
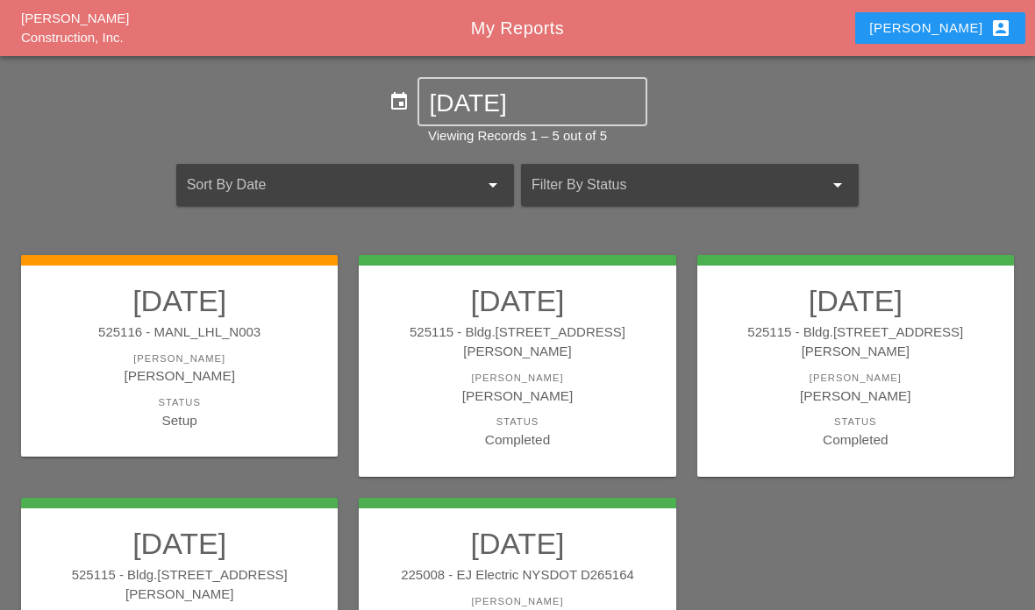
click at [668, 360] on div "[DATE] 525115 - Bldg.[STREET_ADDRESS][PERSON_NAME] [PERSON_NAME] Etnel Status C…" at bounding box center [517, 366] width 317 height 222
click at [654, 386] on div "[PERSON_NAME]" at bounding box center [517, 396] width 282 height 20
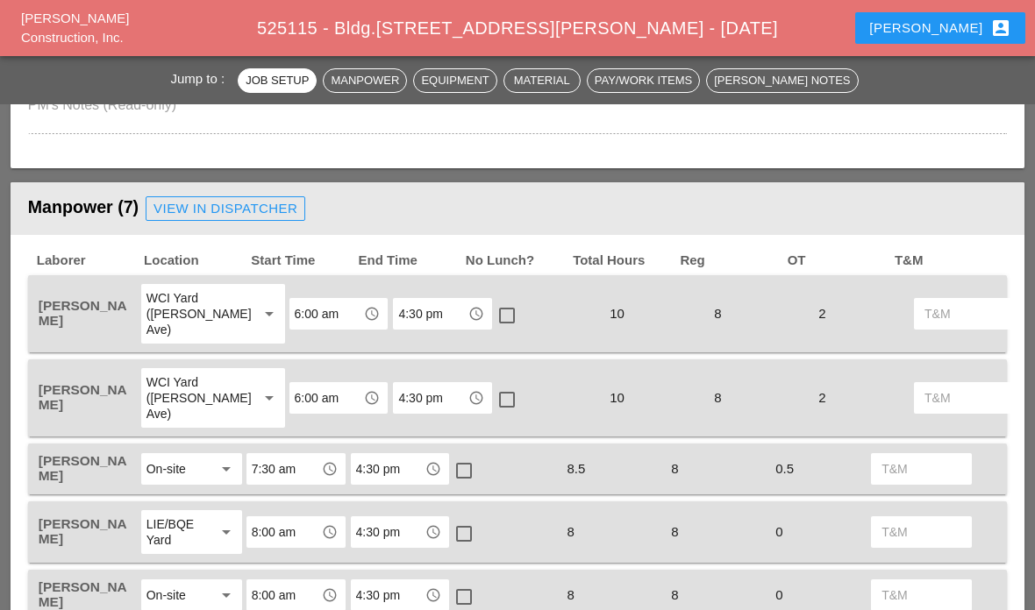
scroll to position [786, 0]
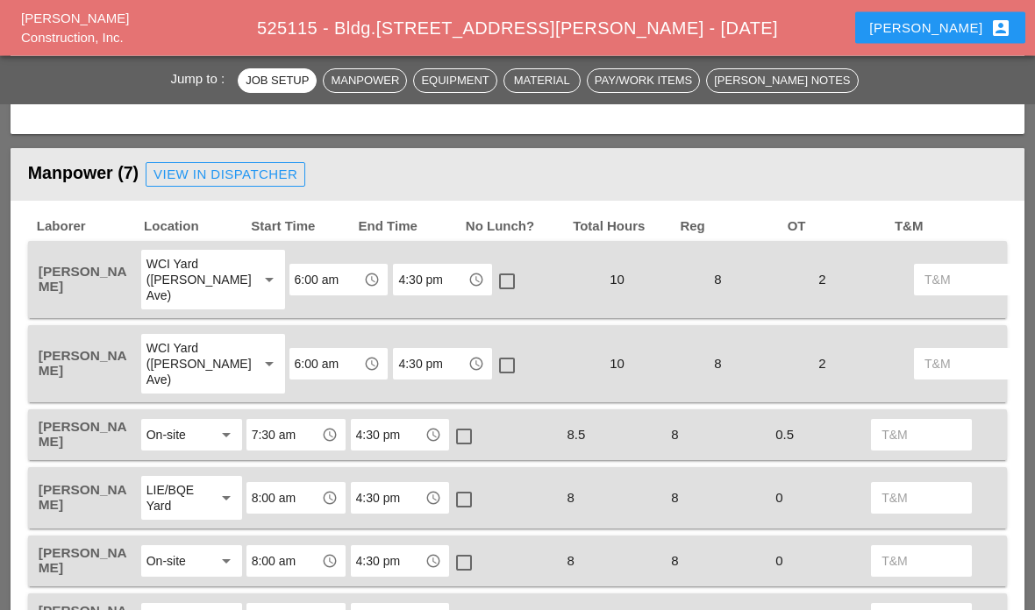
click at [419, 275] on input "4:30 pm" at bounding box center [430, 281] width 64 height 28
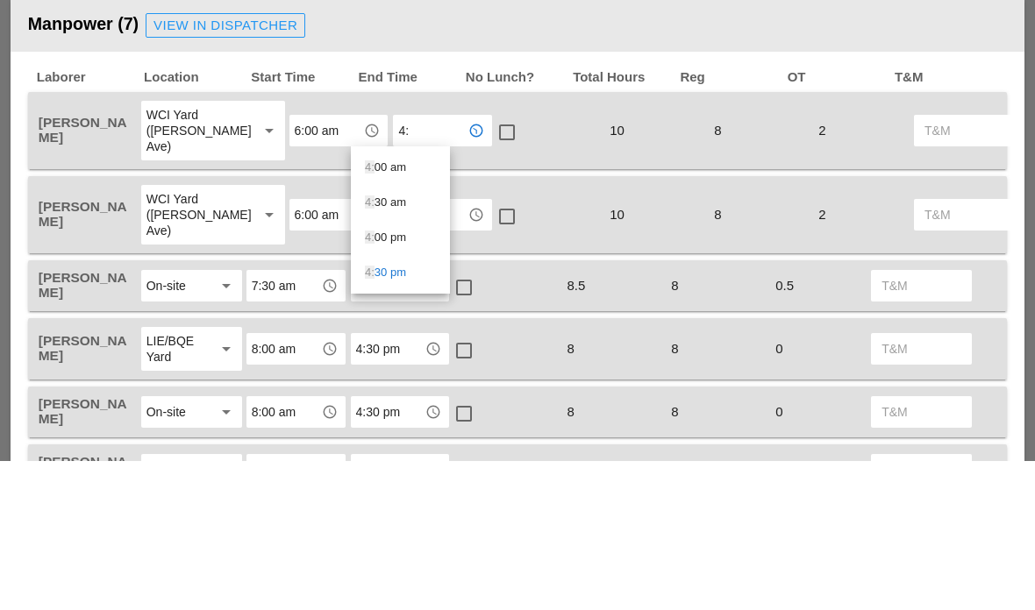
type input "4:0"
click at [384, 342] on div "4:0 0 pm" at bounding box center [400, 352] width 71 height 21
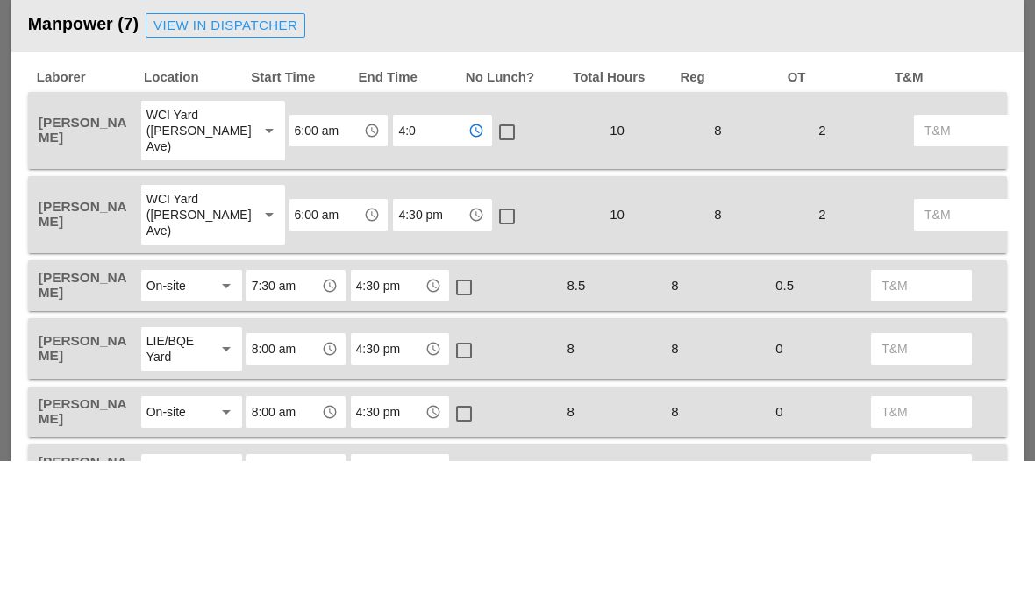
click at [398, 351] on input "4:30 pm" at bounding box center [430, 365] width 64 height 28
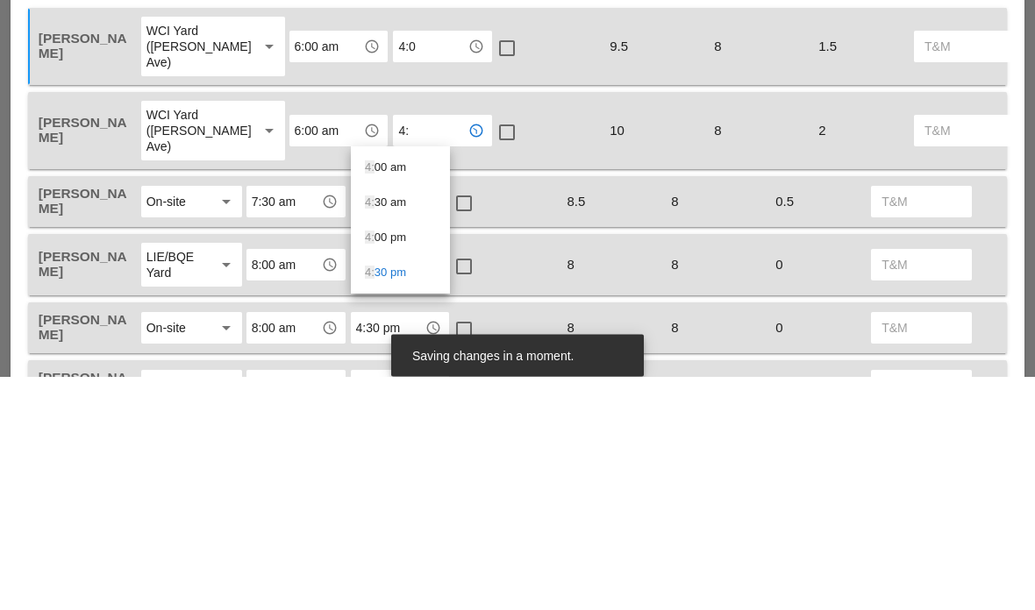
type input "4:0"
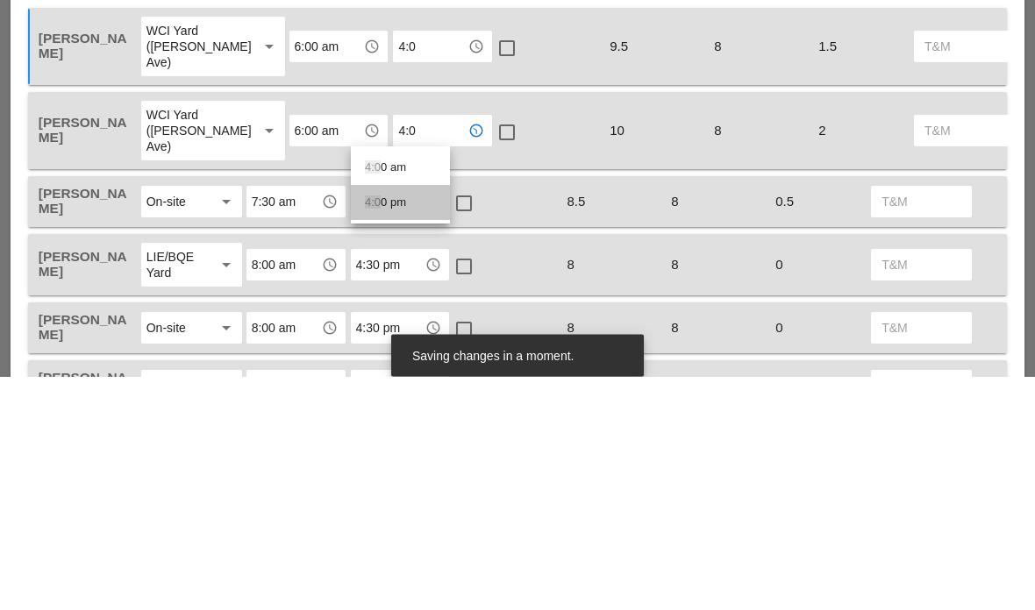
click at [381, 426] on div "4:0 0 pm" at bounding box center [400, 436] width 71 height 21
click at [381, 422] on input "4:30 pm" at bounding box center [388, 436] width 64 height 28
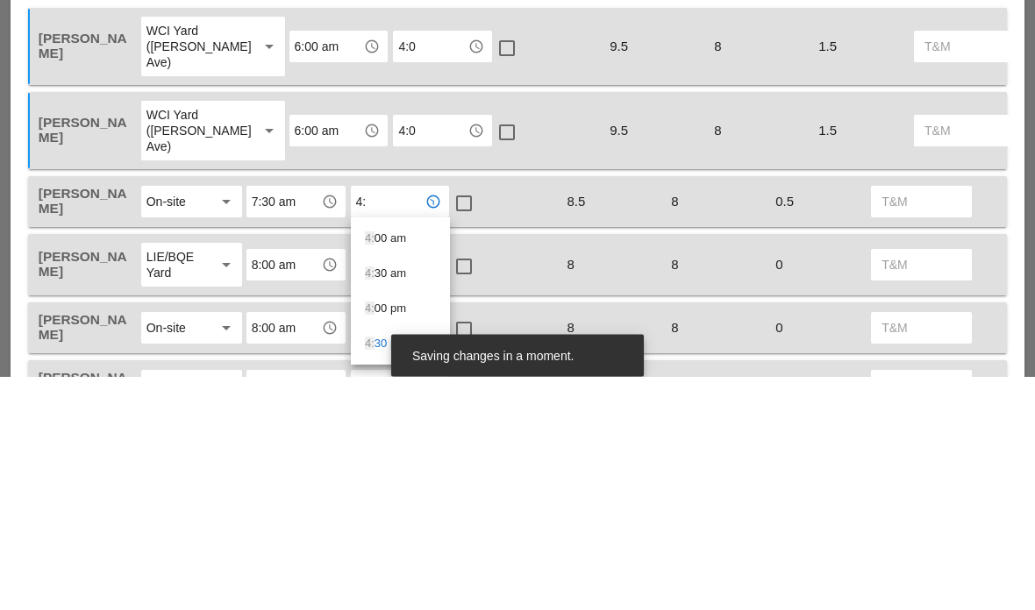
type input "4:0"
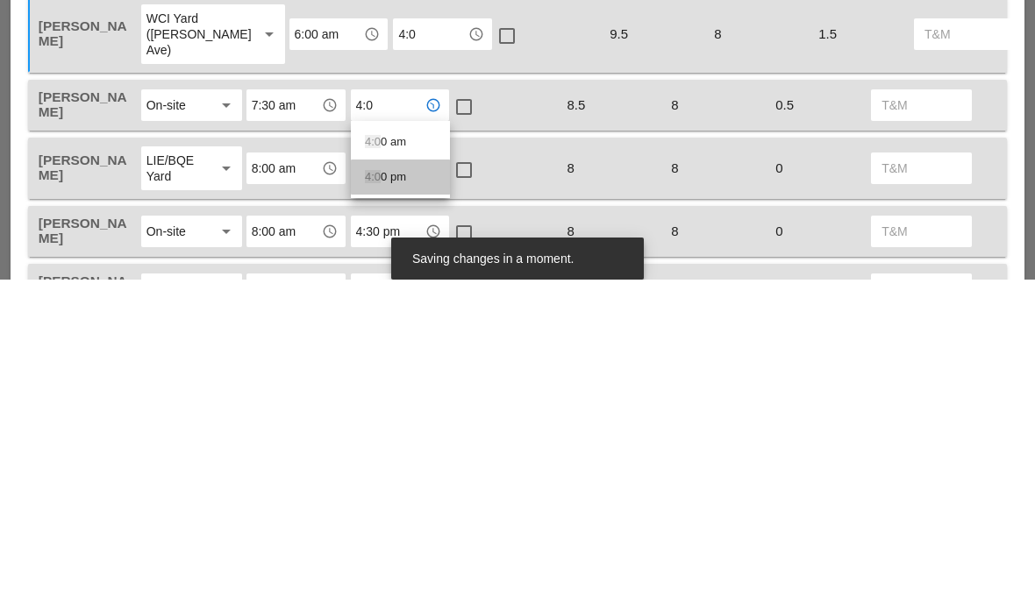
click at [378, 501] on span "4:0" at bounding box center [373, 507] width 16 height 13
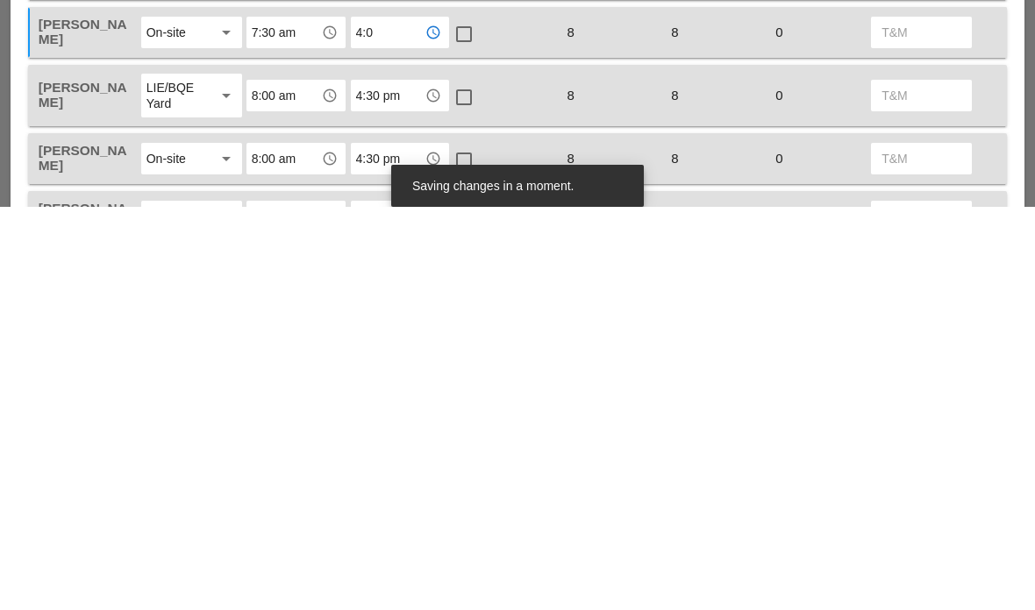
click at [368, 485] on input "4:30 pm" at bounding box center [388, 499] width 64 height 28
type input "4:0"
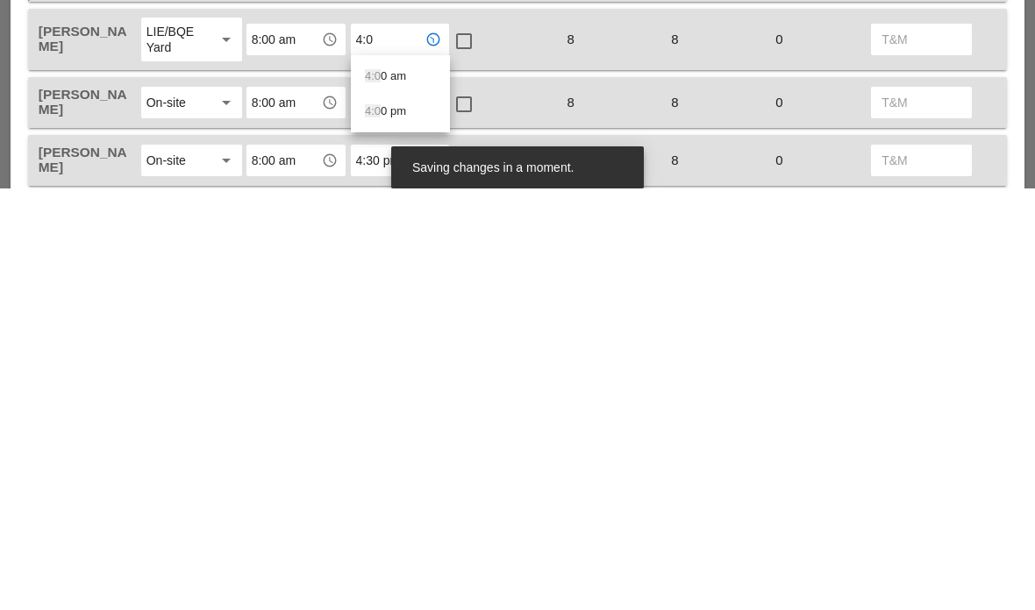
click at [385, 523] on div "4:0 0 pm" at bounding box center [400, 533] width 71 height 21
click at [365, 510] on input "4:30 pm" at bounding box center [388, 524] width 64 height 28
type input "4:0"
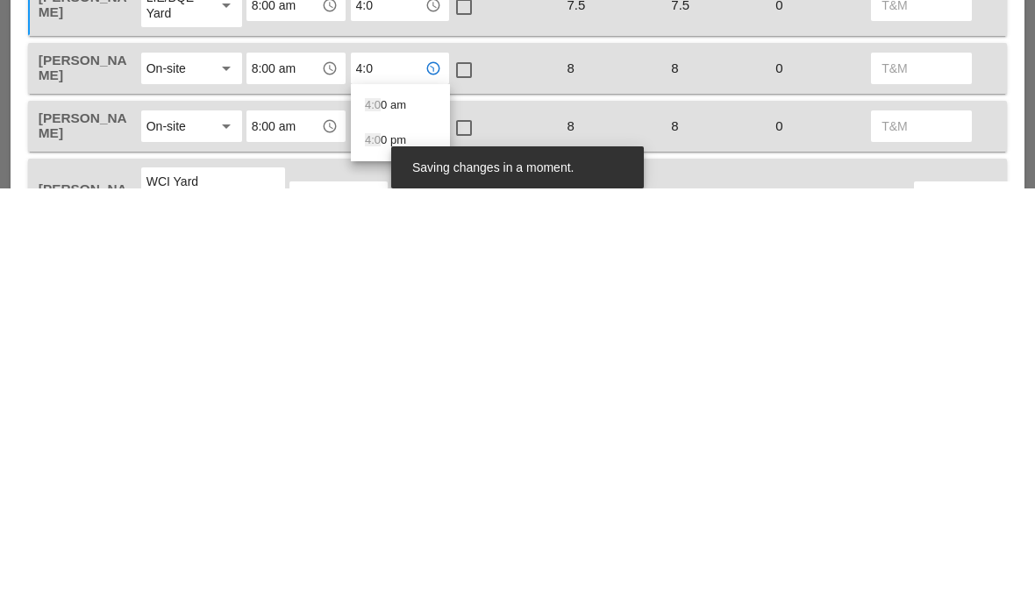
scroll to position [876, 0]
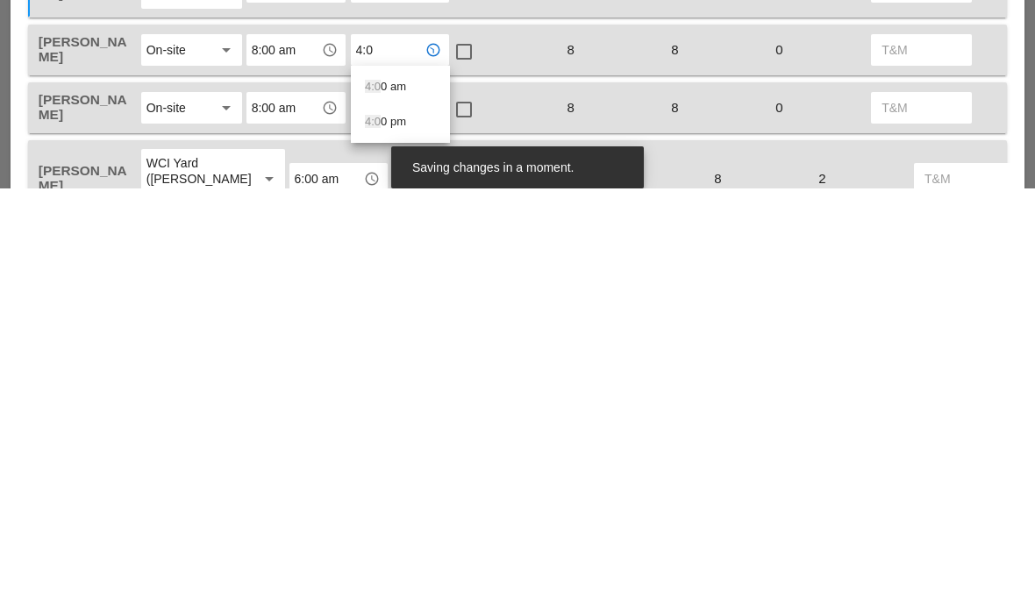
click at [388, 533] on div "4:0 0 pm" at bounding box center [400, 543] width 71 height 21
click at [385, 516] on input "4:30 pm" at bounding box center [388, 530] width 64 height 28
type input "4:0"
click at [374, 516] on input "4:0" at bounding box center [388, 530] width 64 height 28
click at [391, 591] on div "4:0 0 pm" at bounding box center [400, 601] width 71 height 21
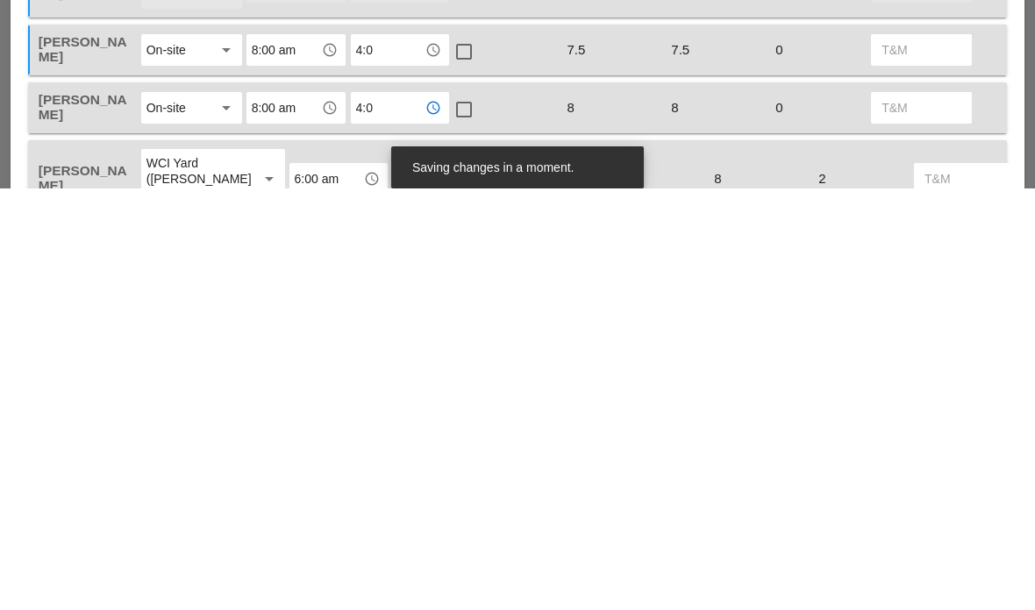
click at [398, 587] on input "4:30 pm" at bounding box center [430, 601] width 64 height 28
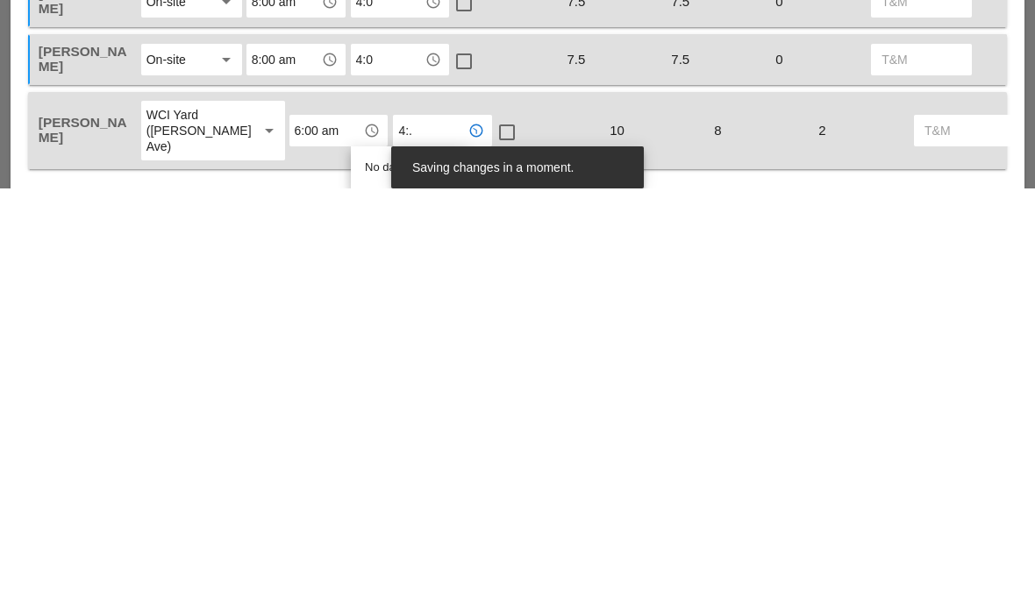
scroll to position [941, 0]
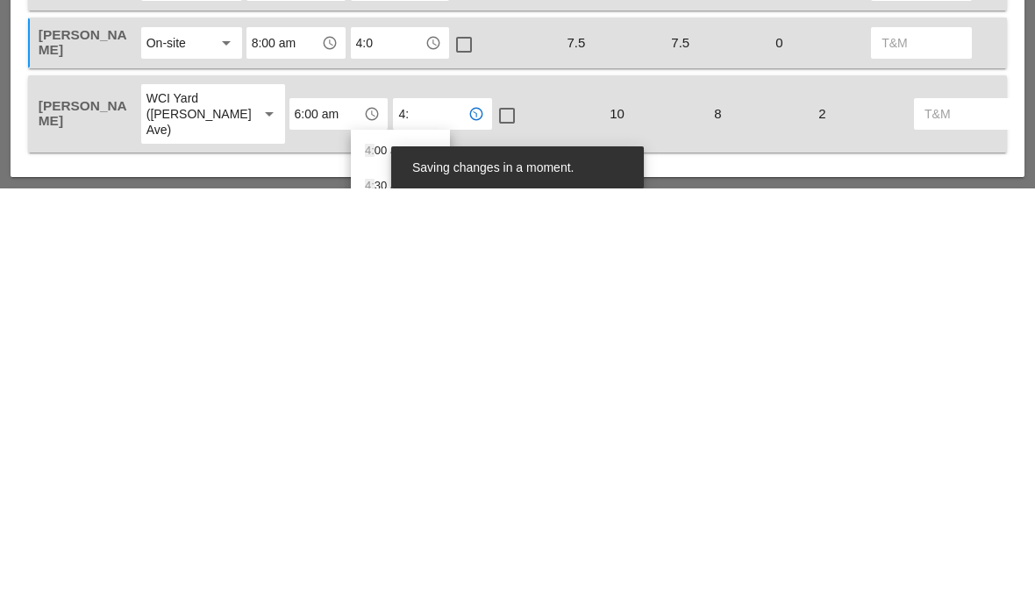
type input "4:0"
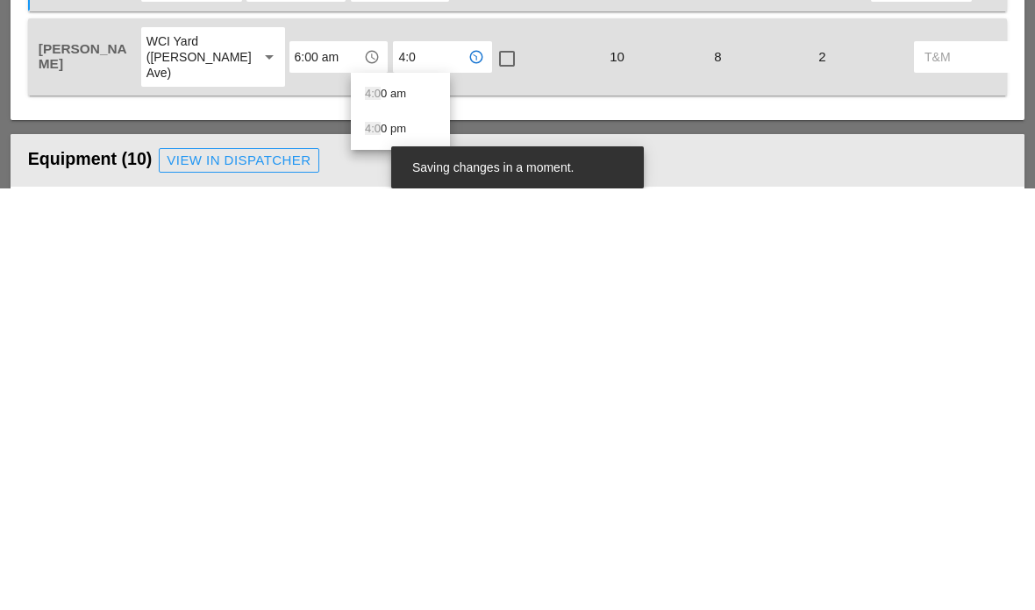
scroll to position [1001, 0]
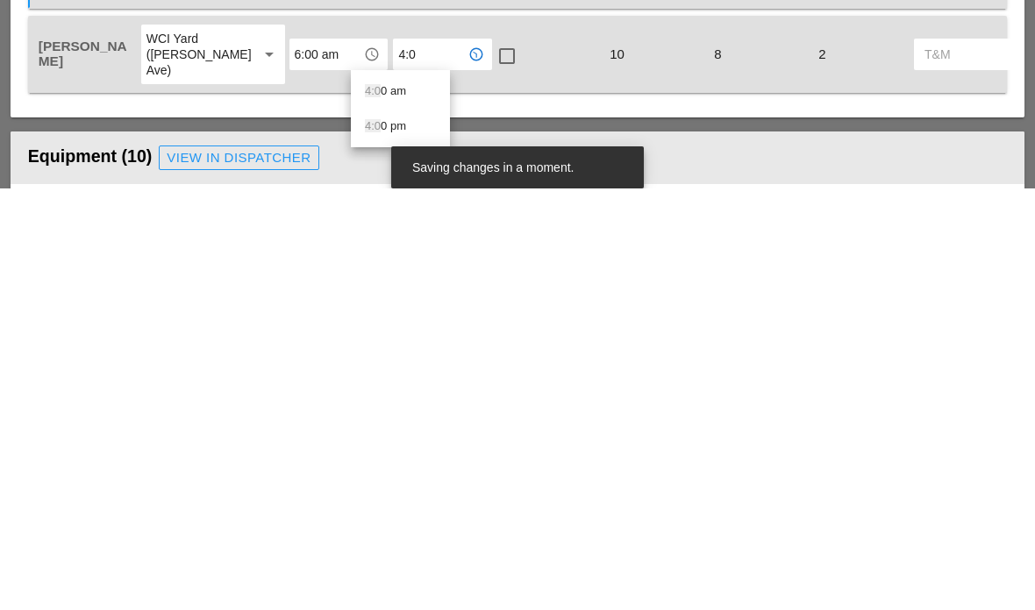
click at [389, 531] on div "4:0 0 pm" at bounding box center [400, 548] width 71 height 35
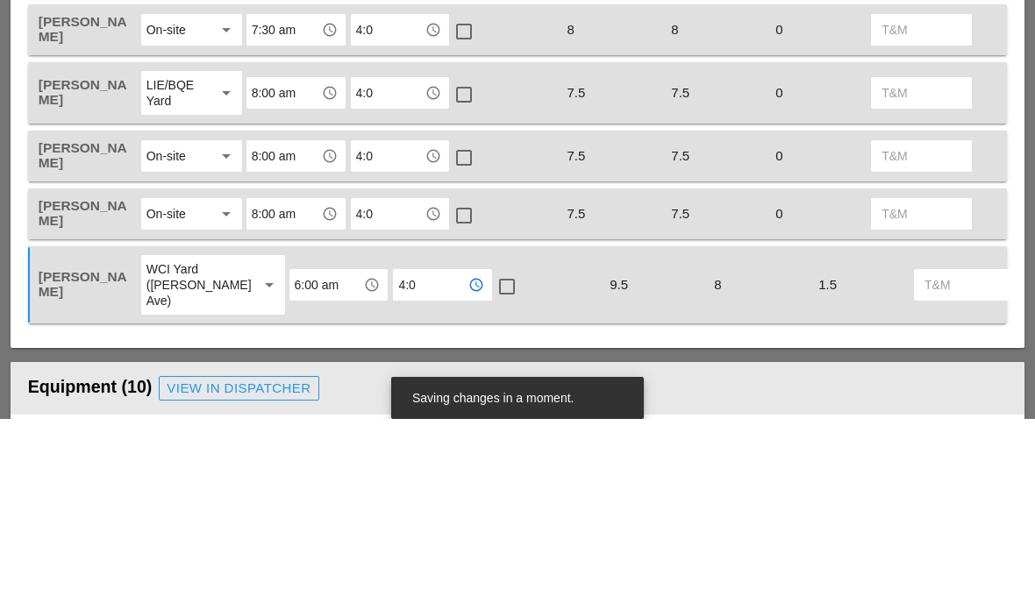
click at [464, 271] on div at bounding box center [464, 286] width 30 height 30
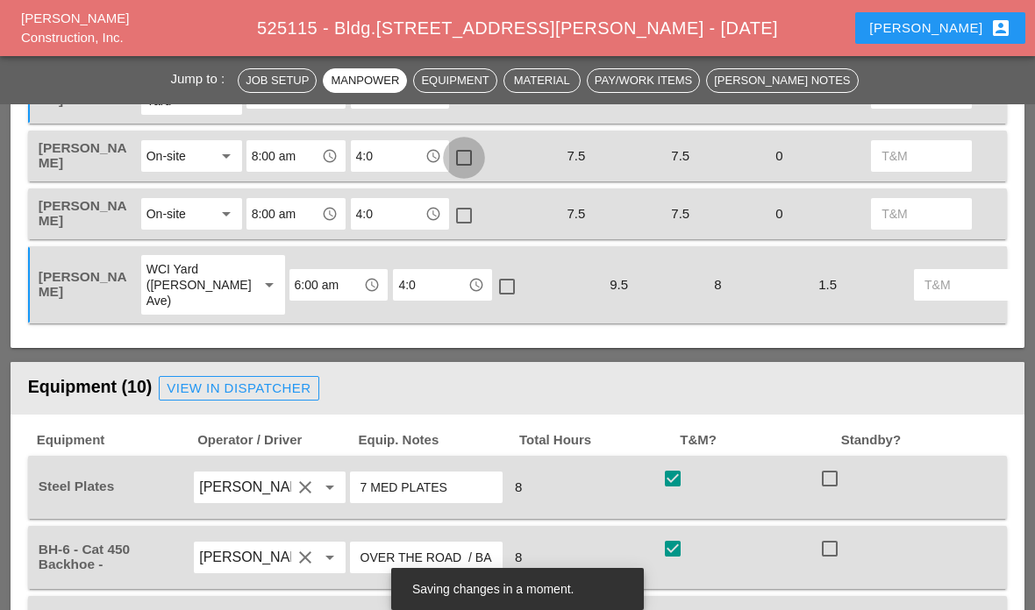
click at [464, 153] on div at bounding box center [464, 158] width 30 height 30
click at [455, 213] on div at bounding box center [464, 216] width 30 height 30
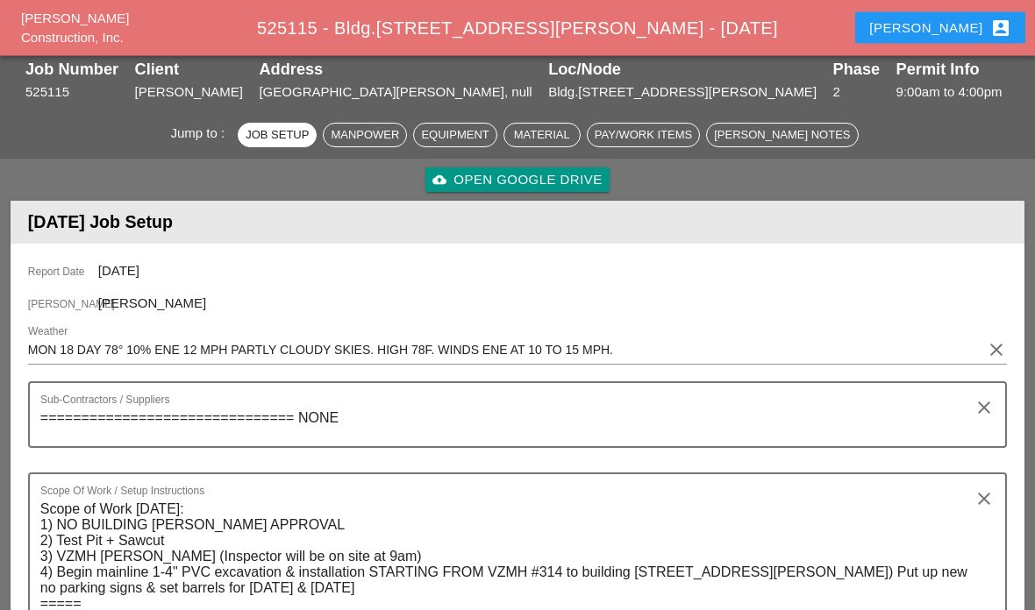
scroll to position [0, 0]
